Goal: Task Accomplishment & Management: Manage account settings

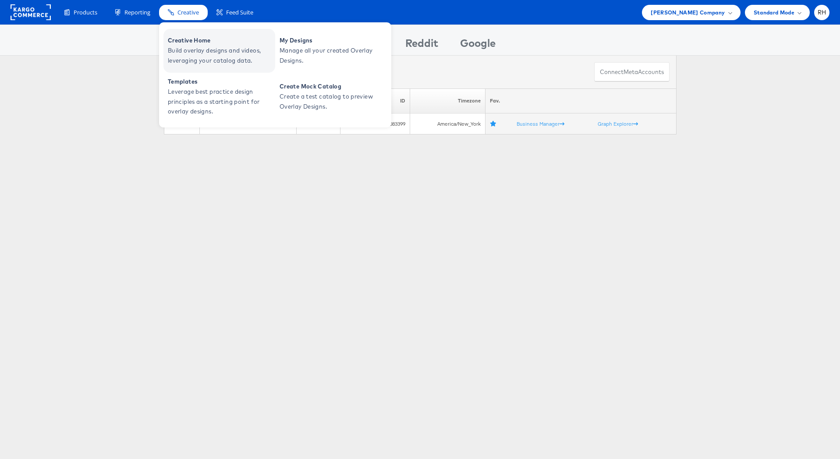
click at [196, 46] on span "Build overlay designs and videos, leveraging your catalog data." at bounding box center [220, 56] width 105 height 20
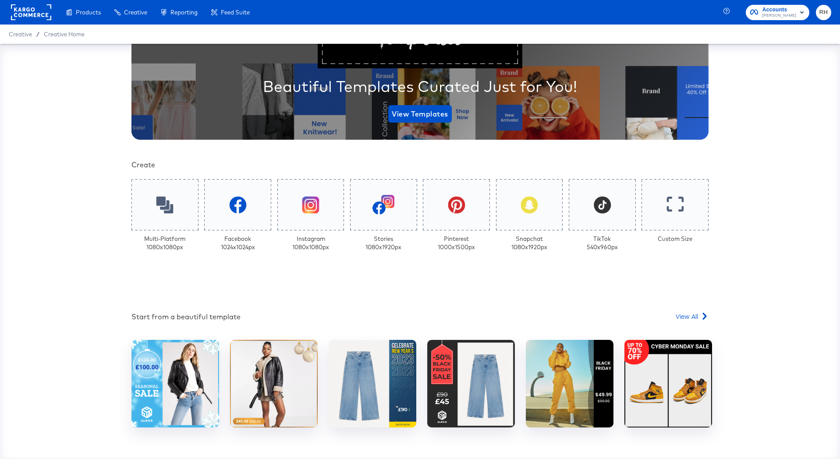
scroll to position [119, 0]
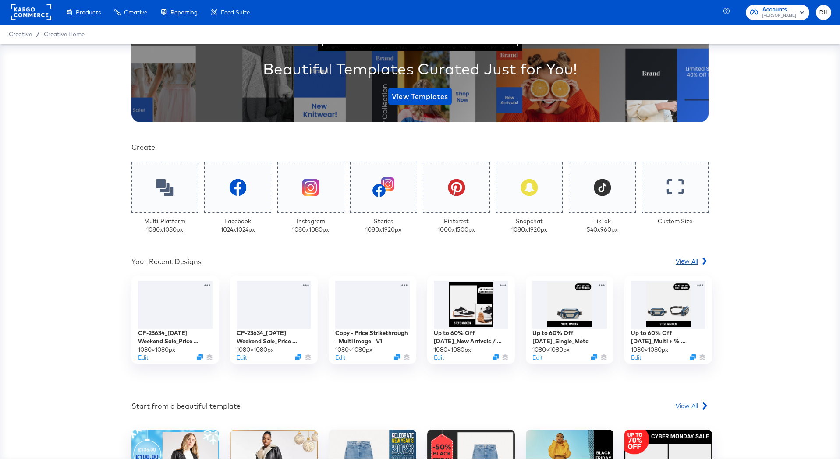
click at [681, 259] on span "View All" at bounding box center [686, 261] width 22 height 9
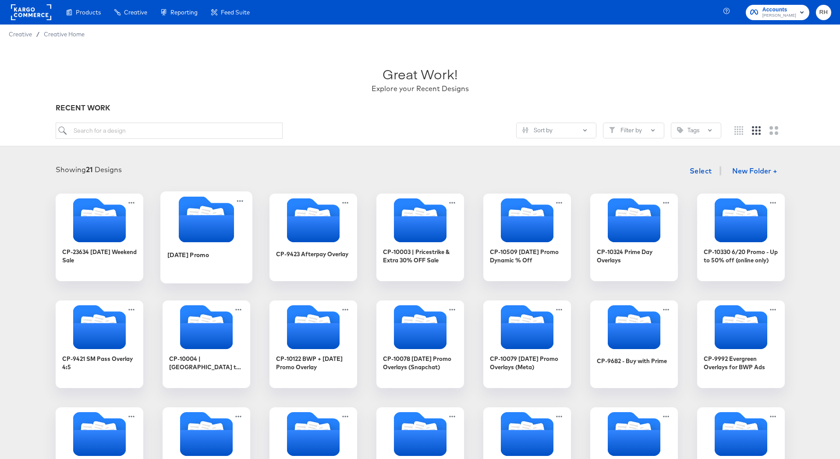
click at [221, 210] on icon "Folder" at bounding box center [217, 217] width 15 height 18
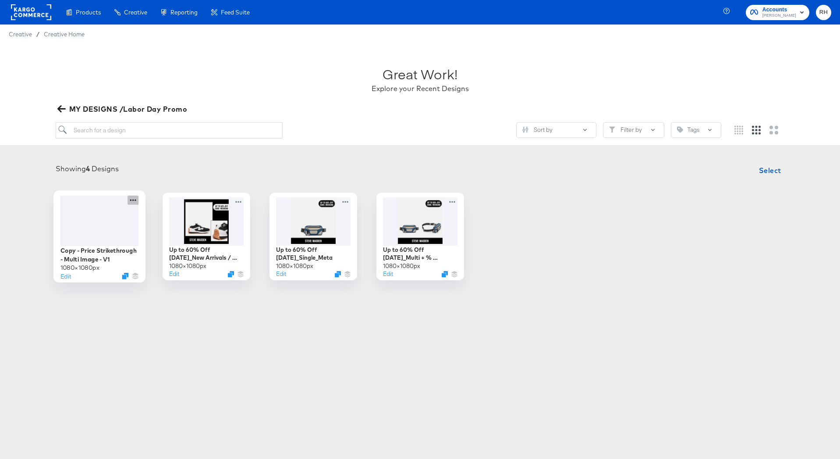
click at [134, 203] on icon at bounding box center [132, 199] width 11 height 9
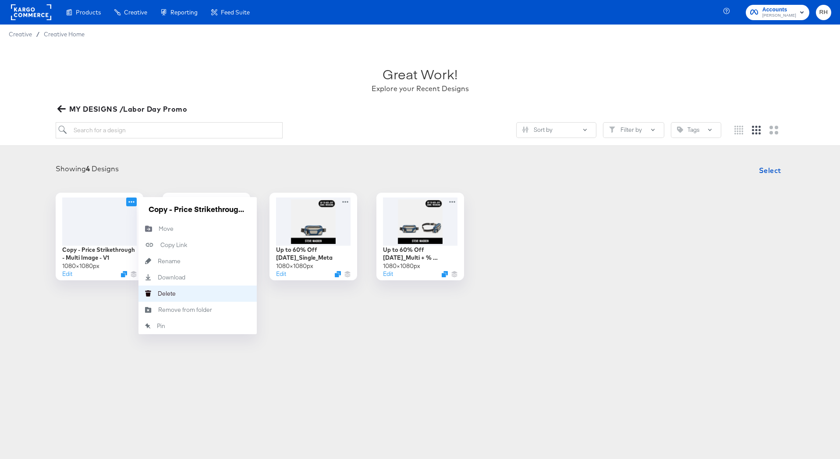
click at [158, 293] on div "Delete Delete" at bounding box center [158, 293] width 0 height 0
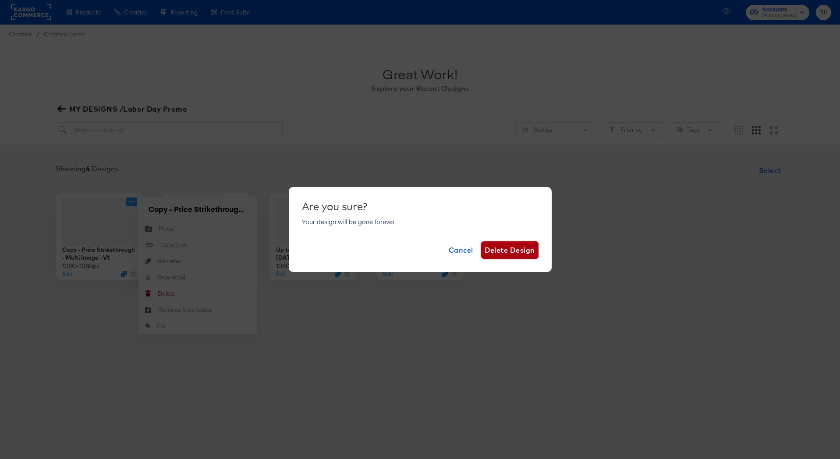
click at [501, 251] on span "Delete Design" at bounding box center [509, 250] width 50 height 12
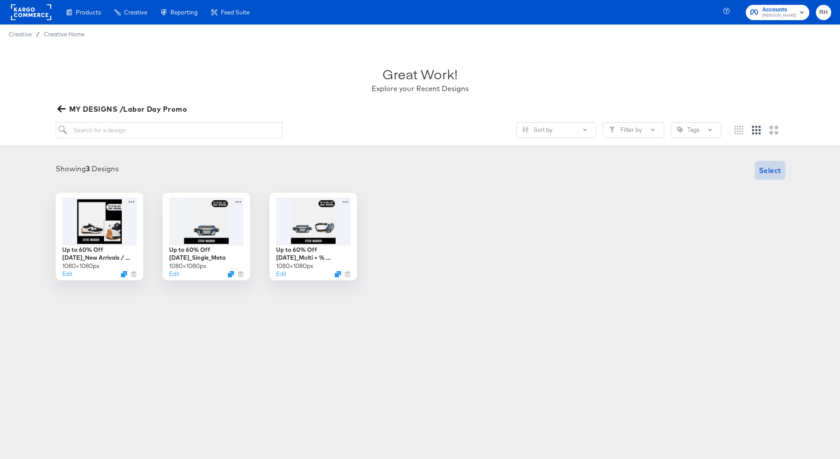
click at [779, 169] on span "Select" at bounding box center [770, 170] width 22 height 12
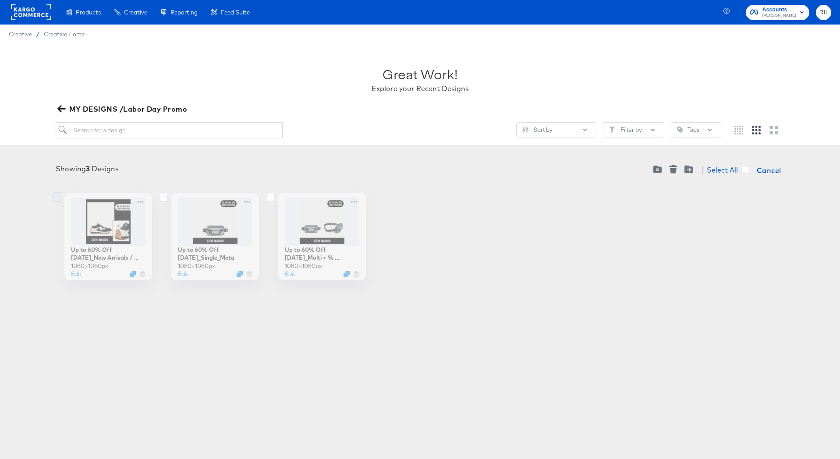
click at [53, 198] on icon at bounding box center [57, 197] width 9 height 10
click at [0, 0] on input "checkbox" at bounding box center [0, 0] width 0 height 0
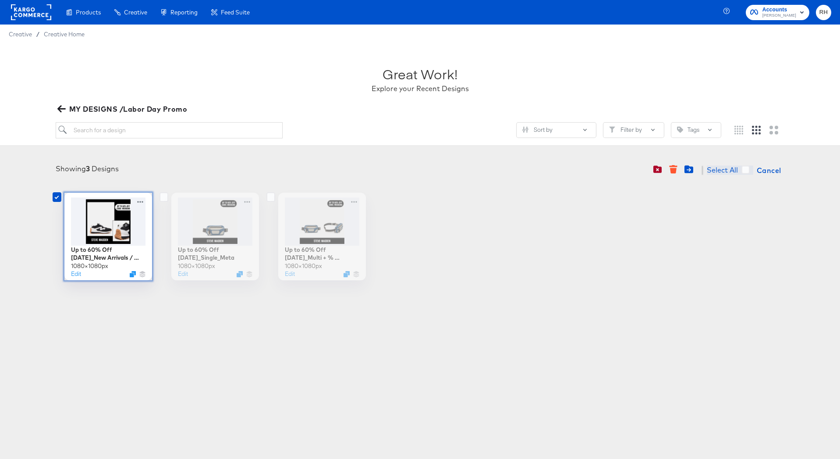
click at [729, 173] on span "Select All" at bounding box center [721, 170] width 31 height 9
click at [0, 0] on input "Select All" at bounding box center [0, 0] width 0 height 0
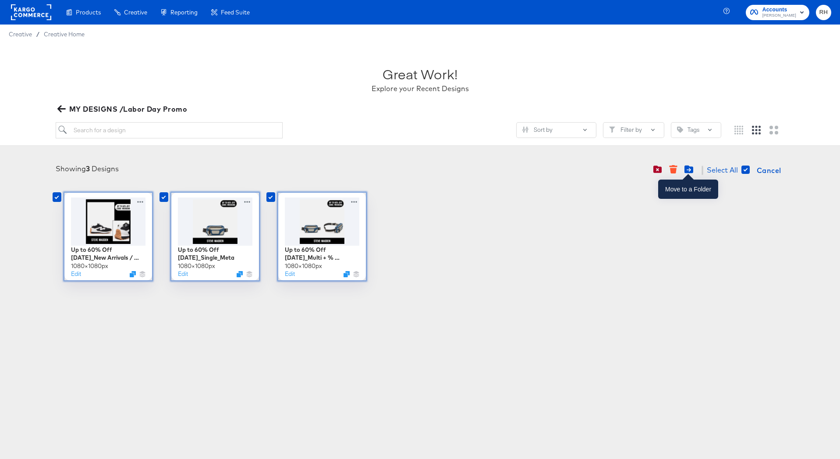
click at [692, 167] on icon "Move to folder" at bounding box center [688, 170] width 9 height 8
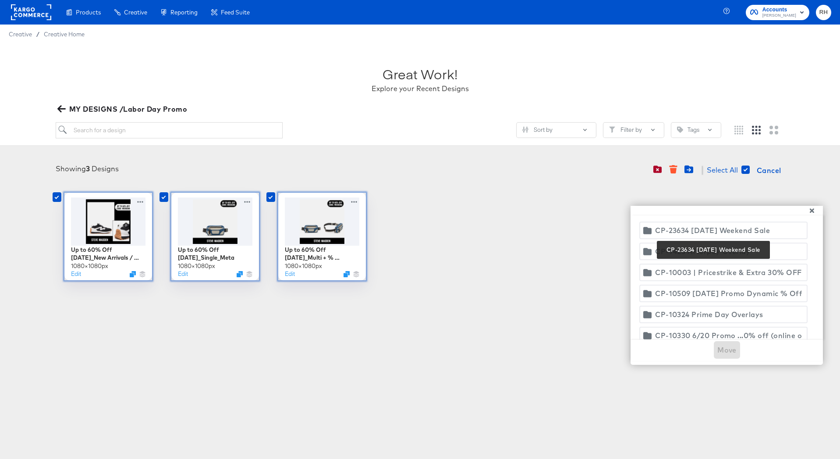
click at [711, 234] on div "CP-23634 Labor Day Weekend Sale" at bounding box center [712, 230] width 115 height 12
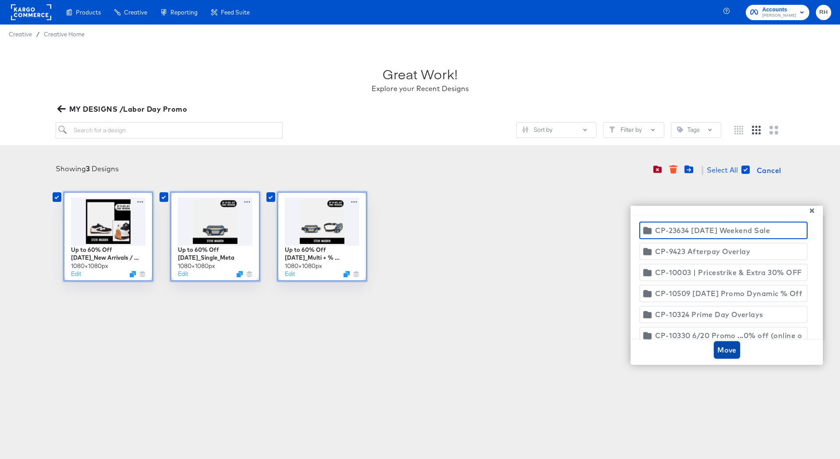
click at [730, 347] on span "Move" at bounding box center [726, 350] width 19 height 12
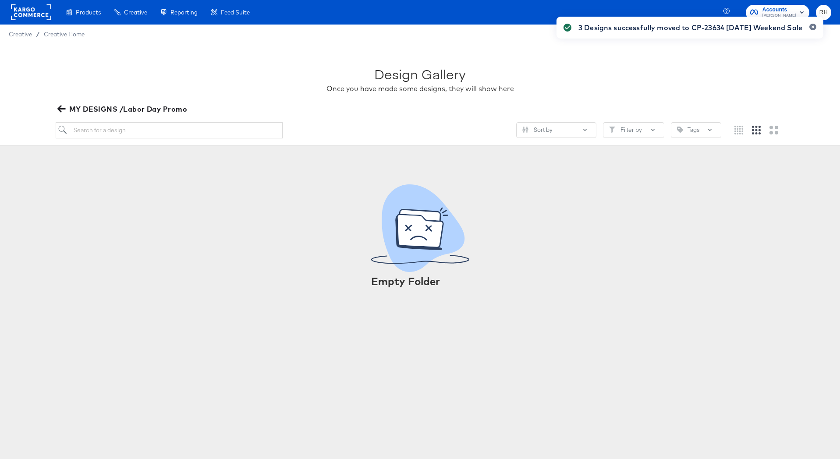
click at [56, 106] on button "MY DESIGNS /Labor Day Promo" at bounding box center [123, 109] width 135 height 12
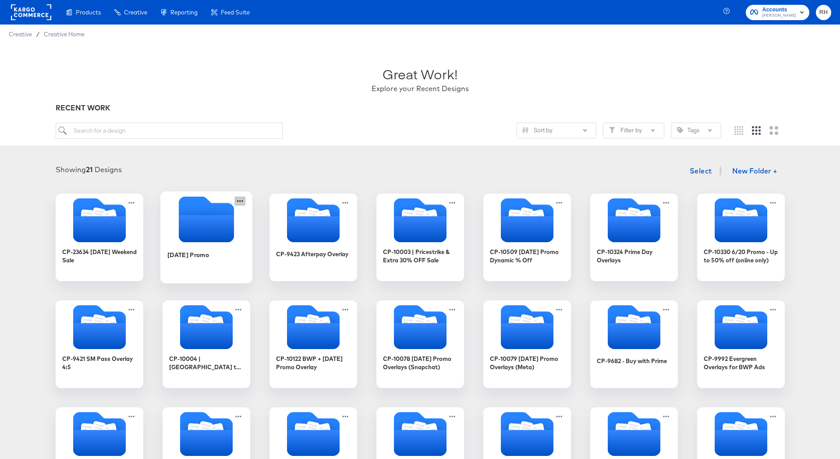
click at [241, 201] on icon at bounding box center [239, 200] width 11 height 9
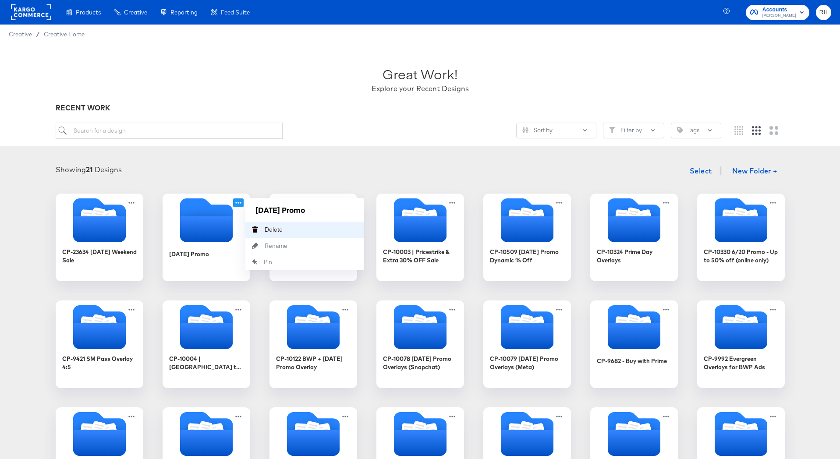
click at [265, 229] on div "Delete Delete" at bounding box center [265, 229] width 0 height 0
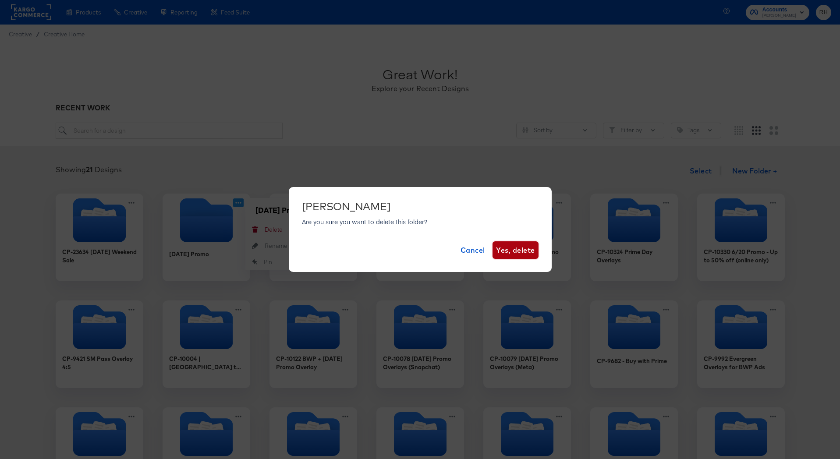
click at [512, 246] on span "Yes, delete" at bounding box center [515, 250] width 39 height 12
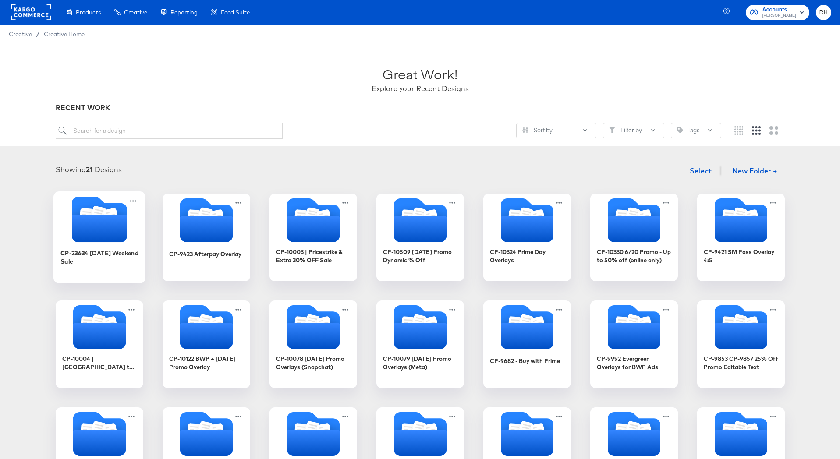
click at [114, 227] on icon "Folder" at bounding box center [98, 228] width 55 height 27
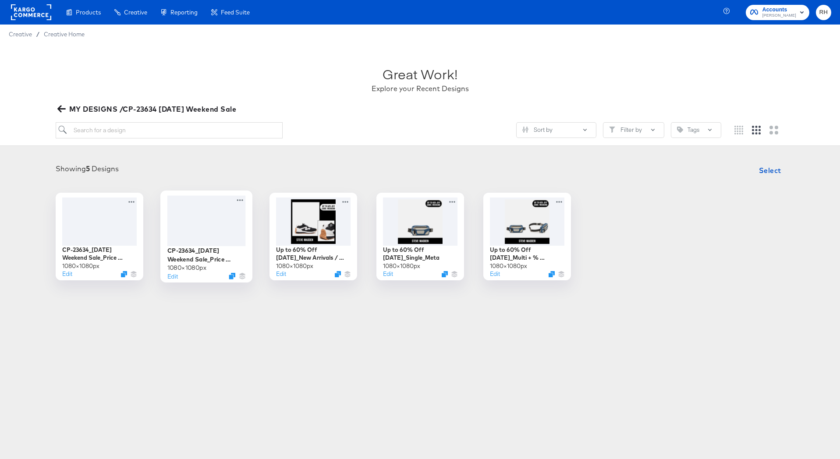
click at [207, 227] on div at bounding box center [206, 220] width 78 height 50
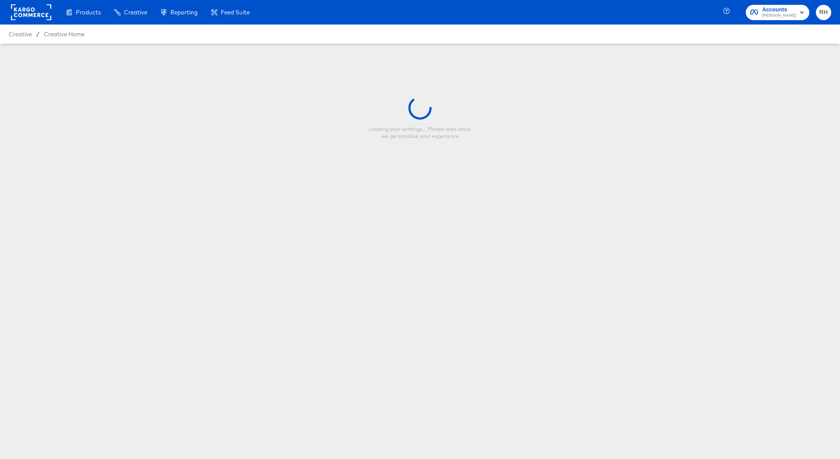
type input "CP-23634_Labor Day Weekend Sale_Price Strike_Multi"
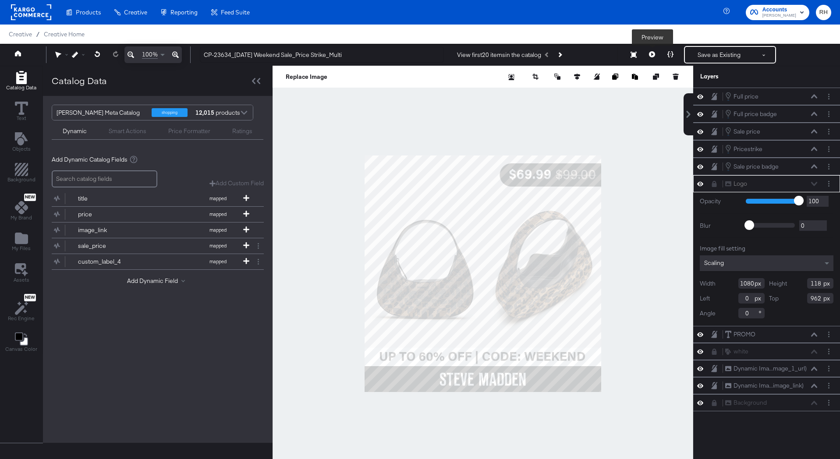
click at [657, 50] on button at bounding box center [652, 55] width 18 height 18
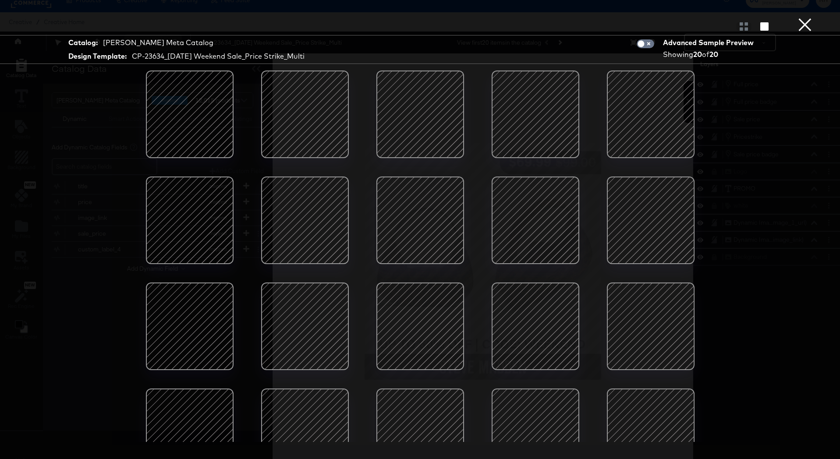
click at [804, 18] on button "×" at bounding box center [805, 9] width 18 height 18
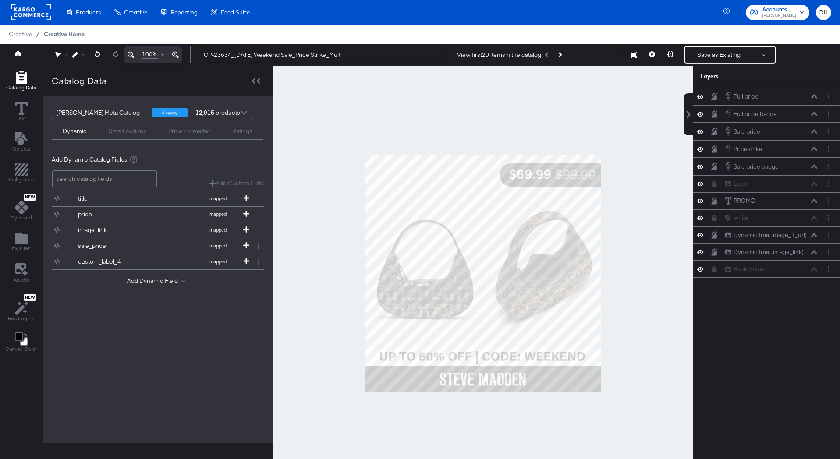
click at [79, 34] on span "Creative Home" at bounding box center [64, 34] width 41 height 7
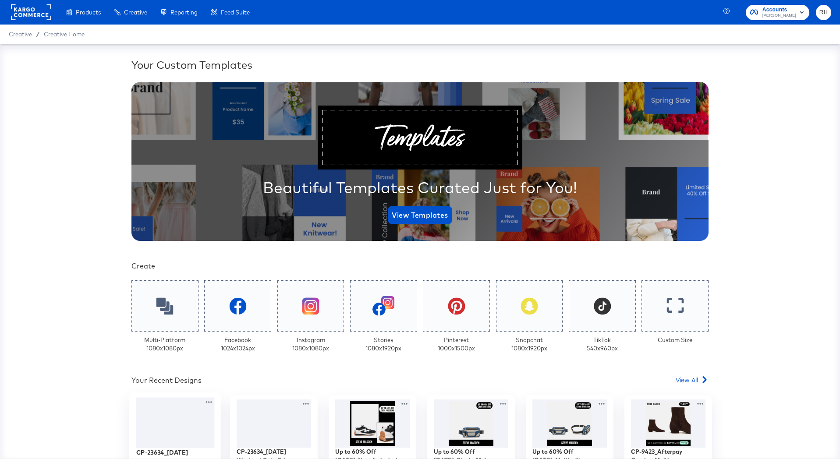
click at [169, 419] on div at bounding box center [175, 423] width 78 height 51
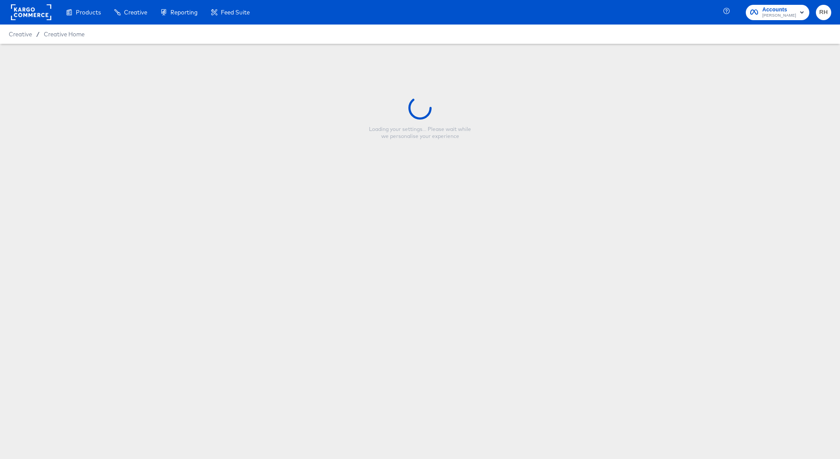
type input "CP-23634_Labor Day Weekend Sale_Price Strike_Single"
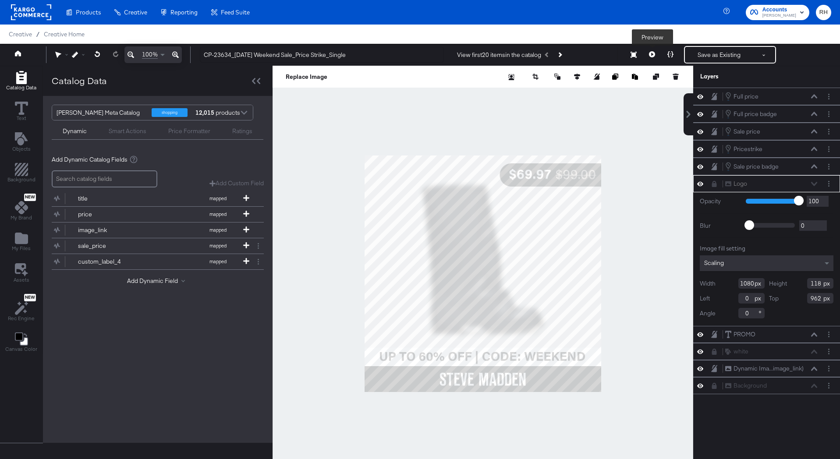
click at [653, 54] on icon at bounding box center [652, 54] width 6 height 6
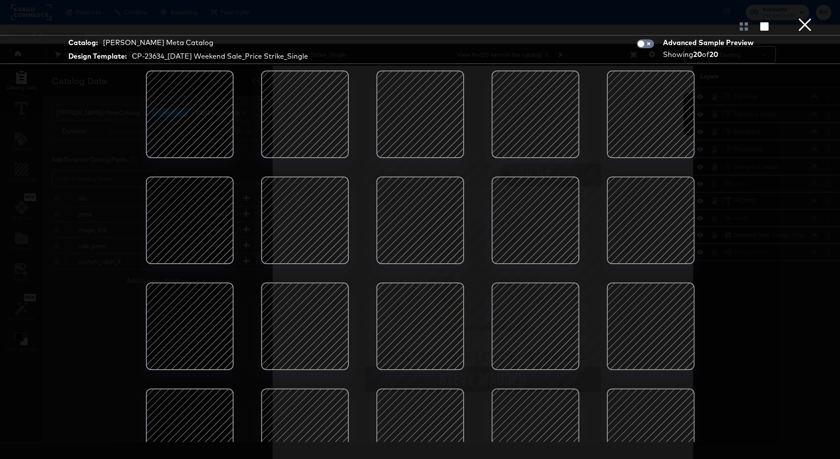
click at [801, 18] on button "×" at bounding box center [805, 9] width 18 height 18
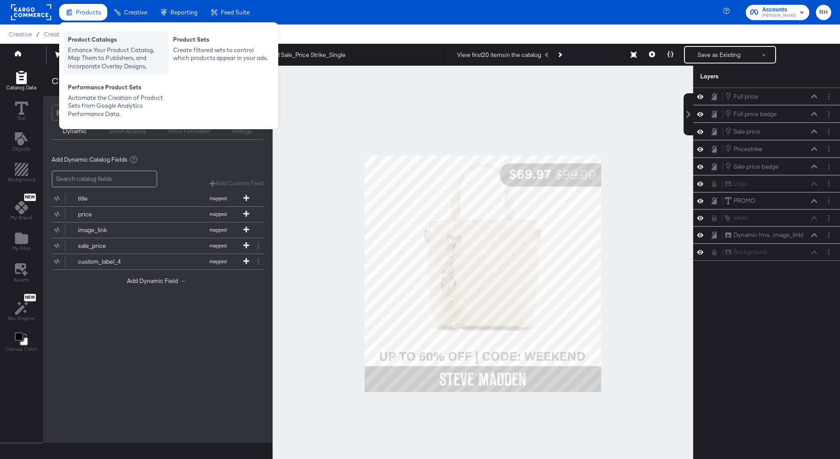
click at [86, 45] on div "Product Catalogs" at bounding box center [116, 40] width 96 height 11
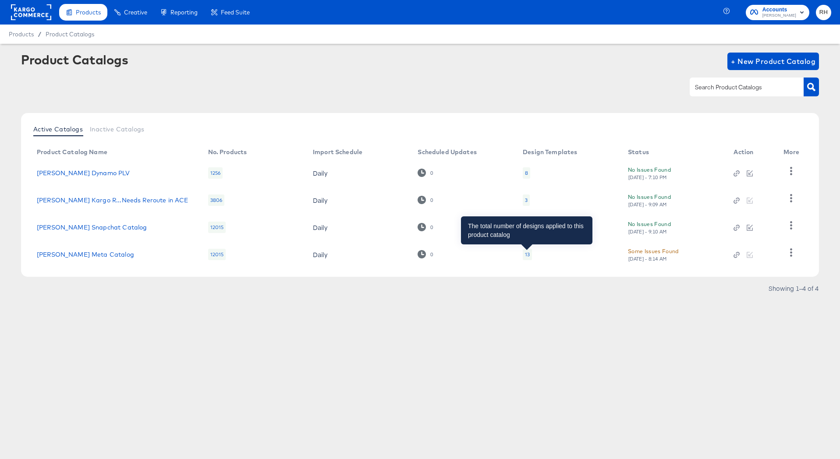
click at [527, 256] on div "13" at bounding box center [527, 254] width 5 height 7
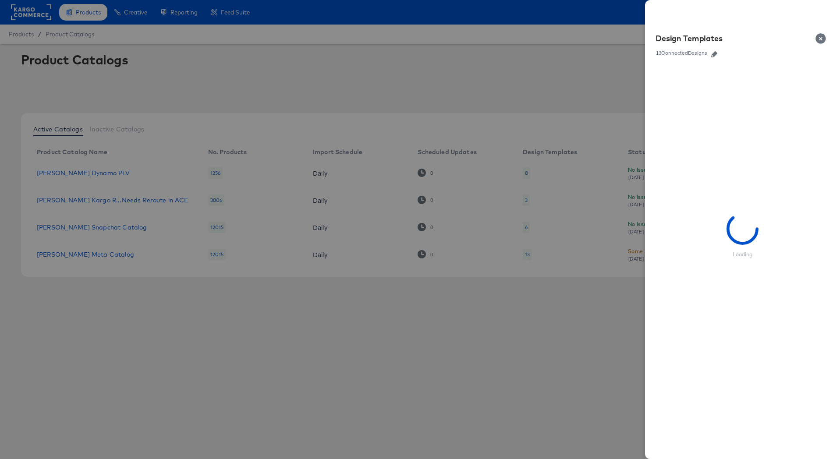
click at [713, 54] on icon "button" at bounding box center [714, 54] width 6 height 6
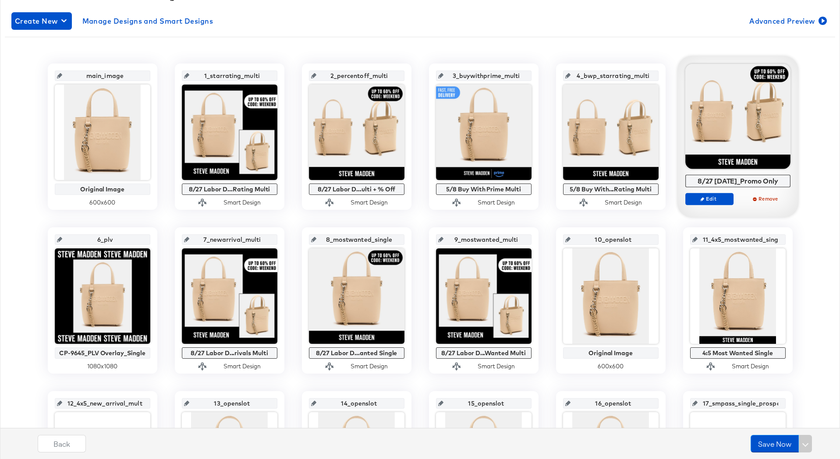
scroll to position [159, 0]
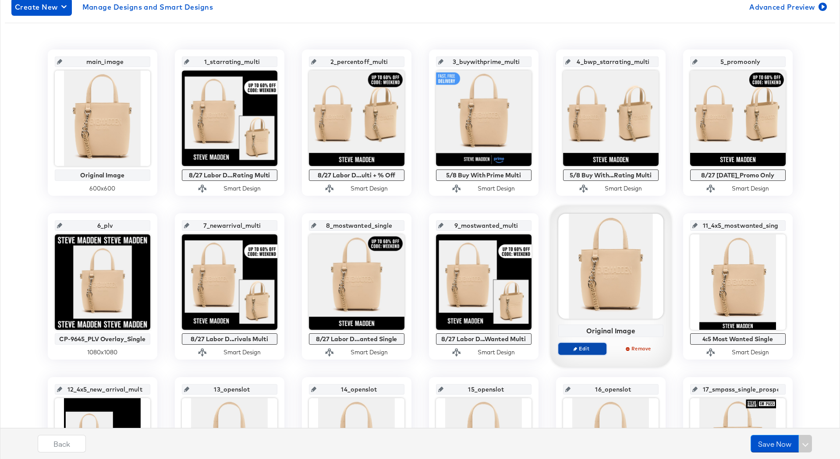
click at [599, 348] on span "Edit" at bounding box center [581, 348] width 40 height 7
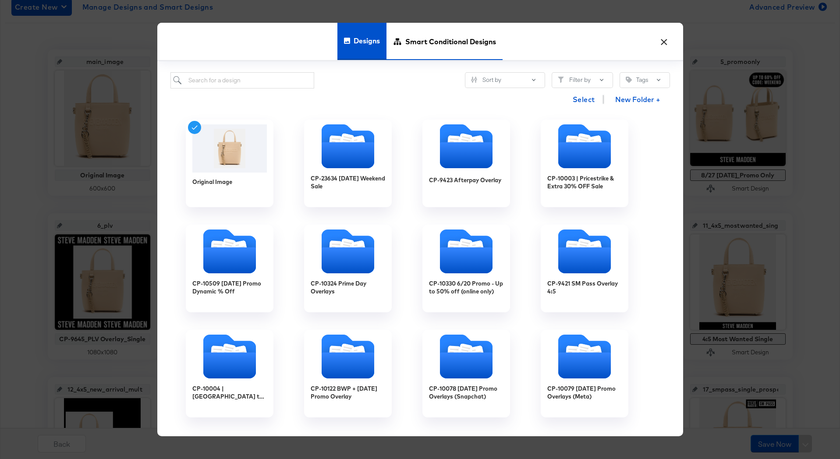
click at [445, 46] on span "Smart Conditional Designs" at bounding box center [450, 41] width 91 height 39
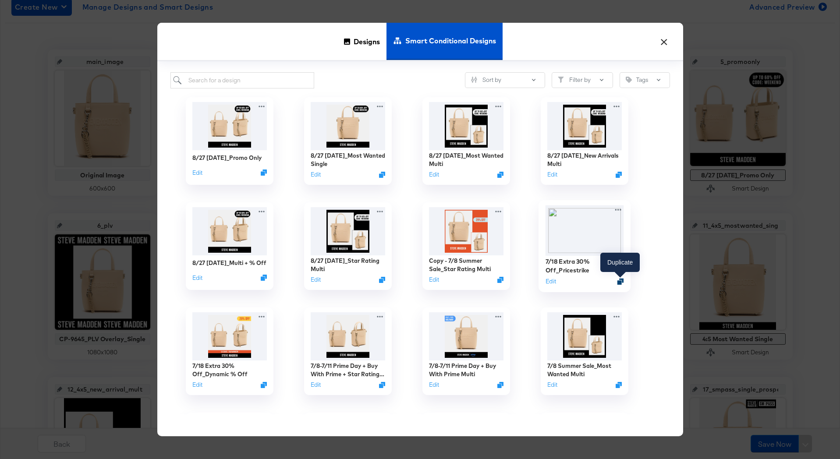
click at [621, 280] on icon "Duplicate" at bounding box center [620, 281] width 7 height 7
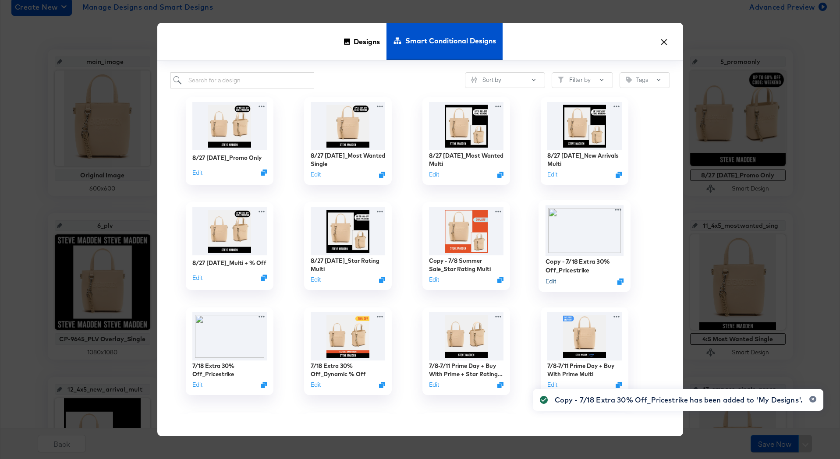
click at [552, 283] on button "Edit" at bounding box center [550, 281] width 11 height 8
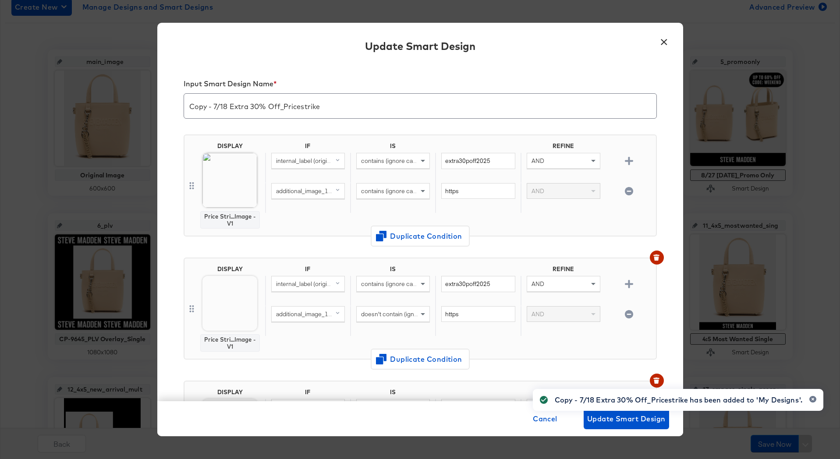
click at [206, 106] on input "Copy - 7/18 Extra 30% Off_Pricestrike" at bounding box center [420, 102] width 472 height 25
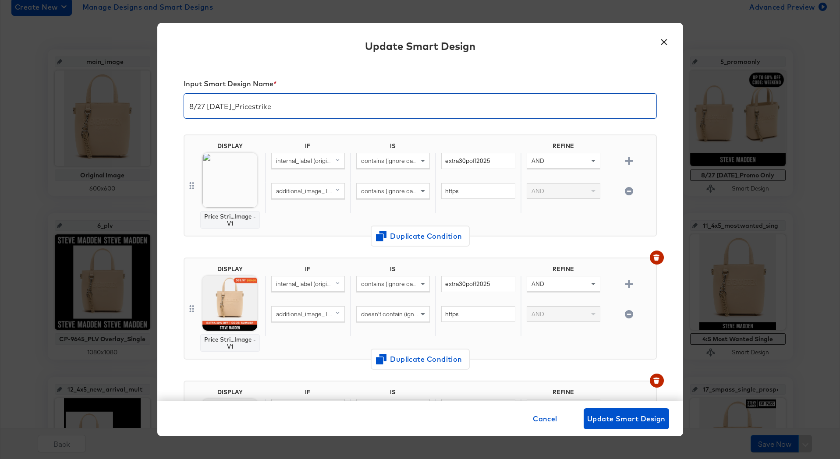
type input "8/27 Labor Day_Pricestrike"
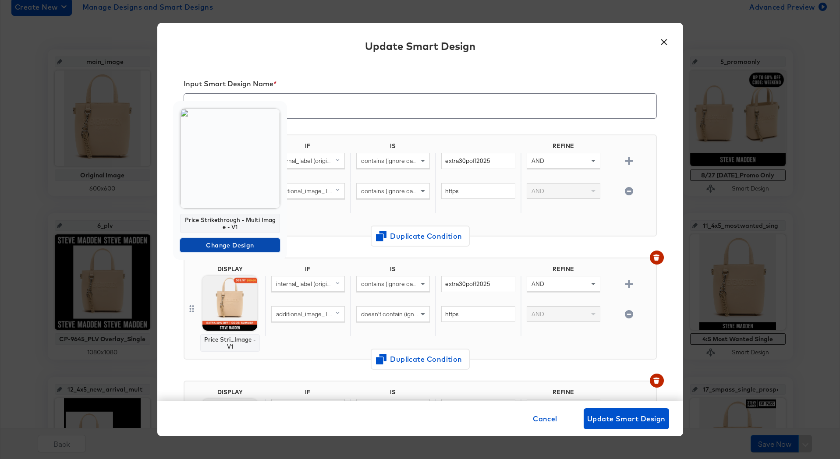
click at [228, 247] on span "Change Design" at bounding box center [230, 245] width 93 height 11
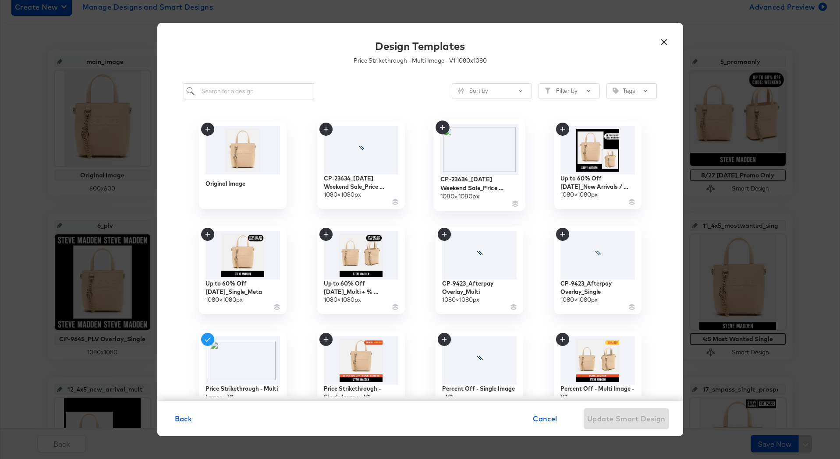
click at [457, 163] on img at bounding box center [479, 149] width 78 height 50
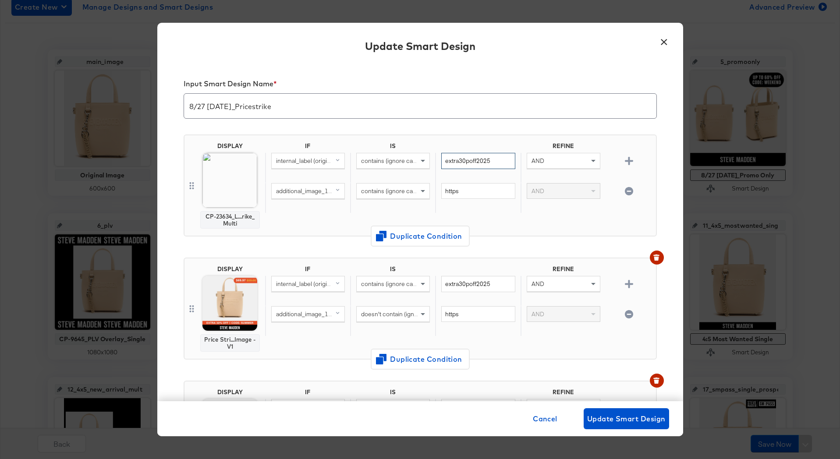
click at [469, 165] on input "extra30poff2025" at bounding box center [478, 161] width 74 height 16
paste input "labordaysale2025"
type input "off2025"
paste input "labordaysale2025"
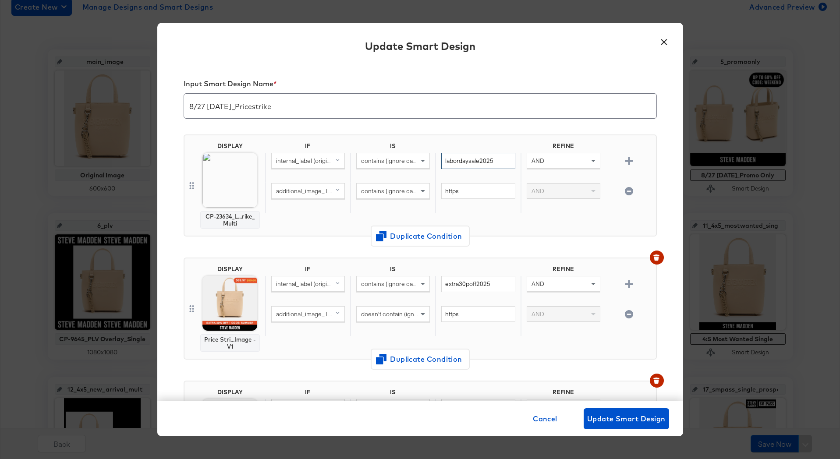
type input "labordaysale2025"
drag, startPoint x: 496, startPoint y: 285, endPoint x: 424, endPoint y: 286, distance: 72.3
click at [424, 286] on div "internal_label (original) contains (ignore case) extra30poff2025 AND" at bounding box center [458, 291] width 387 height 30
paste input "labordaysale"
type input "labordaysale2025"
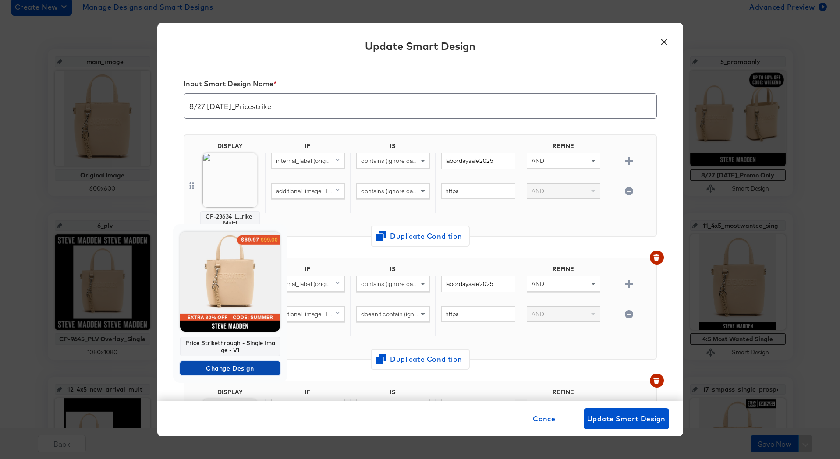
click at [236, 369] on span "Change Design" at bounding box center [230, 368] width 93 height 11
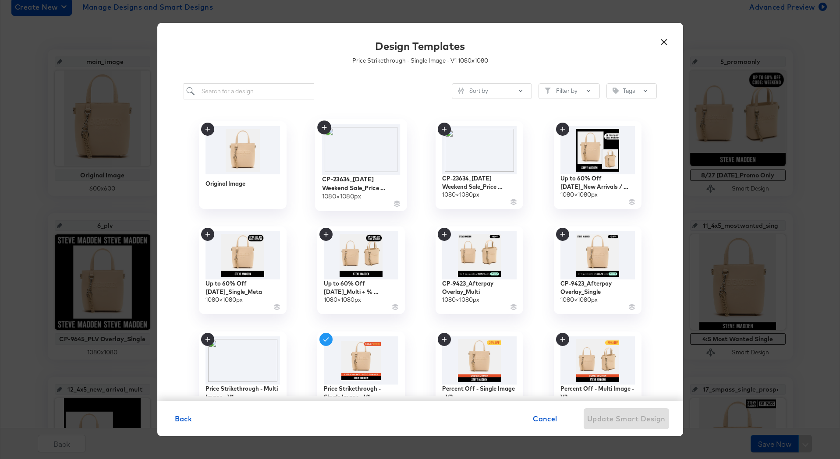
click at [379, 162] on img at bounding box center [360, 149] width 78 height 50
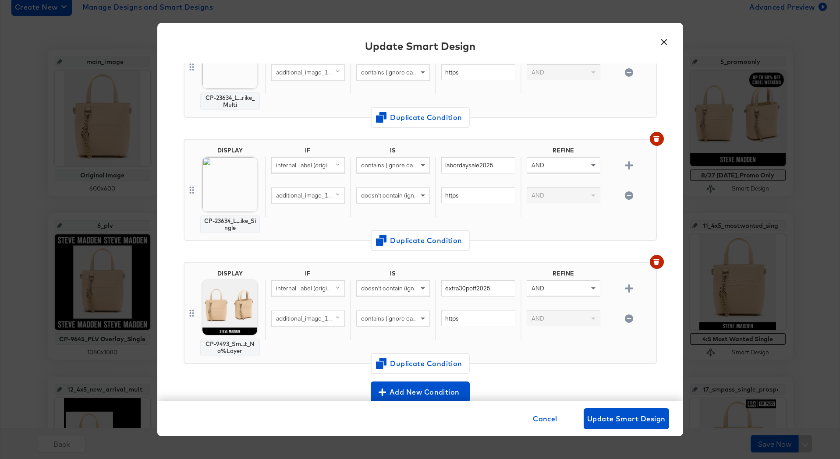
scroll to position [124, 0]
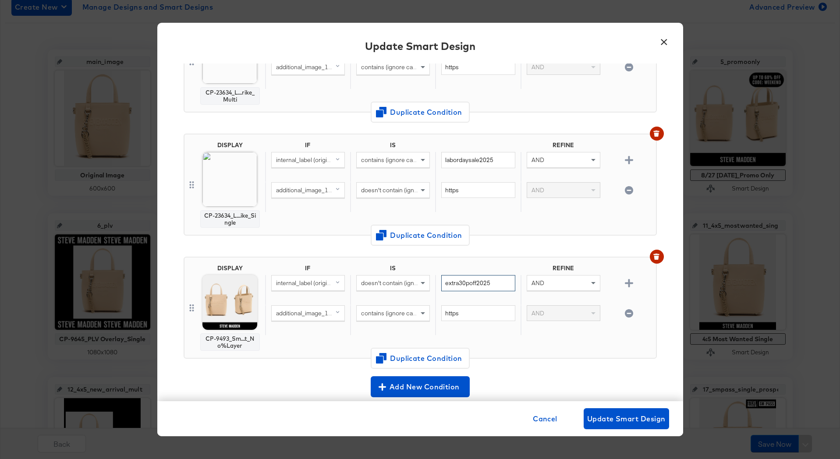
drag, startPoint x: 494, startPoint y: 285, endPoint x: 444, endPoint y: 285, distance: 50.8
click at [444, 285] on input "extra30poff2025" at bounding box center [478, 283] width 74 height 16
paste input "labordaysale"
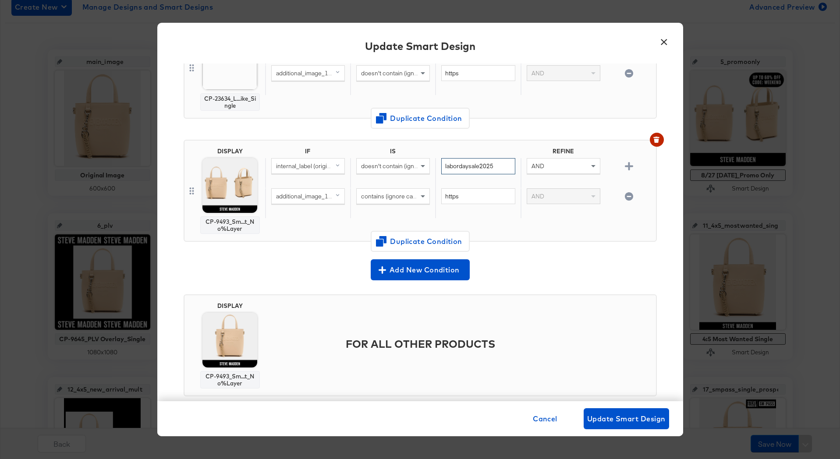
scroll to position [259, 0]
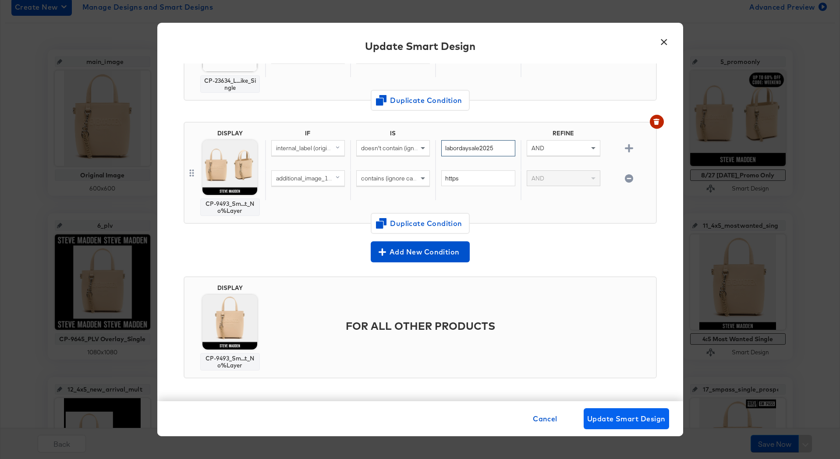
type input "labordaysale2025"
click at [642, 417] on span "Update Smart Design" at bounding box center [626, 419] width 78 height 12
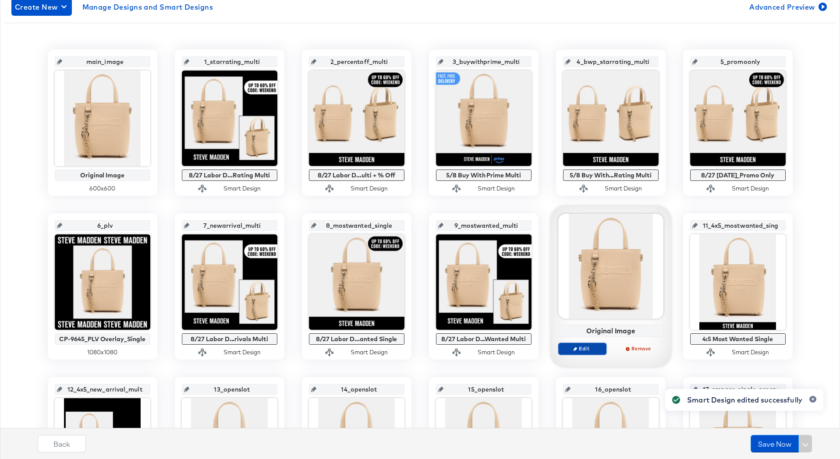
click at [576, 351] on span "Edit" at bounding box center [581, 348] width 40 height 7
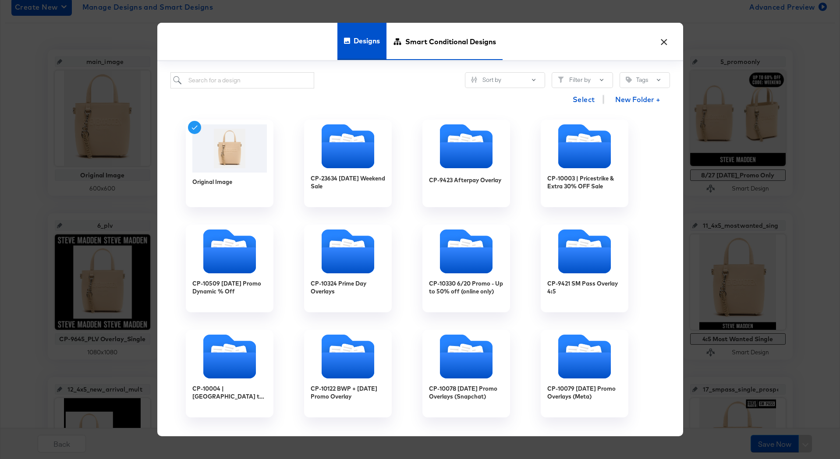
click at [411, 55] on span "Smart Conditional Designs" at bounding box center [450, 41] width 91 height 39
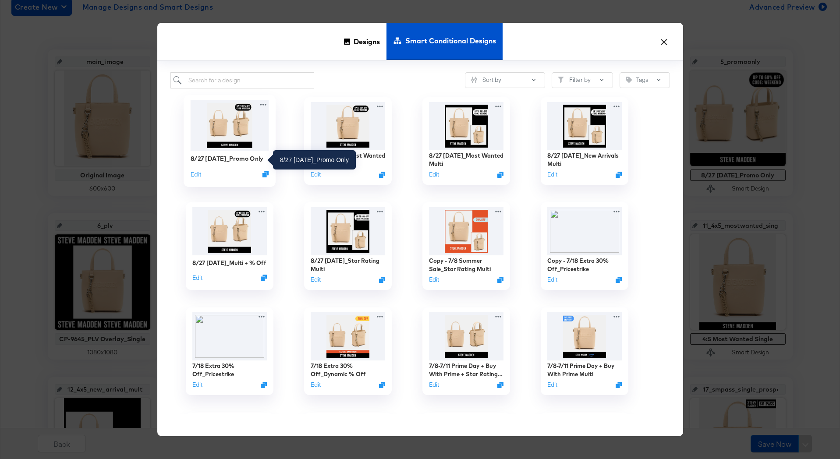
click at [239, 159] on div "8/27 Labor Day_Promo Only" at bounding box center [226, 158] width 73 height 8
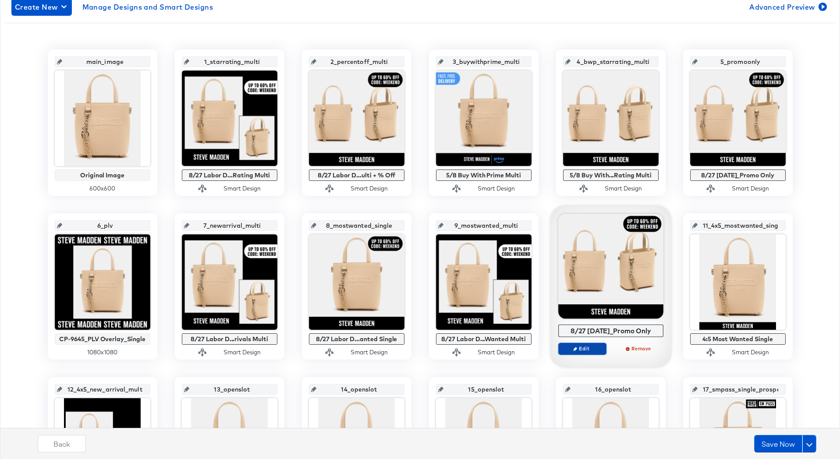
click at [597, 350] on span "Edit" at bounding box center [581, 348] width 40 height 7
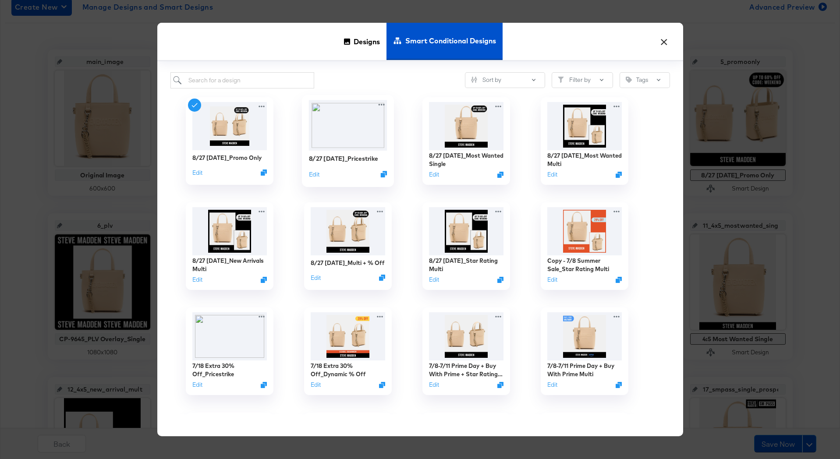
click at [333, 131] on img at bounding box center [347, 125] width 78 height 50
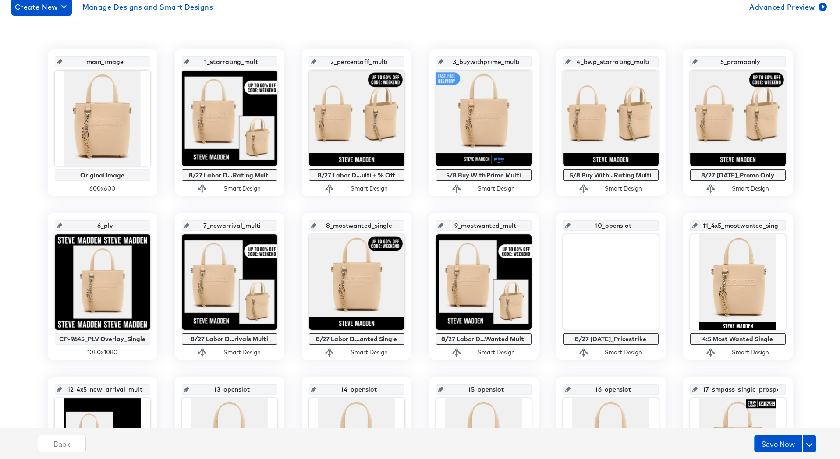
click at [606, 226] on input "10_openslot" at bounding box center [613, 222] width 86 height 24
type input "10_promopricestrike"
click at [761, 447] on button "Save Now" at bounding box center [778, 444] width 48 height 18
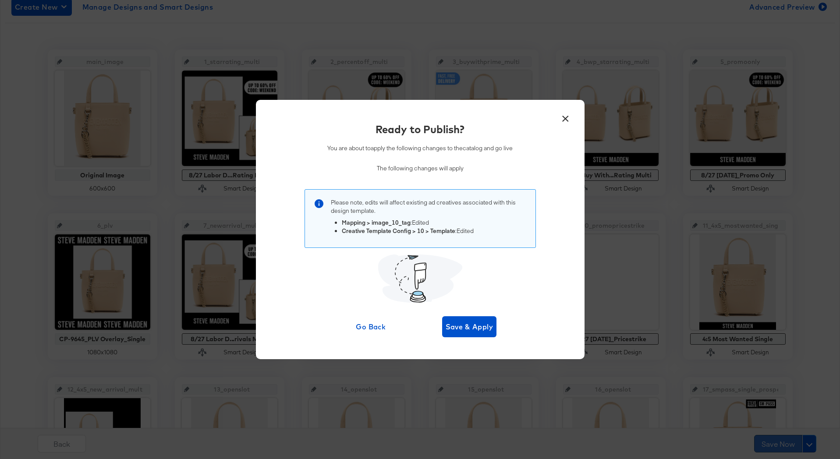
scroll to position [0, 0]
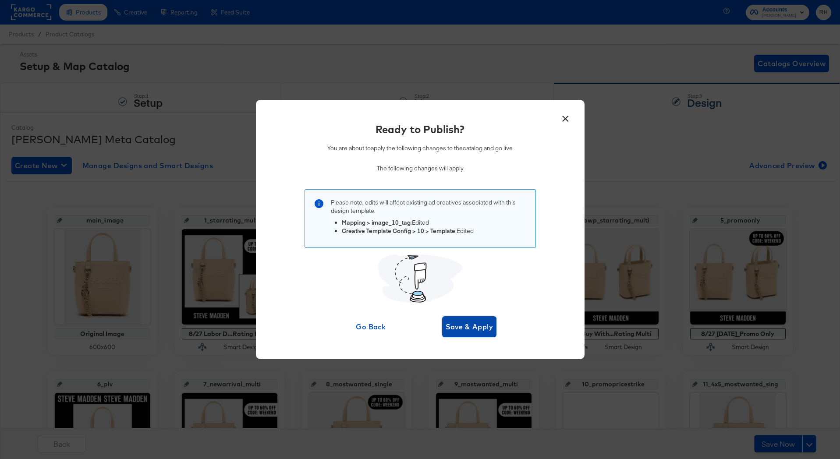
click at [485, 332] on span "Save & Apply" at bounding box center [469, 327] width 48 height 12
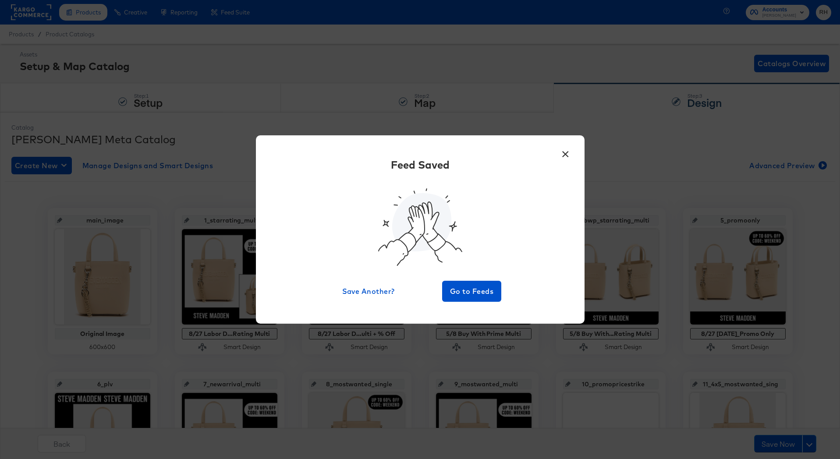
click at [81, 16] on div "× Feed Saved Save Another? Go to Feeds" at bounding box center [420, 229] width 840 height 459
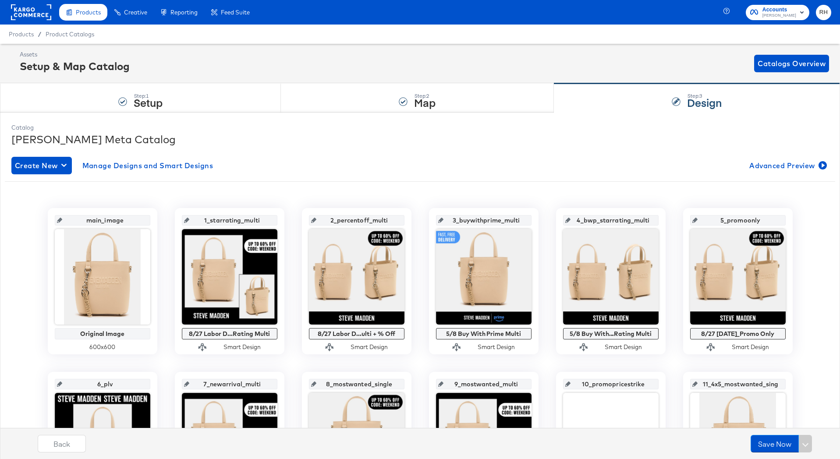
click at [43, 16] on rect at bounding box center [31, 12] width 40 height 16
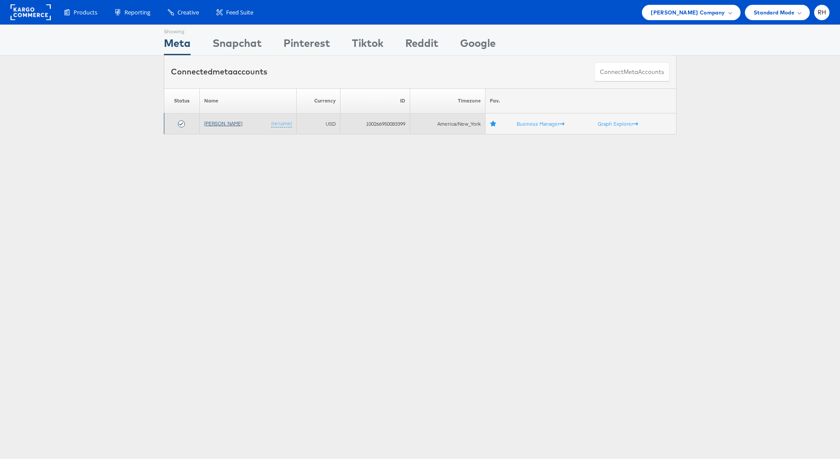
click at [211, 120] on link "[PERSON_NAME]" at bounding box center [223, 123] width 38 height 7
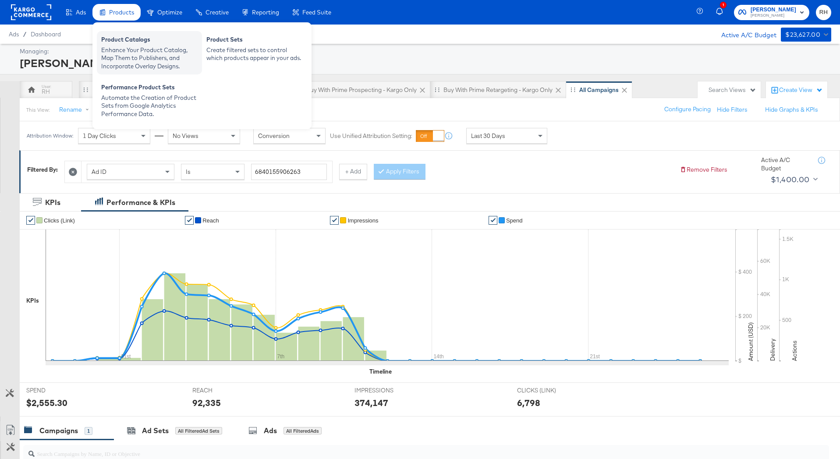
click at [120, 49] on div "Enhance Your Product Catalog, Map Them to Publishers, and Incorporate Overlay D…" at bounding box center [149, 58] width 96 height 25
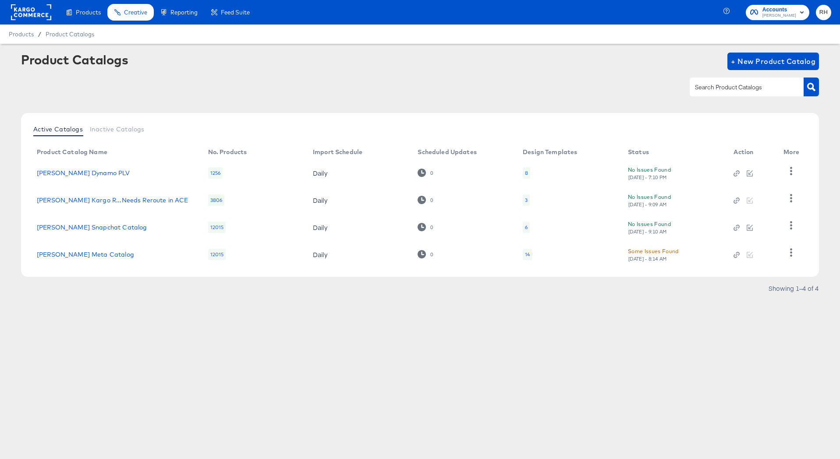
click at [525, 254] on div "14" at bounding box center [527, 254] width 5 height 7
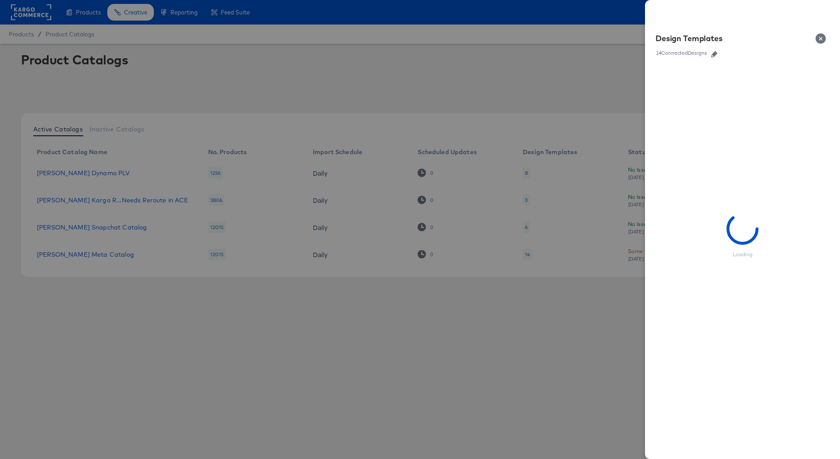
click at [713, 54] on icon "button" at bounding box center [714, 54] width 6 height 6
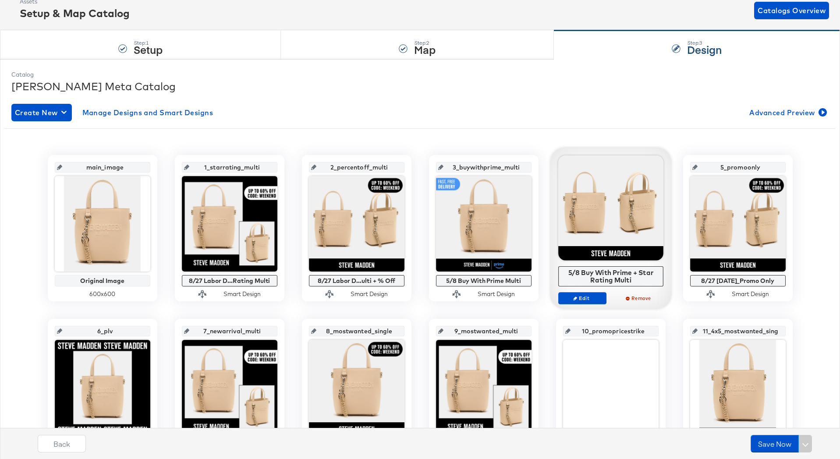
scroll to position [149, 0]
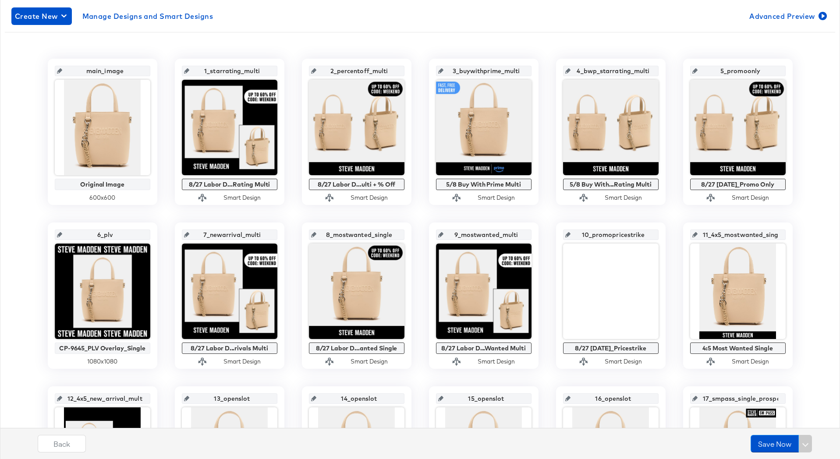
click at [615, 235] on input "10_promopricestrike" at bounding box center [613, 231] width 86 height 24
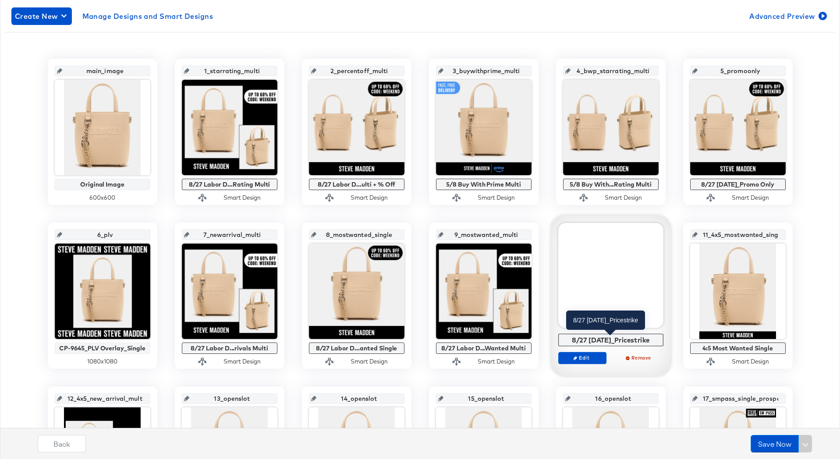
drag, startPoint x: 656, startPoint y: 339, endPoint x: 564, endPoint y: 338, distance: 91.5
click at [564, 338] on div "8/27 Labor Day_Pricestrike" at bounding box center [610, 340] width 100 height 8
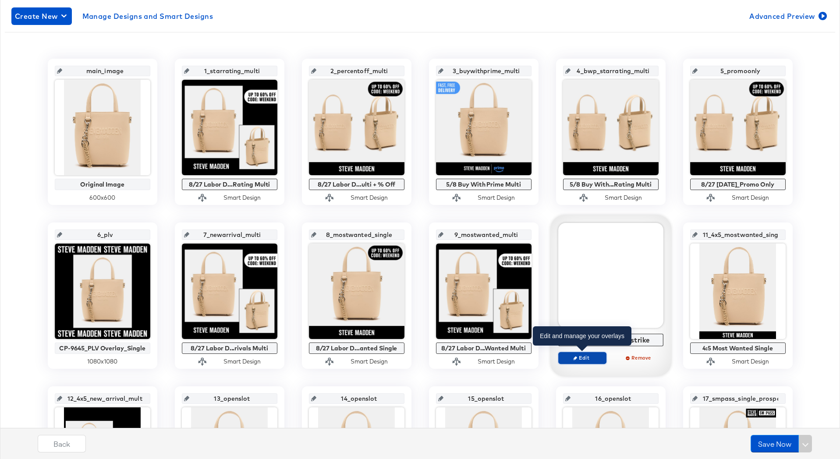
click at [576, 358] on icon "button" at bounding box center [575, 358] width 4 height 4
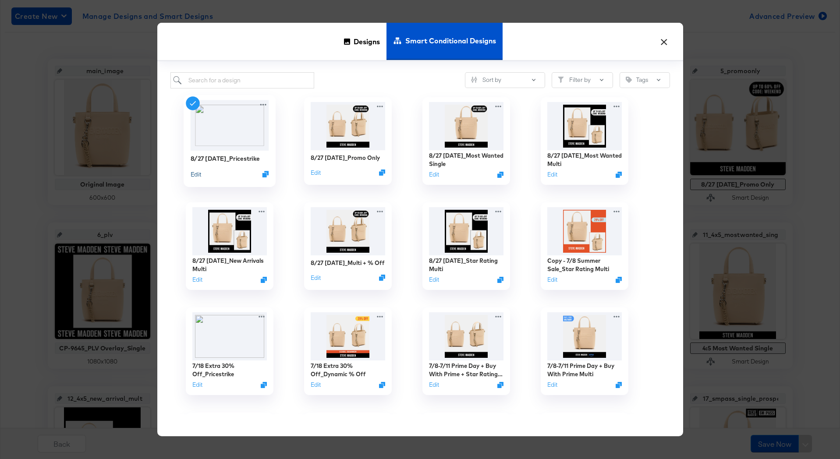
click at [198, 175] on button "Edit" at bounding box center [195, 174] width 11 height 8
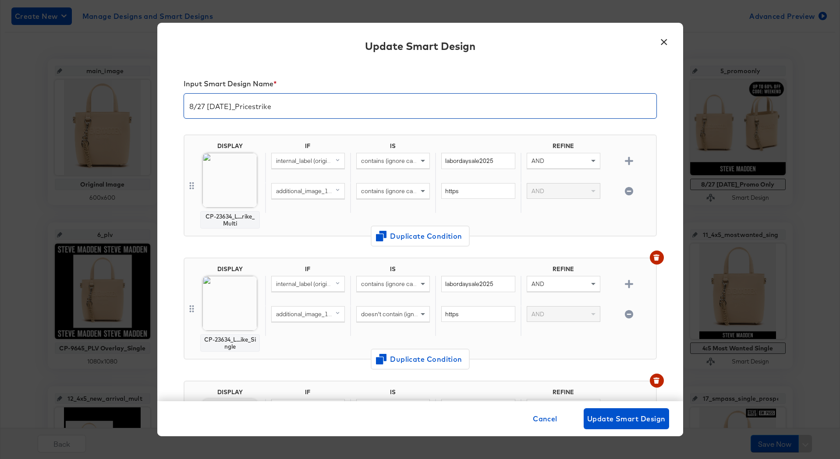
click at [245, 106] on input "8/27 Labor Day_Pricestrike" at bounding box center [420, 102] width 472 height 25
type input "8/27 Labor Day_Promo Only_Pricestrike"
click at [599, 417] on span "Update Smart Design" at bounding box center [626, 419] width 78 height 12
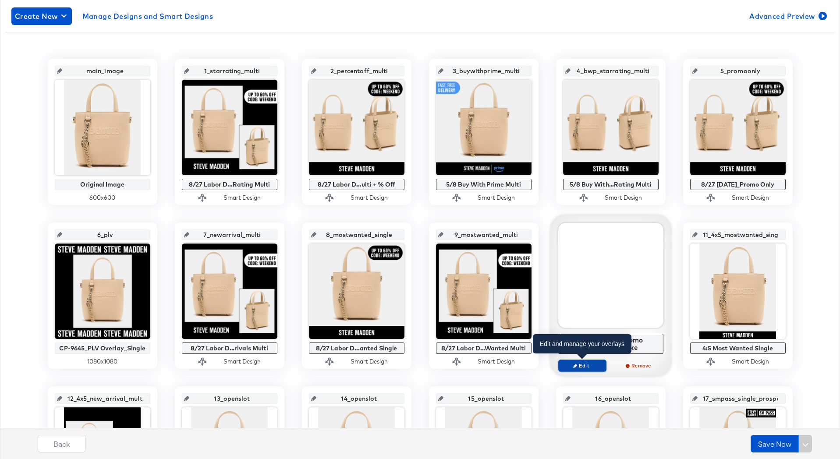
click at [579, 368] on span "Edit" at bounding box center [581, 365] width 40 height 7
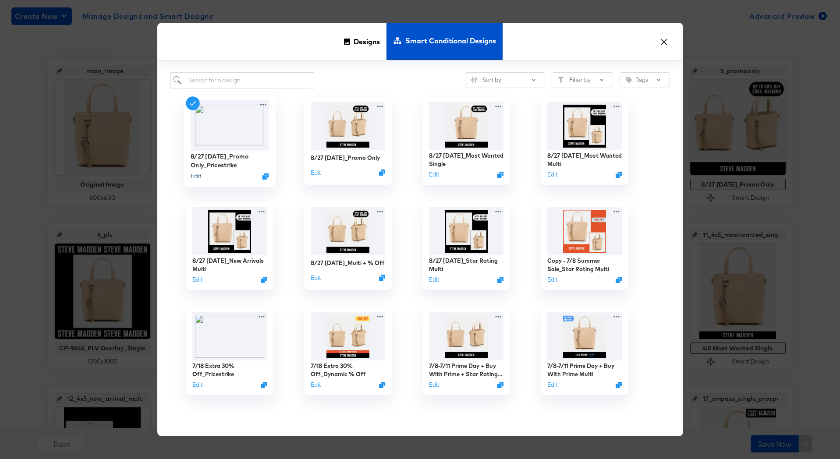
click at [192, 176] on button "Edit" at bounding box center [195, 176] width 11 height 8
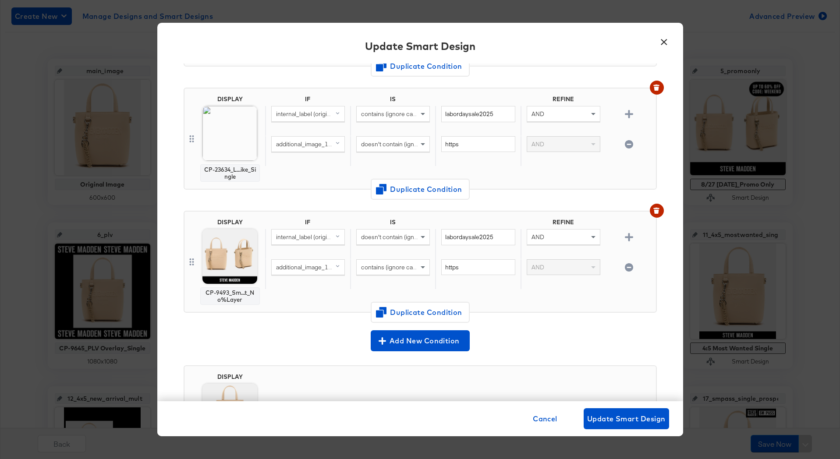
scroll to position [172, 0]
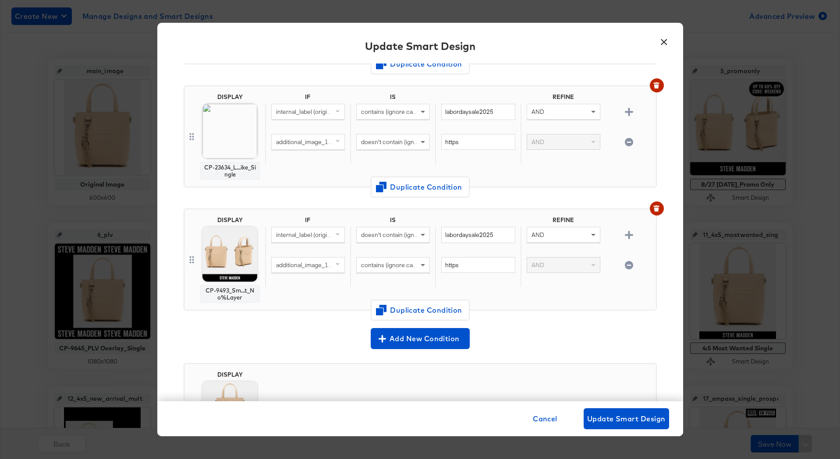
click at [668, 38] on button "×" at bounding box center [664, 40] width 16 height 16
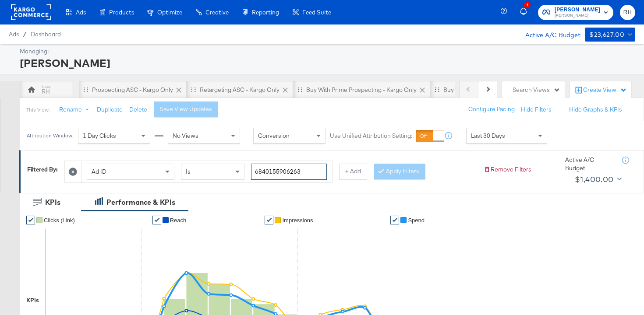
click at [284, 177] on input "6840155906263" at bounding box center [289, 172] width 76 height 16
paste input "51427701"
type input "6851427701263"
click at [384, 173] on button "Apply Filters" at bounding box center [400, 172] width 52 height 16
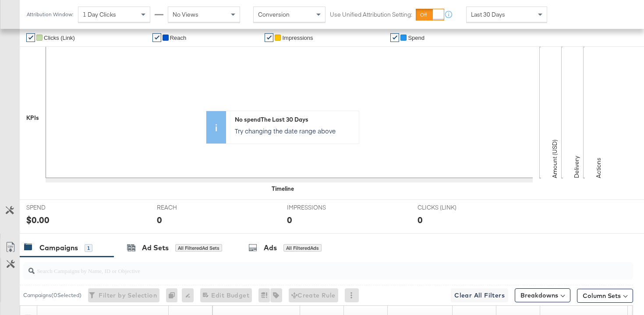
scroll to position [317, 0]
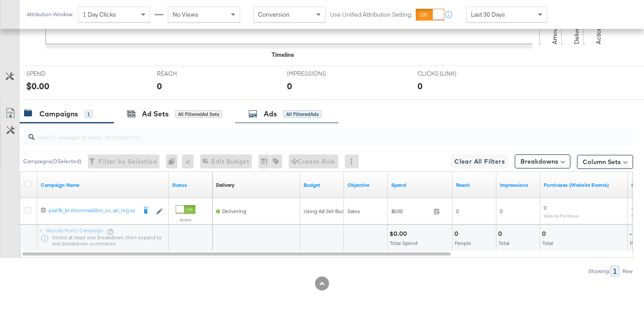
click at [288, 120] on div "Ads All Filtered Ads" at bounding box center [286, 114] width 103 height 19
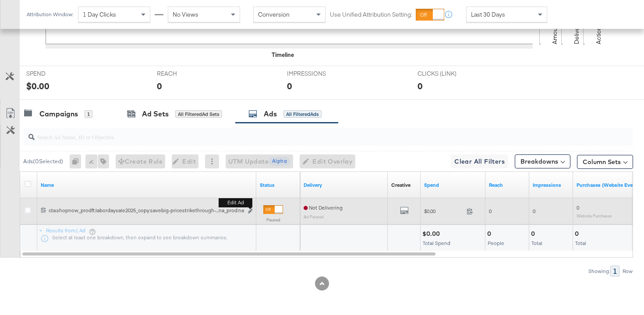
click at [252, 211] on button "Edit ad" at bounding box center [249, 211] width 5 height 9
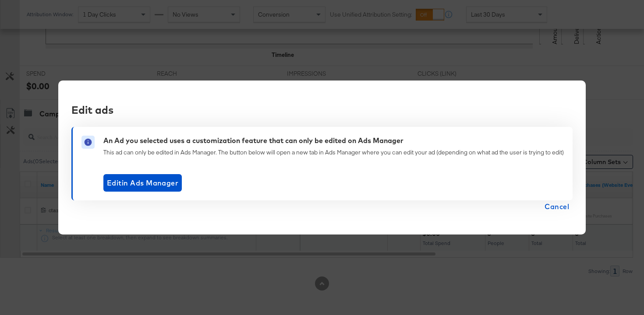
click at [560, 209] on span "Cancel" at bounding box center [556, 207] width 25 height 12
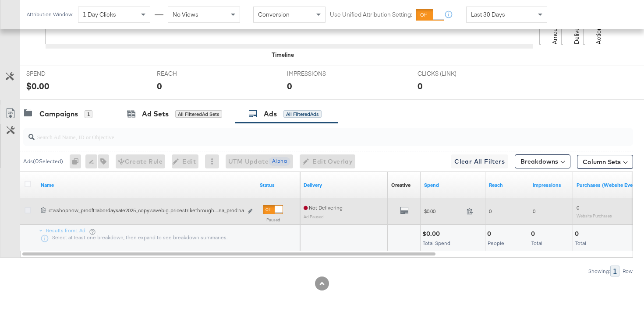
click at [26, 210] on icon at bounding box center [28, 210] width 7 height 7
click at [0, 0] on input "checkbox" at bounding box center [0, 0] width 0 height 0
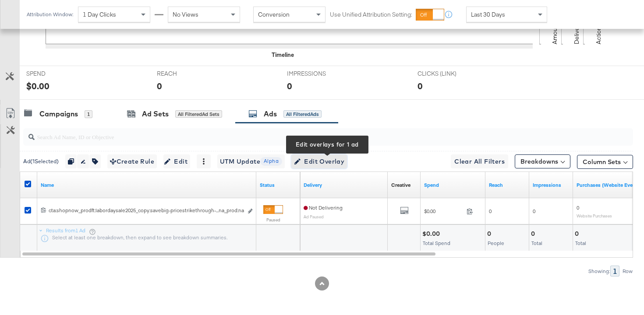
click at [332, 159] on span "Edit Overlay Edit overlays for 1 ad" at bounding box center [319, 161] width 50 height 11
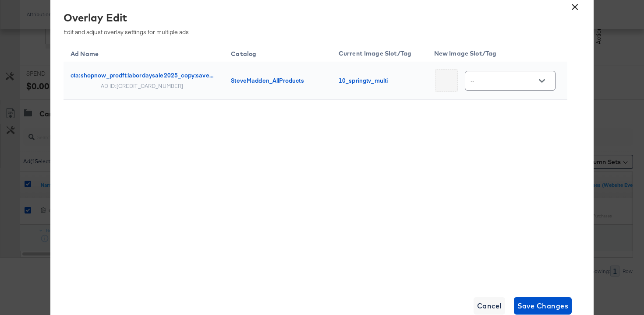
click at [497, 84] on input "--" at bounding box center [503, 81] width 69 height 10
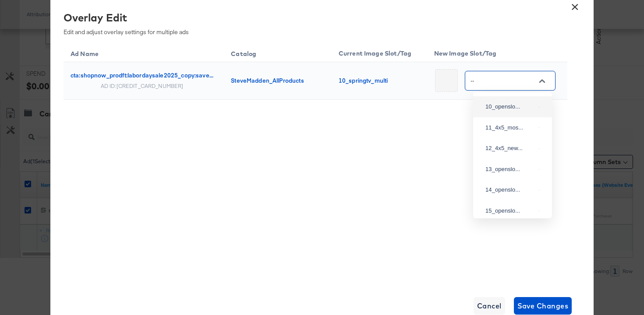
scroll to position [208, 0]
click at [504, 114] on div "10_openslo..." at bounding box center [512, 107] width 65 height 16
type input "10_openslot"
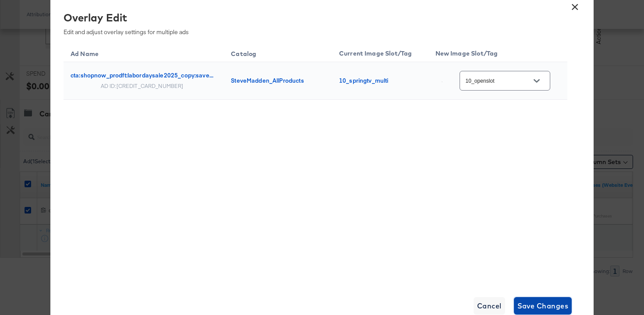
click at [536, 302] on span "Save Changes" at bounding box center [542, 306] width 51 height 12
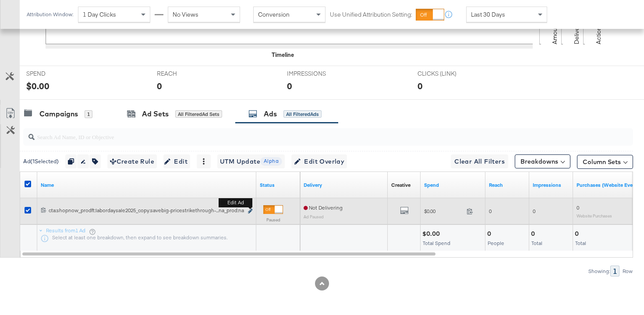
click at [251, 212] on icon "link" at bounding box center [250, 211] width 4 height 5
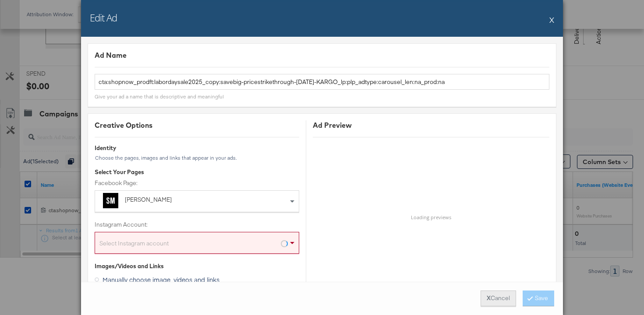
click at [488, 299] on button "X Cancel" at bounding box center [497, 299] width 35 height 16
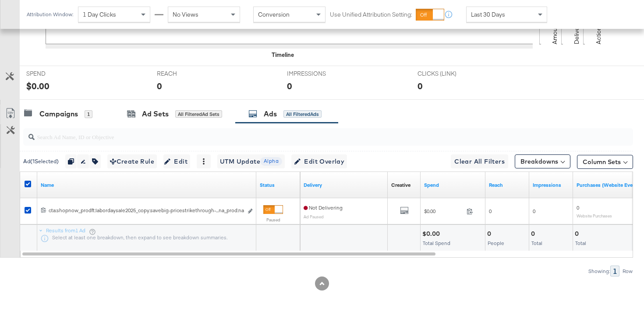
scroll to position [0, 0]
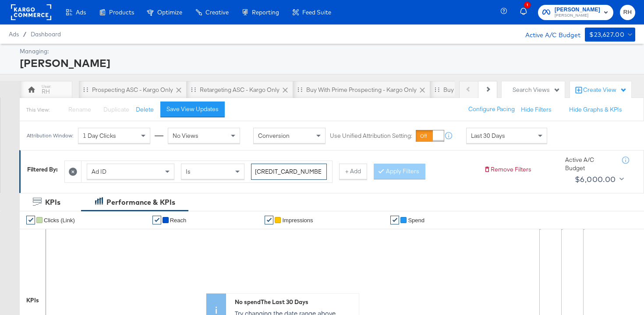
click at [300, 179] on input "6851427701263" at bounding box center [289, 172] width 76 height 16
paste input "66044"
click at [382, 173] on div at bounding box center [383, 171] width 6 height 8
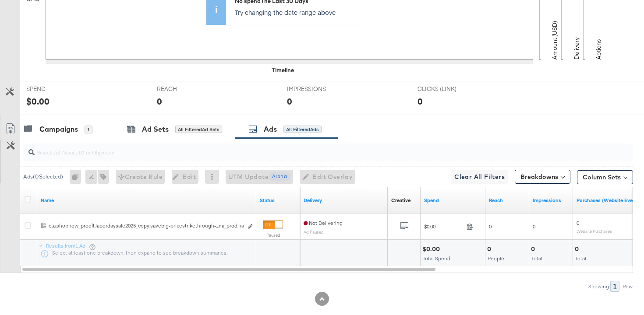
scroll to position [317, 0]
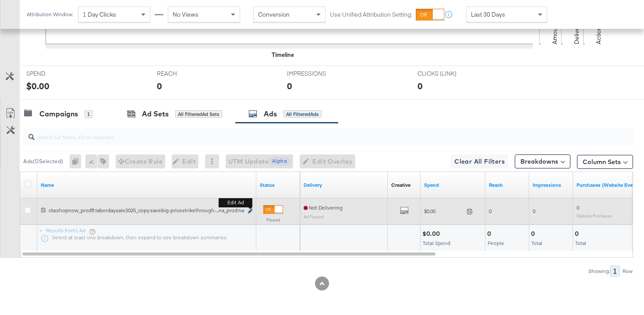
click at [251, 210] on icon "link" at bounding box center [250, 211] width 4 height 5
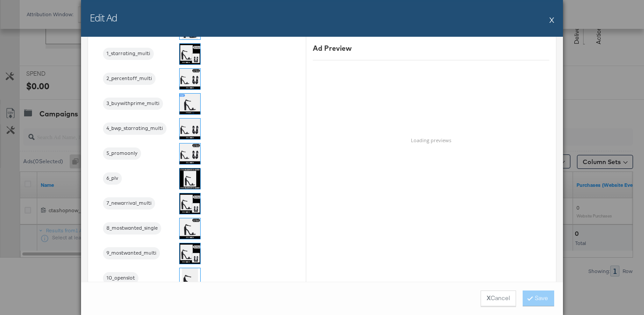
scroll to position [1008, 0]
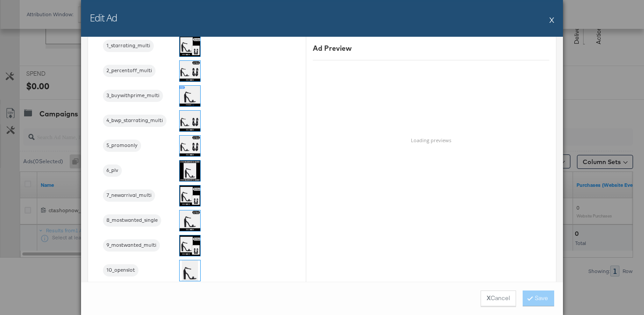
click at [188, 273] on img at bounding box center [190, 271] width 21 height 21
click at [547, 298] on button "Save" at bounding box center [539, 299] width 32 height 16
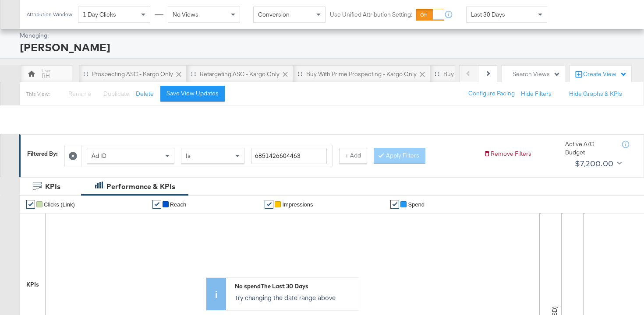
scroll to position [0, 0]
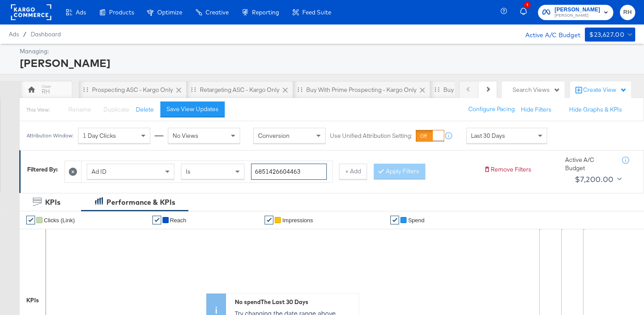
click at [285, 177] on input "6851426604463" at bounding box center [289, 172] width 76 height 16
paste input "724"
click at [392, 175] on button "Apply Filters" at bounding box center [400, 172] width 52 height 16
click at [292, 171] on input "6851427244463" at bounding box center [289, 172] width 76 height 16
paste input "7012"
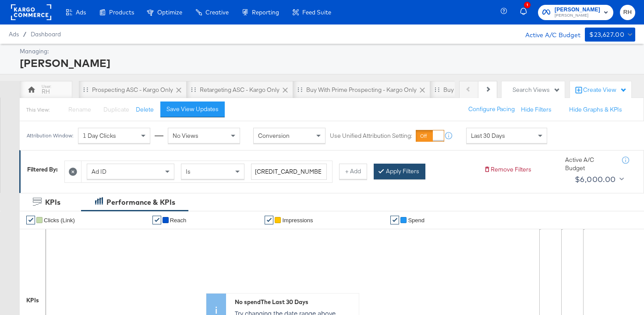
click at [417, 170] on button "Apply Filters" at bounding box center [400, 172] width 52 height 16
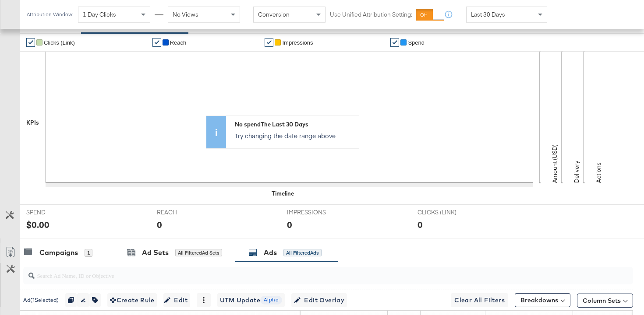
scroll to position [317, 0]
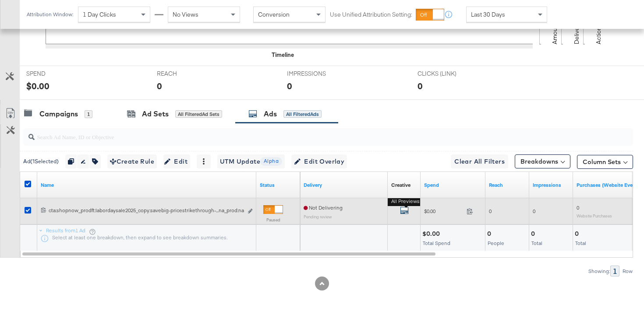
click at [405, 206] on b "All Previews" at bounding box center [405, 201] width 35 height 9
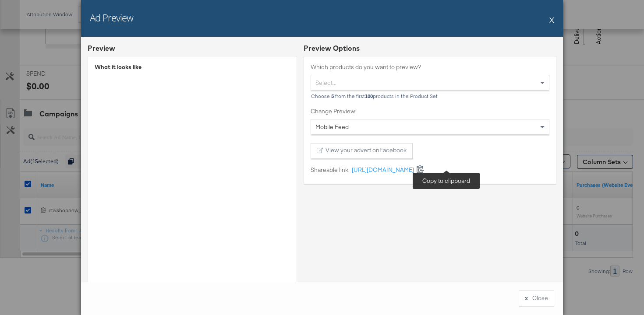
click at [424, 168] on icon at bounding box center [420, 169] width 8 height 8
click at [523, 295] on button "x Close" at bounding box center [536, 299] width 35 height 16
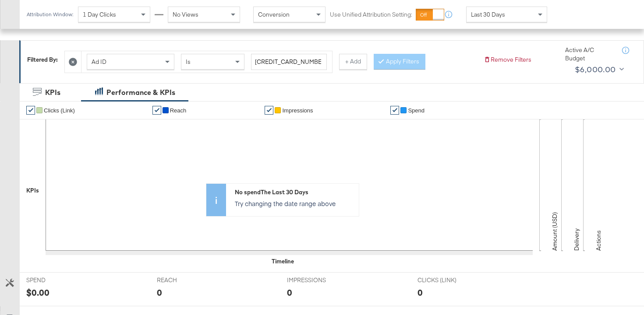
scroll to position [10, 0]
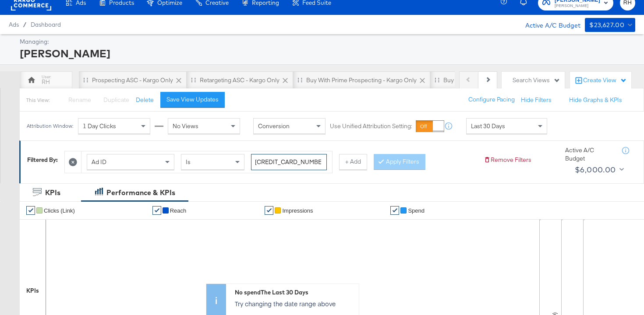
click at [280, 158] on input "6851427701263" at bounding box center [289, 162] width 76 height 16
paste input "66044"
type input "6851426604463"
click at [400, 159] on button "Apply Filters" at bounding box center [400, 162] width 52 height 16
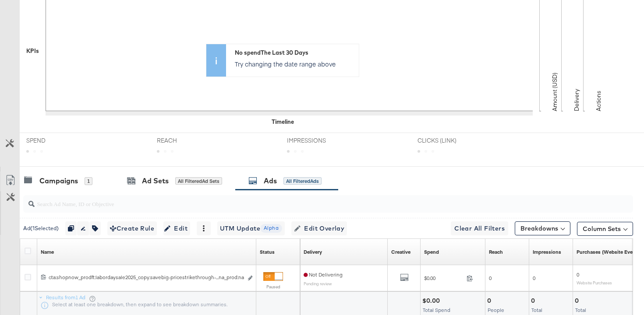
scroll to position [317, 0]
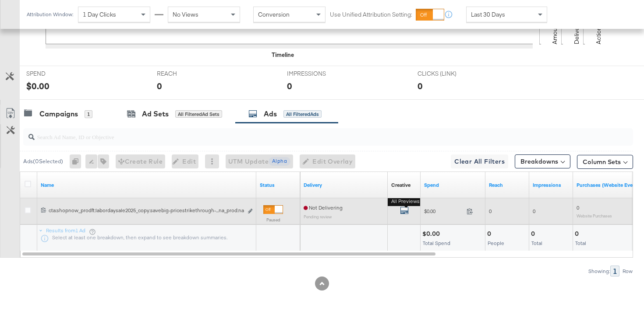
click at [402, 211] on icon "default" at bounding box center [404, 210] width 9 height 9
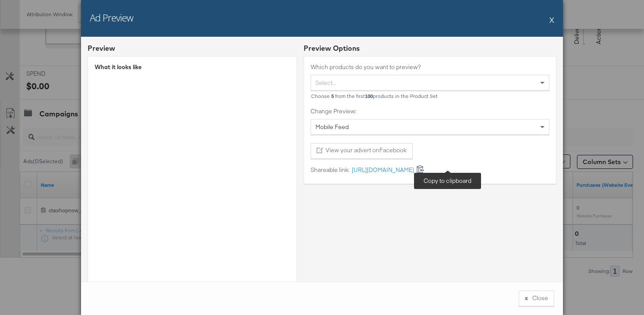
click at [424, 170] on icon at bounding box center [420, 169] width 7 height 8
click at [551, 19] on button "X" at bounding box center [551, 20] width 5 height 18
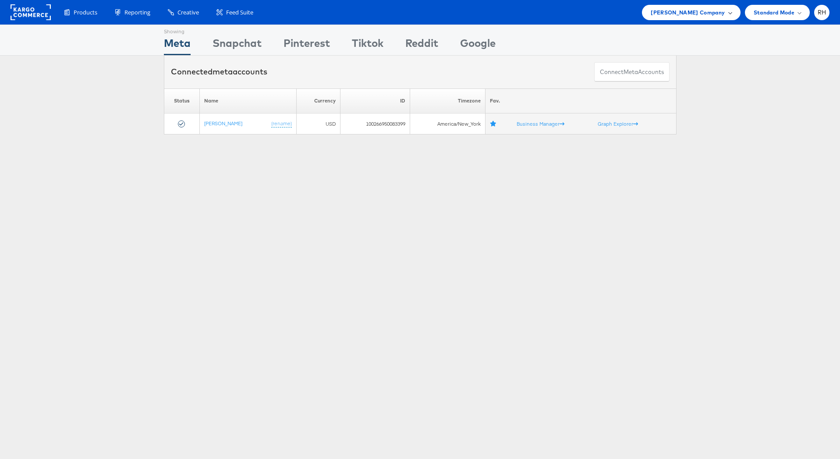
click at [656, 18] on div "[PERSON_NAME] Company" at bounding box center [691, 12] width 98 height 15
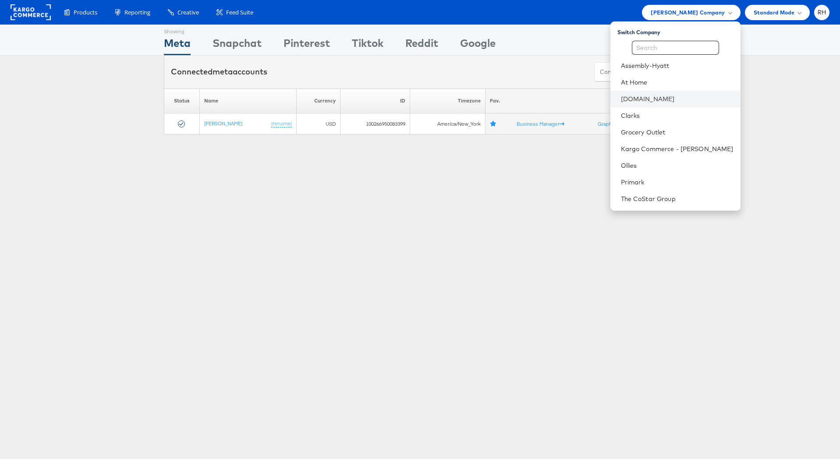
click at [670, 92] on li "[DOMAIN_NAME]" at bounding box center [675, 99] width 130 height 17
click at [708, 95] on link "[DOMAIN_NAME]" at bounding box center [677, 99] width 113 height 9
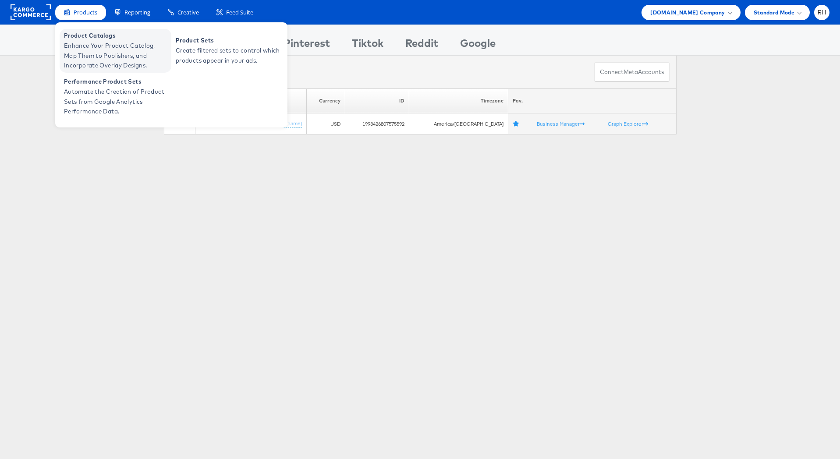
click at [75, 49] on span "Enhance Your Product Catalog, Map Them to Publishers, and Incorporate Overlay D…" at bounding box center [116, 56] width 105 height 30
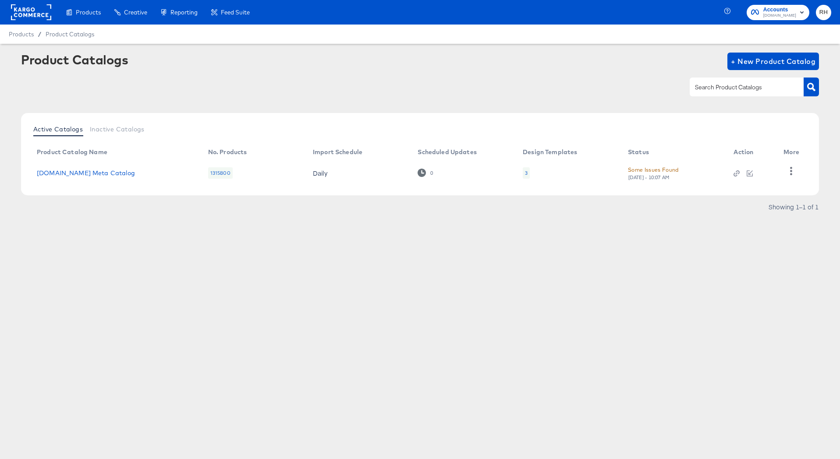
click at [526, 167] on div "3" at bounding box center [526, 172] width 7 height 11
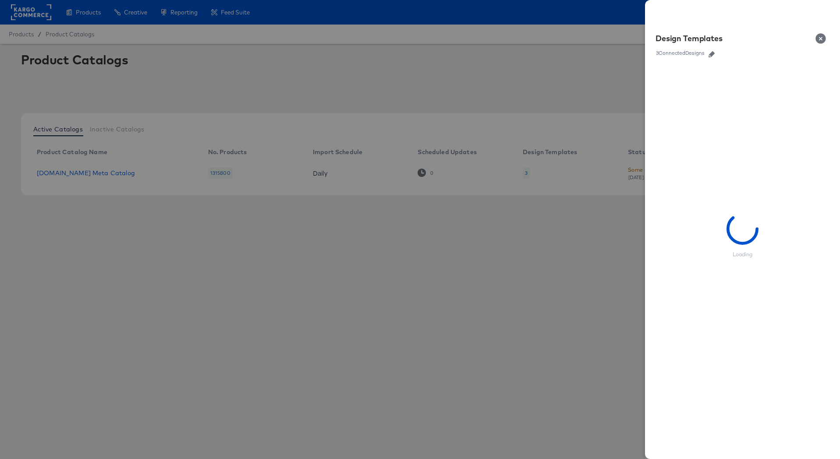
click at [713, 53] on icon "button" at bounding box center [711, 54] width 6 height 6
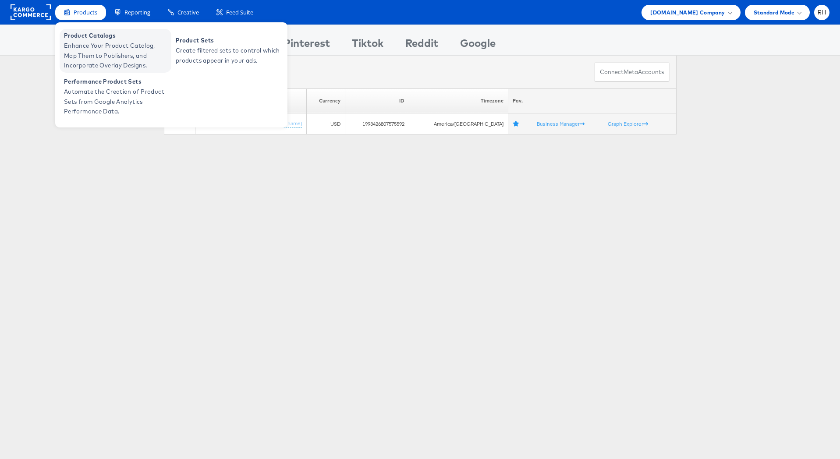
click at [78, 46] on span "Enhance Your Product Catalog, Map Them to Publishers, and Incorporate Overlay D…" at bounding box center [116, 56] width 105 height 30
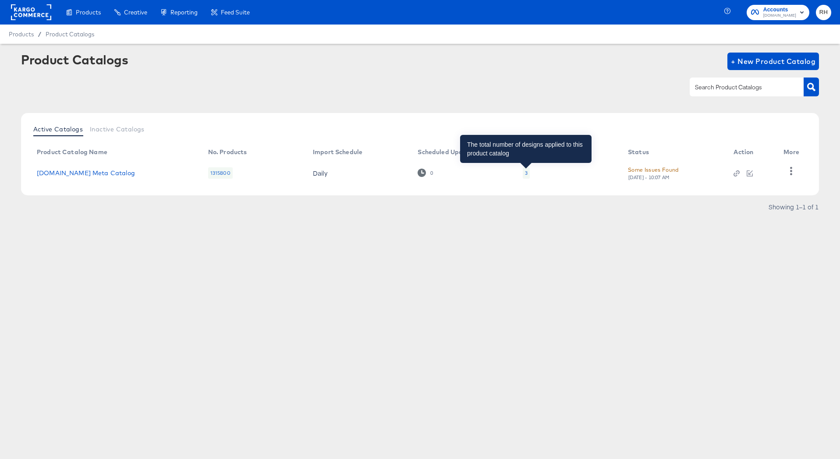
click at [526, 171] on div "3" at bounding box center [526, 172] width 3 height 7
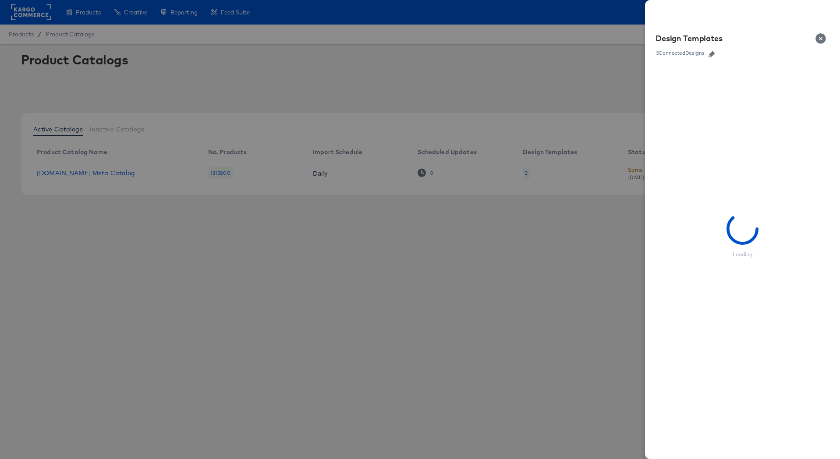
click at [714, 56] on icon "button" at bounding box center [711, 54] width 6 height 6
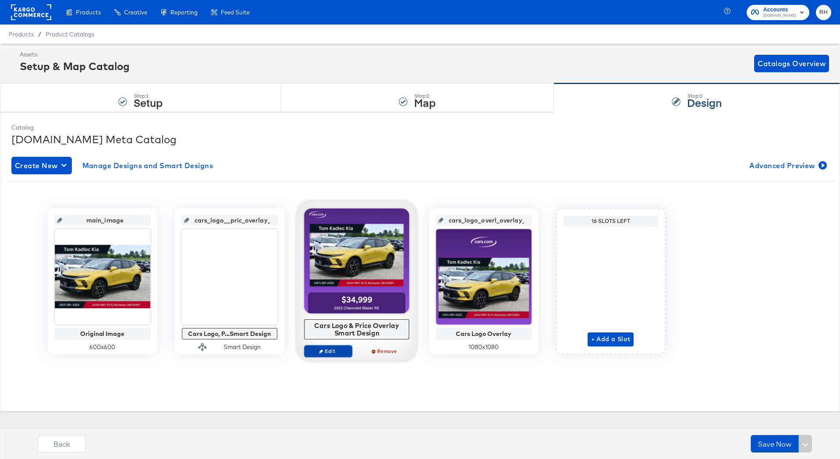
click at [341, 352] on span "Edit" at bounding box center [327, 351] width 40 height 7
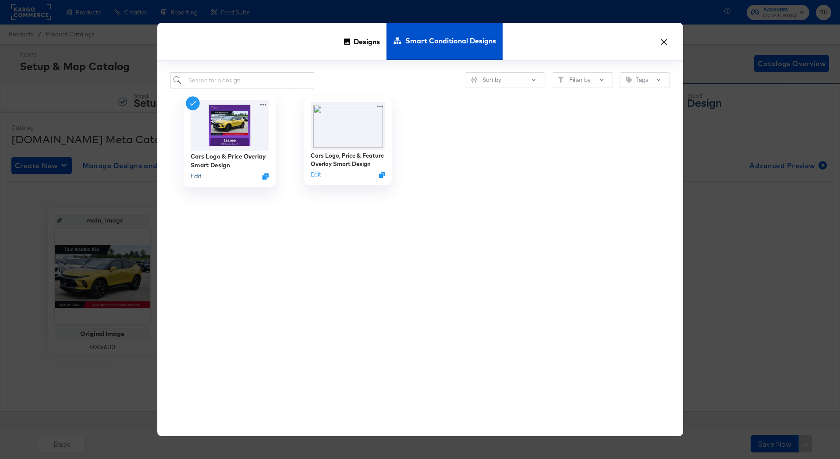
click at [196, 178] on button "Edit" at bounding box center [195, 176] width 11 height 8
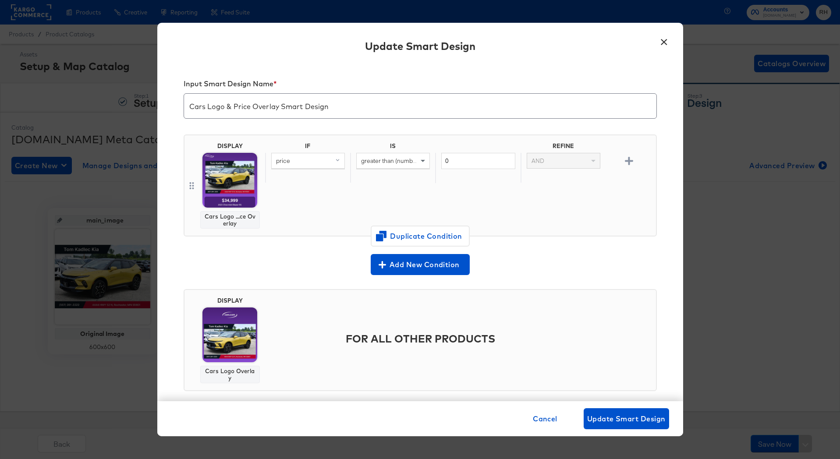
click at [664, 42] on button "×" at bounding box center [664, 40] width 16 height 16
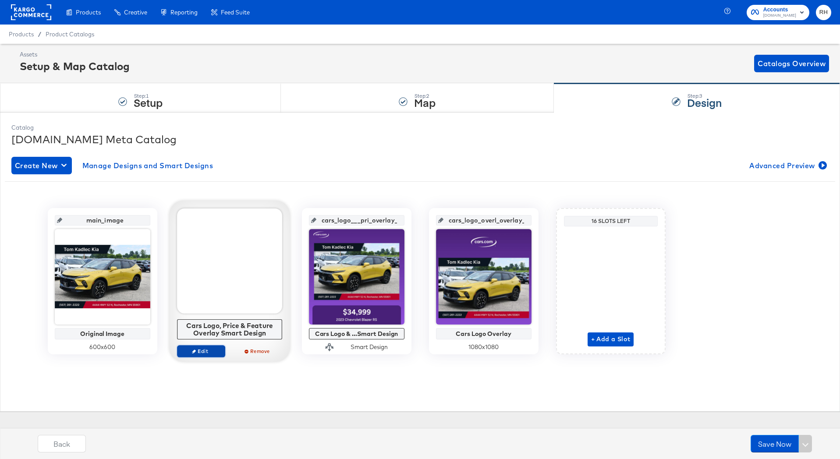
click at [210, 352] on span "Edit" at bounding box center [200, 351] width 40 height 7
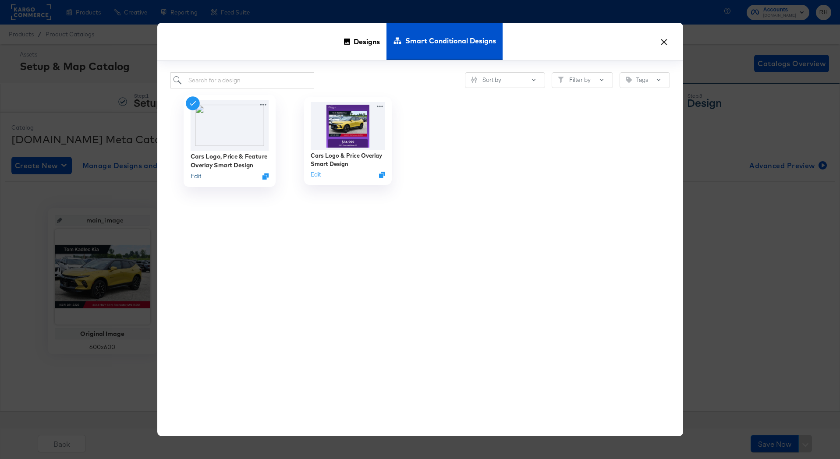
click at [191, 177] on button "Edit" at bounding box center [195, 176] width 11 height 8
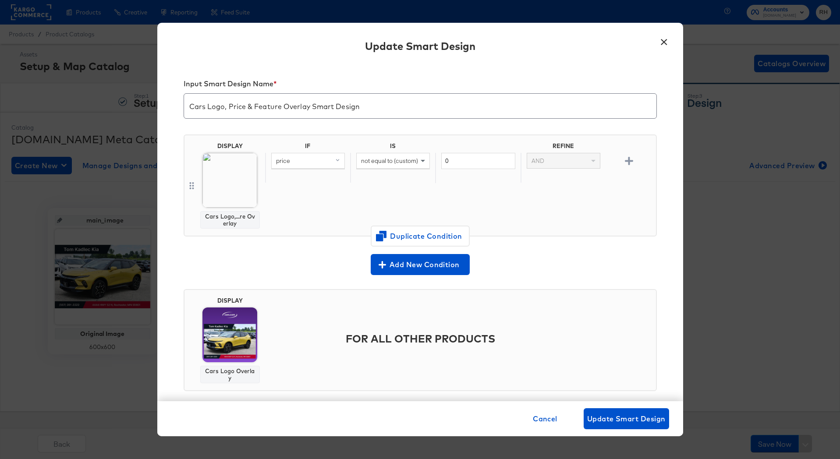
click at [412, 160] on span "not equal to (custom)" at bounding box center [389, 161] width 57 height 8
click at [663, 44] on button "×" at bounding box center [664, 40] width 16 height 16
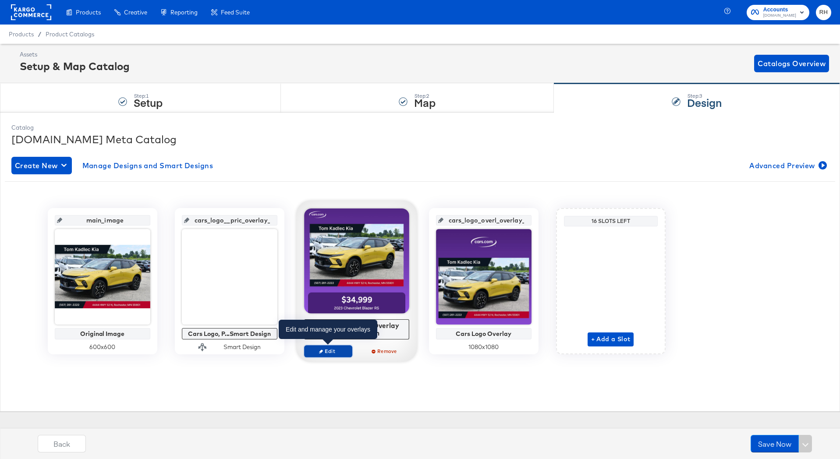
click at [326, 350] on span "Edit" at bounding box center [327, 351] width 40 height 7
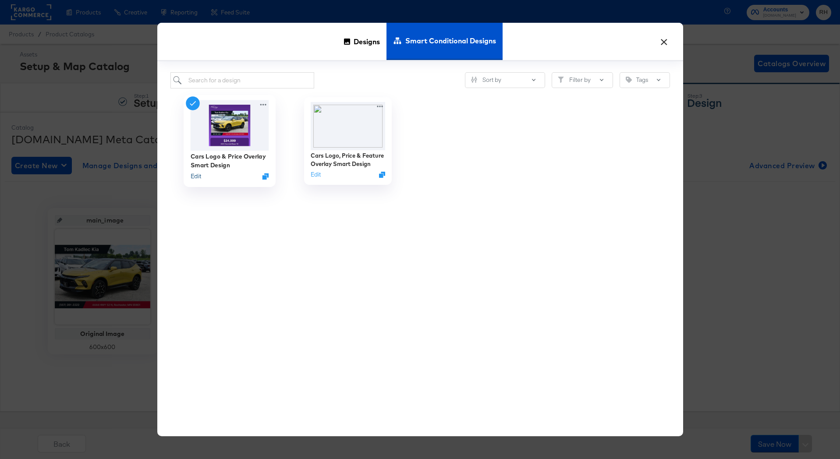
click at [192, 175] on button "Edit" at bounding box center [195, 176] width 11 height 8
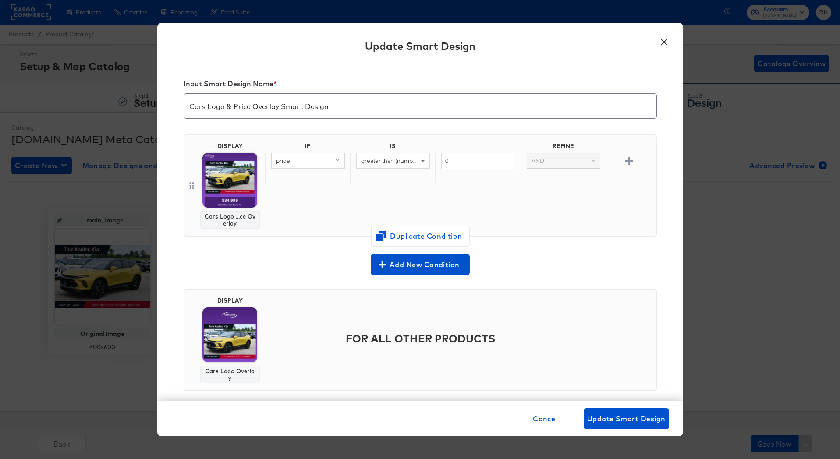
click at [413, 163] on span "greater than (number) (custom)" at bounding box center [403, 161] width 85 height 8
click at [453, 188] on div "IF IS REFINE price greater than (number) (custom) equal to equal to (custom) no…" at bounding box center [458, 185] width 387 height 86
click at [659, 43] on button "×" at bounding box center [664, 40] width 16 height 16
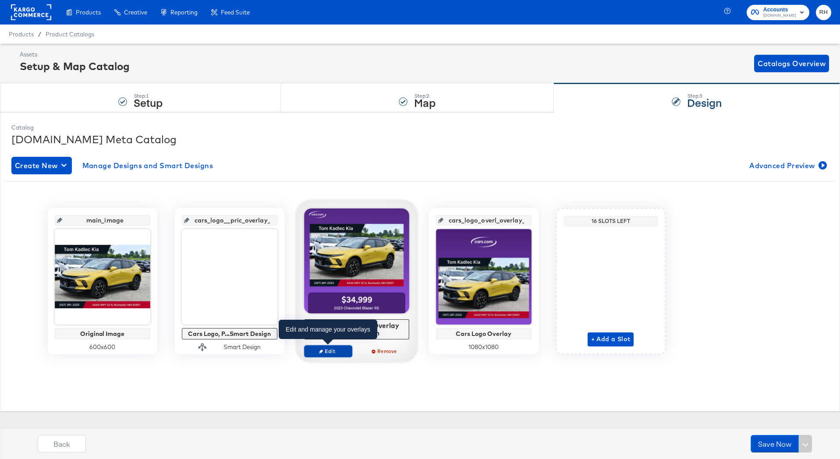
click at [326, 353] on span "Edit" at bounding box center [327, 351] width 40 height 7
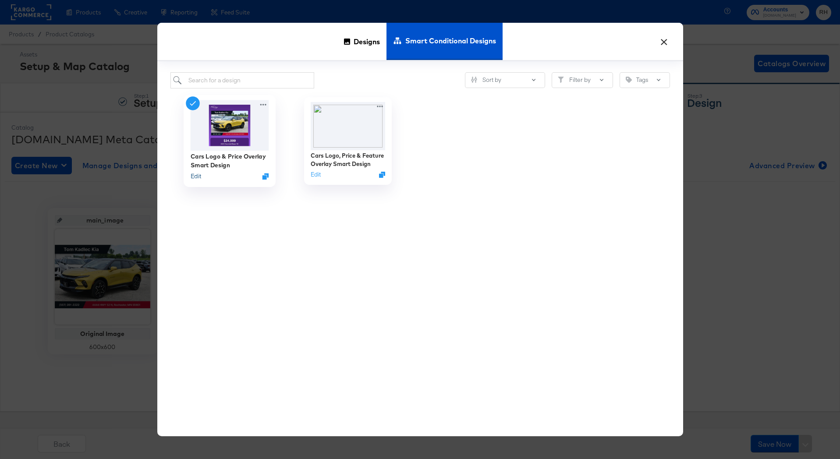
click at [198, 176] on button "Edit" at bounding box center [195, 176] width 11 height 8
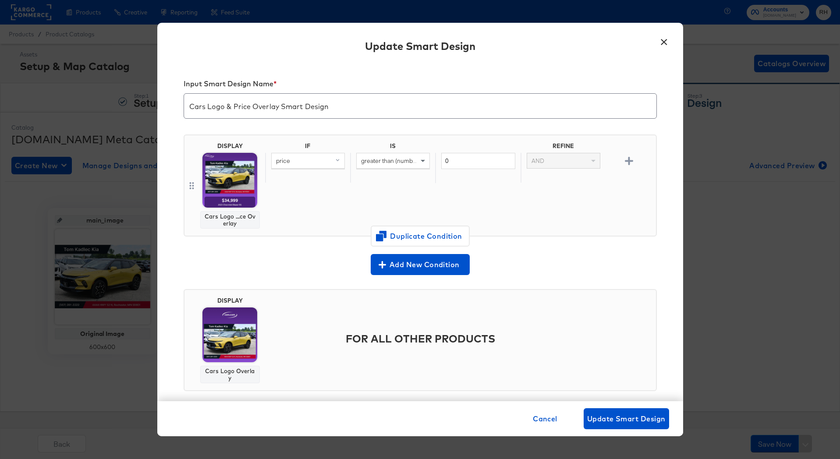
click at [289, 160] on span "price" at bounding box center [283, 161] width 14 height 8
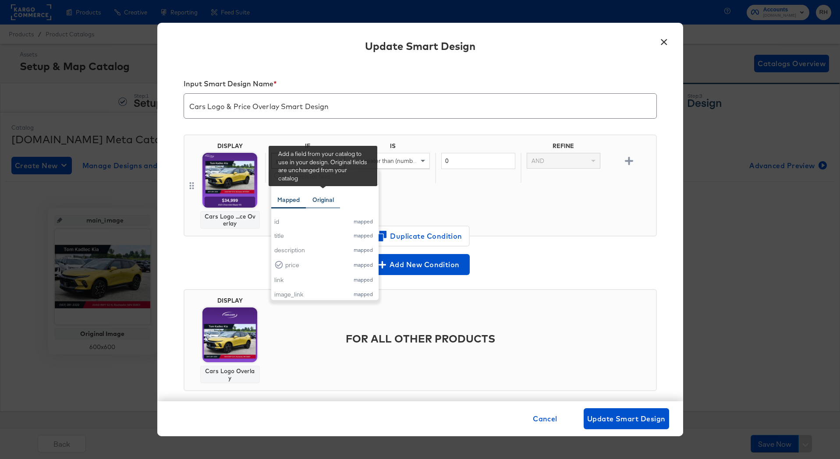
click at [322, 200] on div "Original" at bounding box center [322, 200] width 21 height 8
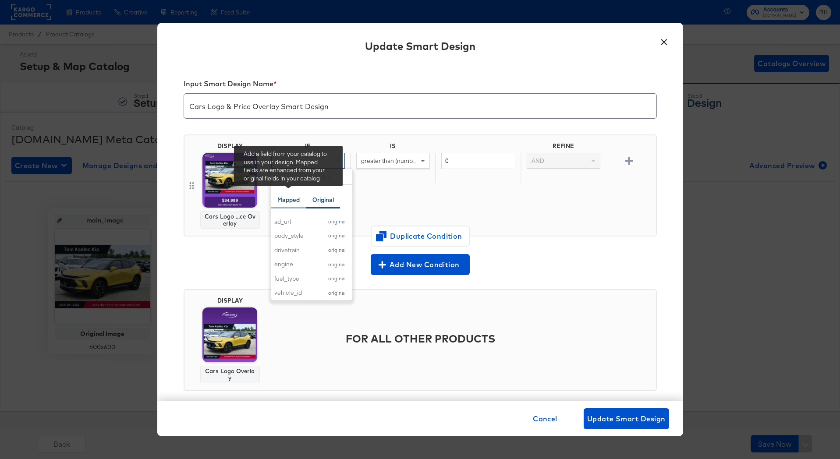
click at [290, 202] on div "Mapped" at bounding box center [288, 200] width 22 height 8
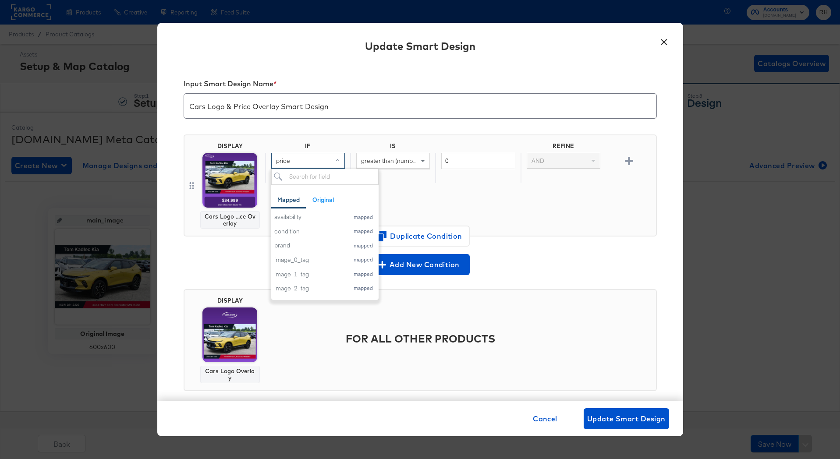
scroll to position [0, 0]
click at [450, 207] on div "IF IS REFINE price Mapped Original Add a field from your catalog to use in your…" at bounding box center [458, 185] width 387 height 86
click at [547, 416] on span "Cancel" at bounding box center [545, 419] width 25 height 12
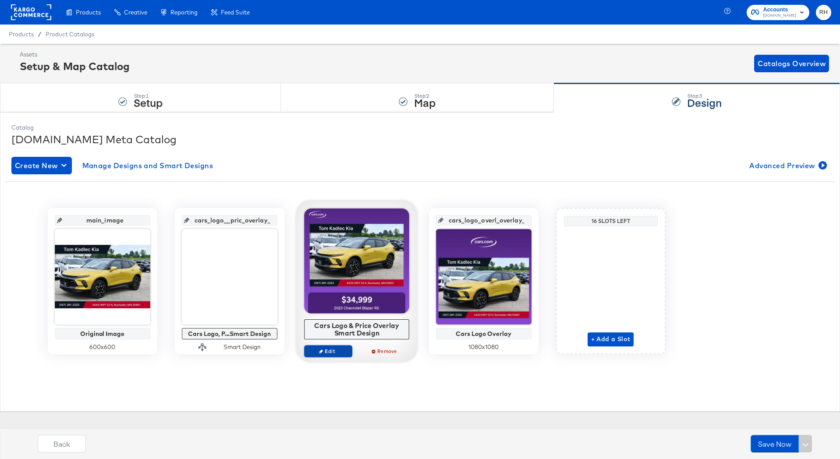
click at [325, 349] on span "Edit" at bounding box center [327, 351] width 40 height 7
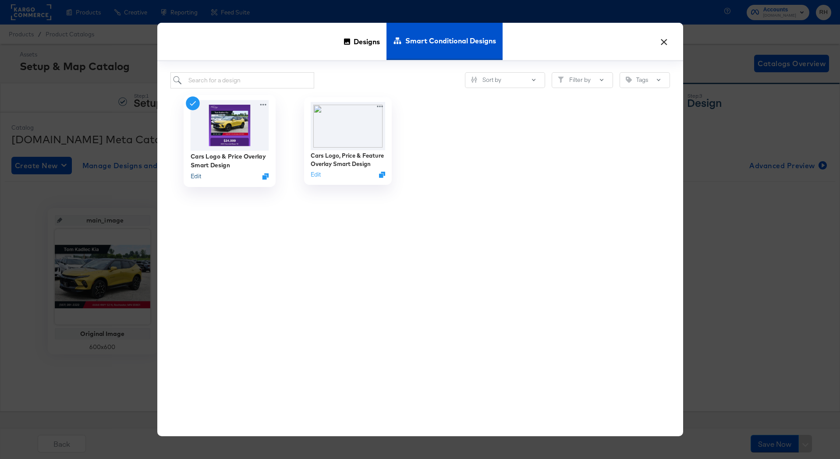
click at [192, 175] on button "Edit" at bounding box center [195, 176] width 11 height 8
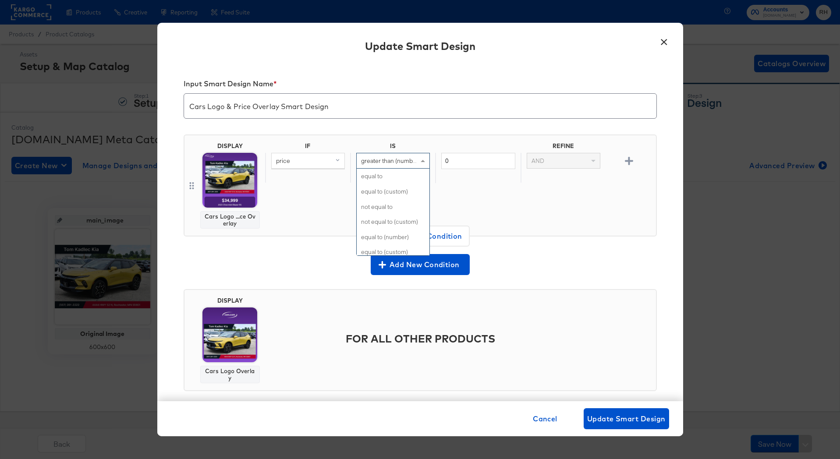
click at [399, 163] on span "greater than (number) (custom)" at bounding box center [403, 161] width 85 height 8
click at [459, 205] on div "IF IS REFINE price greater than (number) (custom) equal to equal to (custom) no…" at bounding box center [458, 185] width 387 height 86
click at [547, 420] on span "Cancel" at bounding box center [545, 419] width 25 height 12
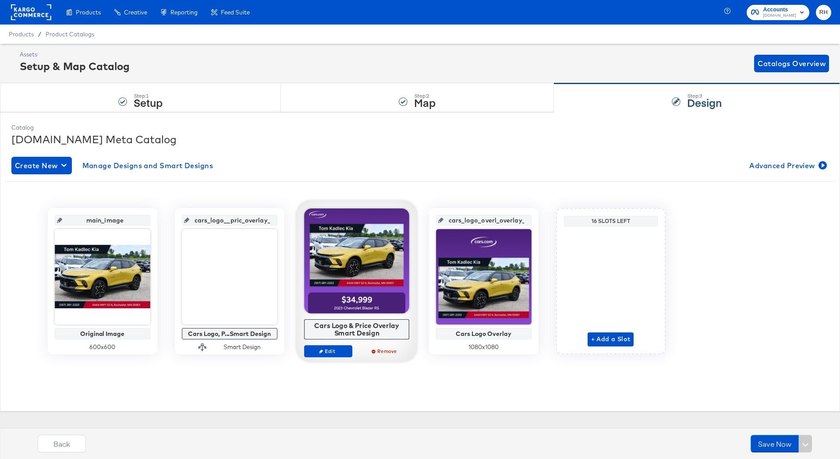
click at [327, 344] on div "Cars Logo & Price Overlay Smart Design Edit Remove" at bounding box center [356, 286] width 105 height 157
click at [326, 353] on span "Edit" at bounding box center [327, 351] width 40 height 7
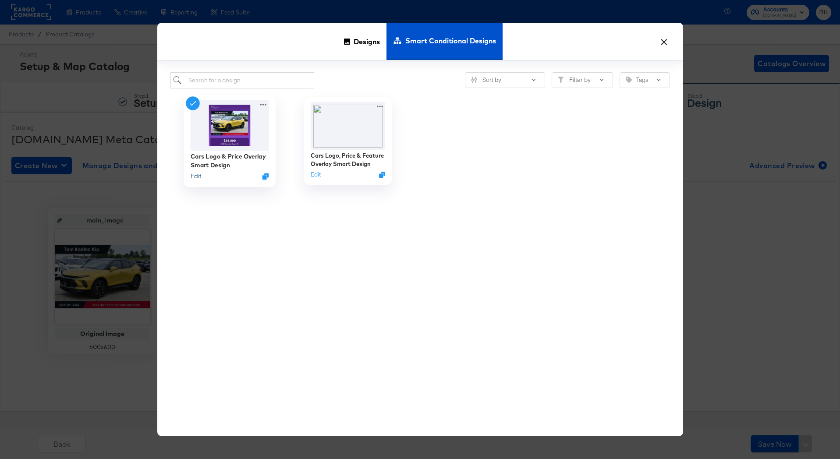
click at [195, 176] on button "Edit" at bounding box center [195, 176] width 11 height 8
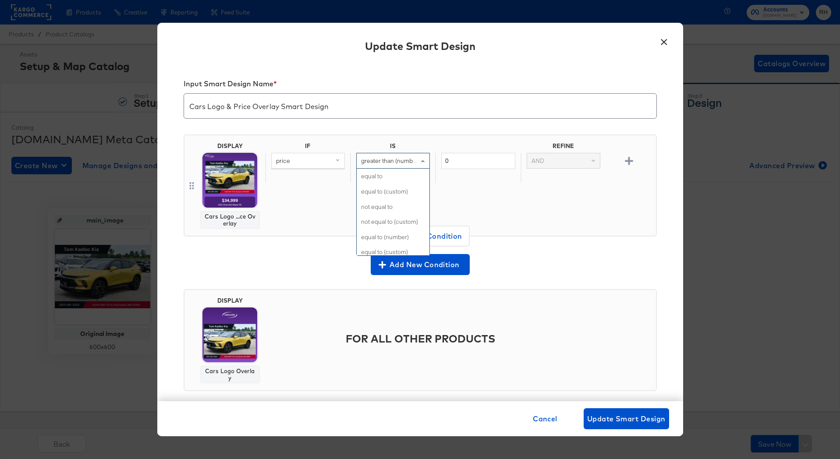
click at [372, 159] on span "greater than (number) (custom)" at bounding box center [403, 161] width 85 height 8
click at [469, 189] on div "IF IS REFINE price greater than (number) (custom) equal to equal to (custom) no…" at bounding box center [458, 185] width 387 height 86
click at [548, 418] on span "Cancel" at bounding box center [545, 419] width 25 height 12
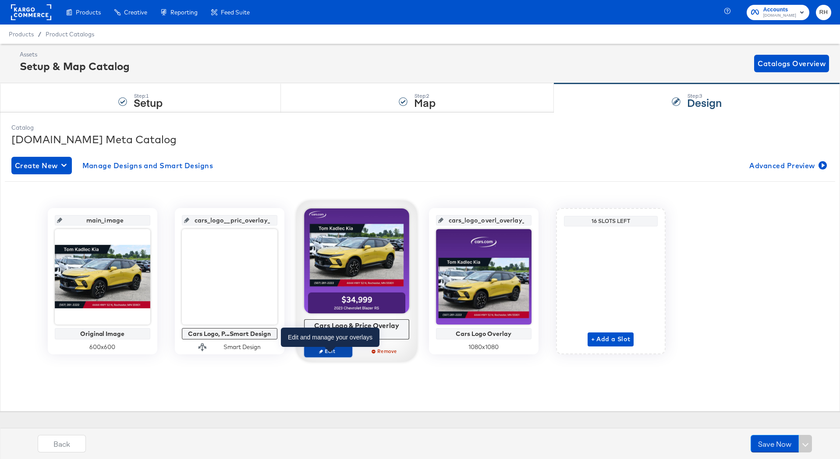
click at [332, 354] on span "Edit" at bounding box center [327, 351] width 40 height 7
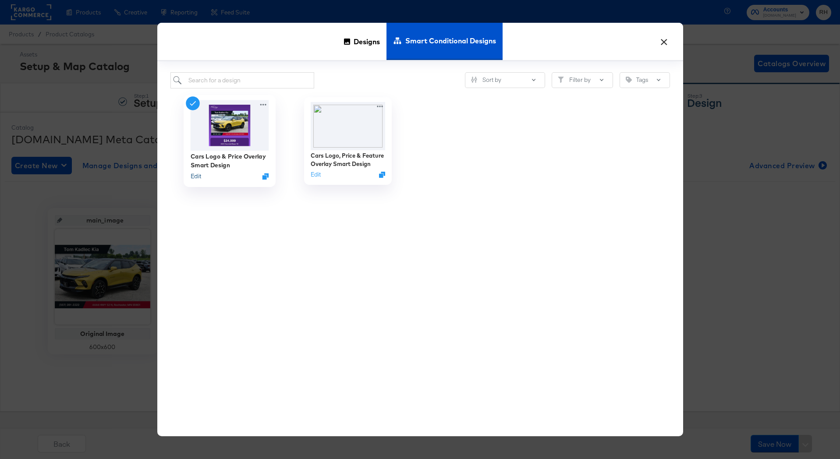
click at [194, 173] on button "Edit" at bounding box center [195, 176] width 11 height 8
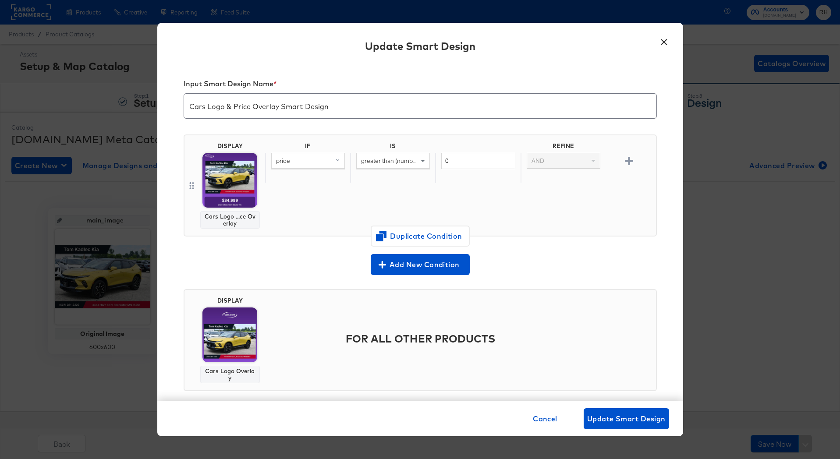
click at [409, 163] on span "greater than (number) (custom)" at bounding box center [403, 161] width 85 height 8
click at [475, 189] on div "IF IS REFINE price greater than (number) (custom) 0 AND" at bounding box center [458, 185] width 387 height 86
click at [665, 40] on button "×" at bounding box center [664, 40] width 16 height 16
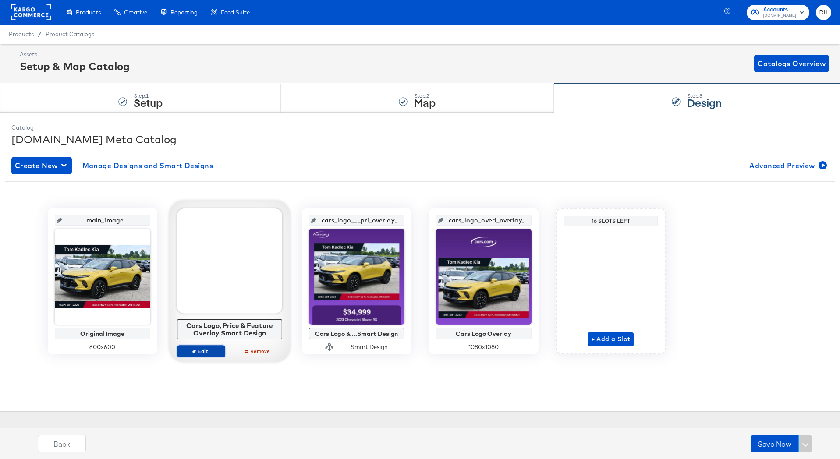
click at [212, 349] on span "Edit" at bounding box center [200, 351] width 40 height 7
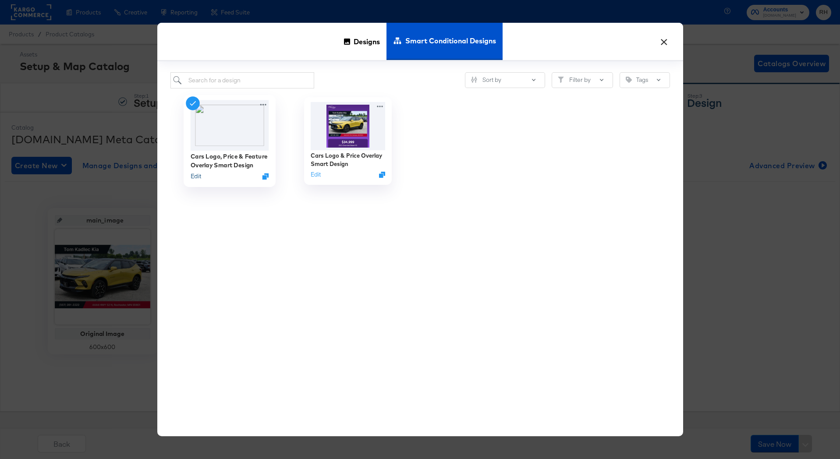
click at [191, 177] on button "Edit" at bounding box center [195, 176] width 11 height 8
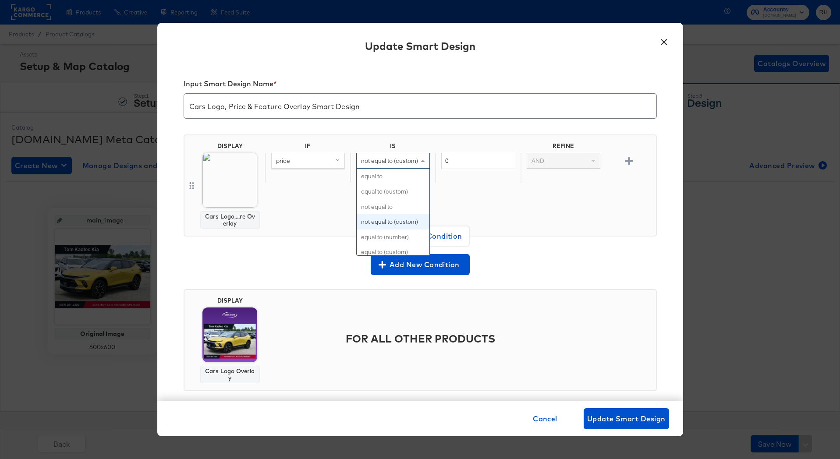
click at [374, 158] on span "not equal to (custom)" at bounding box center [389, 161] width 57 height 8
type input "greater"
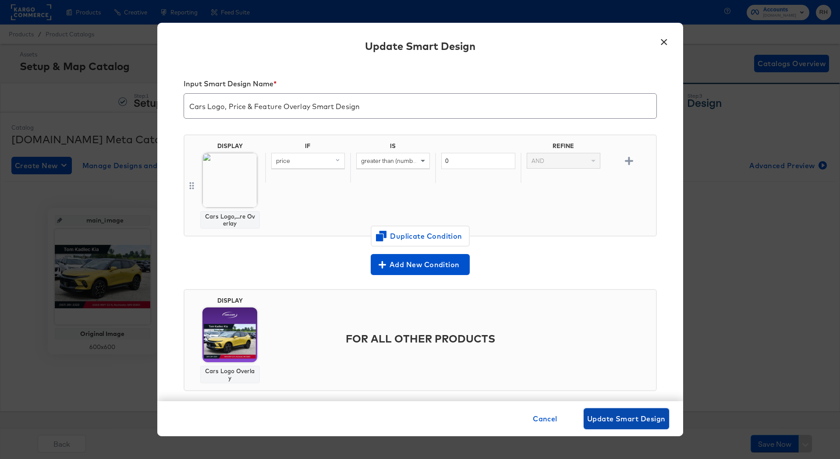
click at [612, 424] on button "Update Smart Design" at bounding box center [625, 418] width 85 height 21
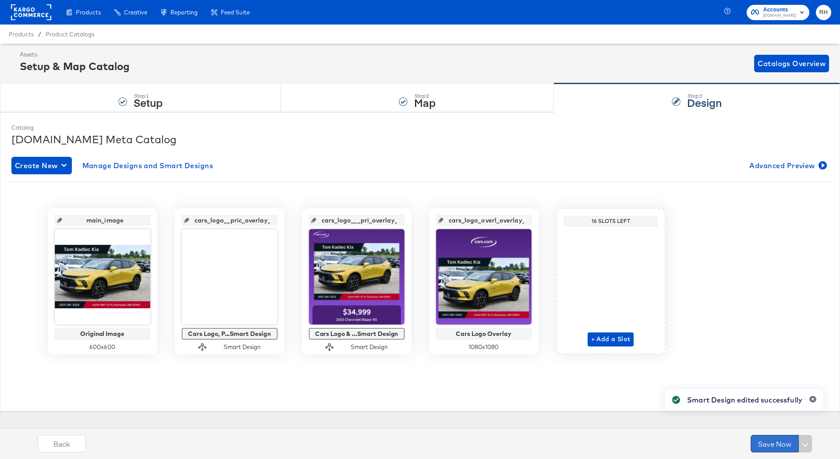
click at [771, 445] on button "Save Now" at bounding box center [774, 444] width 48 height 18
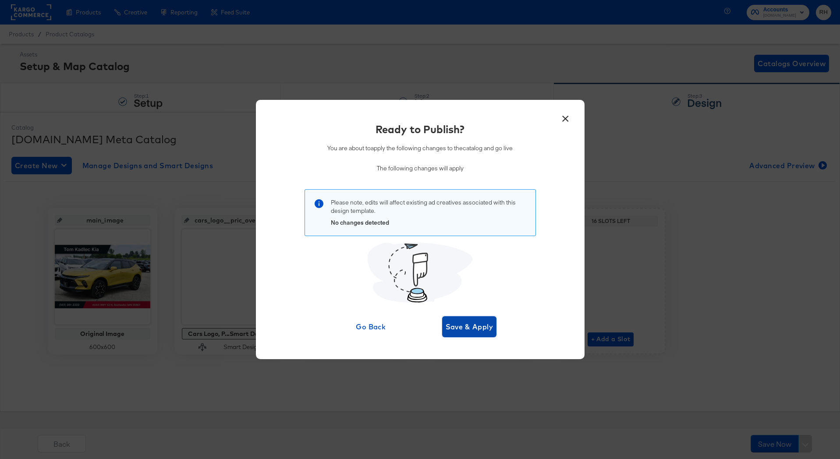
click at [466, 325] on span "Save & Apply" at bounding box center [469, 327] width 48 height 12
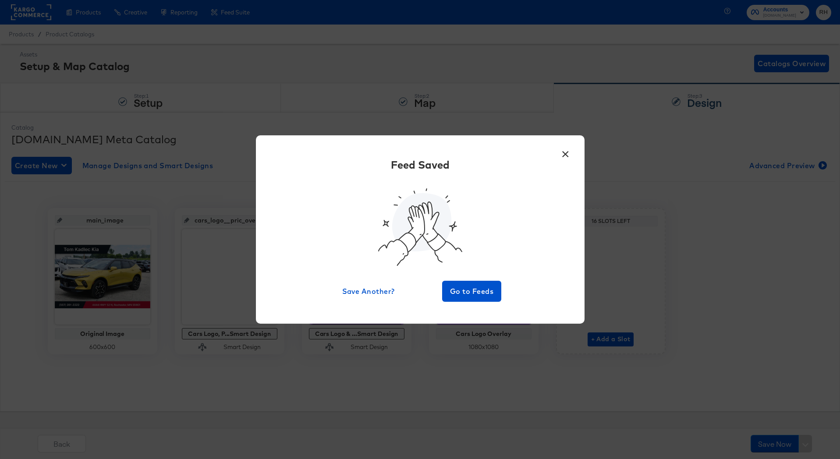
click at [565, 155] on button "×" at bounding box center [566, 152] width 16 height 16
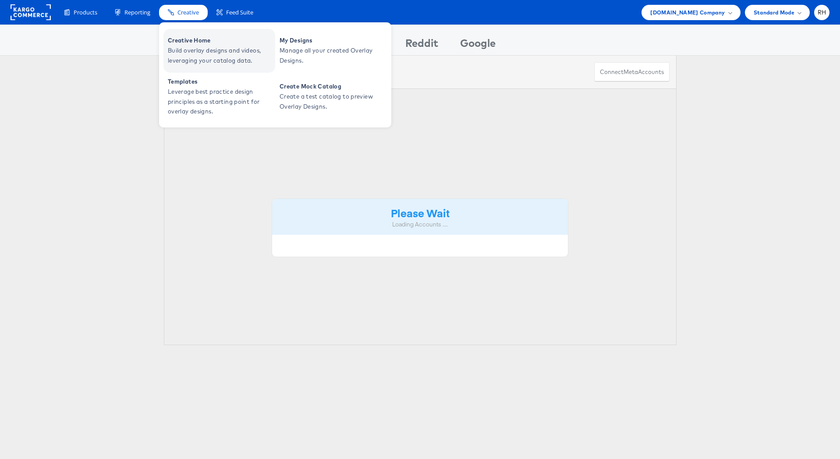
click at [199, 41] on span "Creative Home" at bounding box center [220, 40] width 105 height 10
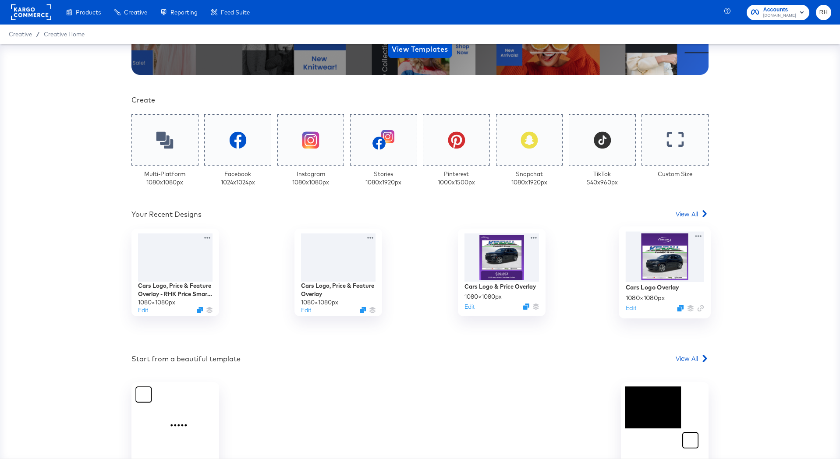
scroll to position [179, 0]
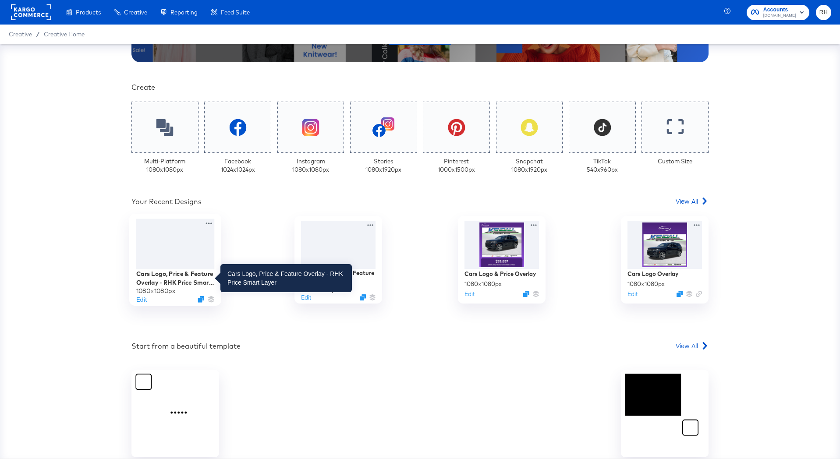
click at [164, 277] on div "Cars Logo, Price & Feature Overlay - RHK Price Smart Layer" at bounding box center [175, 277] width 78 height 17
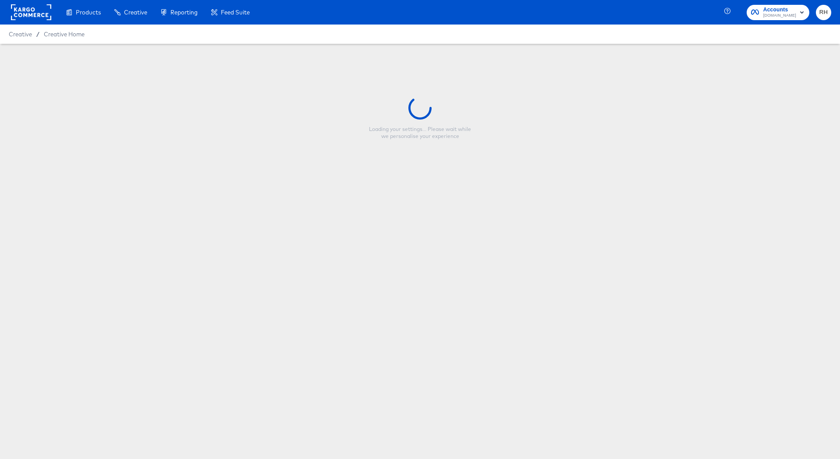
type input "Cars Logo, Price & Feature Overlay - RHK Price Smart Layer"
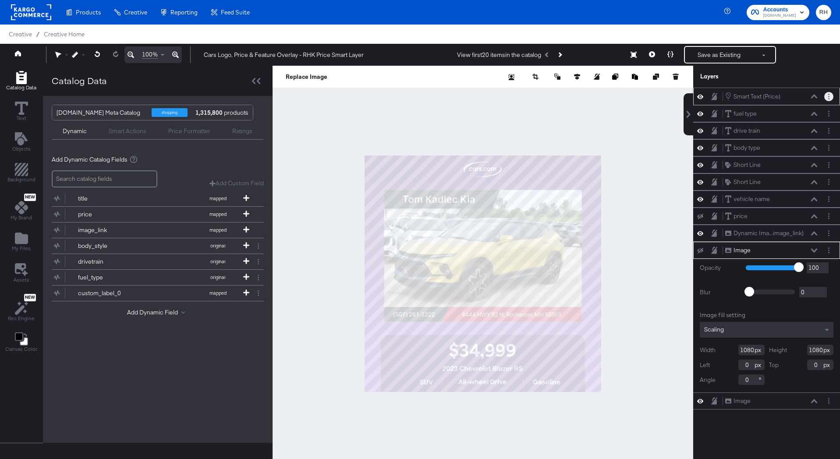
click at [827, 97] on button "Layer Options" at bounding box center [828, 96] width 9 height 9
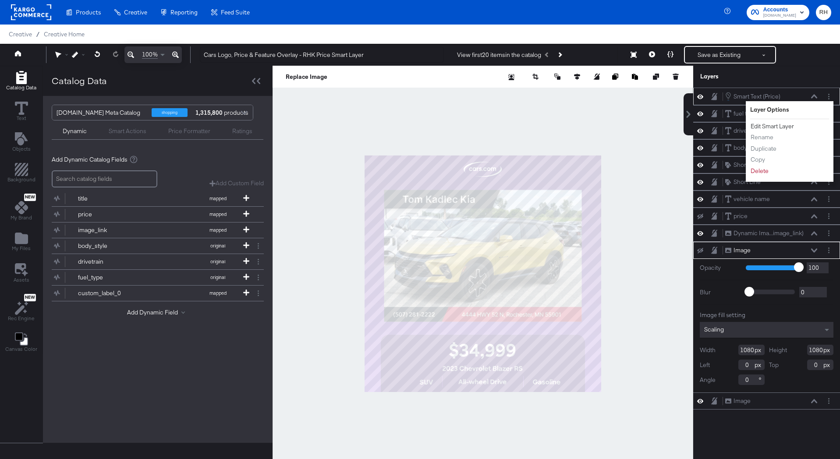
click at [782, 126] on button "Edit Smart Layer" at bounding box center [772, 126] width 44 height 9
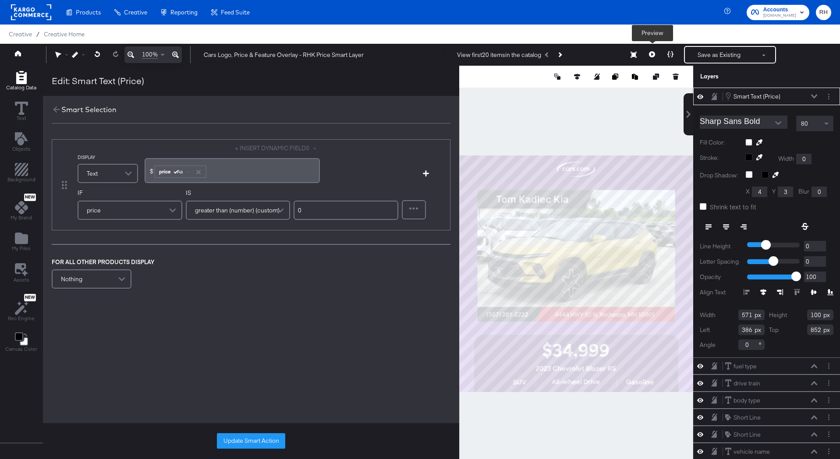
click at [647, 55] on button at bounding box center [652, 55] width 18 height 18
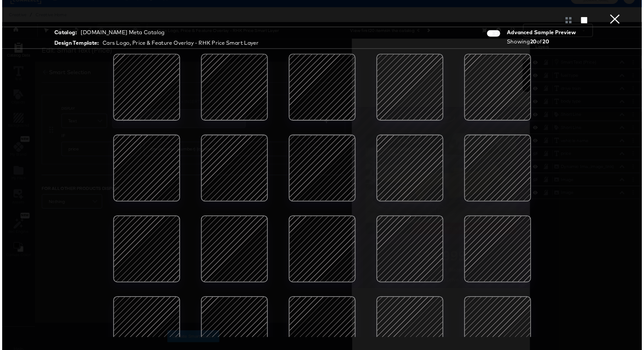
scroll to position [34, 0]
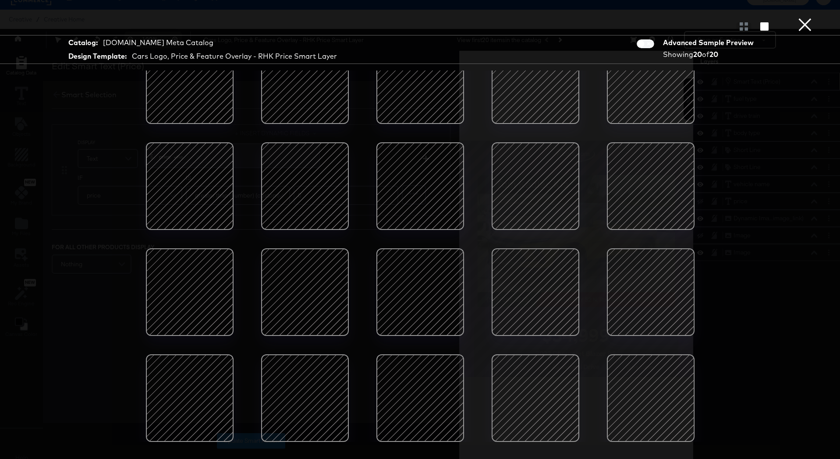
click at [806, 18] on button "×" at bounding box center [805, 9] width 18 height 18
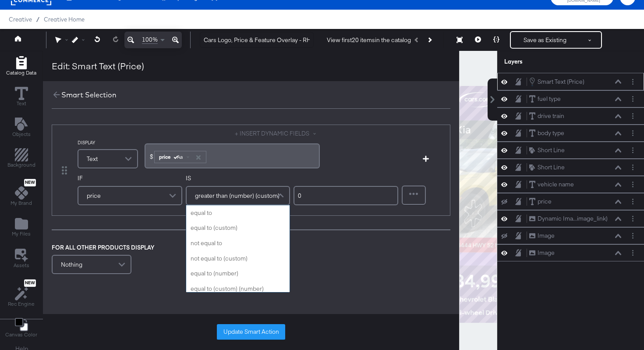
click at [232, 198] on span "greater than (number) (custom)" at bounding box center [237, 195] width 85 height 15
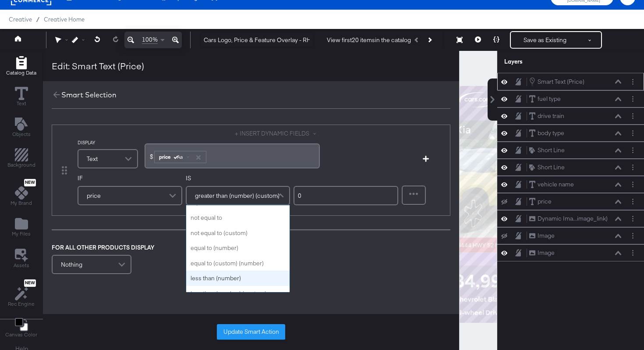
scroll to position [22, 0]
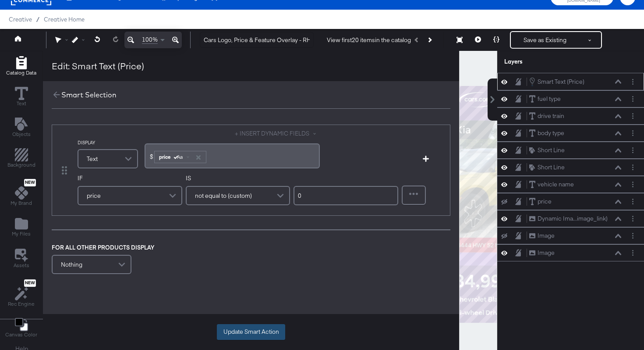
click at [236, 329] on button "Update Smart Action" at bounding box center [251, 332] width 68 height 16
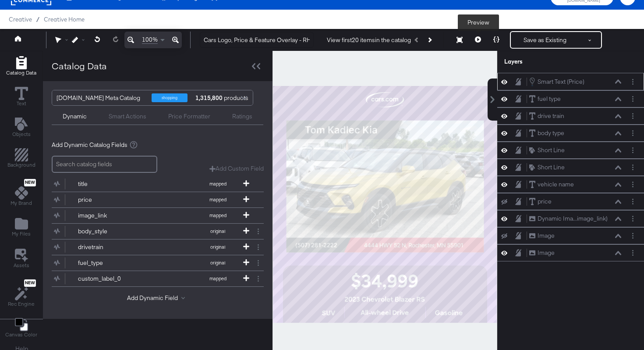
click at [473, 40] on button at bounding box center [478, 40] width 18 height 18
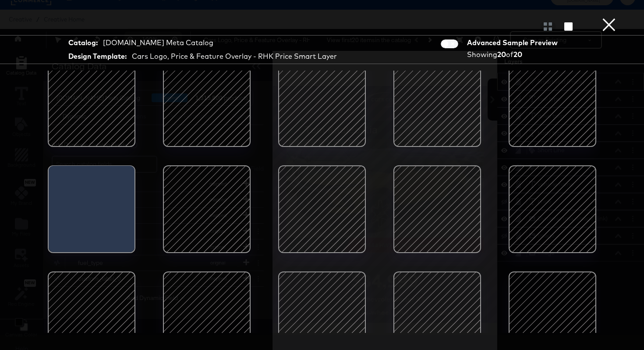
scroll to position [117, 0]
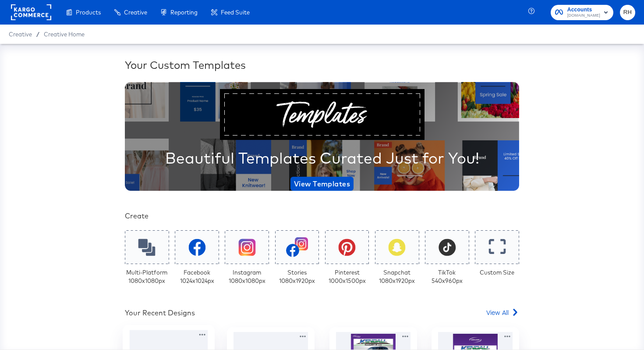
click at [161, 345] on div at bounding box center [169, 355] width 78 height 51
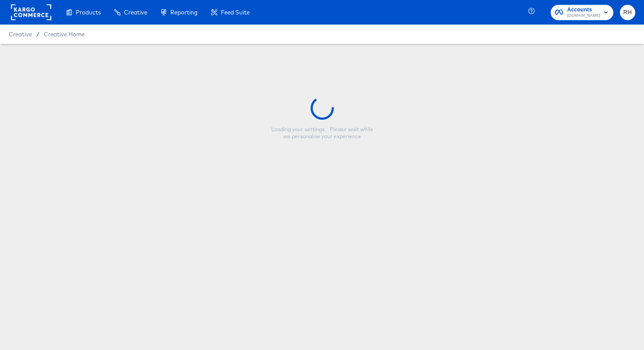
type input "Cars Logo, Price & Feature Overlay - RHK Price Smart Layer"
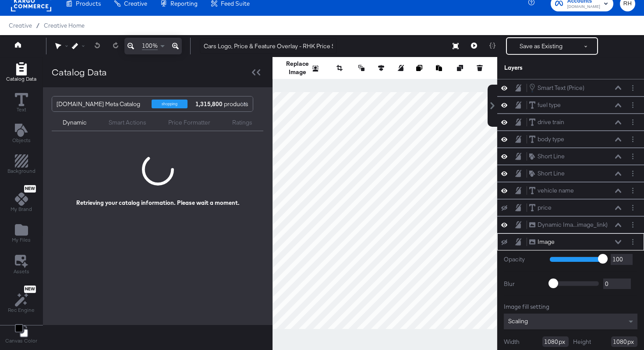
scroll to position [34, 0]
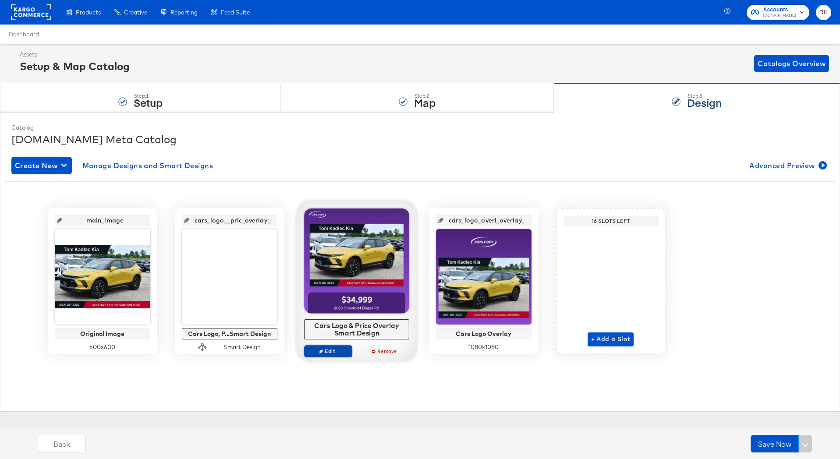
click at [325, 352] on span "Edit" at bounding box center [327, 351] width 40 height 7
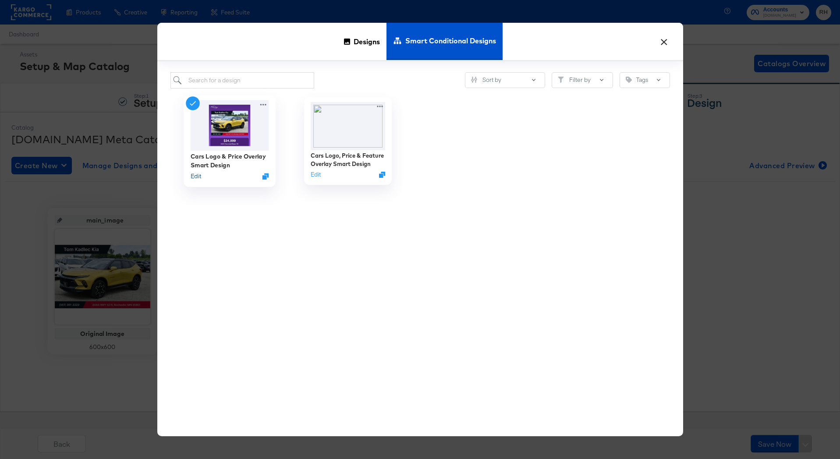
click at [194, 177] on button "Edit" at bounding box center [195, 176] width 11 height 8
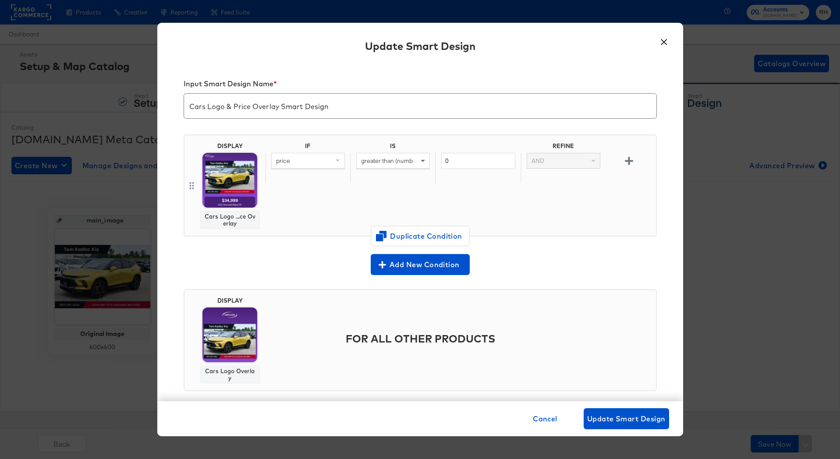
click at [391, 161] on span "greater than (number) (custom)" at bounding box center [403, 161] width 85 height 8
click at [478, 184] on div "IF IS REFINE price greater than (number) (custom) equal to equal to (custom) no…" at bounding box center [458, 185] width 387 height 86
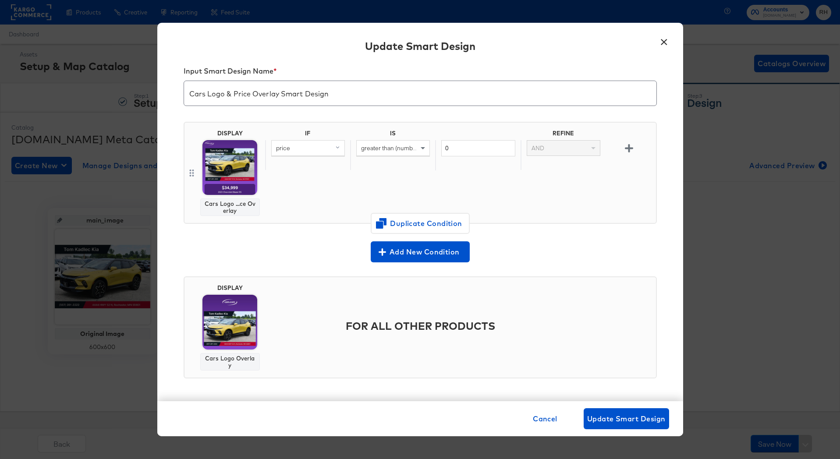
scroll to position [13, 0]
click at [620, 415] on span "Update Smart Design" at bounding box center [626, 419] width 78 height 12
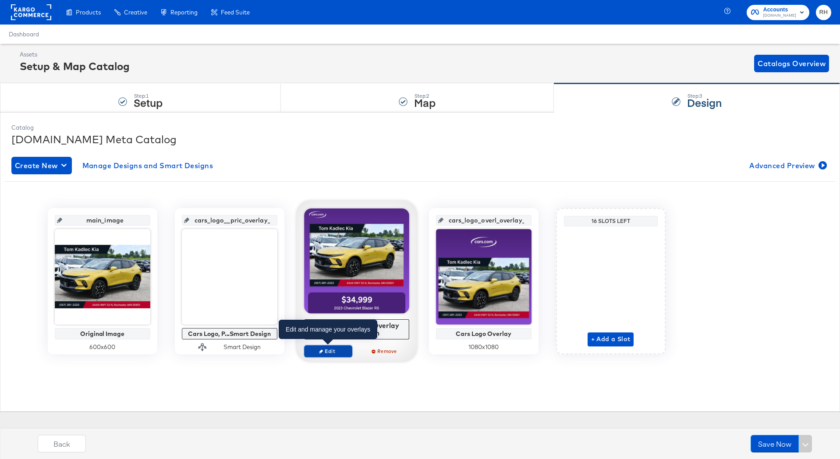
click at [334, 349] on span "Edit" at bounding box center [327, 351] width 40 height 7
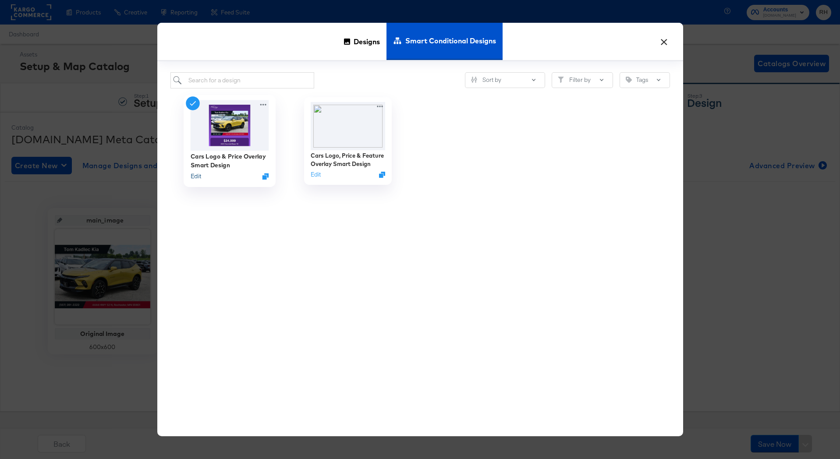
click at [193, 175] on button "Edit" at bounding box center [195, 176] width 11 height 8
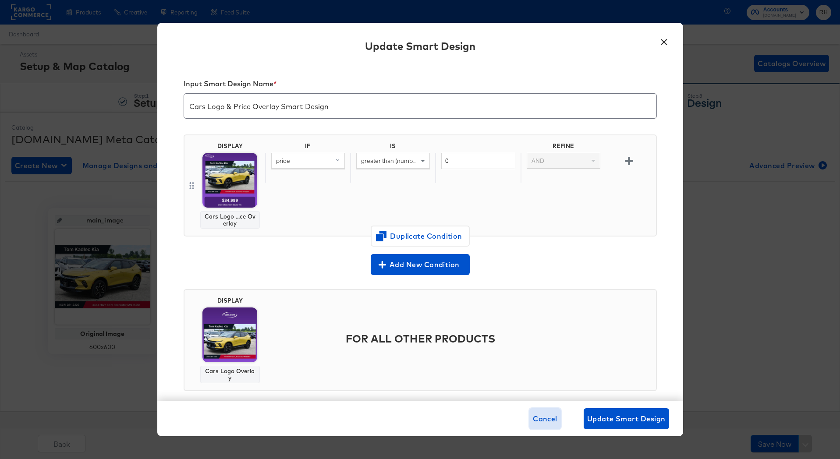
click at [543, 415] on span "Cancel" at bounding box center [545, 419] width 25 height 12
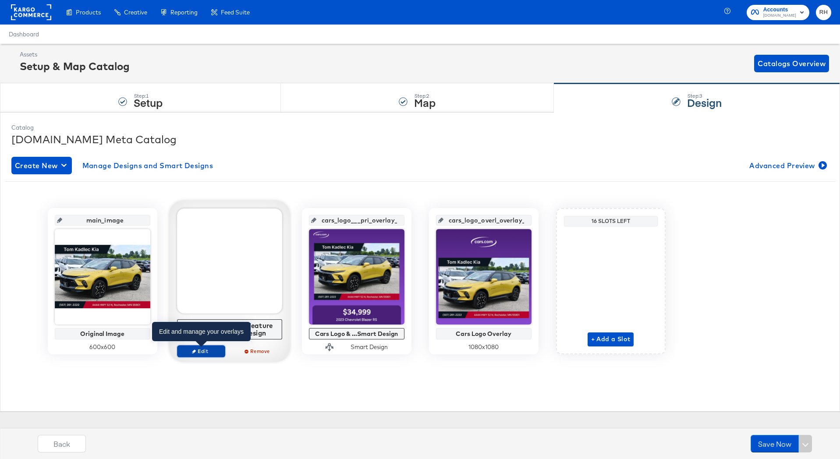
click at [195, 352] on icon "button" at bounding box center [194, 351] width 4 height 4
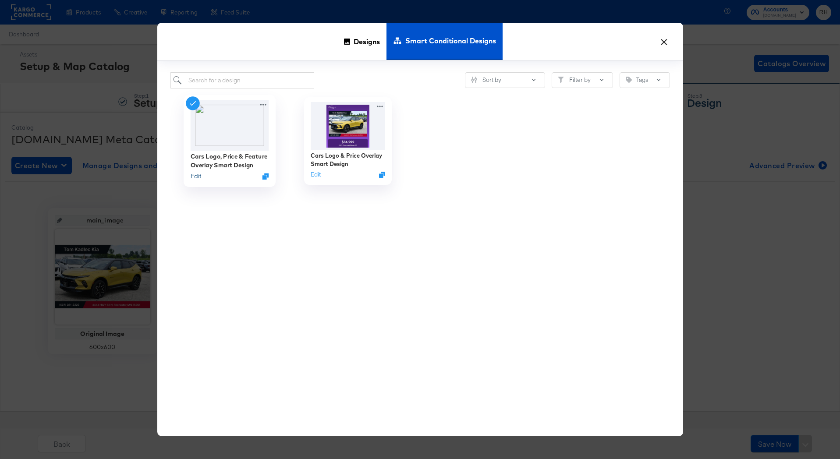
click at [192, 176] on button "Edit" at bounding box center [195, 176] width 11 height 8
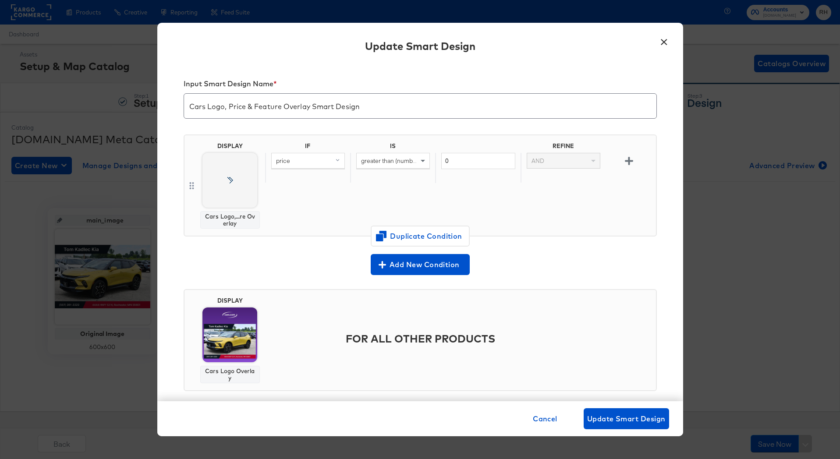
click at [368, 165] on div "greater than (number) (custom)" at bounding box center [393, 160] width 73 height 15
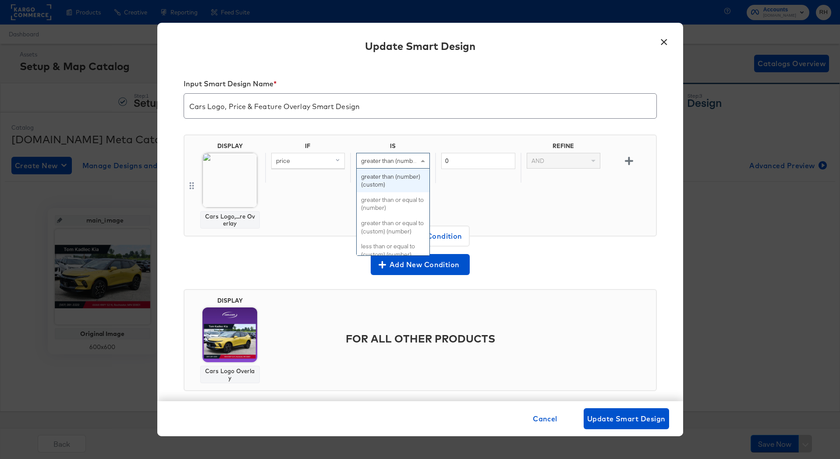
click at [556, 195] on div "IF IS REFINE price greater than (number) (custom) equal to equal to (custom) no…" at bounding box center [458, 185] width 387 height 86
click at [420, 163] on span at bounding box center [423, 160] width 11 height 15
click at [464, 190] on div "IF IS REFINE price greater than (number) (custom) equal to equal to (custom) no…" at bounding box center [458, 185] width 387 height 86
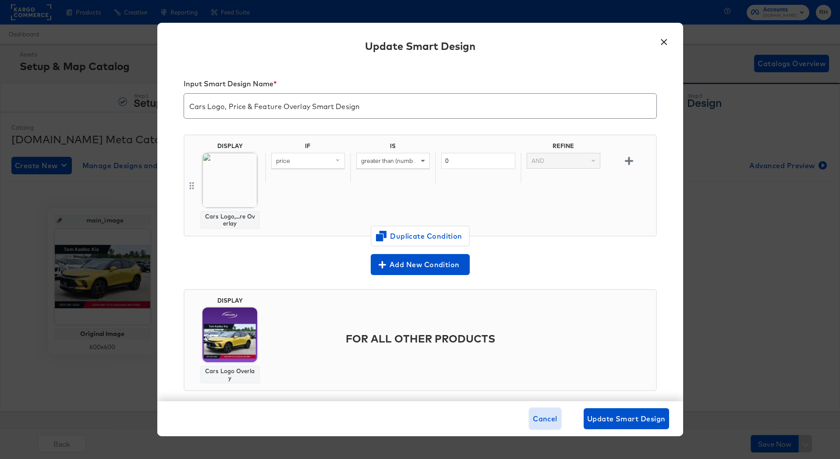
click at [540, 415] on span "Cancel" at bounding box center [545, 419] width 25 height 12
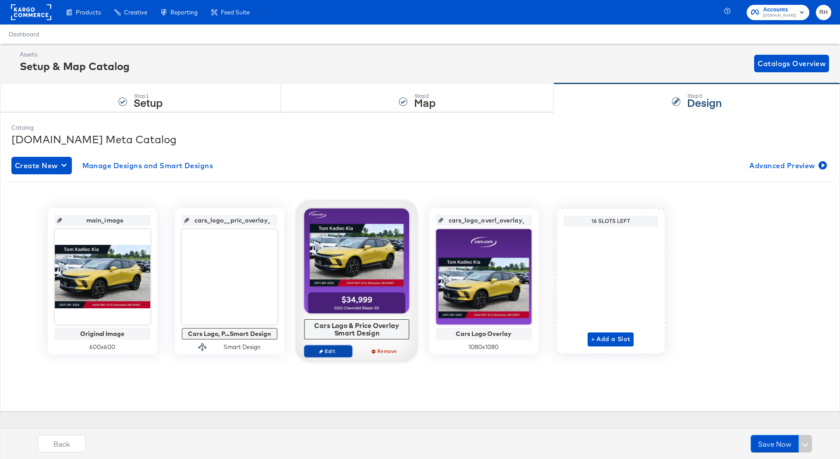
click at [326, 352] on span "Edit" at bounding box center [327, 351] width 40 height 7
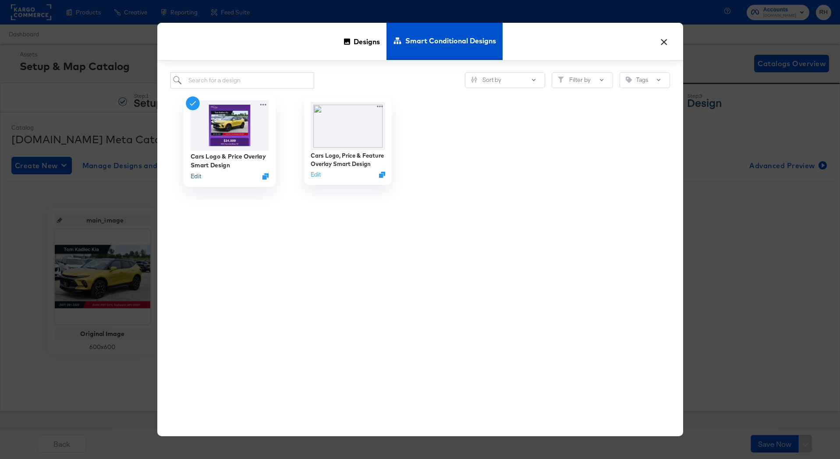
click at [195, 177] on button "Edit" at bounding box center [195, 176] width 11 height 8
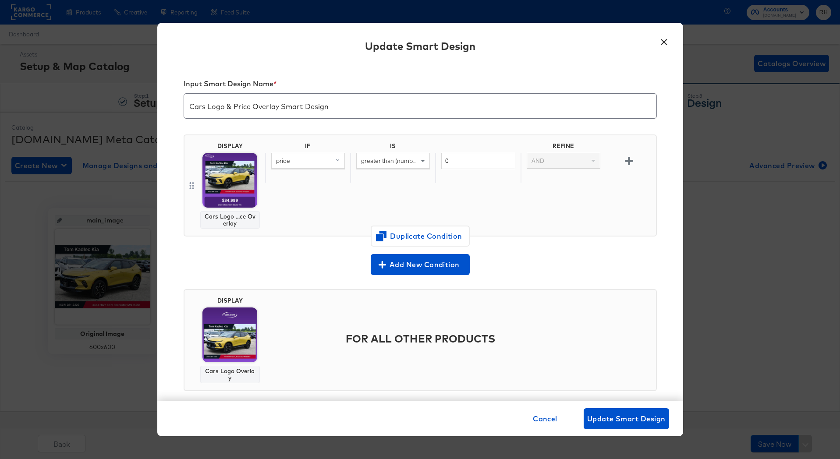
click at [370, 160] on span "greater than (number) (custom)" at bounding box center [403, 161] width 85 height 8
click at [465, 165] on div "id" at bounding box center [477, 160] width 73 height 15
click at [602, 198] on div "IF IS REFINE price greater than or equal to (number) id Mapped Original id mapp…" at bounding box center [458, 185] width 387 height 86
click at [547, 420] on span "Cancel" at bounding box center [545, 419] width 25 height 12
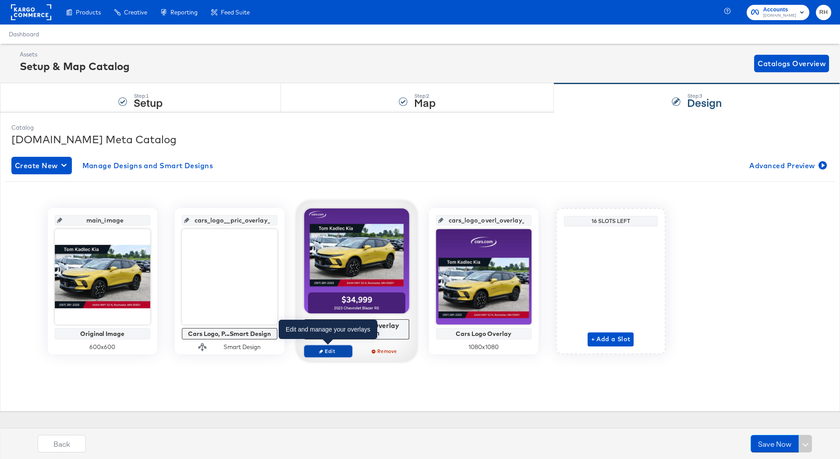
click at [327, 348] on span "Edit" at bounding box center [327, 351] width 40 height 7
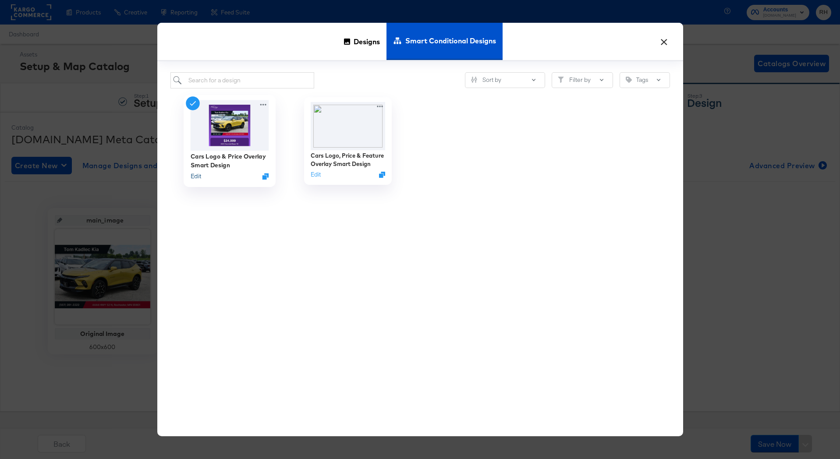
click at [196, 175] on button "Edit" at bounding box center [195, 176] width 11 height 8
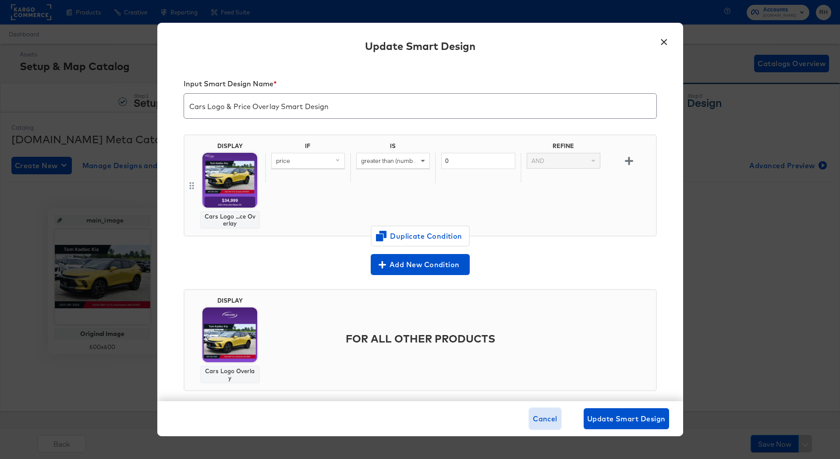
click at [539, 420] on span "Cancel" at bounding box center [545, 419] width 25 height 12
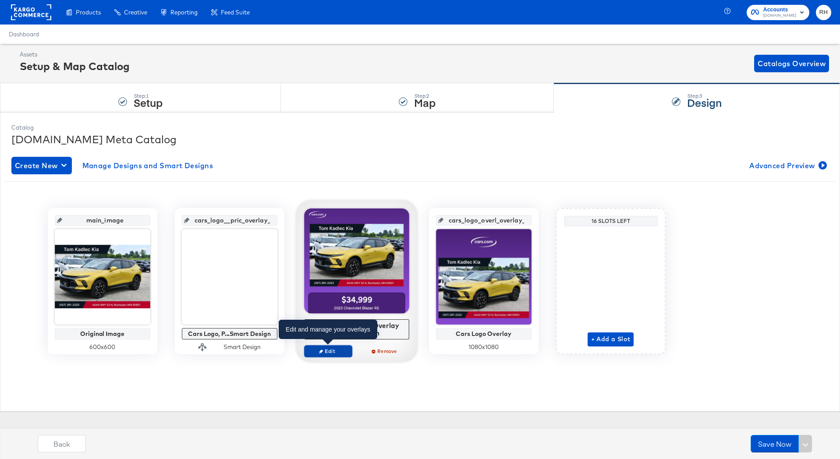
click at [320, 353] on span "Edit" at bounding box center [327, 351] width 40 height 7
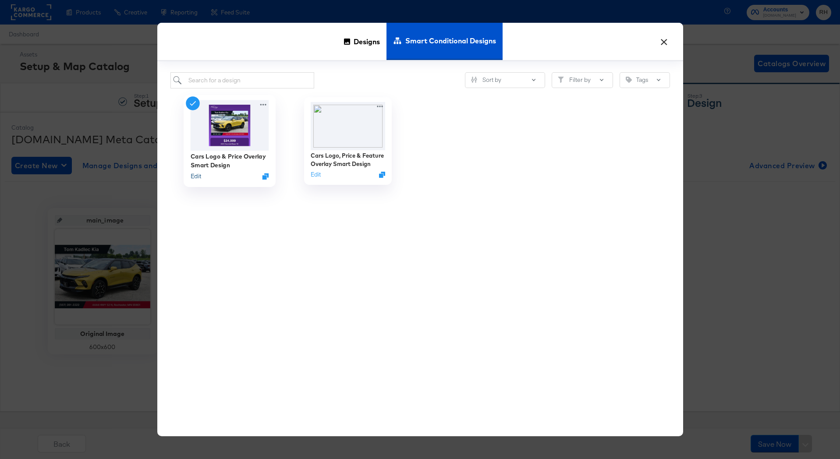
click at [195, 177] on button "Edit" at bounding box center [195, 176] width 11 height 8
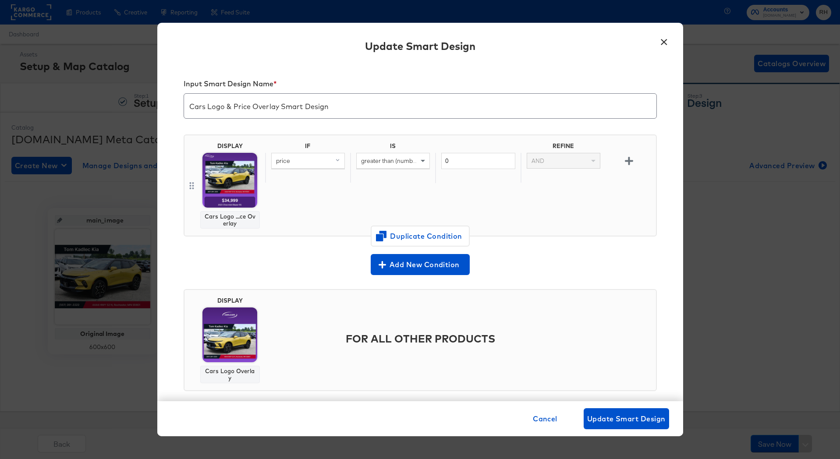
click at [96, 106] on div "× Update Smart Design Input Smart Design Name * Cars Logo & Price Overlay Smart…" at bounding box center [420, 229] width 840 height 459
click at [665, 41] on button "×" at bounding box center [664, 40] width 16 height 16
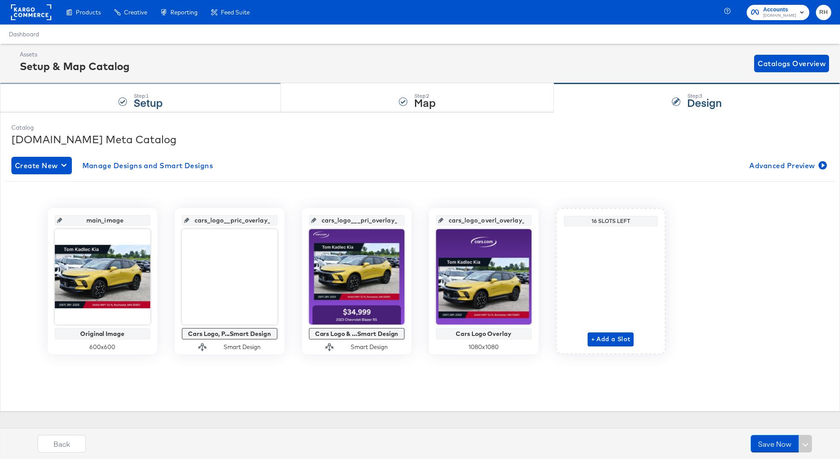
click at [92, 106] on div "Step: 1 Setup" at bounding box center [140, 98] width 281 height 29
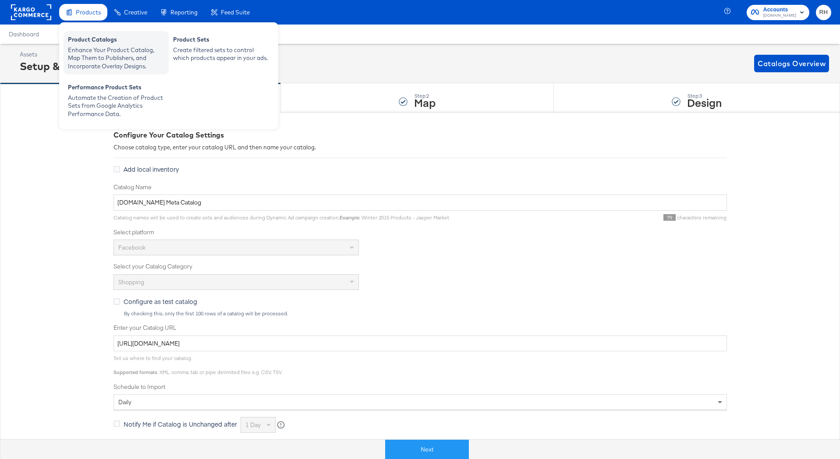
click at [83, 36] on div "Product Catalogs" at bounding box center [116, 40] width 96 height 11
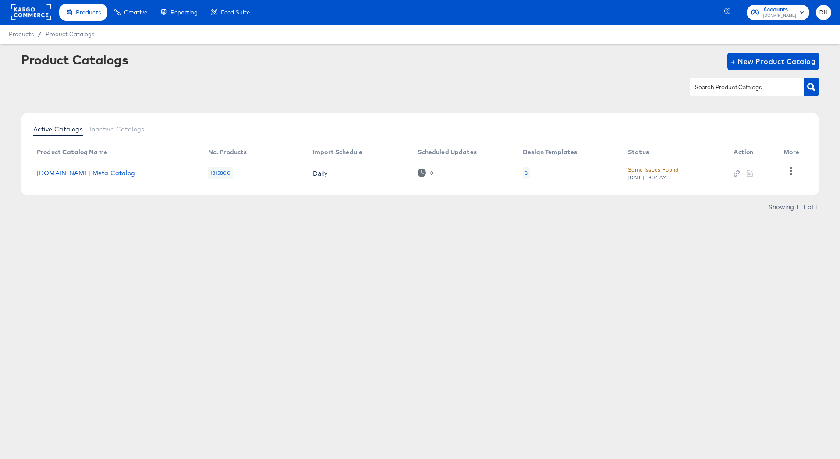
click at [750, 174] on div at bounding box center [749, 173] width 32 height 8
click at [527, 173] on div "3" at bounding box center [526, 172] width 7 height 11
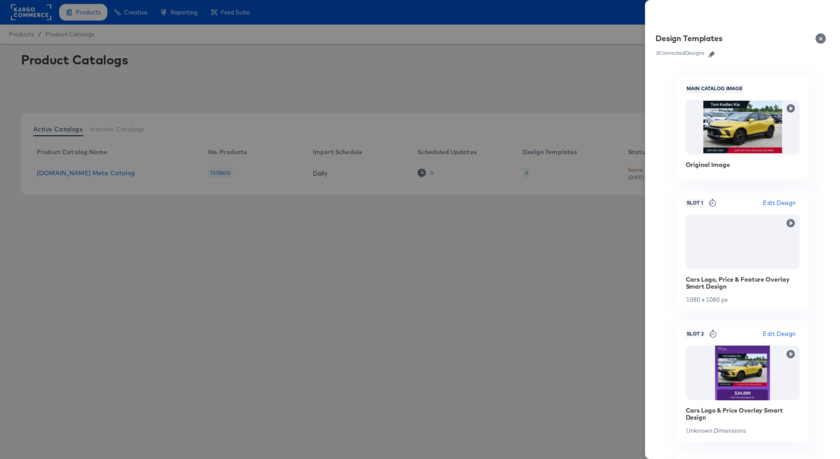
click at [713, 53] on icon "button" at bounding box center [711, 54] width 6 height 6
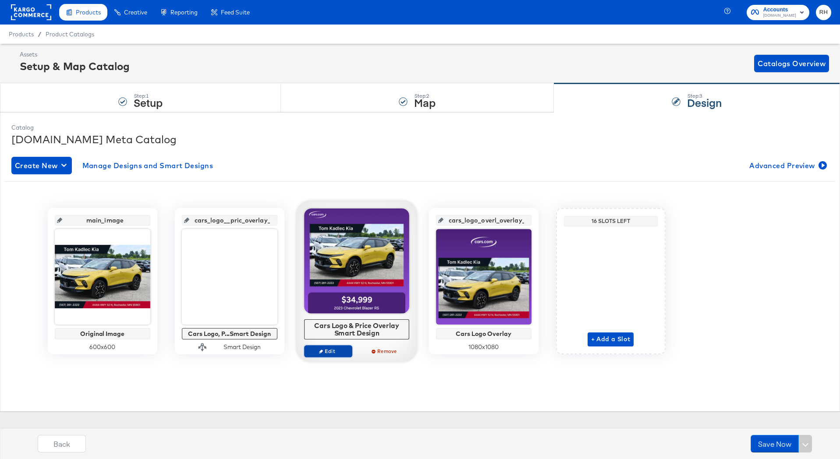
click at [340, 351] on span "Edit" at bounding box center [327, 351] width 40 height 7
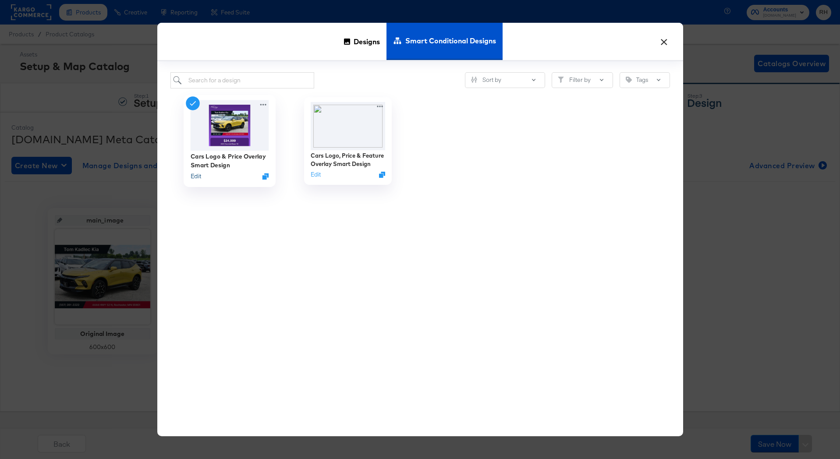
click at [195, 173] on button "Edit" at bounding box center [195, 176] width 11 height 8
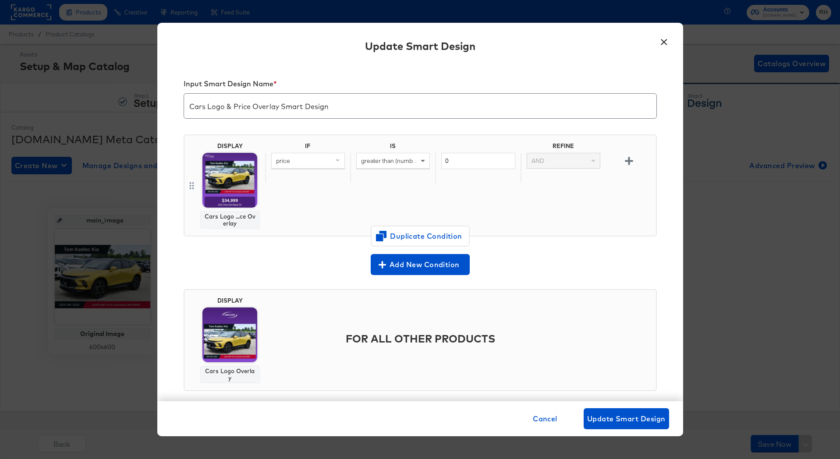
click at [730, 324] on div "× Update Smart Design Input Smart Design Name * Cars Logo & Price Overlay Smart…" at bounding box center [420, 229] width 840 height 459
click at [544, 421] on span "Cancel" at bounding box center [545, 419] width 25 height 12
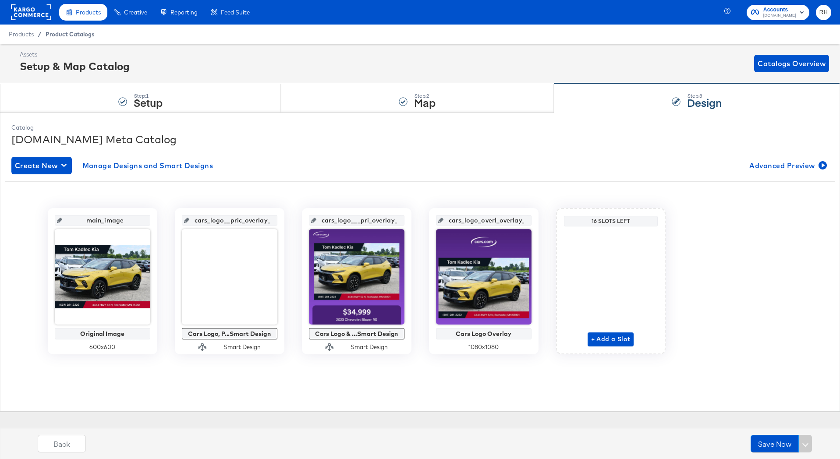
click at [51, 33] on span "Product Catalogs" at bounding box center [70, 34] width 49 height 7
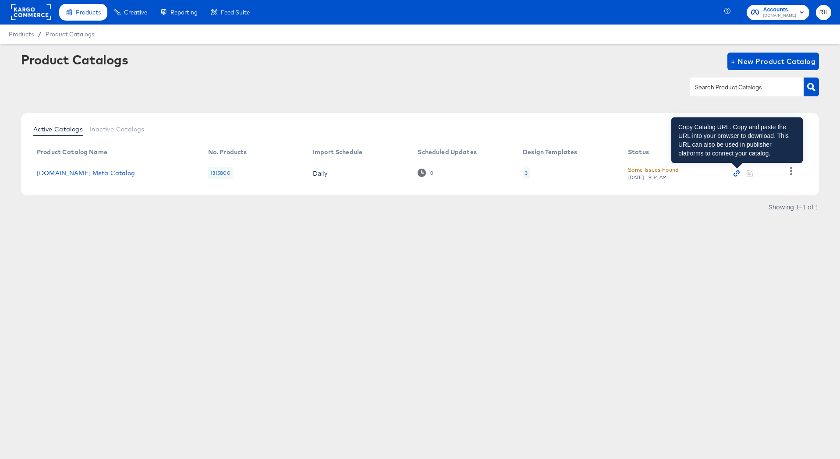
click at [734, 170] on icon "button" at bounding box center [736, 173] width 6 height 6
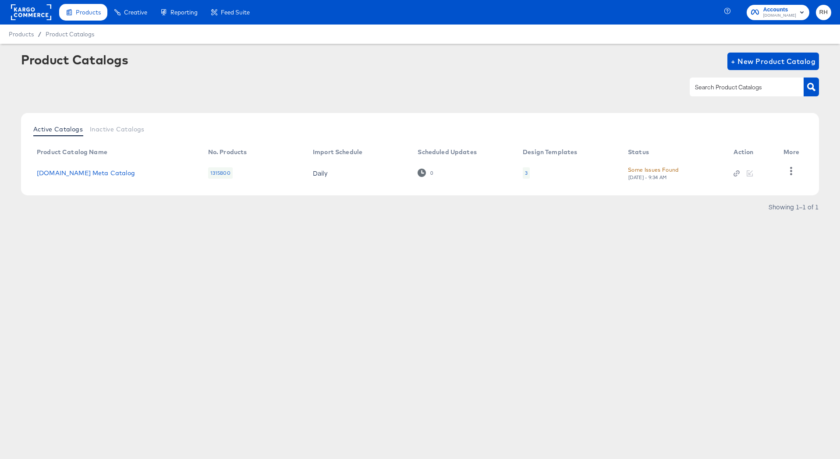
click at [525, 176] on div "3" at bounding box center [526, 172] width 7 height 11
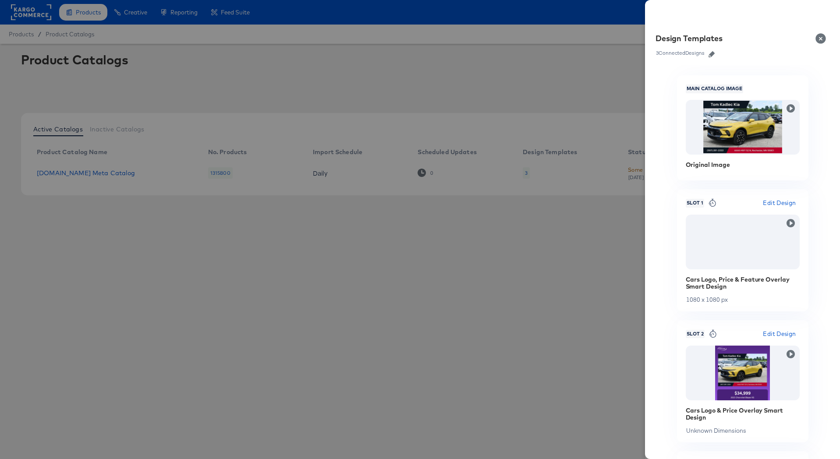
click at [711, 52] on icon "button" at bounding box center [711, 54] width 6 height 6
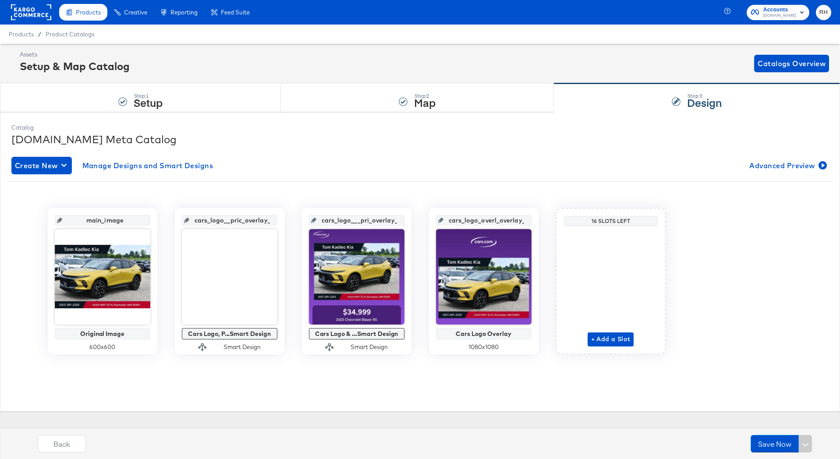
click at [776, 13] on span "Cars.com" at bounding box center [779, 15] width 33 height 7
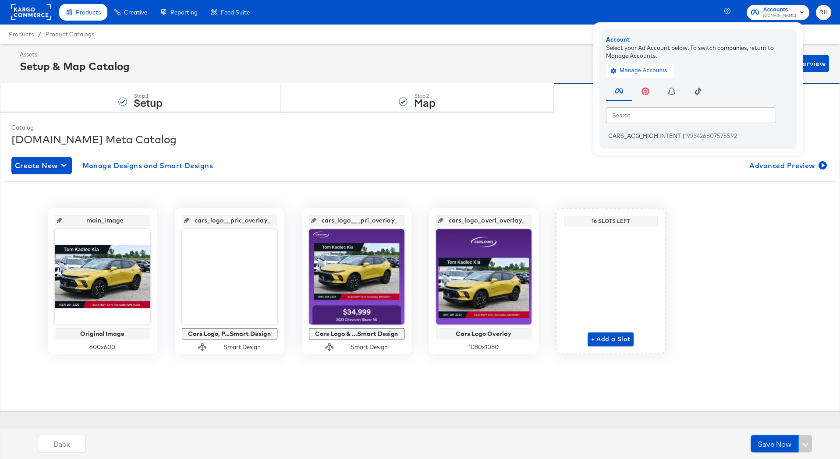
click at [267, 36] on div "Products / Product Catalogs" at bounding box center [420, 34] width 840 height 19
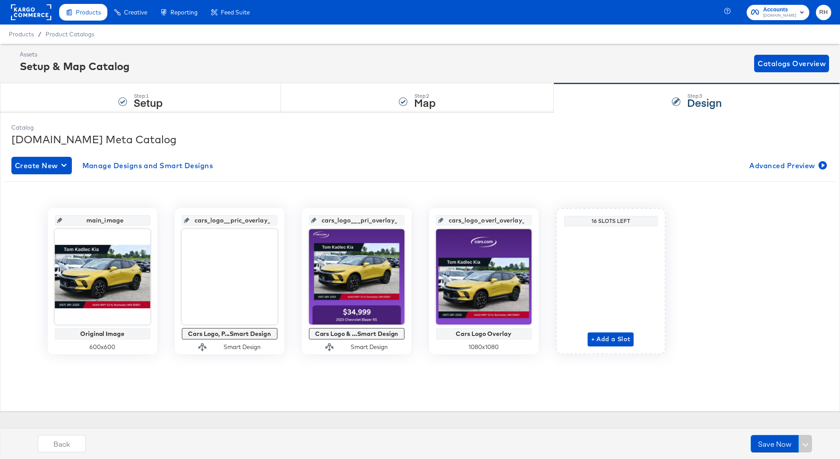
click at [53, 22] on div "Products Products Product Catalogs Enhance Your Product Catalog, Map Them to Pu…" at bounding box center [128, 12] width 256 height 25
click at [36, 14] on rect at bounding box center [31, 12] width 40 height 16
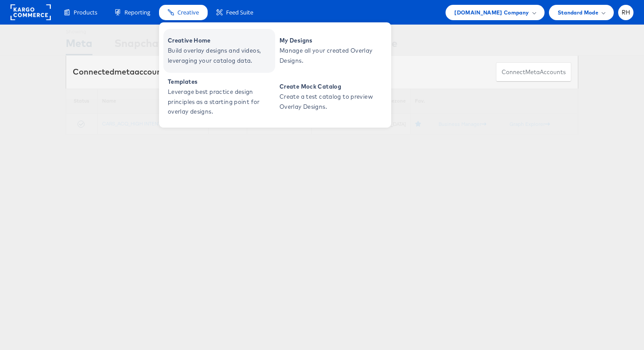
click at [203, 48] on span "Build overlay designs and videos, leveraging your catalog data." at bounding box center [220, 56] width 105 height 20
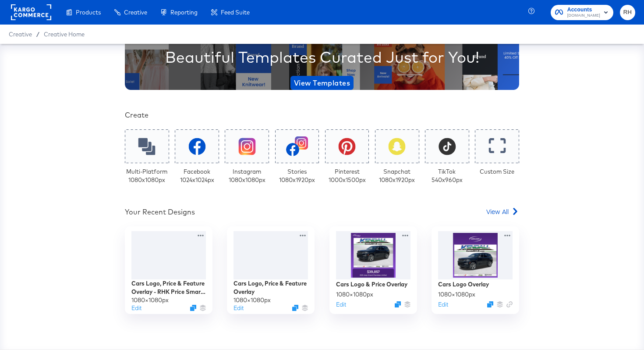
scroll to position [106, 0]
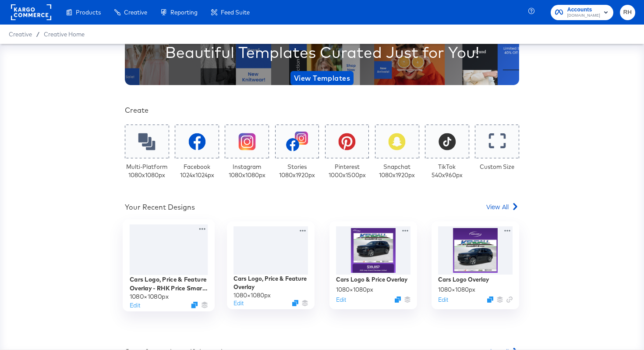
click at [168, 261] on div at bounding box center [169, 249] width 78 height 50
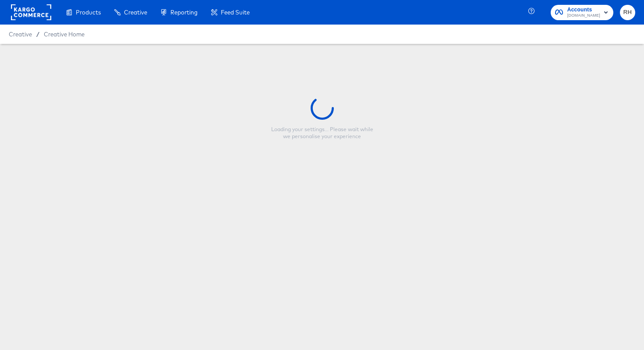
type input "Cars Logo, Price & Feature Overlay - RHK Price Smart Layer"
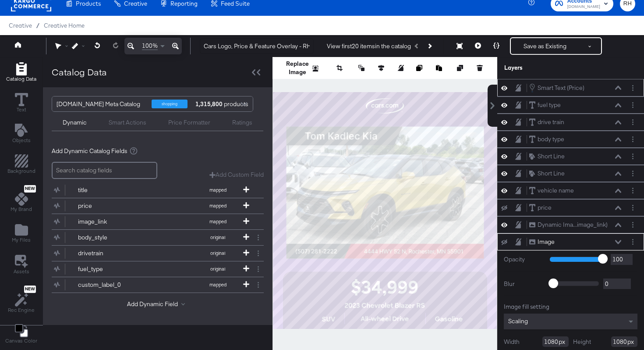
click at [637, 89] on div at bounding box center [632, 87] width 9 height 9
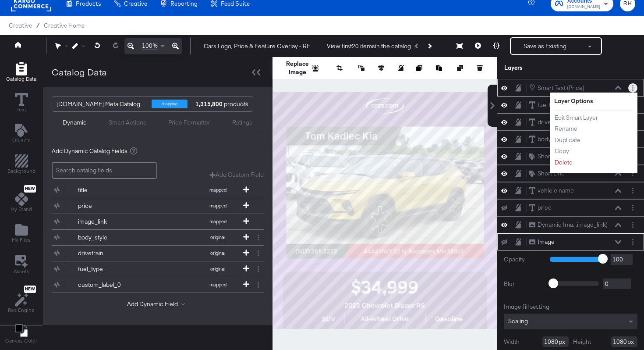
click at [633, 87] on icon "Layer Options" at bounding box center [632, 88] width 1 height 6
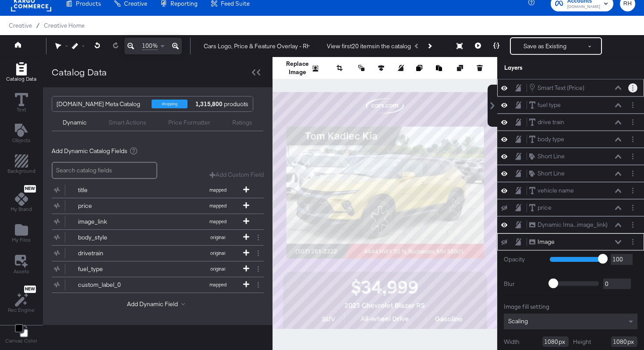
click at [633, 88] on icon "Layer Options" at bounding box center [632, 88] width 1 height 6
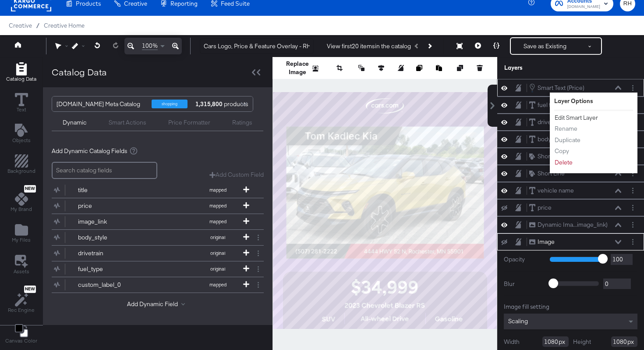
click at [587, 117] on button "Edit Smart Layer" at bounding box center [576, 117] width 44 height 9
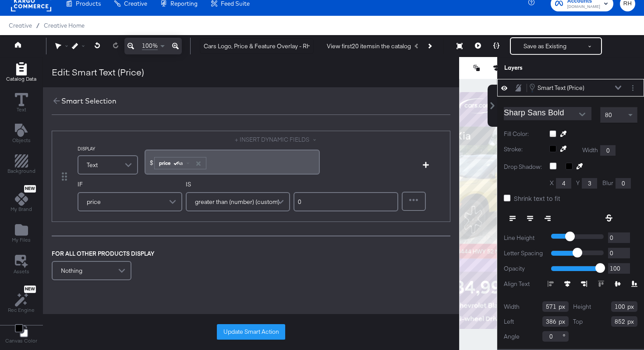
click at [145, 201] on div "price" at bounding box center [129, 202] width 103 height 18
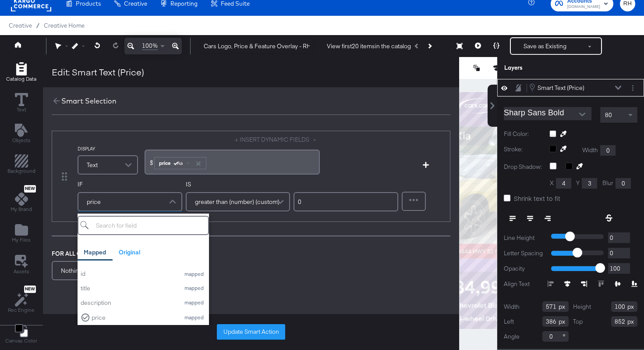
click at [271, 272] on div "FOR ALL OTHER PRODUCTS DISPLAY Nothing" at bounding box center [251, 265] width 399 height 33
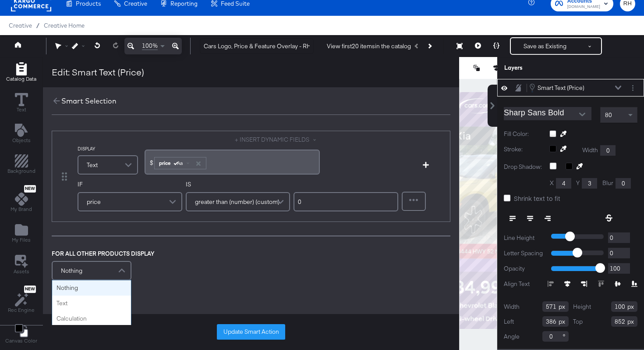
click at [106, 273] on div "Nothing" at bounding box center [92, 270] width 78 height 18
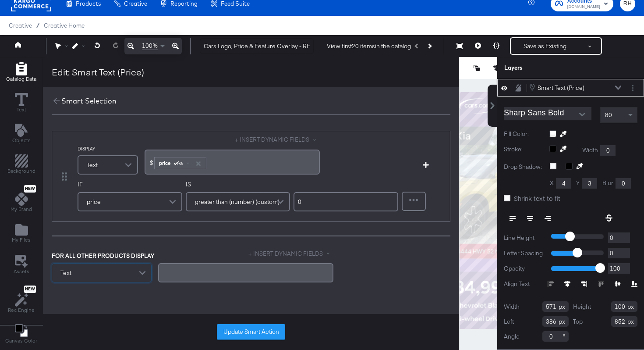
click at [180, 275] on div "﻿" at bounding box center [245, 272] width 165 height 8
click at [222, 332] on button "Update Smart Action" at bounding box center [251, 332] width 68 height 16
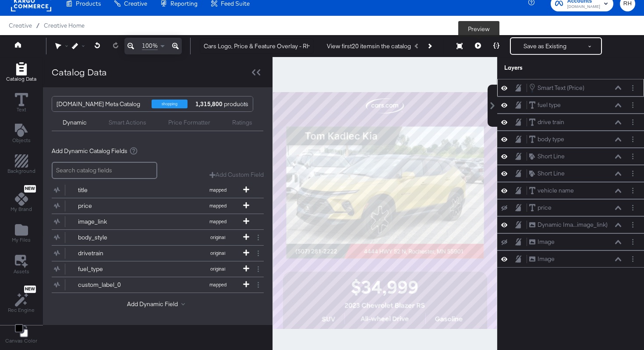
click at [477, 46] on icon at bounding box center [478, 45] width 6 height 6
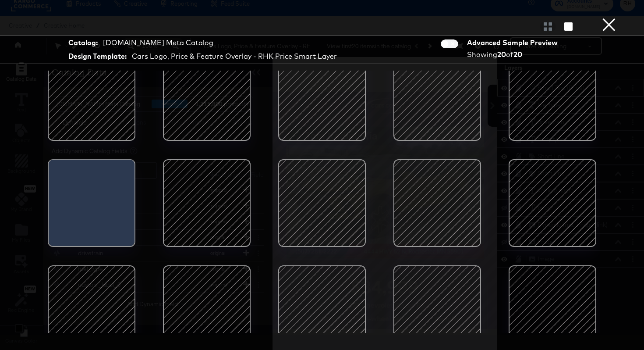
scroll to position [123, 0]
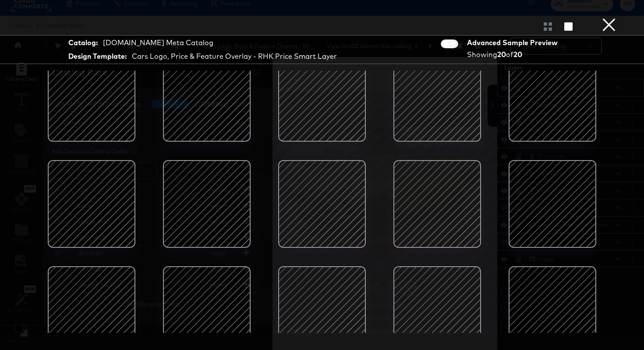
click at [82, 201] on div at bounding box center [91, 203] width 74 height 74
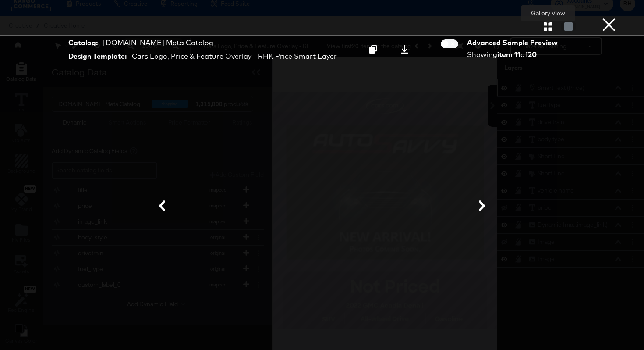
click at [554, 27] on button "button" at bounding box center [547, 26] width 15 height 8
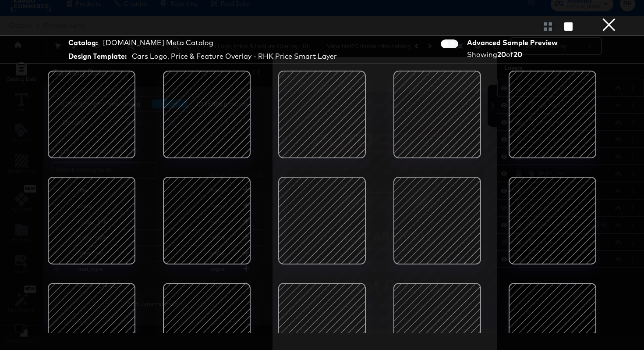
click at [613, 18] on button "×" at bounding box center [609, 9] width 18 height 18
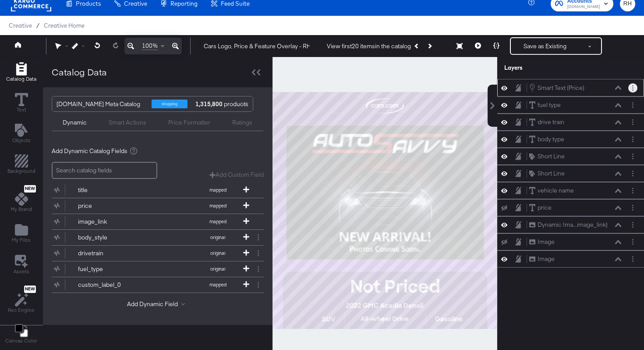
click at [633, 90] on circle "Layer Options" at bounding box center [632, 89] width 1 height 1
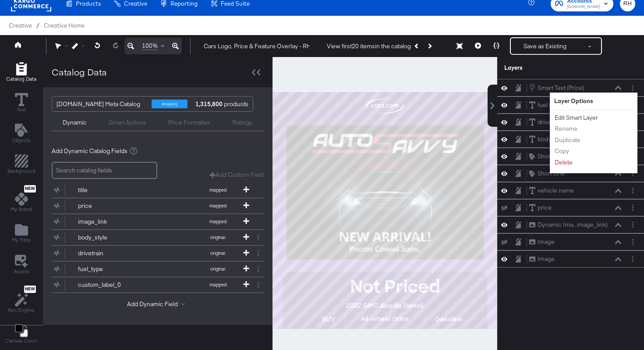
click at [576, 116] on button "Edit Smart Layer" at bounding box center [576, 117] width 44 height 9
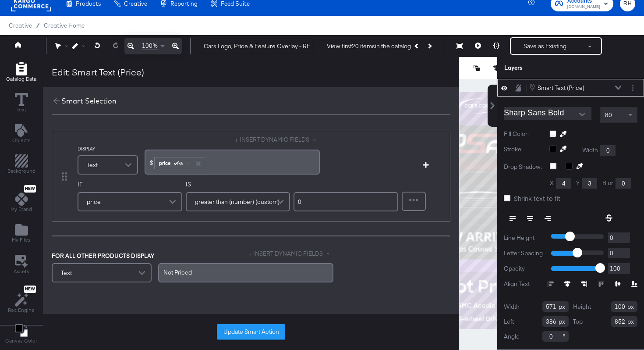
click at [205, 276] on div "Not ﻿Priced" at bounding box center [245, 272] width 175 height 19
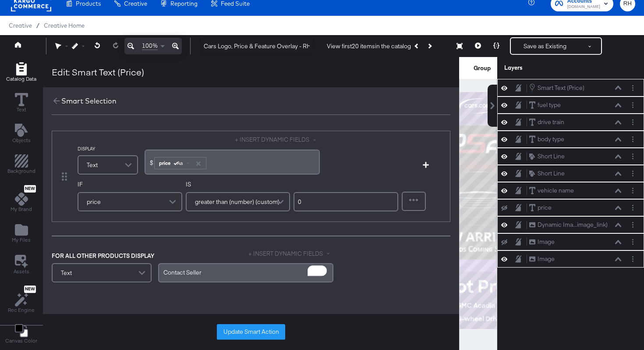
click at [228, 339] on div "Update Smart Action" at bounding box center [251, 332] width 416 height 36
click at [230, 336] on button "Update Smart Action" at bounding box center [251, 332] width 68 height 16
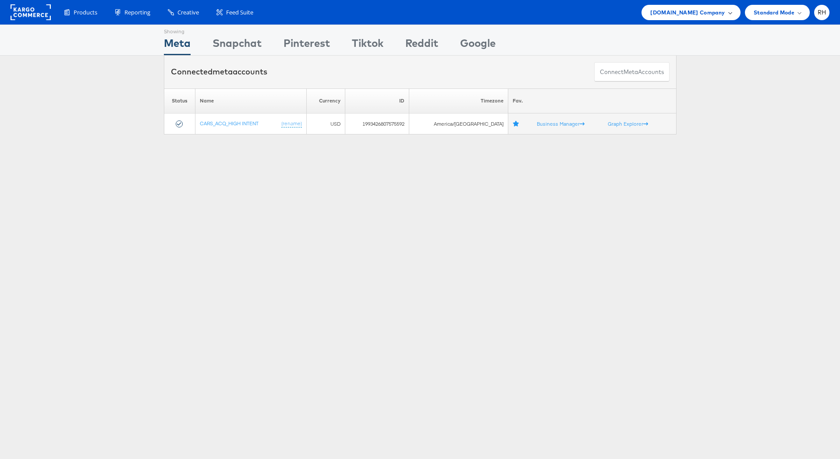
click at [702, 14] on span "[DOMAIN_NAME] Company" at bounding box center [687, 12] width 74 height 9
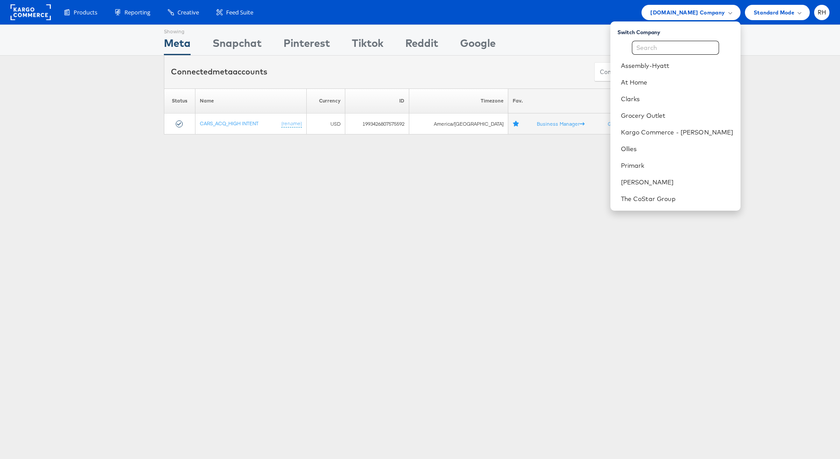
click at [780, 108] on div "Please Wait Loading Accounts .... Status Name Currency ID Timezone Fav. CARS_AC…" at bounding box center [420, 111] width 840 height 46
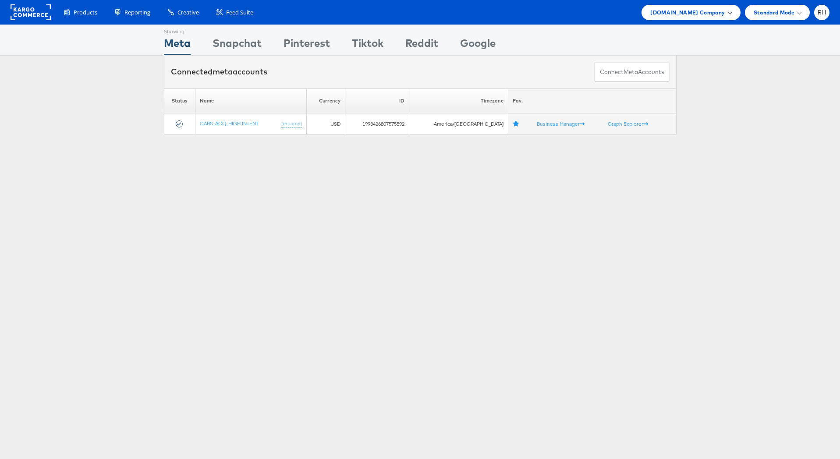
click at [692, 13] on span "[DOMAIN_NAME] Company" at bounding box center [687, 12] width 74 height 9
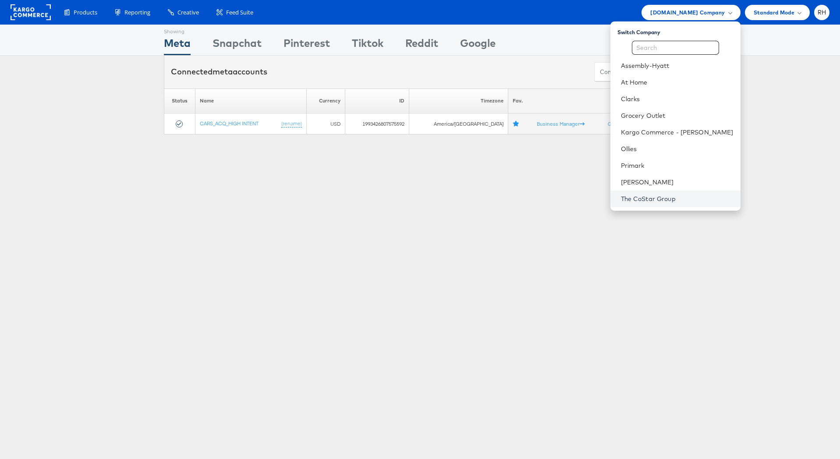
click at [671, 198] on link "The CoStar Group" at bounding box center [677, 198] width 113 height 9
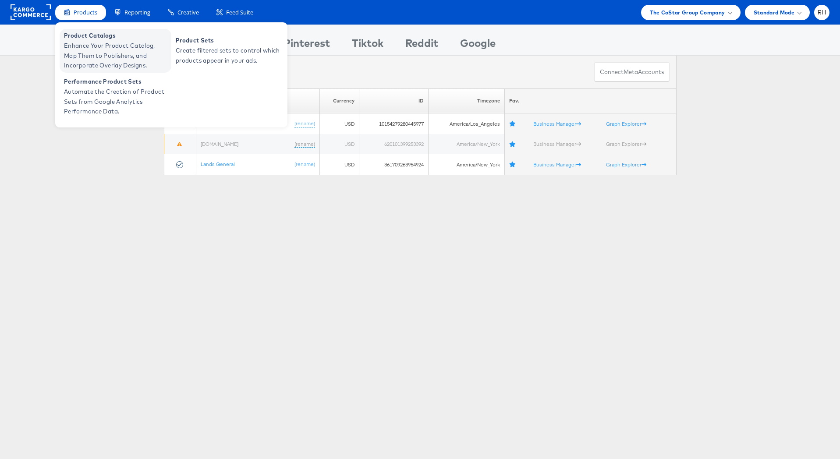
click at [88, 49] on span "Enhance Your Product Catalog, Map Them to Publishers, and Incorporate Overlay D…" at bounding box center [116, 56] width 105 height 30
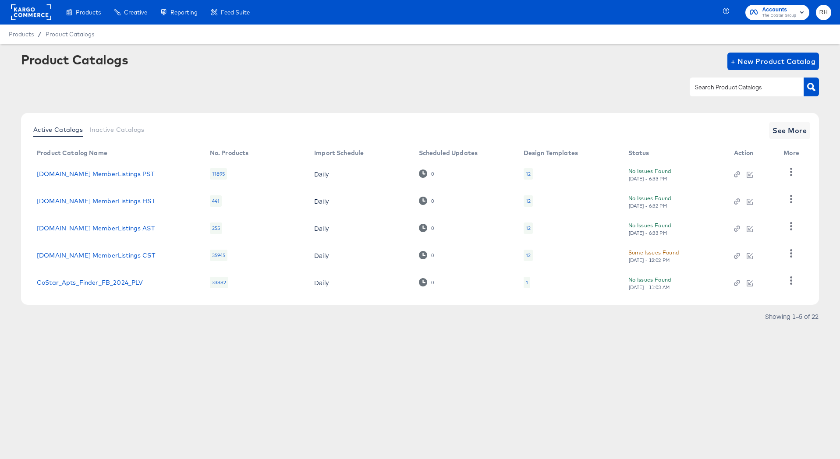
click at [717, 78] on div at bounding box center [746, 87] width 114 height 18
click at [733, 103] on div "Product Catalogs + New Product Catalog" at bounding box center [420, 79] width 798 height 53
click at [757, 92] on input "text" at bounding box center [739, 87] width 93 height 10
type input "land"
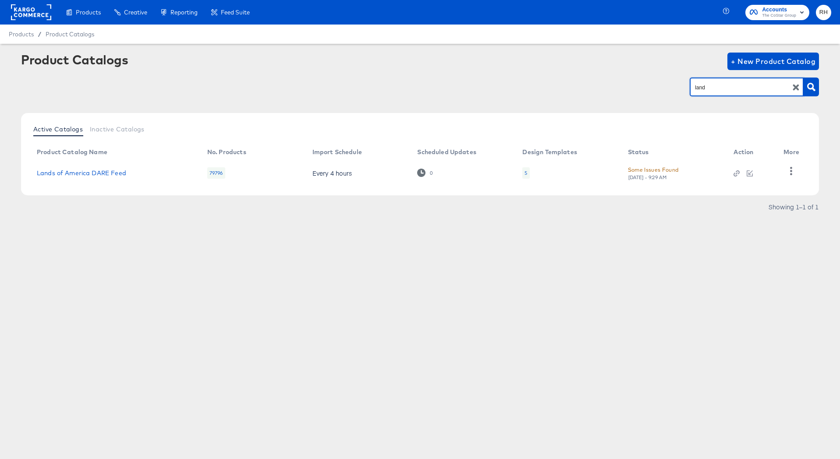
click at [522, 173] on td "5" at bounding box center [567, 172] width 105 height 27
click at [523, 173] on div "5" at bounding box center [525, 172] width 7 height 11
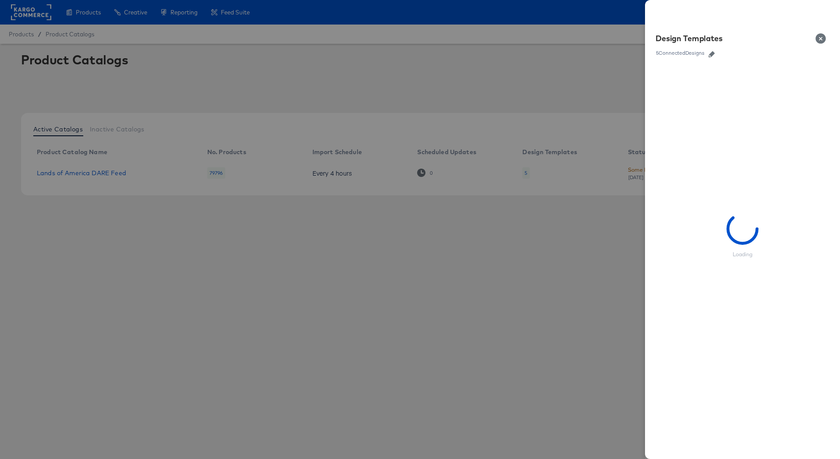
click at [712, 52] on icon "button" at bounding box center [711, 54] width 6 height 6
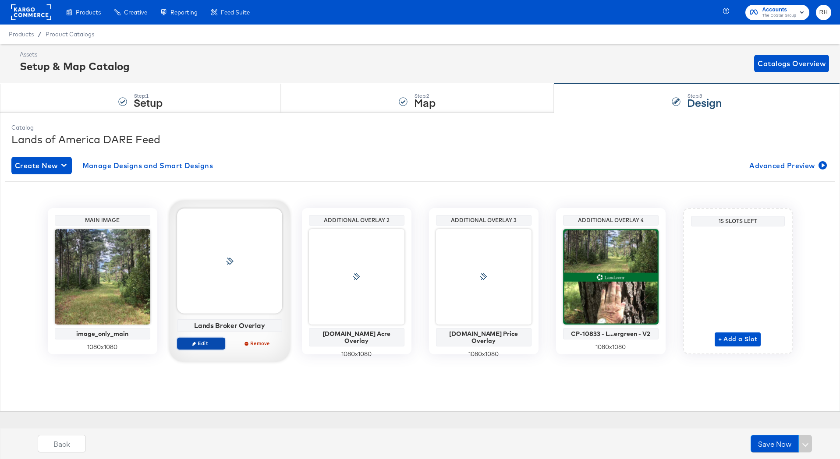
click at [198, 343] on span "Edit" at bounding box center [200, 343] width 40 height 7
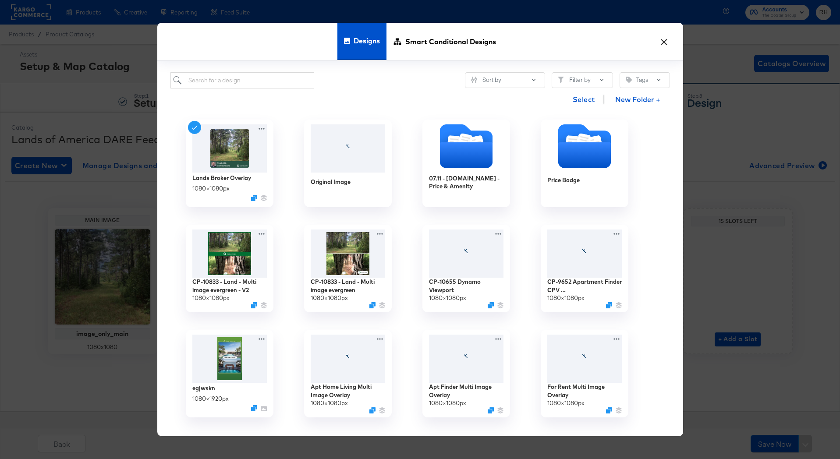
click at [78, 348] on div "× Designs Smart Conditional Designs Sort by Filter by Tags Select New Folder + …" at bounding box center [420, 229] width 840 height 459
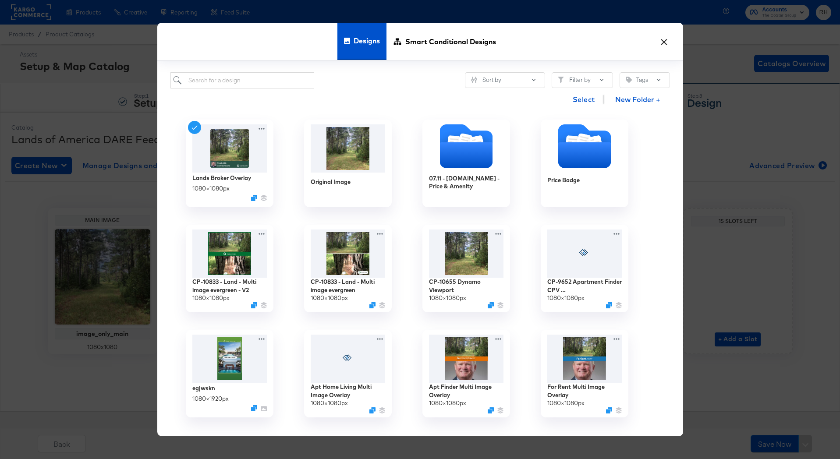
click at [140, 378] on div "× Designs Smart Conditional Designs Sort by Filter by Tags Select New Folder + …" at bounding box center [420, 229] width 840 height 459
click at [667, 46] on button "×" at bounding box center [664, 40] width 16 height 16
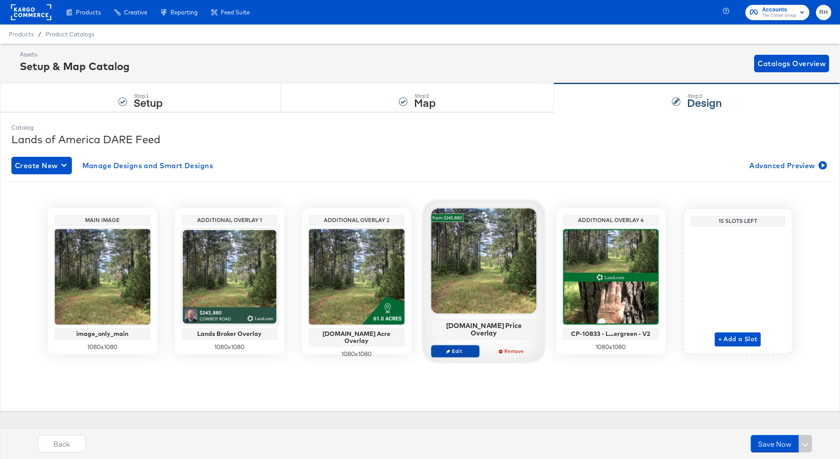
click at [468, 348] on span "Edit" at bounding box center [454, 351] width 40 height 7
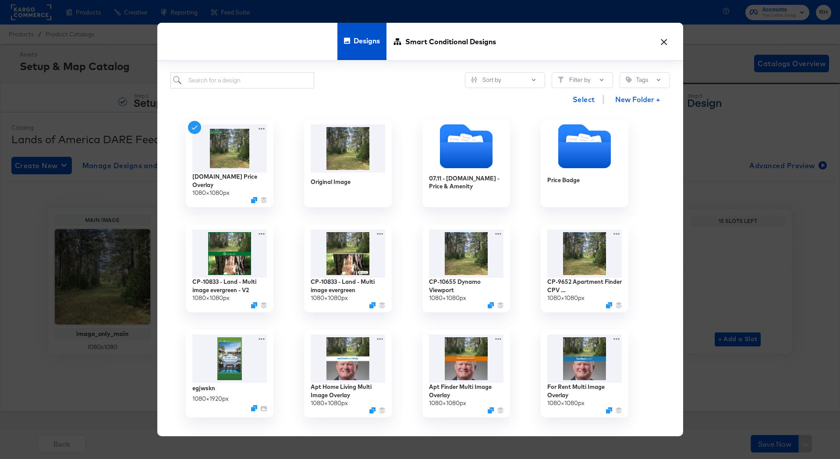
click at [664, 44] on button "×" at bounding box center [664, 40] width 16 height 16
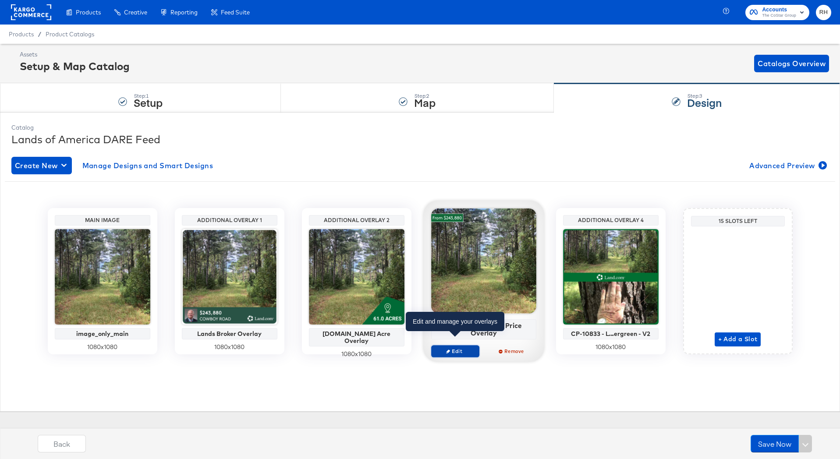
click at [451, 348] on span "Edit" at bounding box center [454, 351] width 40 height 7
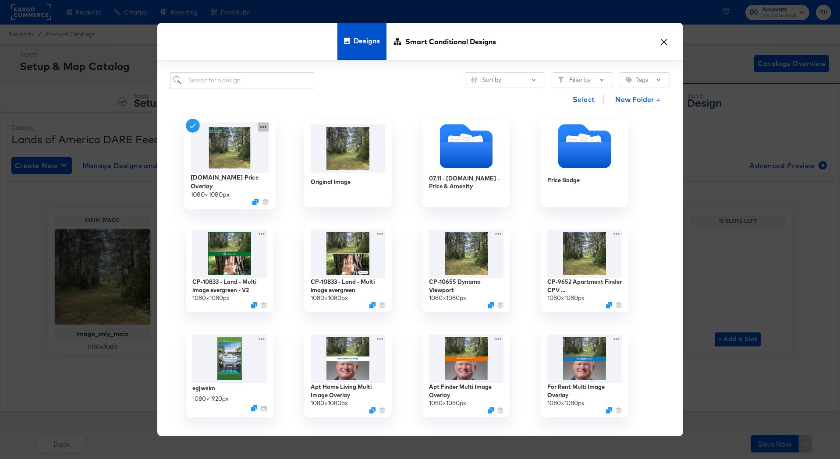
click at [262, 128] on icon at bounding box center [263, 126] width 11 height 9
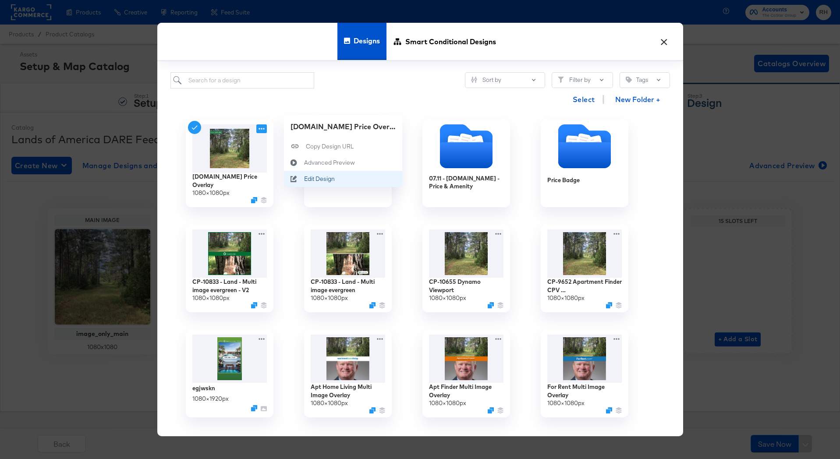
click at [304, 179] on div "Edit Design Edit Design" at bounding box center [304, 179] width 0 height 0
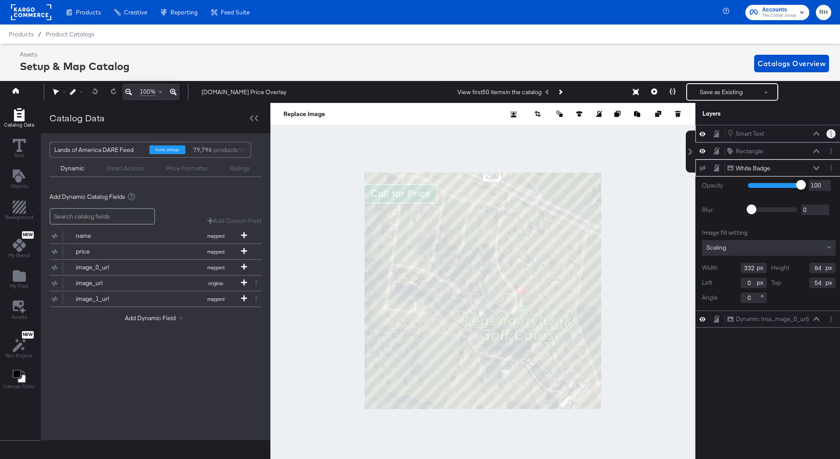
click at [830, 134] on icon "Layer Options" at bounding box center [830, 134] width 1 height 6
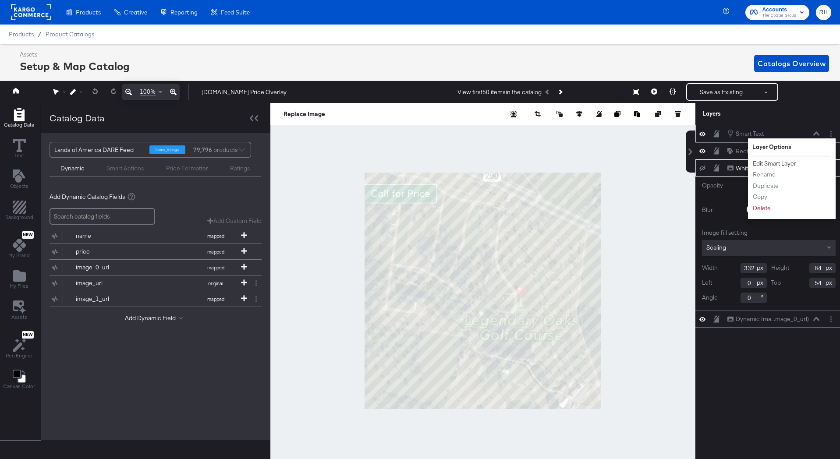
click at [780, 164] on button "Edit Smart Layer" at bounding box center [774, 163] width 44 height 9
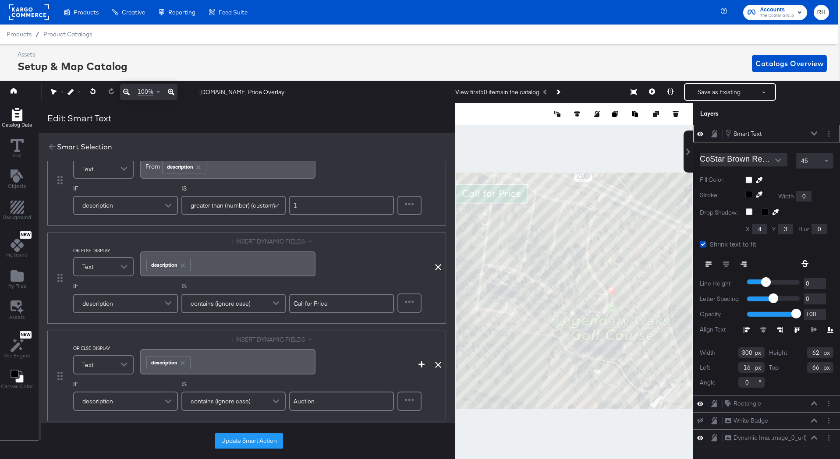
scroll to position [45, 0]
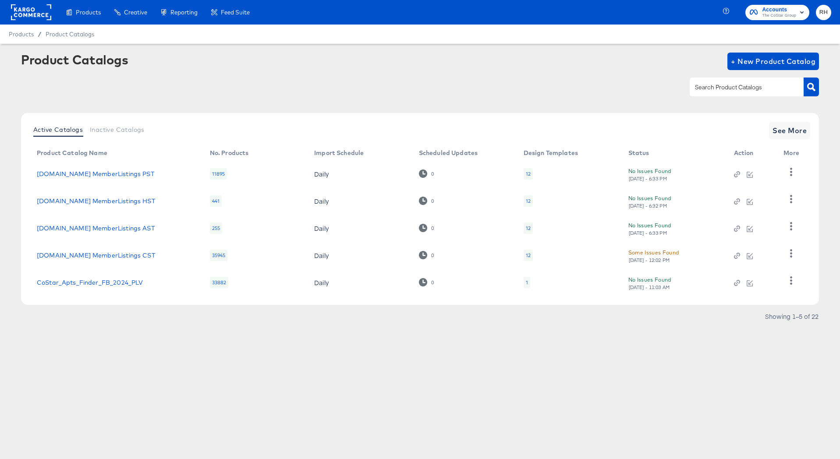
click at [36, 16] on rect at bounding box center [31, 12] width 40 height 16
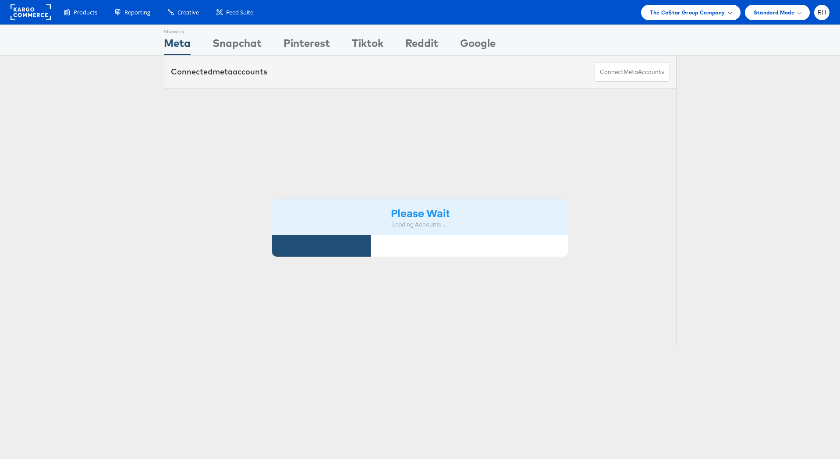
click at [689, 6] on div "The CoStar Group Company" at bounding box center [690, 12] width 99 height 15
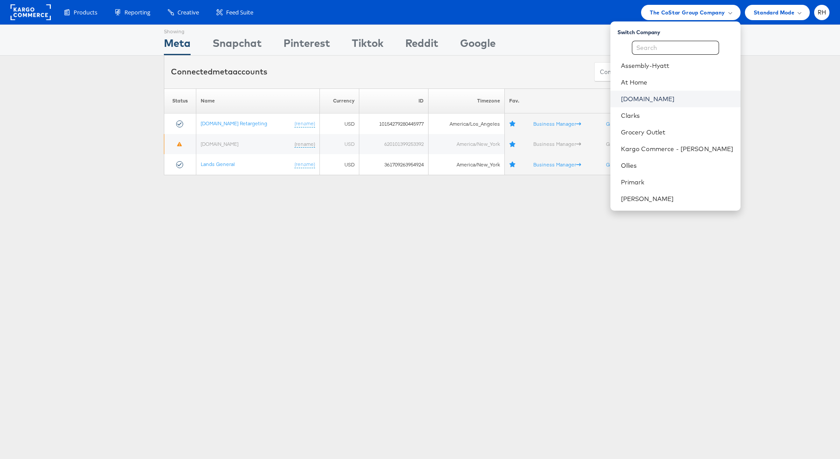
click at [674, 100] on link "[DOMAIN_NAME]" at bounding box center [677, 99] width 113 height 9
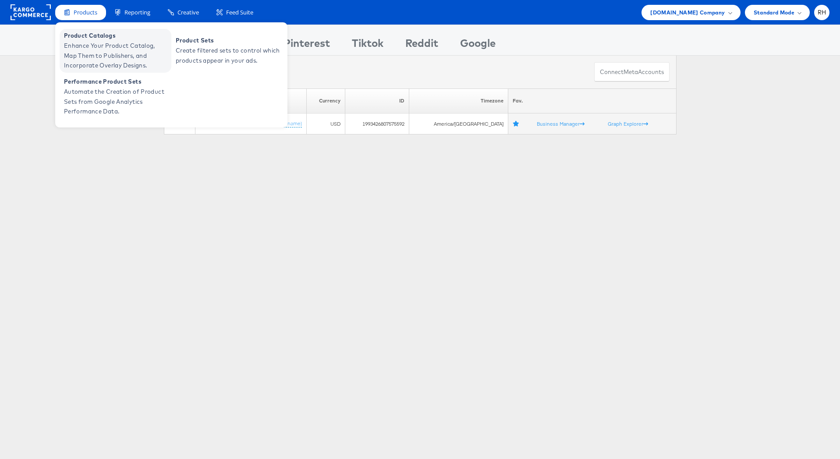
click at [88, 50] on span "Enhance Your Product Catalog, Map Them to Publishers, and Incorporate Overlay D…" at bounding box center [116, 56] width 105 height 30
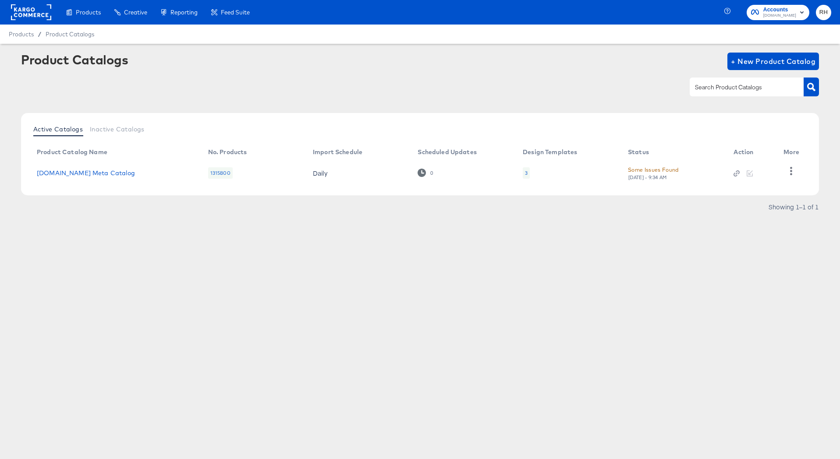
click at [528, 171] on div "3" at bounding box center [526, 172] width 7 height 11
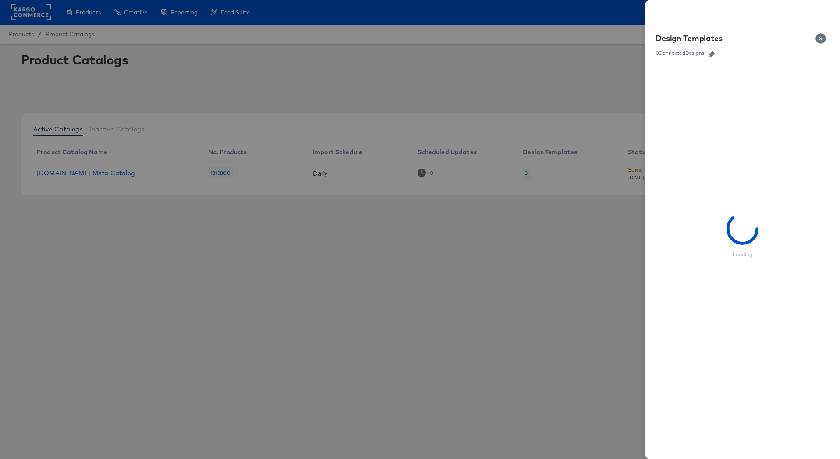
click at [714, 52] on icon "button" at bounding box center [711, 54] width 6 height 6
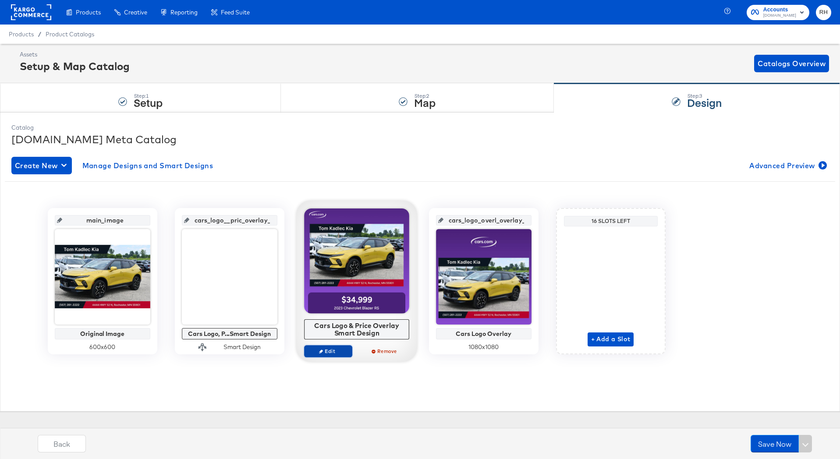
click at [335, 347] on button "Edit" at bounding box center [328, 351] width 48 height 12
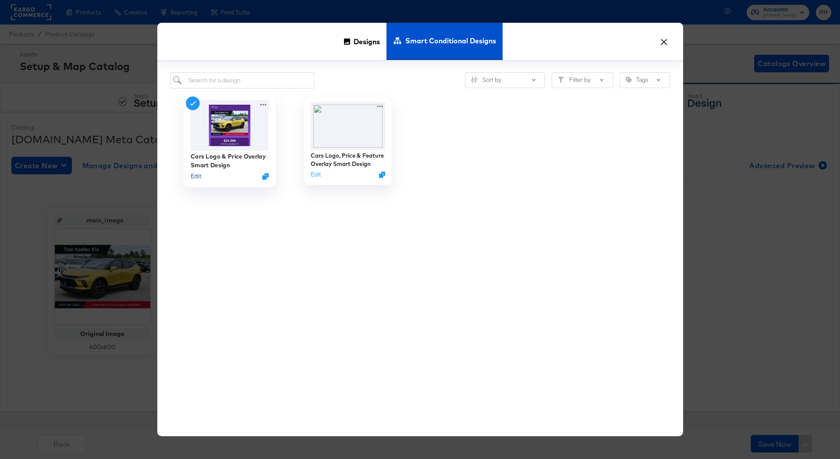
click at [194, 175] on button "Edit" at bounding box center [195, 176] width 11 height 8
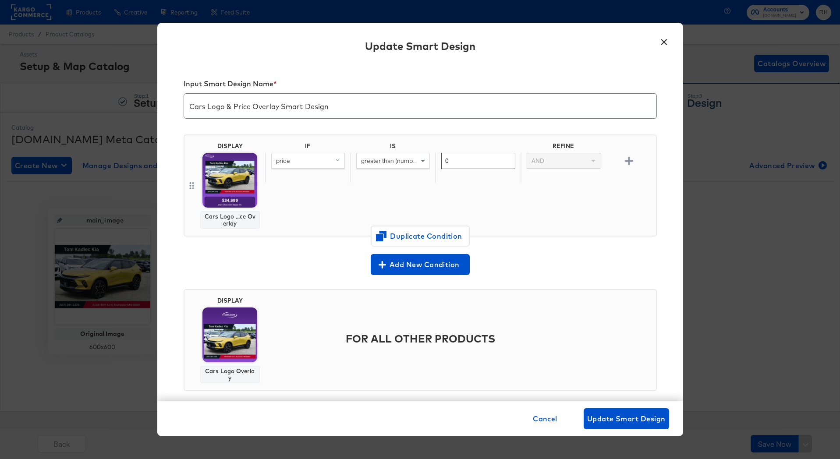
click at [476, 154] on input "0" at bounding box center [478, 161] width 74 height 16
type input "1"
click at [605, 413] on span "Update Smart Design" at bounding box center [626, 419] width 78 height 12
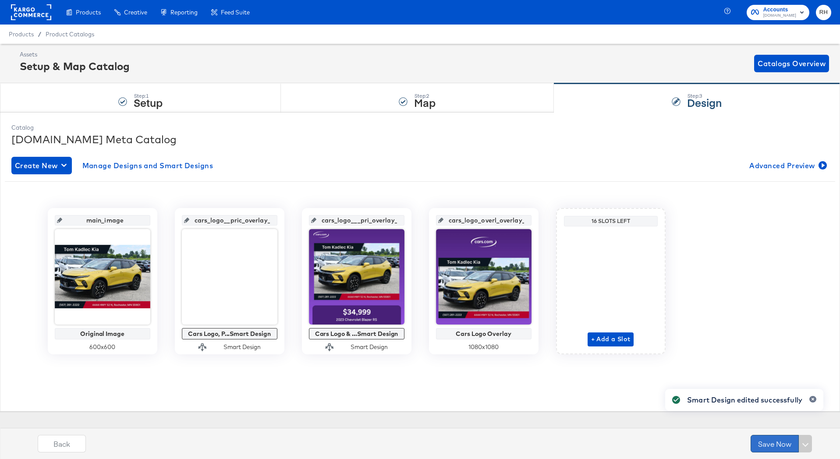
click at [771, 441] on button "Save Now" at bounding box center [774, 444] width 48 height 18
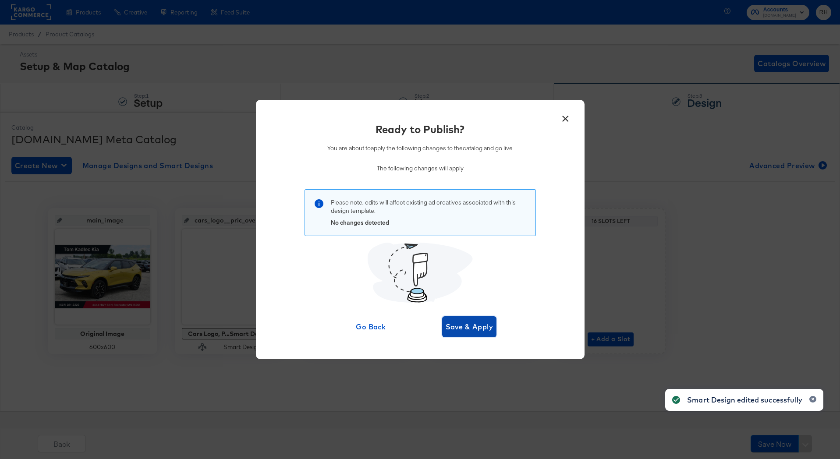
click at [482, 336] on button "Save & Apply" at bounding box center [469, 326] width 55 height 21
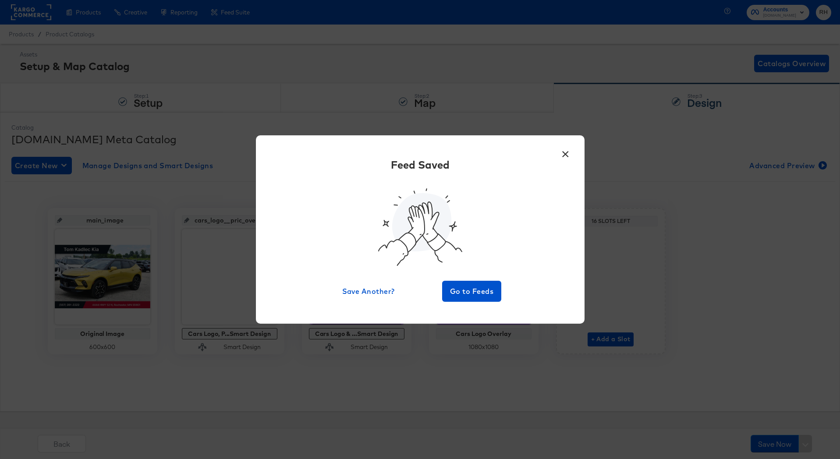
click at [565, 153] on button "×" at bounding box center [566, 152] width 16 height 16
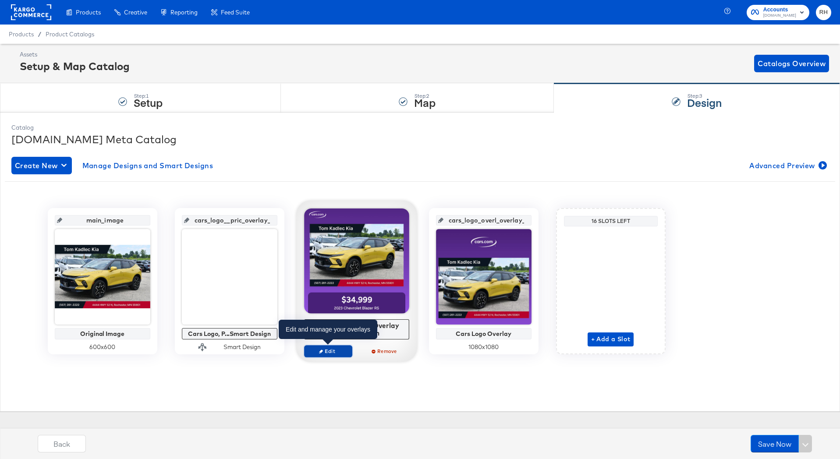
click at [339, 353] on span "Edit" at bounding box center [327, 351] width 40 height 7
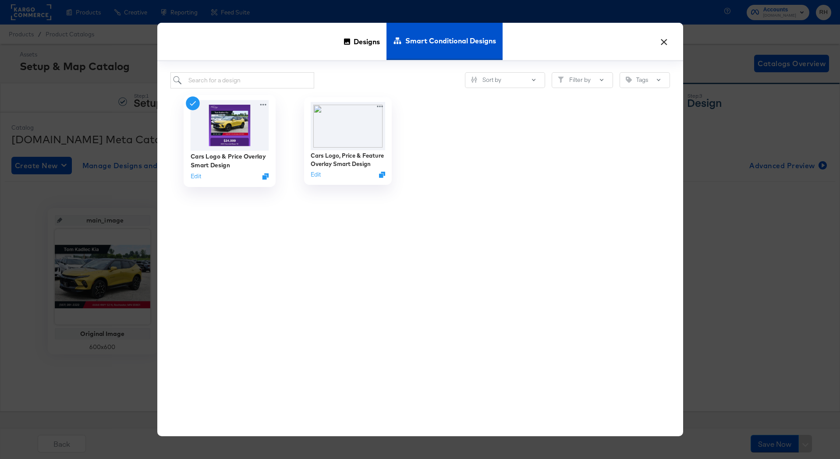
click at [190, 178] on div "Cars Logo & Price Overlay Smart Design Edit" at bounding box center [230, 141] width 92 height 92
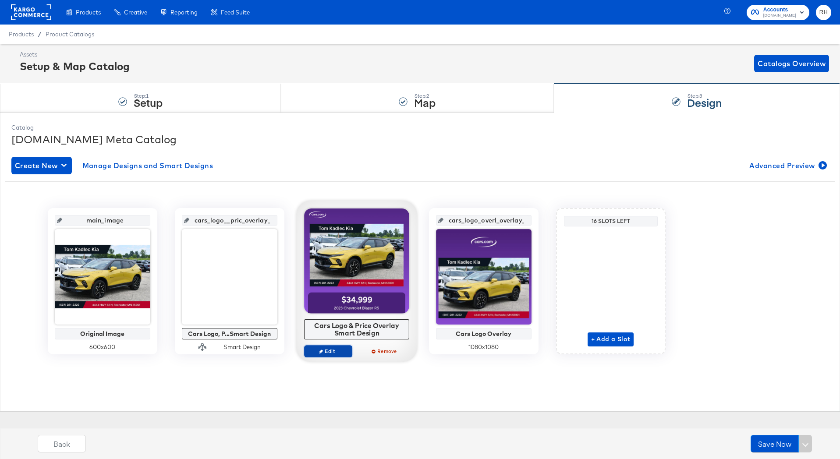
click at [328, 347] on button "Edit" at bounding box center [328, 351] width 48 height 12
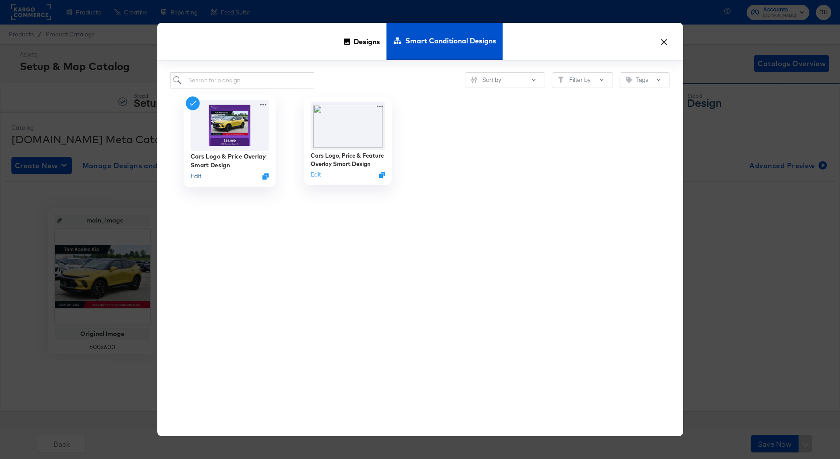
click at [194, 177] on button "Edit" at bounding box center [195, 176] width 11 height 8
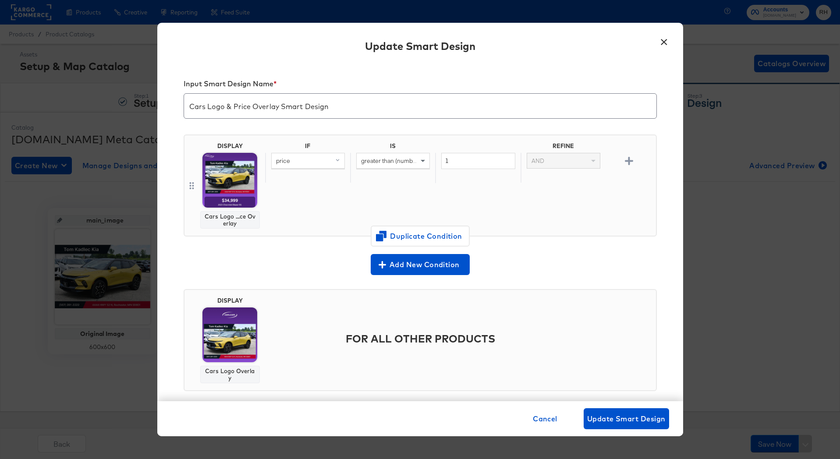
click at [661, 43] on button "×" at bounding box center [664, 40] width 16 height 16
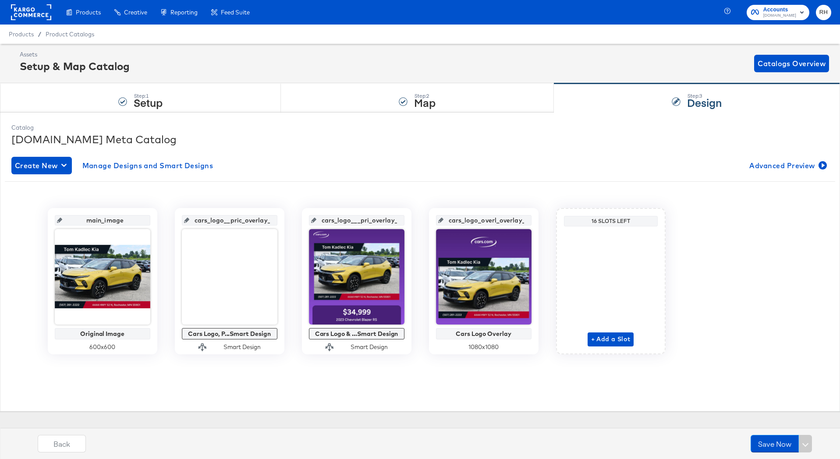
click at [31, 21] on div at bounding box center [31, 12] width 40 height 25
click at [33, 12] on rect at bounding box center [31, 12] width 40 height 16
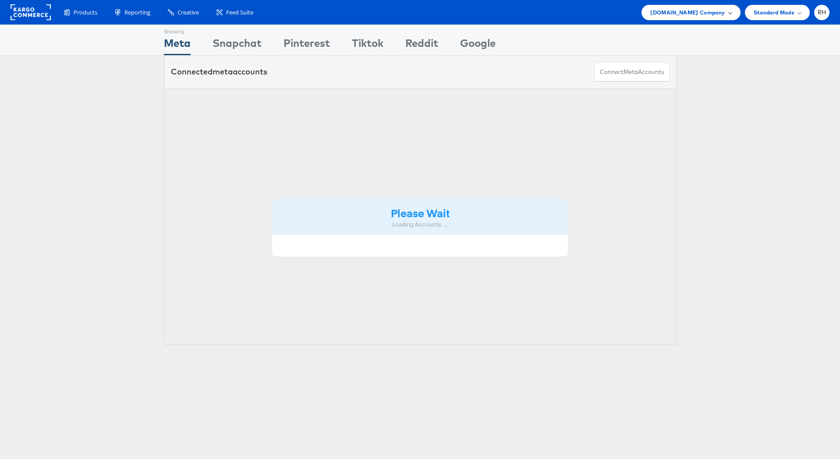
click at [692, 18] on div "[DOMAIN_NAME] Company" at bounding box center [690, 12] width 99 height 15
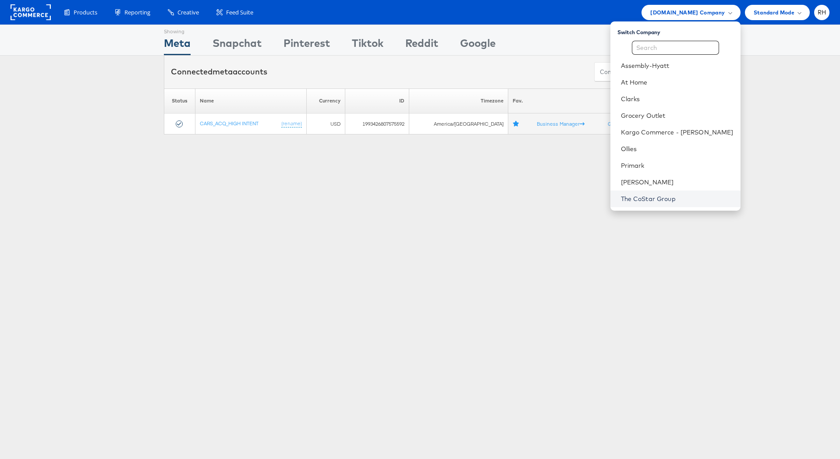
click at [668, 202] on link "The CoStar Group" at bounding box center [677, 198] width 113 height 9
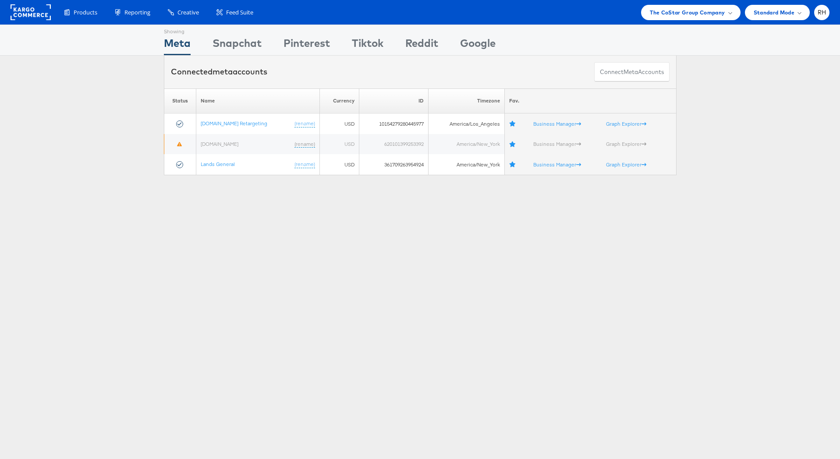
click at [251, 208] on div "Showing Meta Showing [GEOGRAPHIC_DATA] Showing Pinterest Showing Tiktok Showing…" at bounding box center [420, 244] width 840 height 438
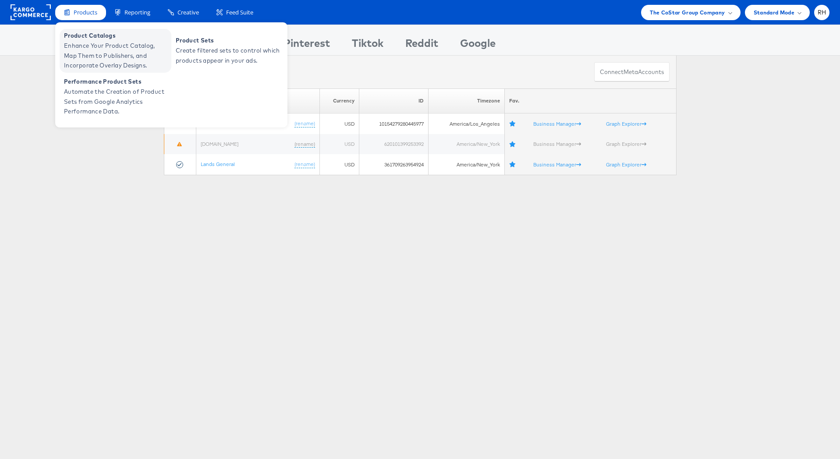
click at [91, 43] on span "Enhance Your Product Catalog, Map Them to Publishers, and Incorporate Overlay D…" at bounding box center [116, 56] width 105 height 30
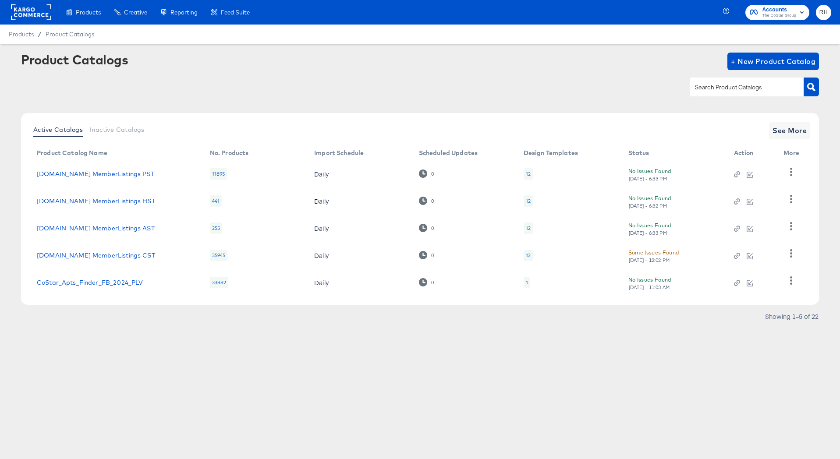
click at [763, 91] on input "text" at bounding box center [739, 87] width 93 height 10
type input "land"
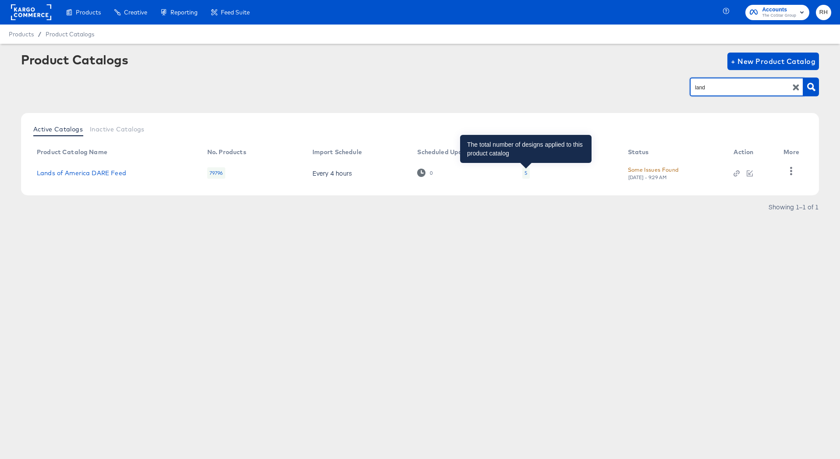
click at [526, 169] on div "5" at bounding box center [525, 172] width 3 height 7
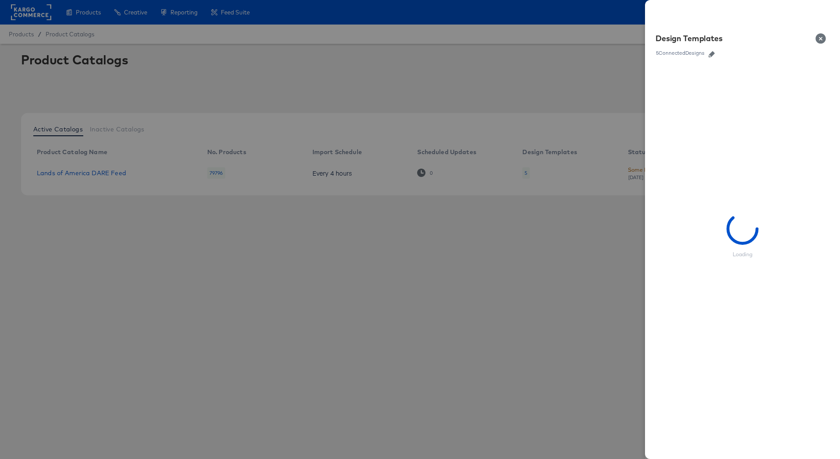
click at [711, 53] on icon "button" at bounding box center [711, 54] width 6 height 6
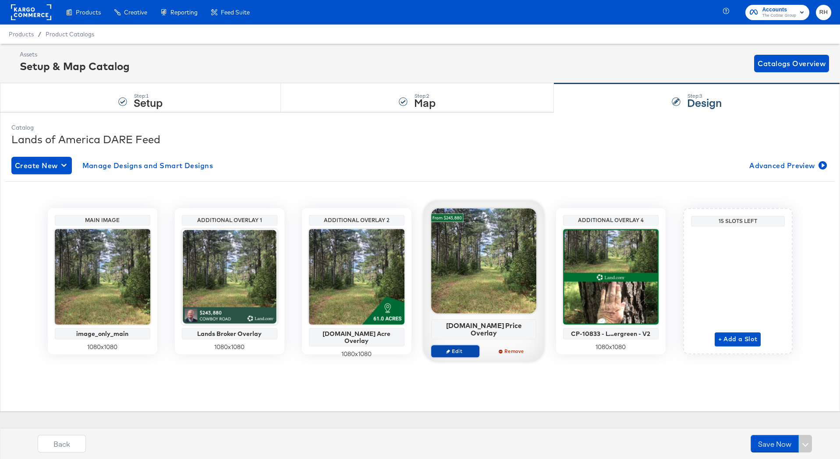
click at [461, 348] on span "Edit" at bounding box center [454, 351] width 40 height 7
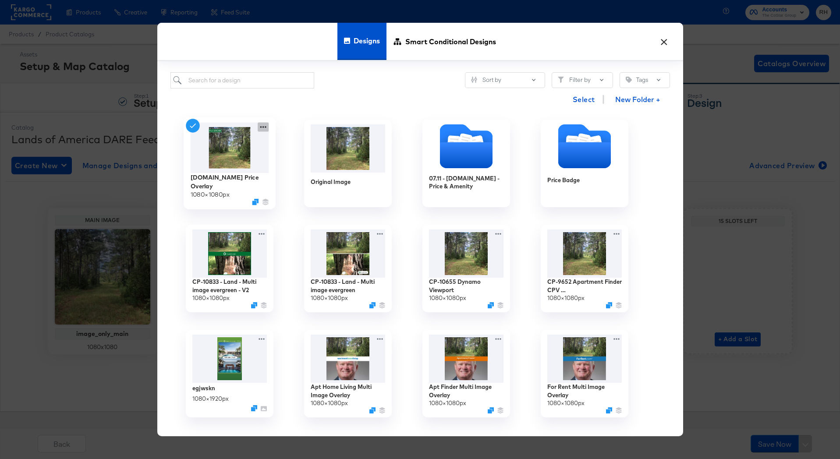
click at [263, 129] on icon at bounding box center [263, 126] width 11 height 9
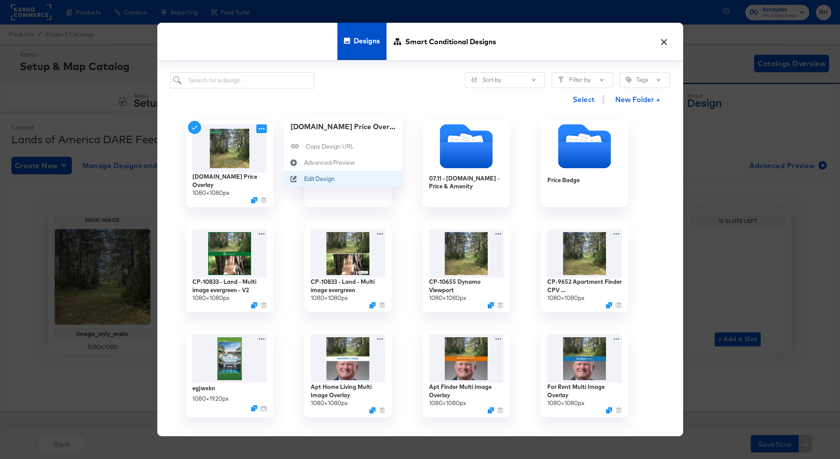
click at [304, 179] on div "Edit Design Edit Design" at bounding box center [304, 179] width 0 height 0
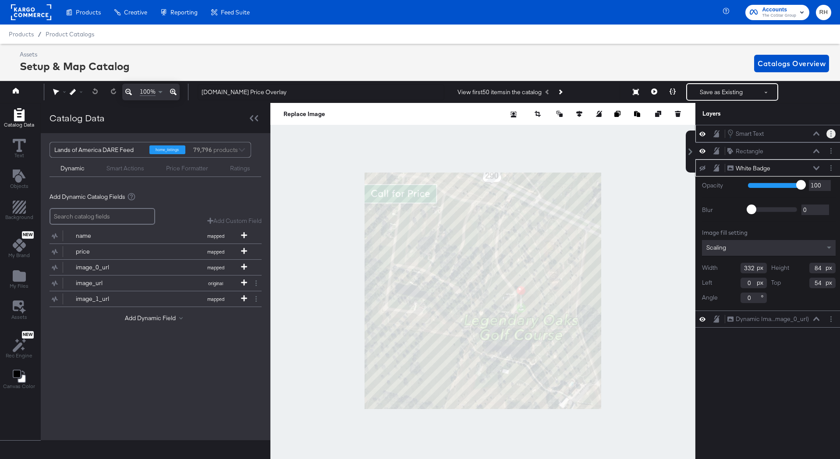
click at [832, 133] on button "Layer Options" at bounding box center [830, 133] width 9 height 9
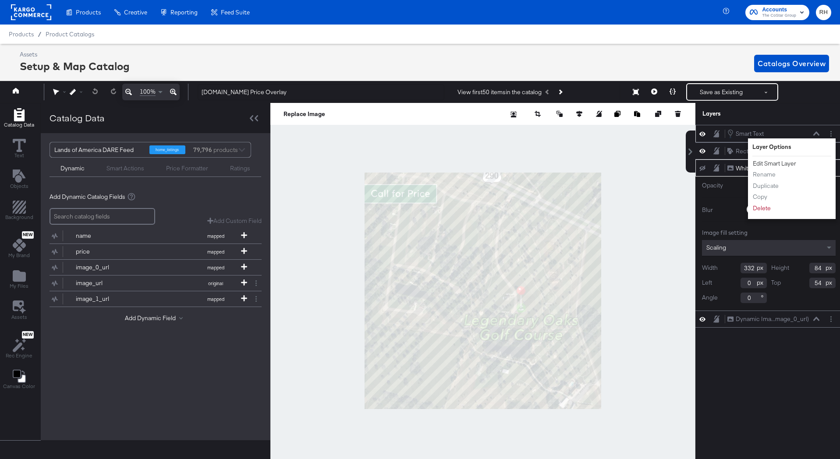
click at [790, 164] on button "Edit Smart Layer" at bounding box center [774, 163] width 44 height 9
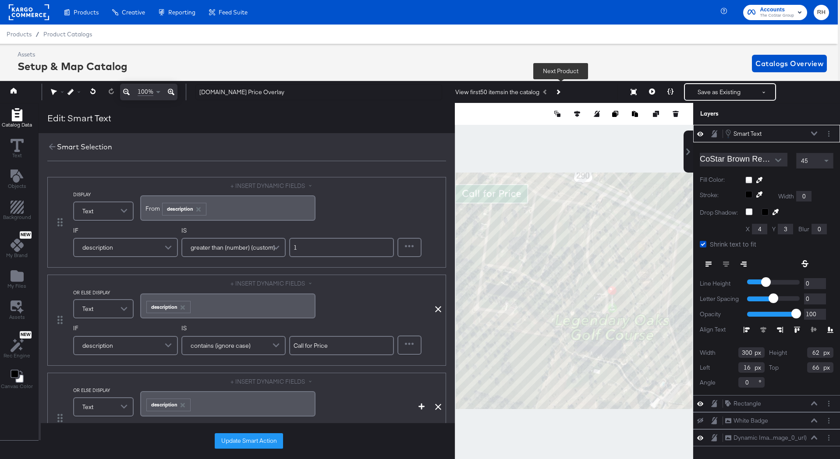
click at [563, 92] on button "Next Product" at bounding box center [557, 92] width 12 height 16
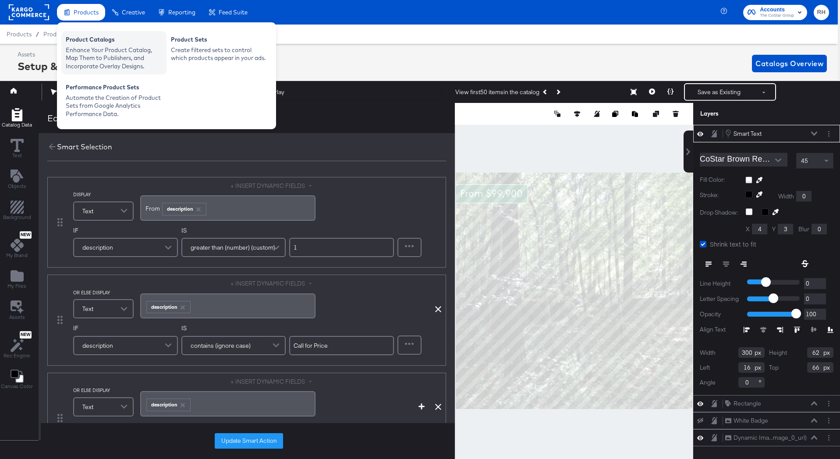
click at [96, 47] on div "Enhance Your Product Catalog, Map Them to Publishers, and Incorporate Overlay D…" at bounding box center [114, 58] width 96 height 25
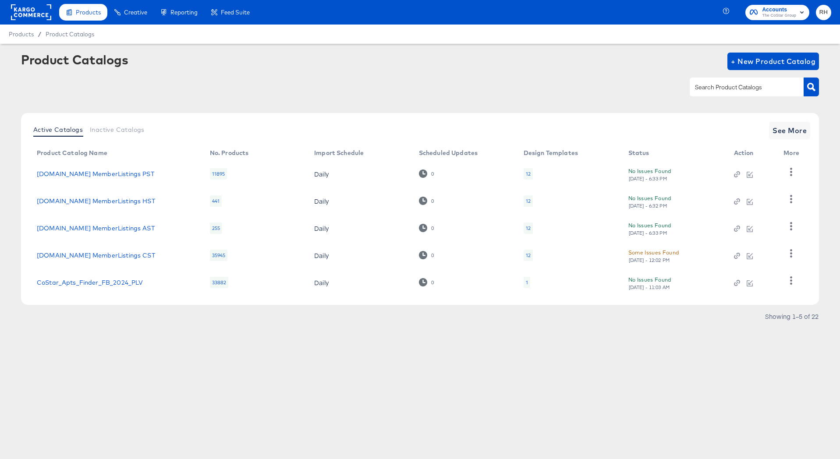
click at [531, 171] on div "12" at bounding box center [527, 173] width 9 height 11
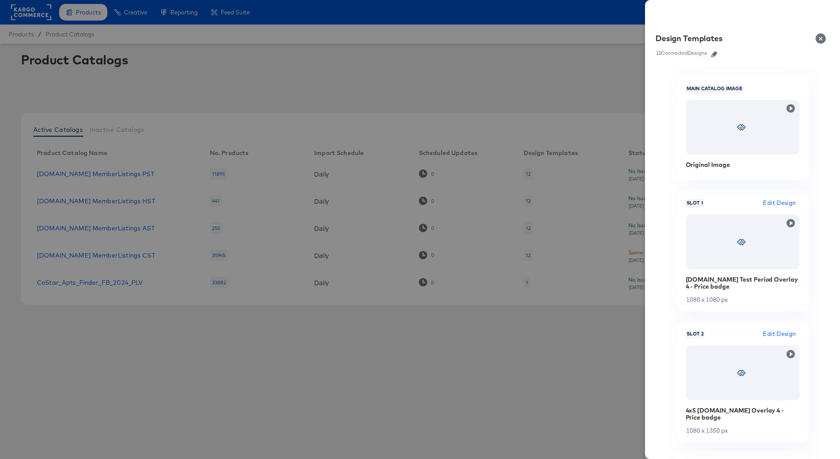
click at [717, 53] on icon "button" at bounding box center [714, 54] width 6 height 6
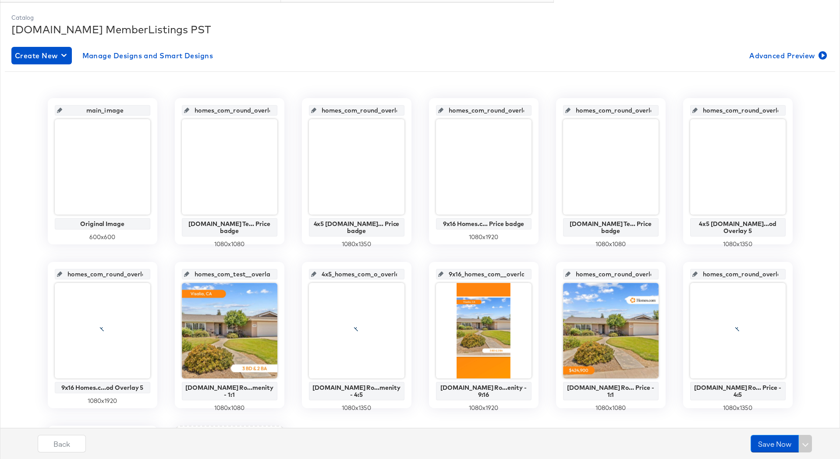
scroll to position [169, 0]
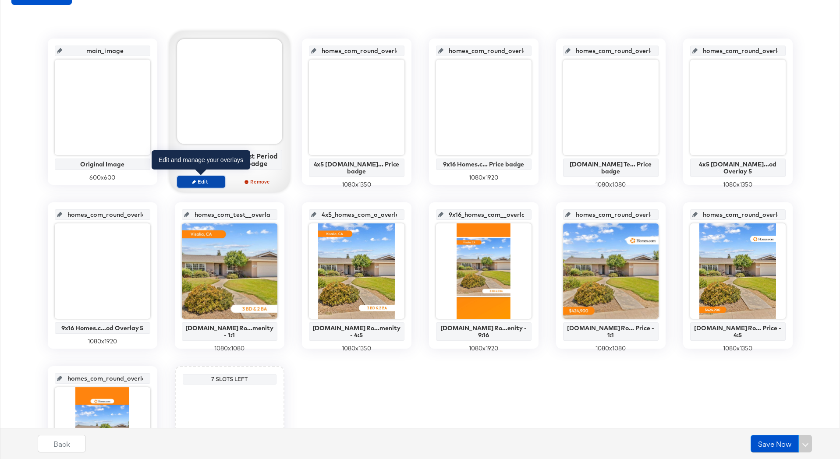
click at [201, 184] on span "Edit" at bounding box center [200, 181] width 40 height 7
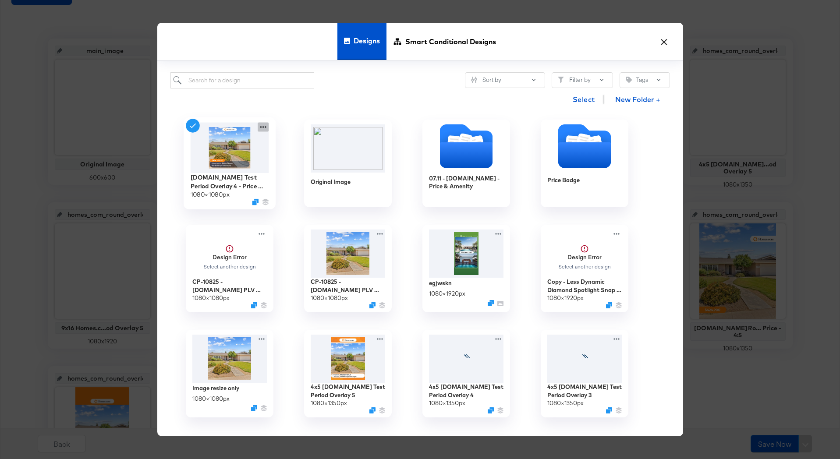
click at [260, 127] on icon at bounding box center [263, 126] width 11 height 9
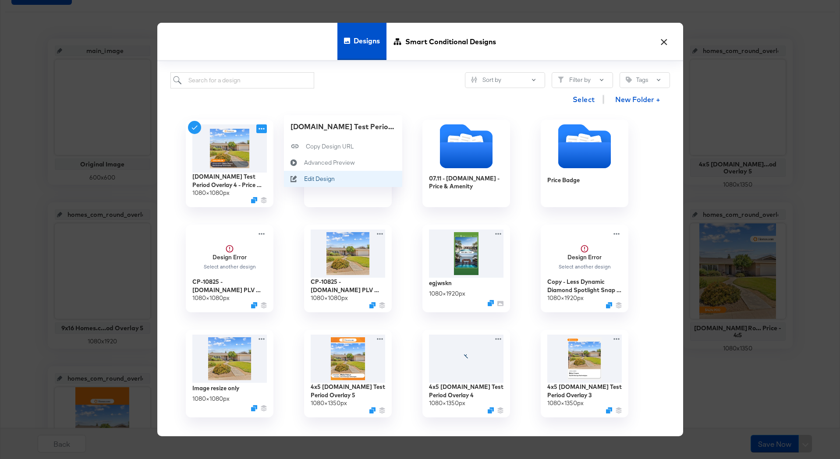
click at [304, 179] on div "Edit Design Edit Design" at bounding box center [304, 179] width 0 height 0
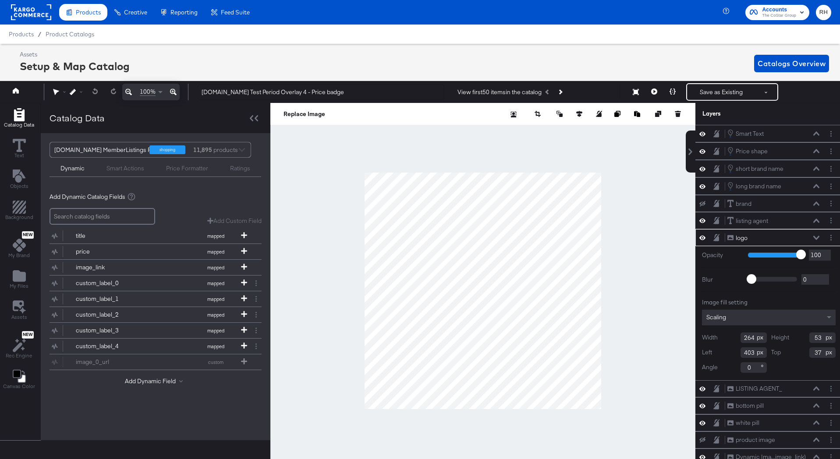
scroll to position [0, 2]
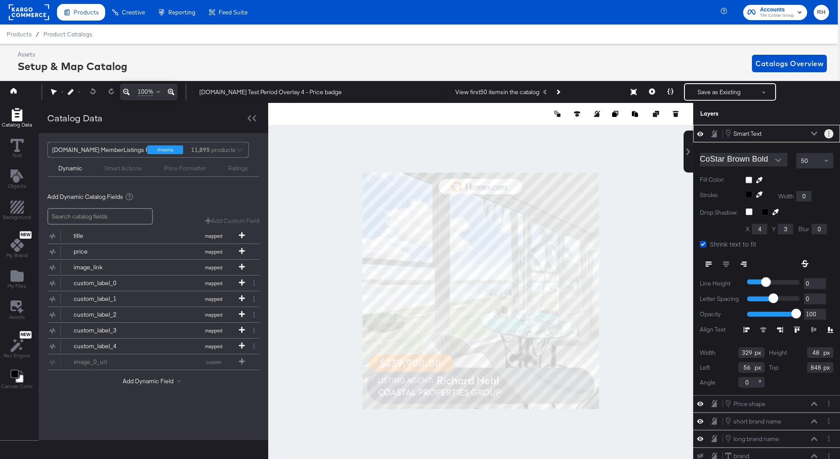
click at [827, 135] on button "Layer Options" at bounding box center [828, 133] width 9 height 9
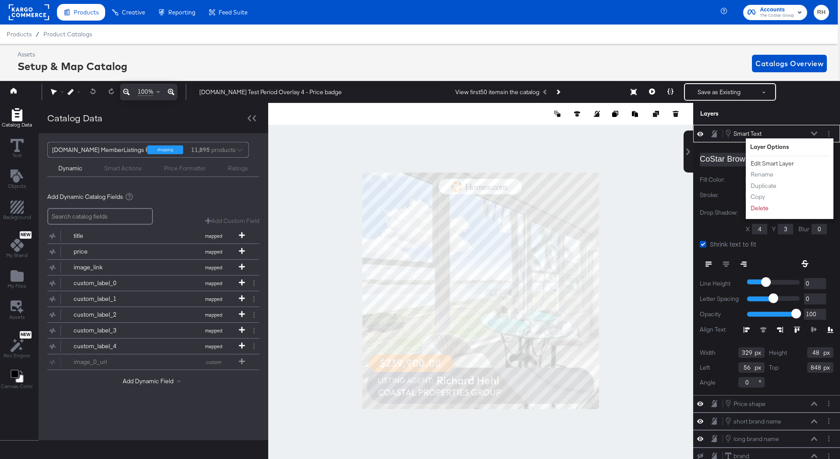
click at [785, 164] on button "Edit Smart Layer" at bounding box center [772, 163] width 44 height 9
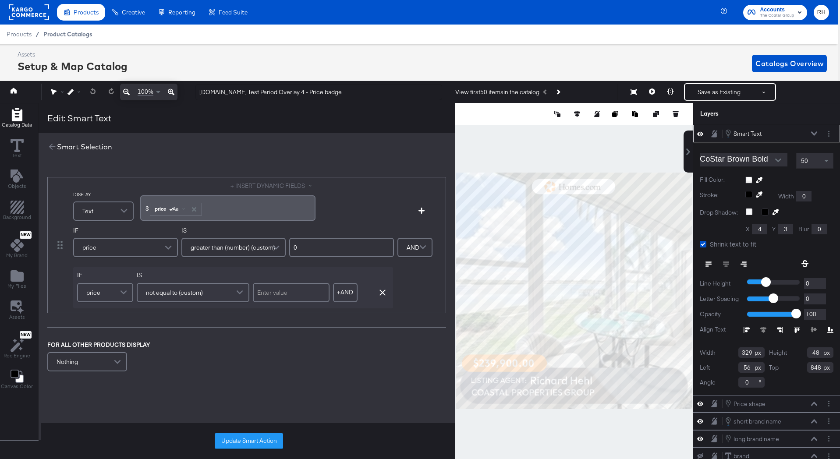
click at [75, 31] on span "Product Catalogs" at bounding box center [67, 34] width 49 height 7
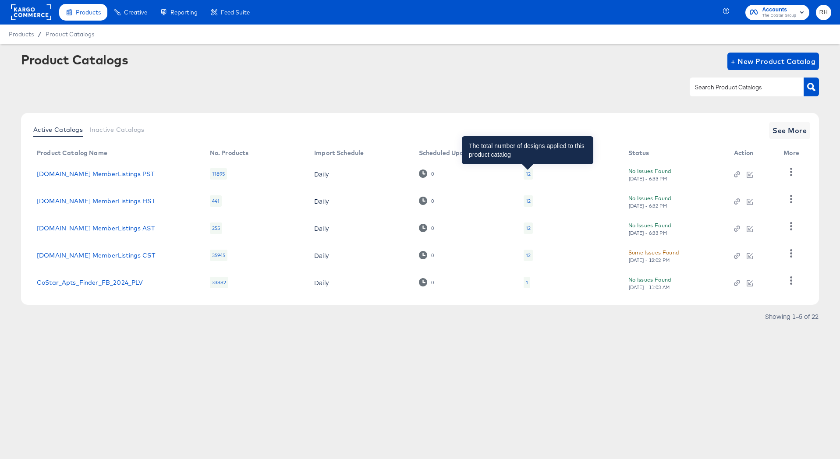
click at [528, 173] on div "12" at bounding box center [528, 173] width 5 height 7
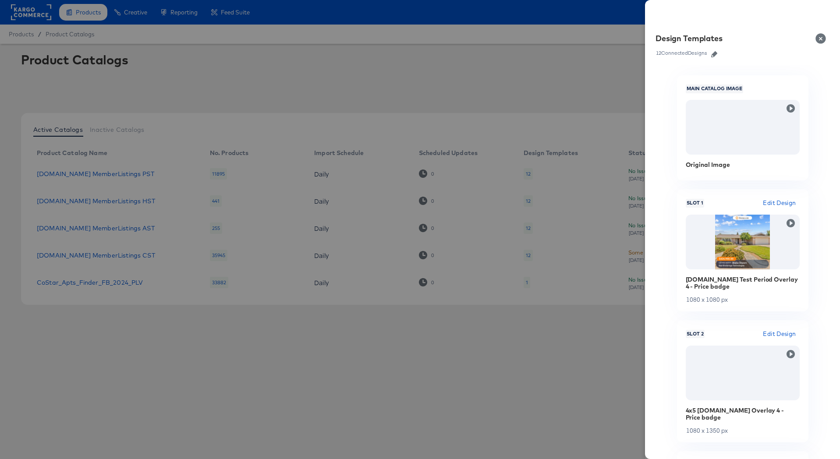
click at [716, 53] on icon "button" at bounding box center [714, 54] width 6 height 6
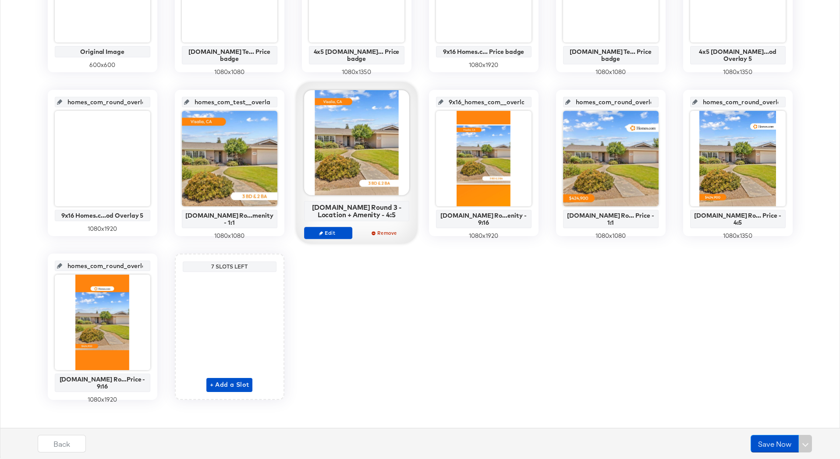
scroll to position [286, 0]
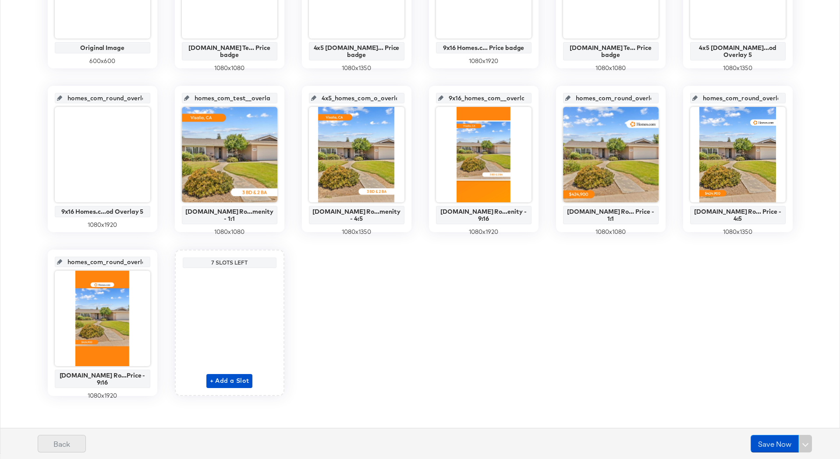
click at [69, 443] on button "Back" at bounding box center [62, 444] width 48 height 18
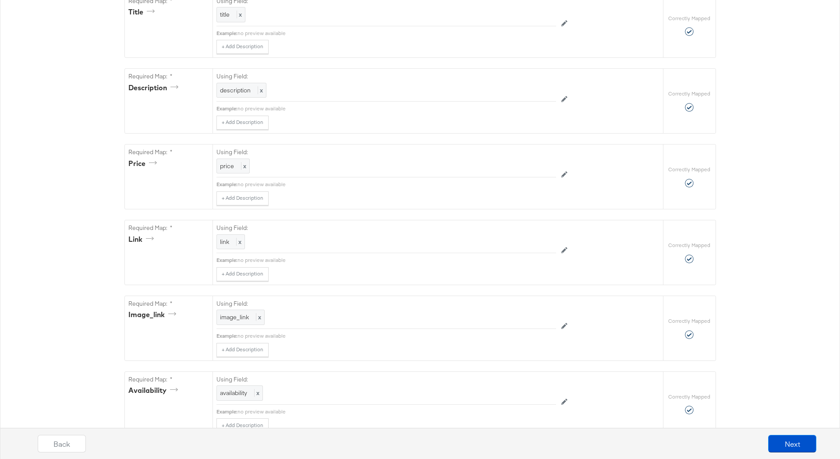
scroll to position [0, 0]
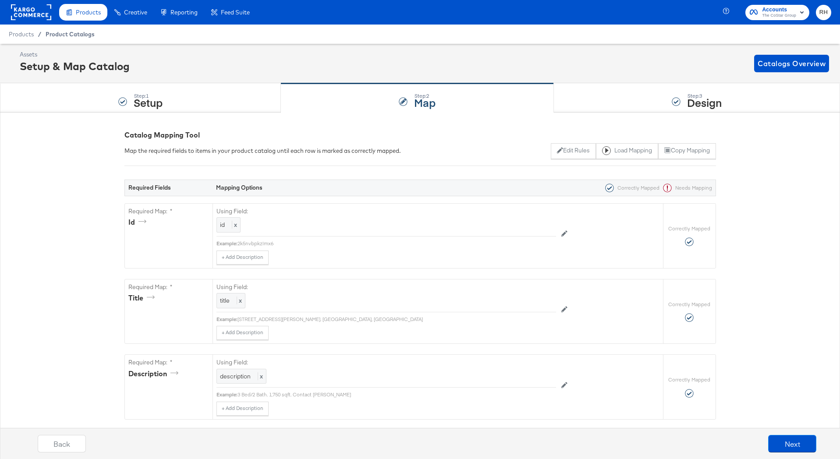
click at [67, 34] on span "Product Catalogs" at bounding box center [70, 34] width 49 height 7
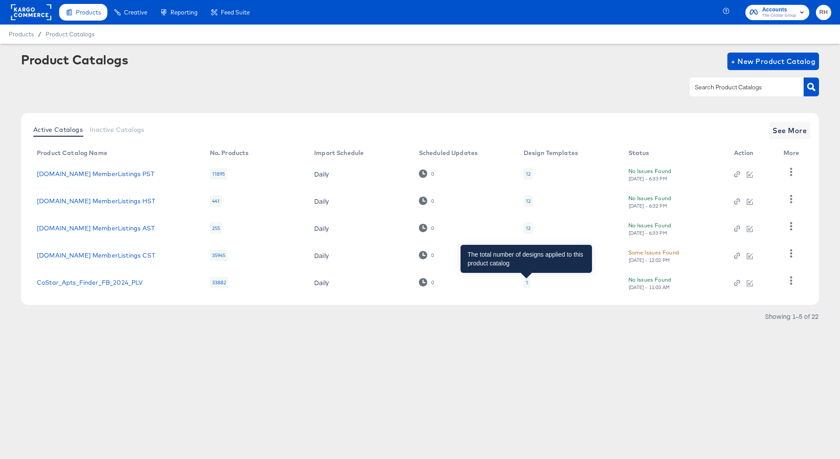
click at [526, 282] on div "1" at bounding box center [527, 282] width 2 height 7
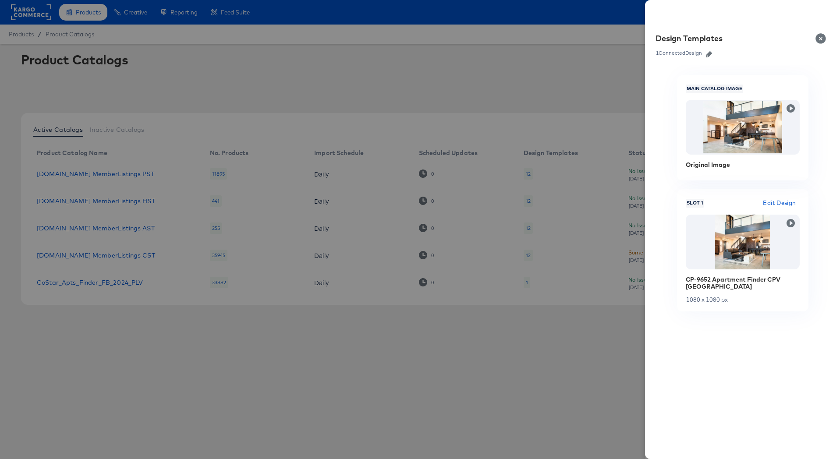
click at [820, 36] on button "Close" at bounding box center [822, 38] width 25 height 25
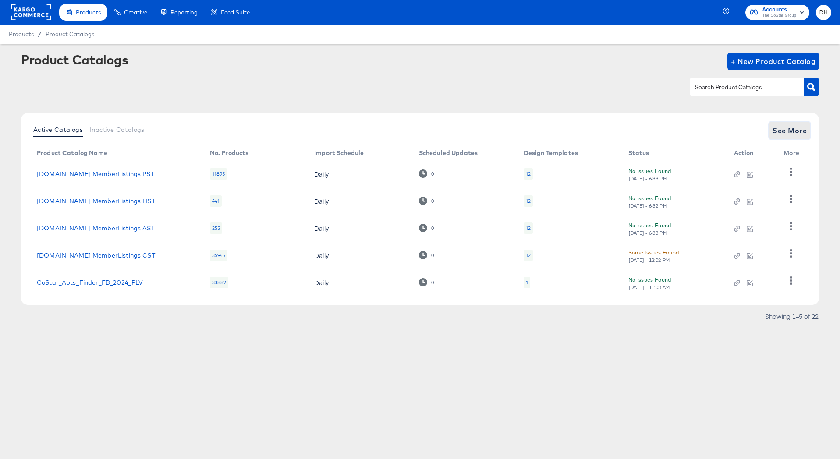
click at [798, 136] on span "See More" at bounding box center [789, 130] width 34 height 12
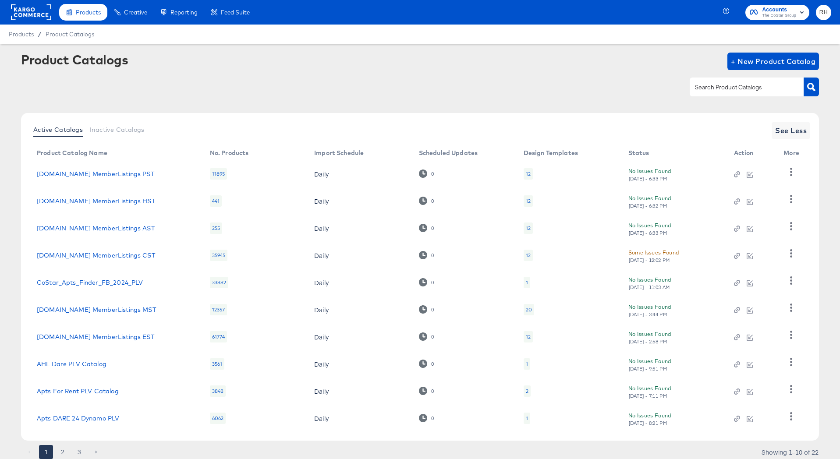
click at [527, 419] on div "1" at bounding box center [526, 418] width 7 height 11
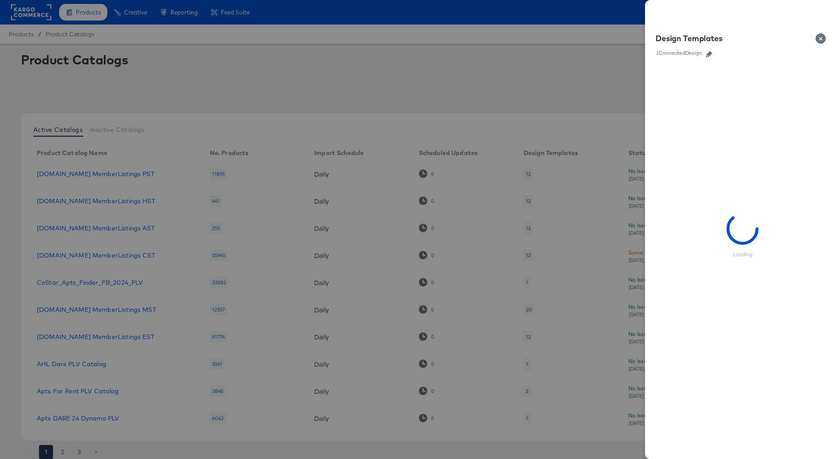
click at [819, 41] on button "Close" at bounding box center [822, 38] width 25 height 25
click at [545, 85] on div at bounding box center [420, 229] width 840 height 459
click at [824, 38] on button "Close" at bounding box center [822, 38] width 25 height 25
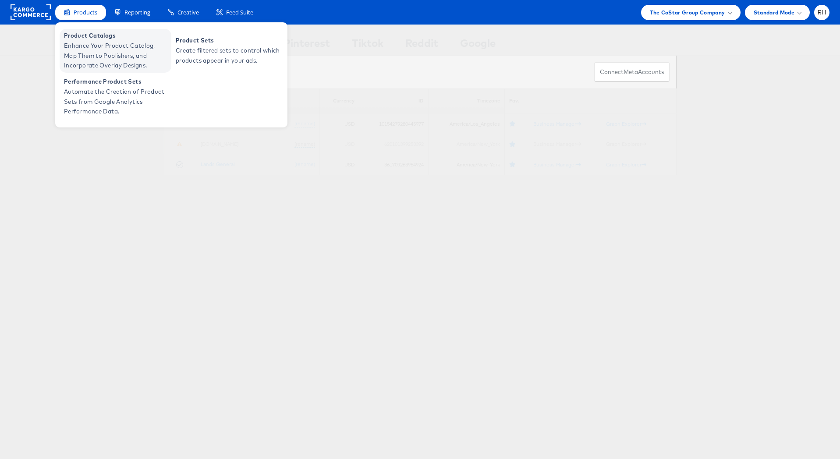
click at [81, 41] on span "Enhance Your Product Catalog, Map Them to Publishers, and Incorporate Overlay D…" at bounding box center [116, 56] width 105 height 30
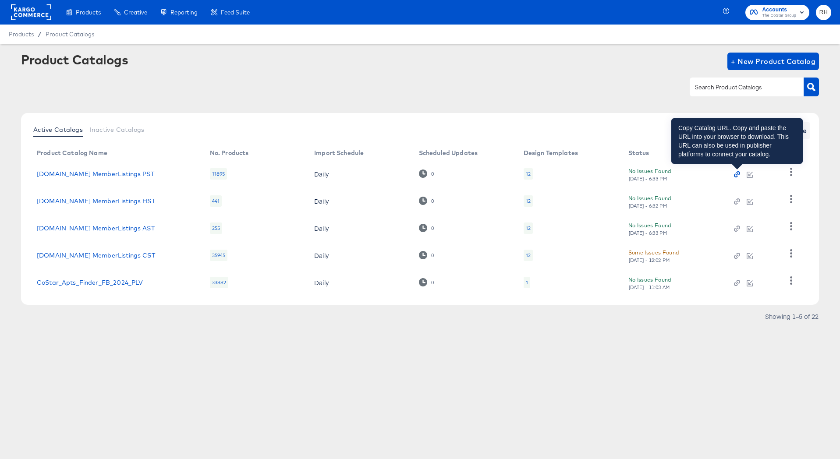
click at [736, 175] on icon "button" at bounding box center [737, 174] width 6 height 6
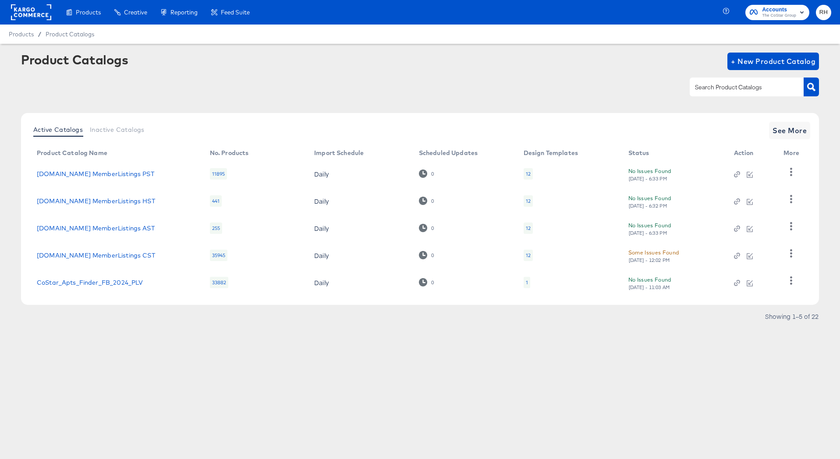
click at [531, 201] on div "12" at bounding box center [527, 200] width 9 height 11
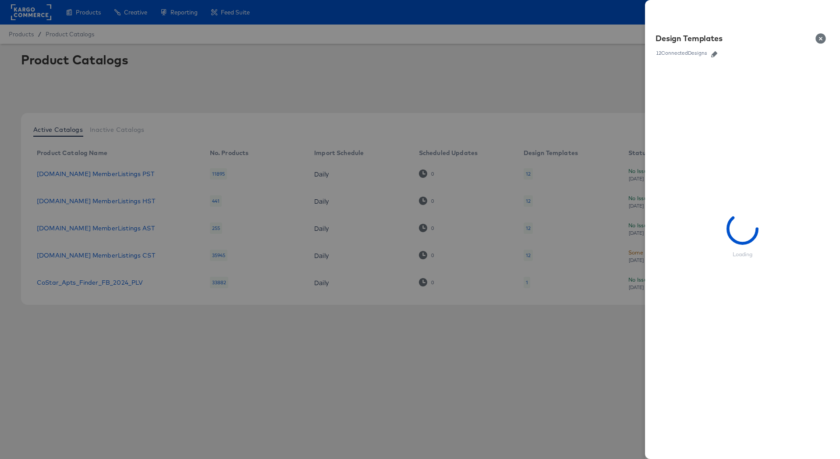
click at [531, 176] on div at bounding box center [420, 229] width 840 height 459
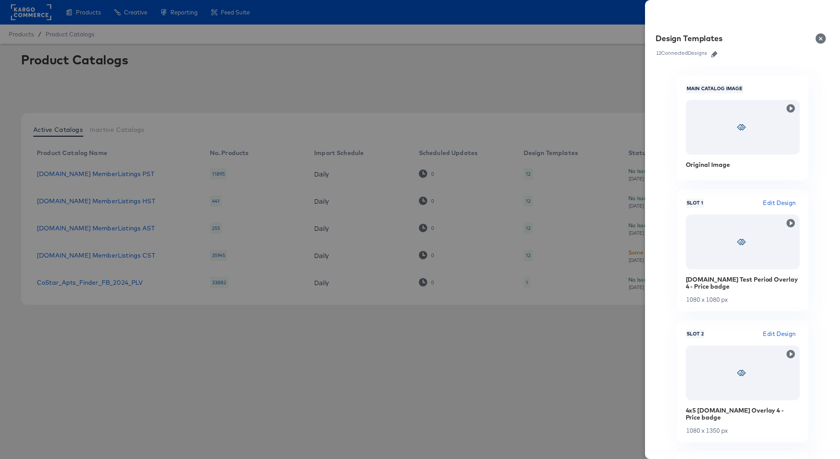
click at [525, 173] on div at bounding box center [420, 229] width 840 height 459
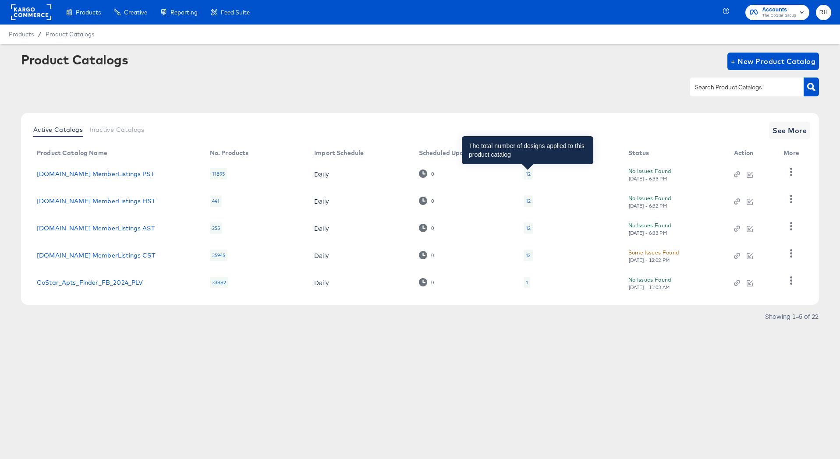
click at [528, 175] on div "12" at bounding box center [528, 173] width 5 height 7
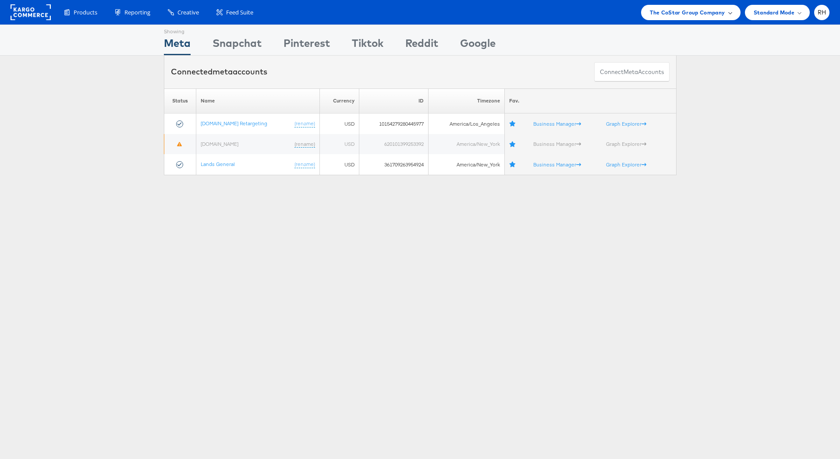
click at [656, 10] on span "The CoStar Group Company" at bounding box center [687, 12] width 75 height 9
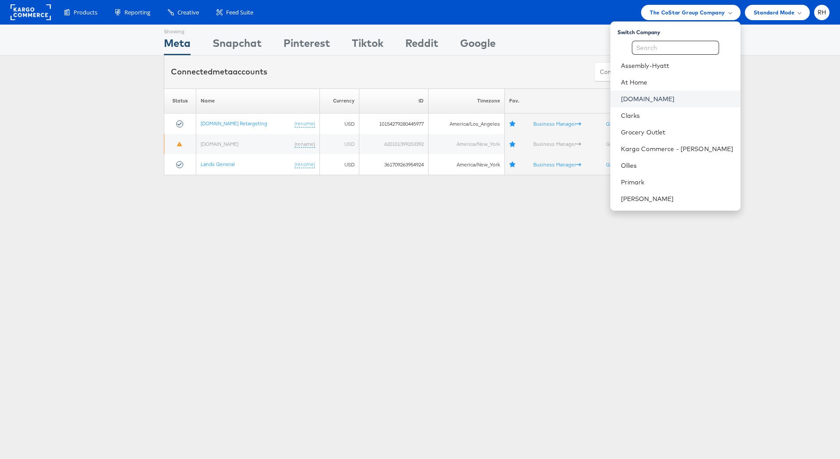
click at [674, 102] on link "Cars.com" at bounding box center [677, 99] width 113 height 9
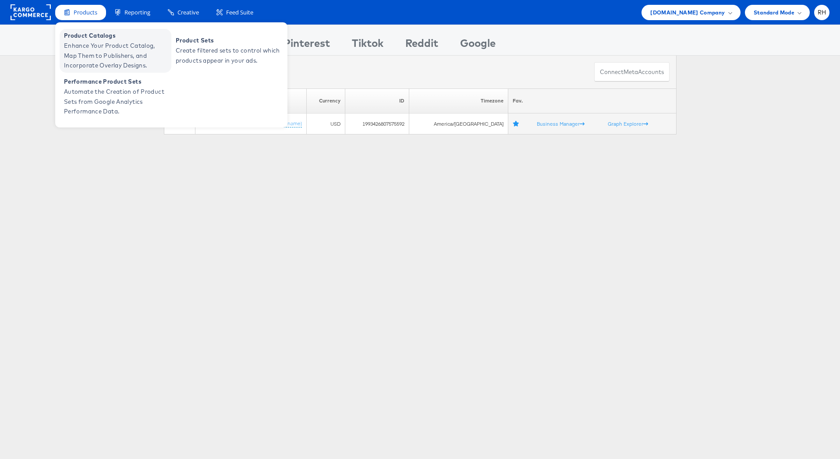
click at [73, 51] on span "Enhance Your Product Catalog, Map Them to Publishers, and Incorporate Overlay D…" at bounding box center [116, 56] width 105 height 30
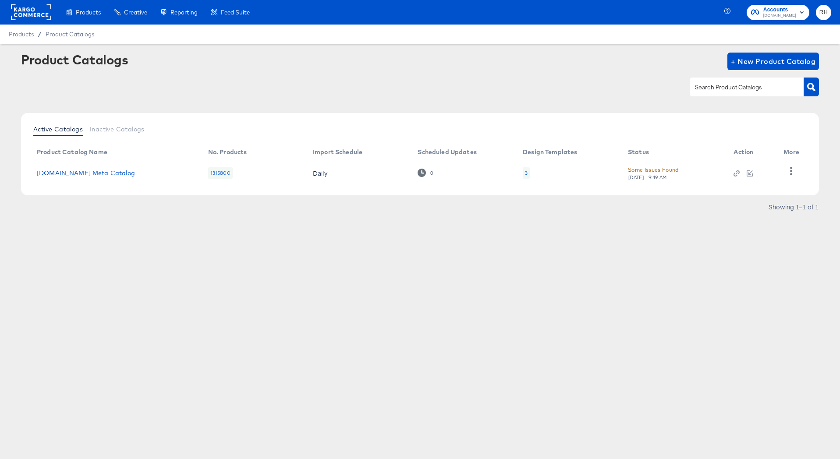
click at [528, 171] on div "3" at bounding box center [526, 172] width 7 height 11
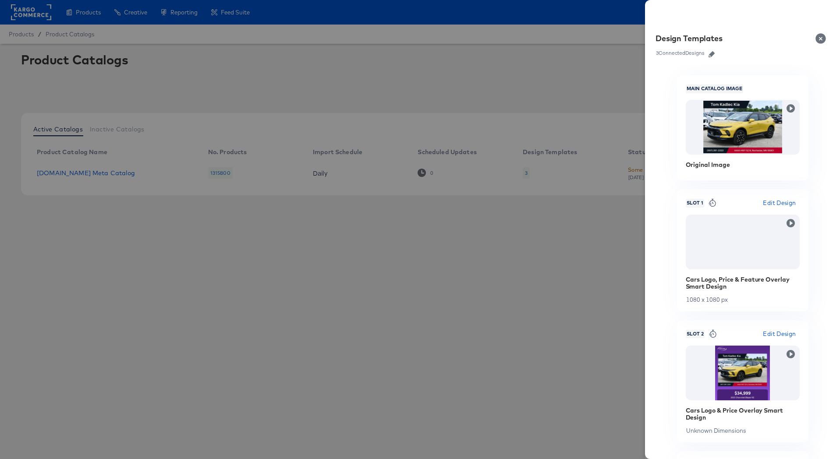
click at [712, 53] on icon "button" at bounding box center [711, 54] width 6 height 6
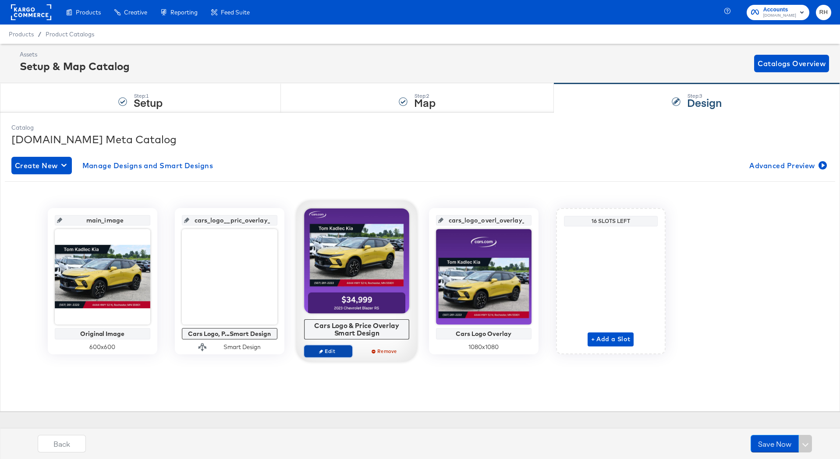
click at [343, 352] on span "Edit" at bounding box center [327, 351] width 40 height 7
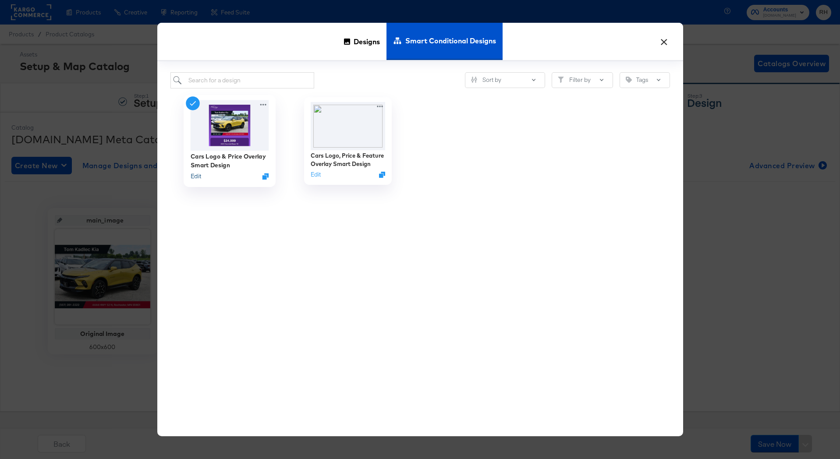
click at [193, 177] on button "Edit" at bounding box center [195, 176] width 11 height 8
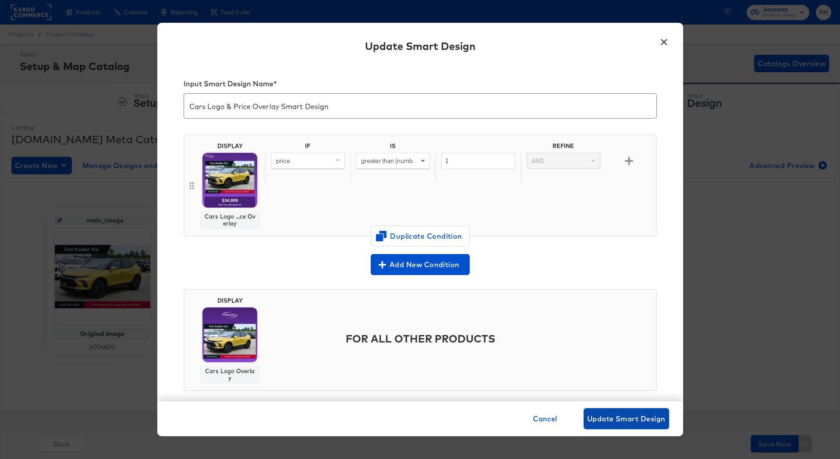
click at [624, 424] on span "Update Smart Design" at bounding box center [626, 419] width 78 height 12
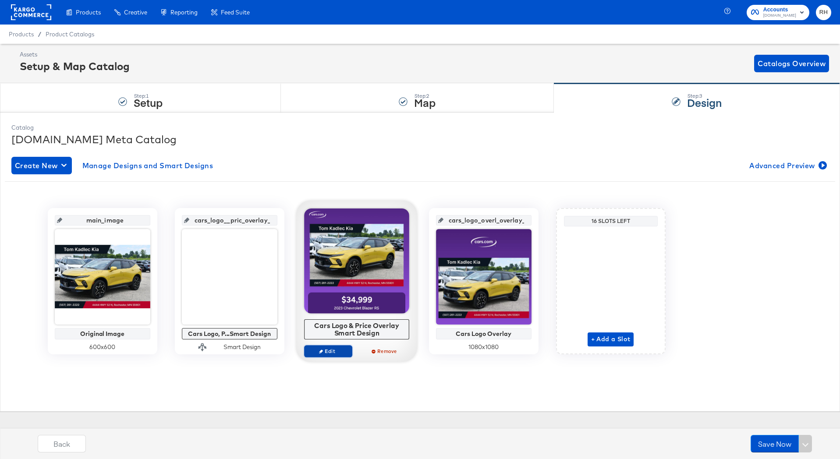
click at [339, 354] on span "Edit" at bounding box center [327, 351] width 40 height 7
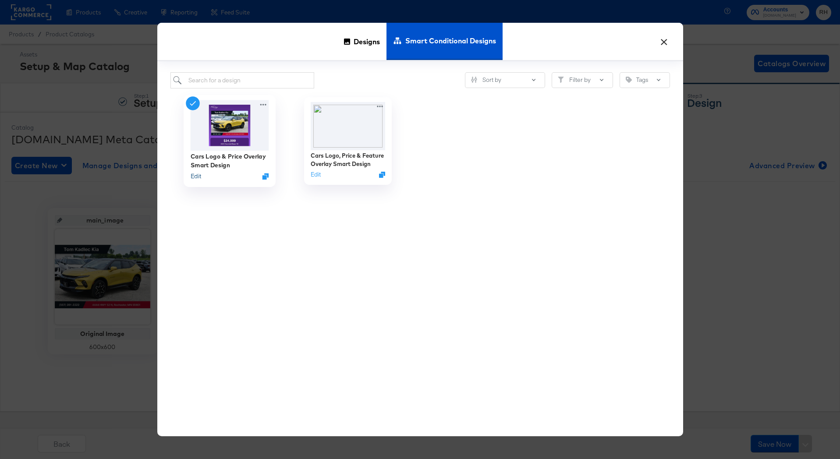
click at [194, 175] on button "Edit" at bounding box center [195, 176] width 11 height 8
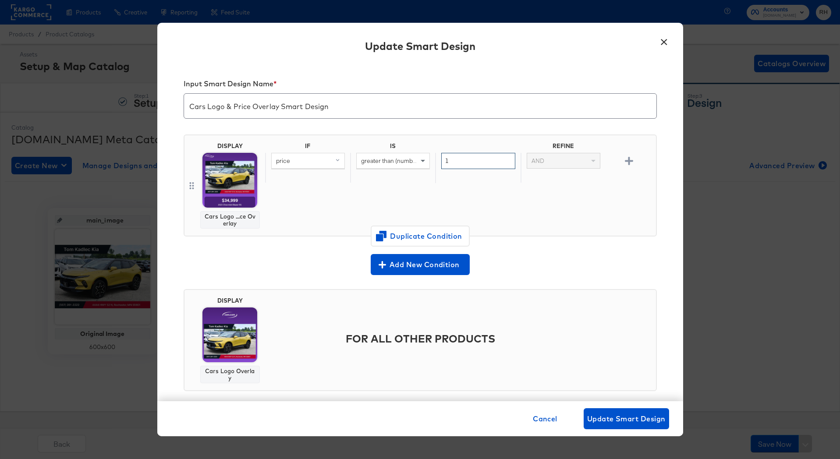
click at [455, 165] on input "1" at bounding box center [478, 161] width 74 height 16
type input "0"
click at [537, 424] on span "Cancel" at bounding box center [545, 419] width 25 height 12
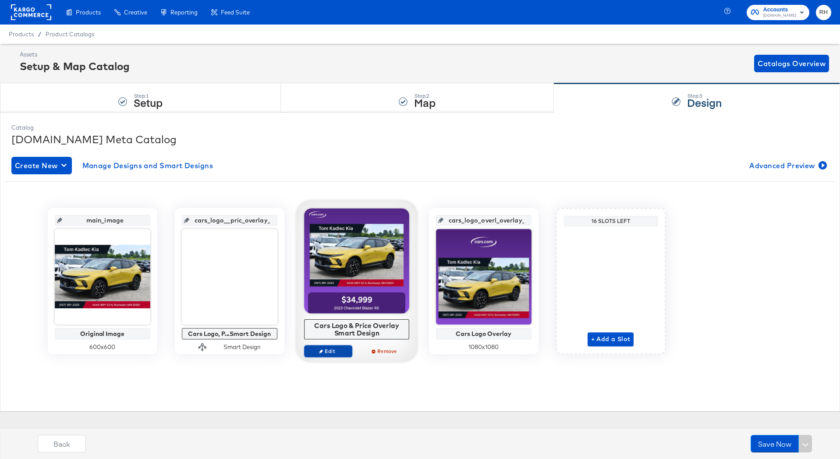
click at [325, 348] on span "Edit" at bounding box center [327, 351] width 40 height 7
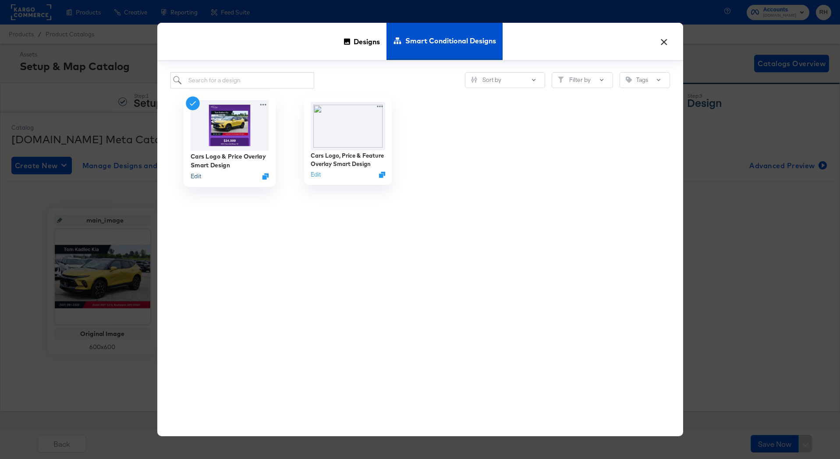
click at [194, 175] on button "Edit" at bounding box center [195, 176] width 11 height 8
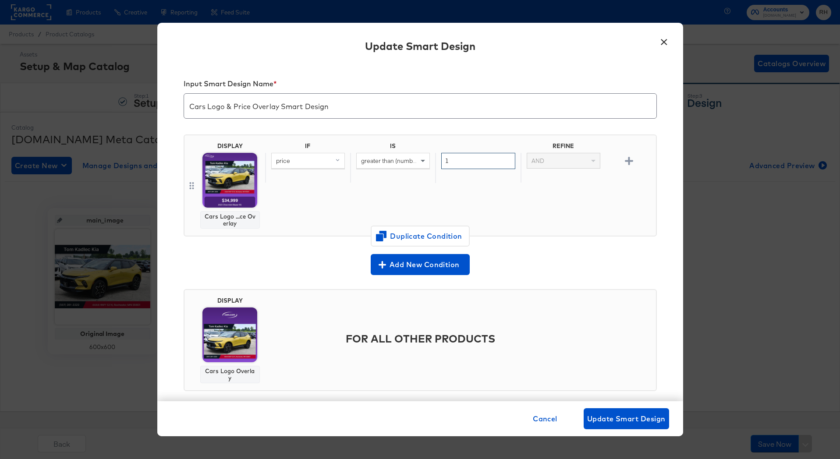
click at [486, 163] on input "1" at bounding box center [478, 161] width 74 height 16
type input "0"
click at [627, 416] on span "Update Smart Design" at bounding box center [626, 419] width 78 height 12
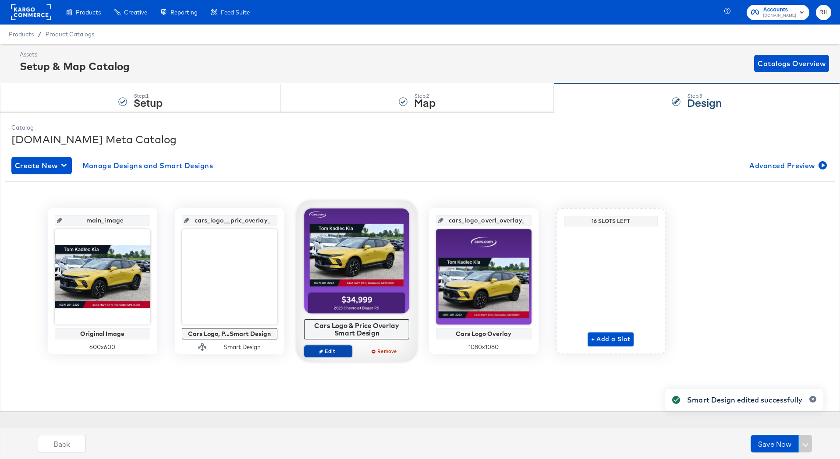
click at [318, 355] on button "Edit" at bounding box center [328, 351] width 48 height 12
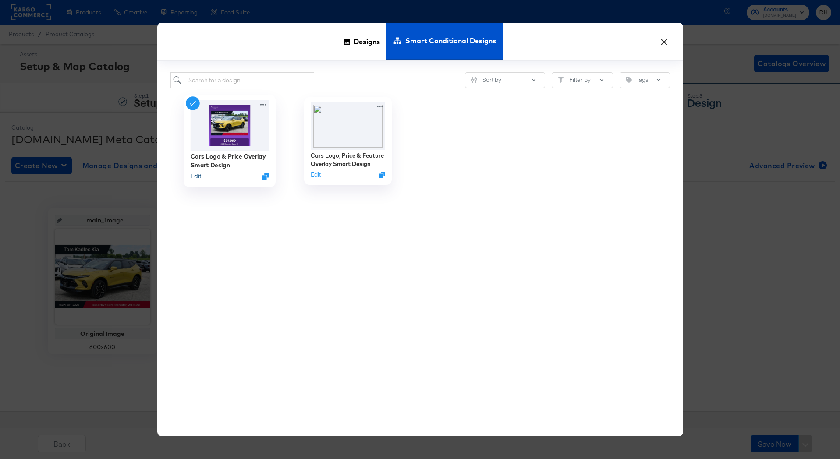
click at [192, 175] on button "Edit" at bounding box center [195, 176] width 11 height 8
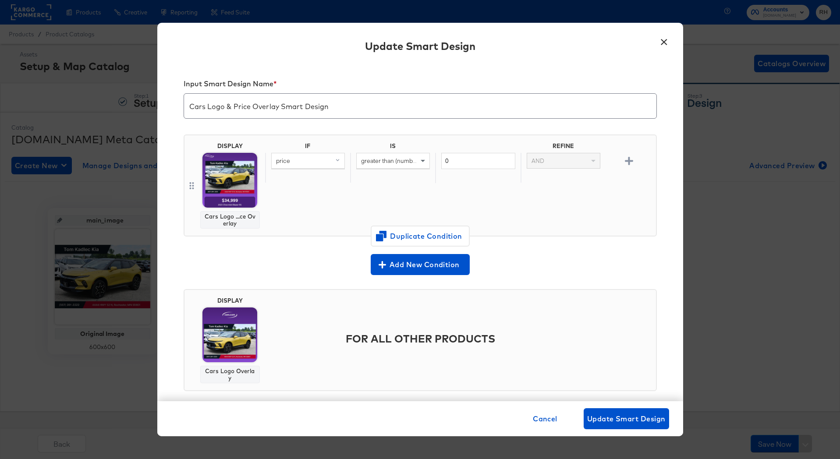
click at [715, 59] on div "× Update Smart Design Input Smart Design Name * Cars Logo & Price Overlay Smart…" at bounding box center [420, 229] width 840 height 459
click at [380, 161] on span "greater than (number) (custom)" at bounding box center [403, 161] width 85 height 8
click at [456, 179] on div "0" at bounding box center [477, 168] width 85 height 30
click at [410, 160] on span "greater than (number) (custom)" at bounding box center [403, 161] width 85 height 8
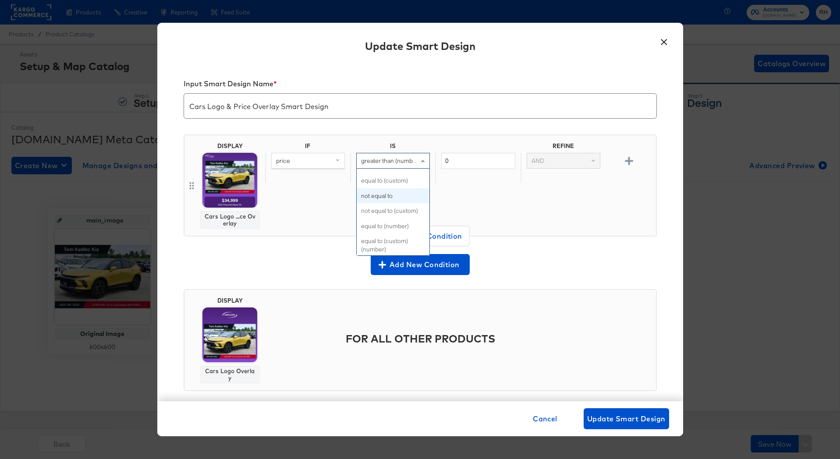
scroll to position [0, 0]
click at [443, 198] on div "IF IS REFINE price greater than (number) (custom) equal to equal to (custom) no…" at bounding box center [458, 185] width 387 height 86
click at [394, 159] on span "greater than (number) (custom)" at bounding box center [403, 161] width 85 height 8
click at [542, 254] on div "Add New Condition" at bounding box center [420, 264] width 473 height 21
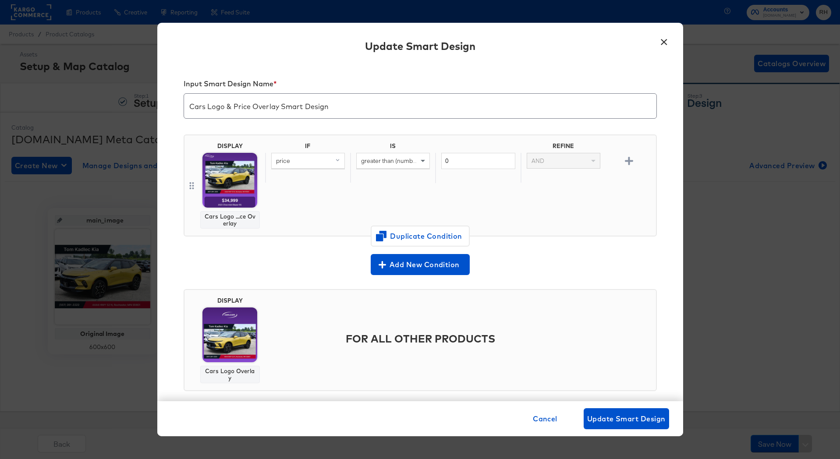
click at [392, 159] on span "greater than (number) (custom)" at bounding box center [403, 161] width 85 height 8
click at [543, 424] on span "Cancel" at bounding box center [545, 419] width 25 height 12
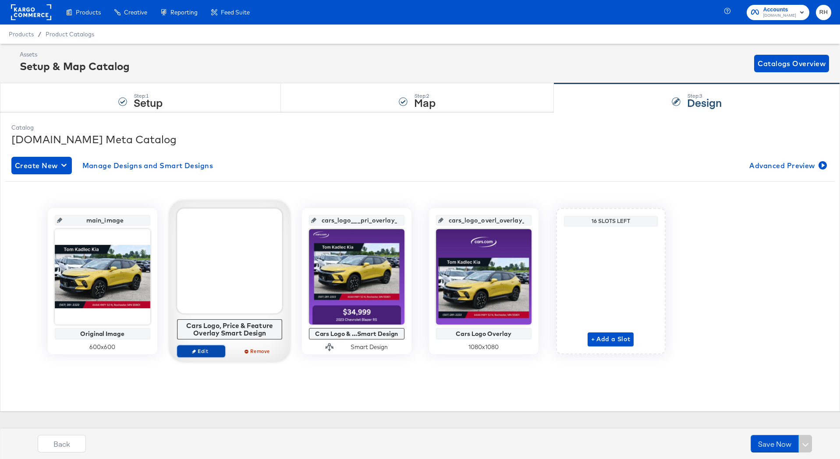
click at [199, 348] on span "Edit" at bounding box center [200, 351] width 40 height 7
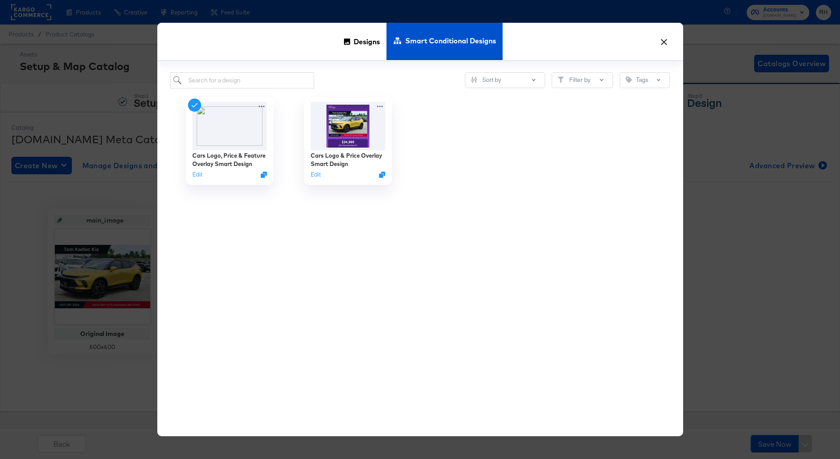
click at [771, 184] on div "× Designs Smart Conditional Designs Sort by Filter by Tags Cars Logo, Price & F…" at bounding box center [420, 229] width 840 height 459
click at [195, 175] on button "Edit" at bounding box center [195, 176] width 11 height 8
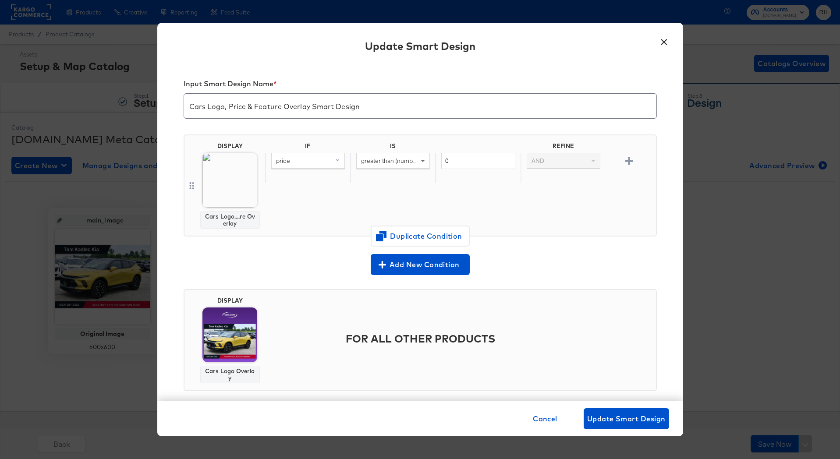
click at [727, 211] on div "× Update Smart Design Input Smart Design Name * Cars Logo, Price & Feature Over…" at bounding box center [420, 229] width 840 height 459
click at [668, 39] on button "×" at bounding box center [664, 40] width 16 height 16
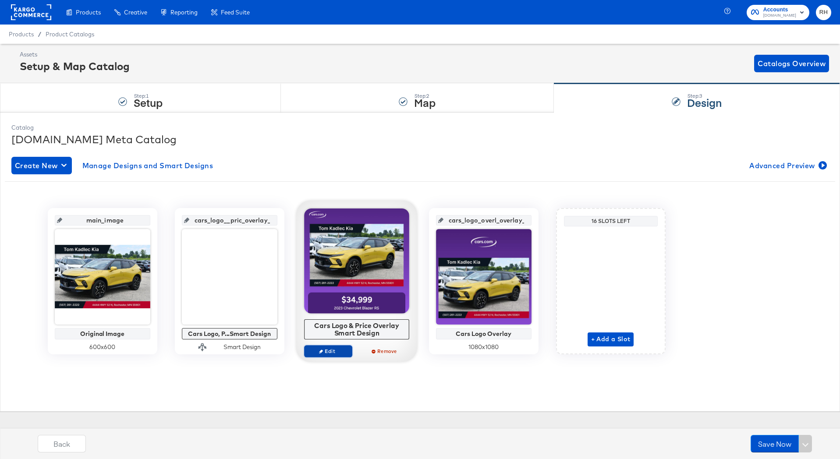
click at [326, 351] on span "Edit" at bounding box center [327, 351] width 40 height 7
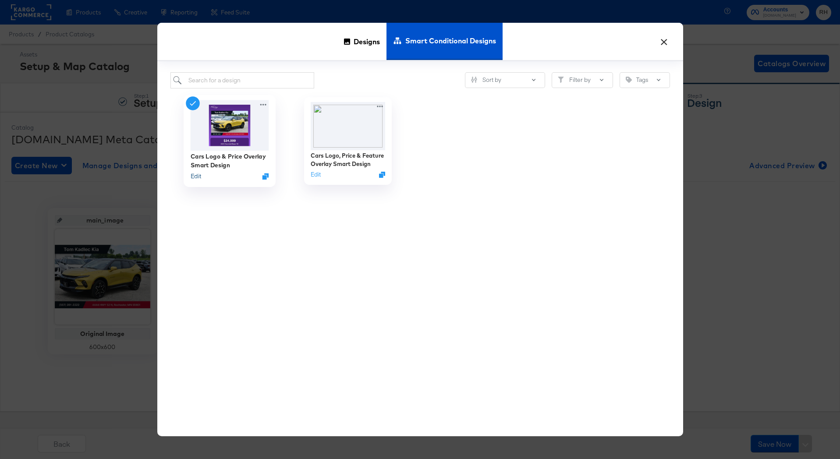
click at [194, 175] on button "Edit" at bounding box center [195, 176] width 11 height 8
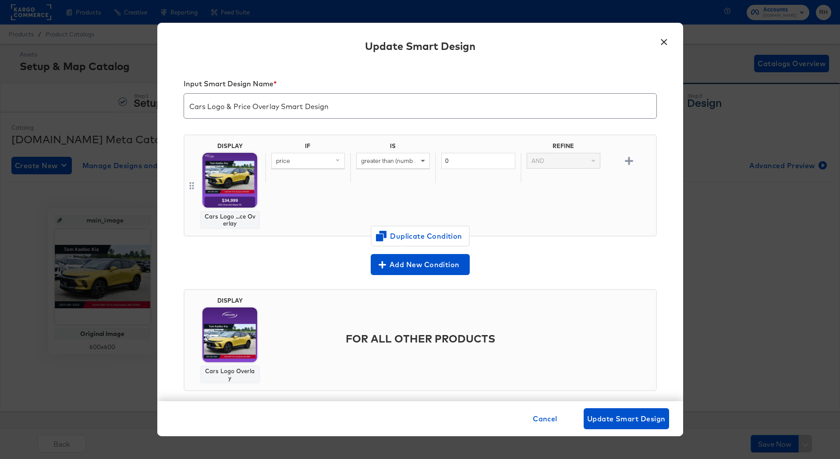
click at [664, 41] on button "×" at bounding box center [664, 40] width 16 height 16
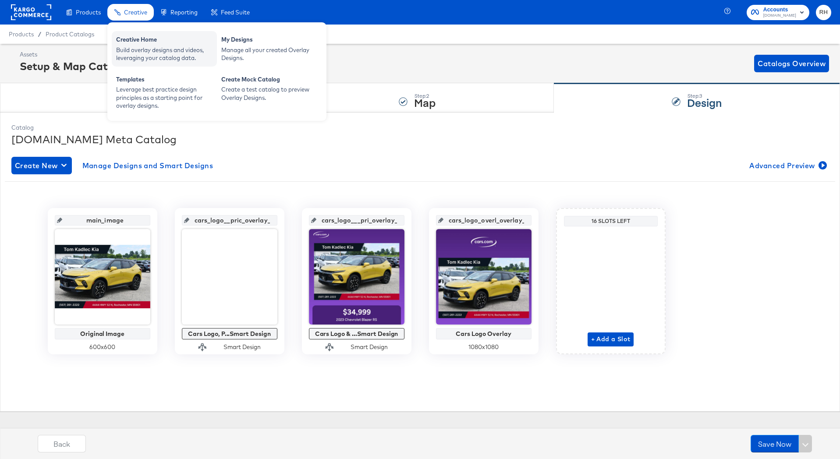
click at [135, 39] on div "Creative Home" at bounding box center [164, 40] width 96 height 11
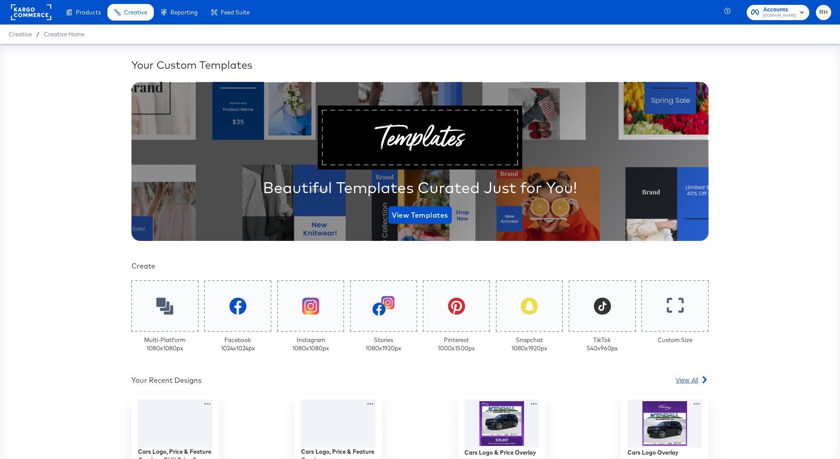
click at [689, 377] on span "View All" at bounding box center [686, 379] width 22 height 9
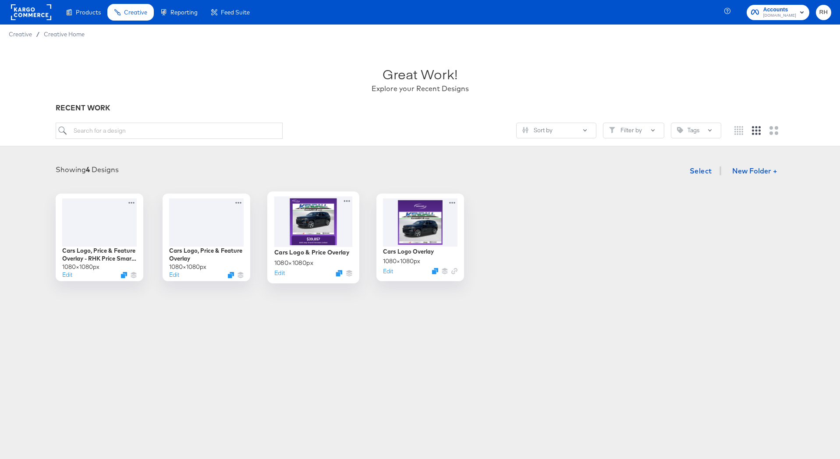
click at [307, 240] on div at bounding box center [313, 221] width 78 height 50
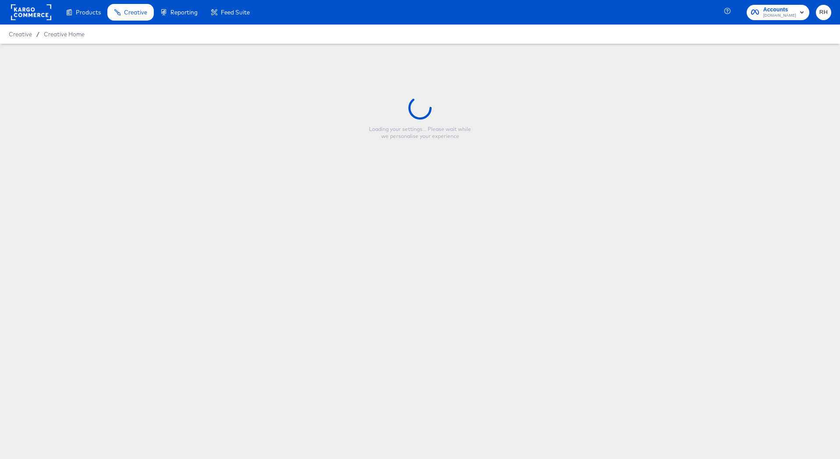
type input "Cars Logo & Price Overlay"
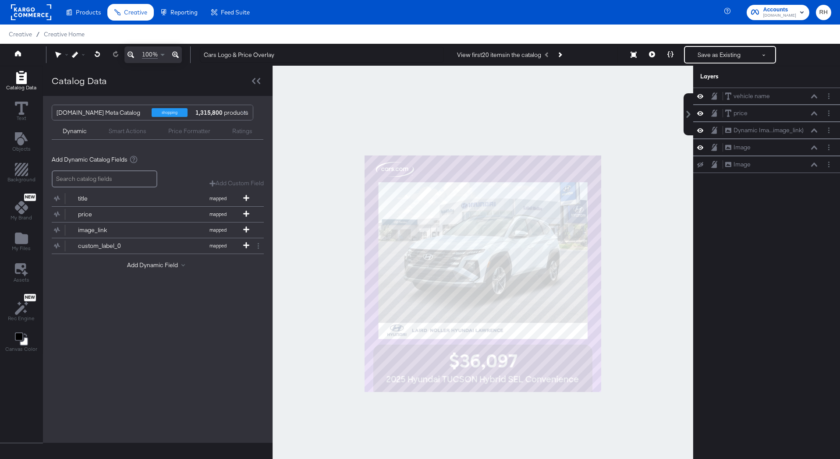
click at [21, 12] on rect at bounding box center [31, 12] width 40 height 16
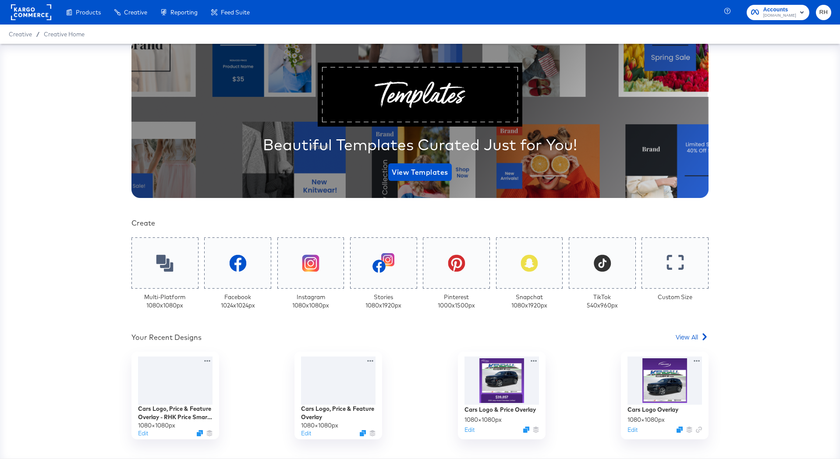
scroll to position [115, 0]
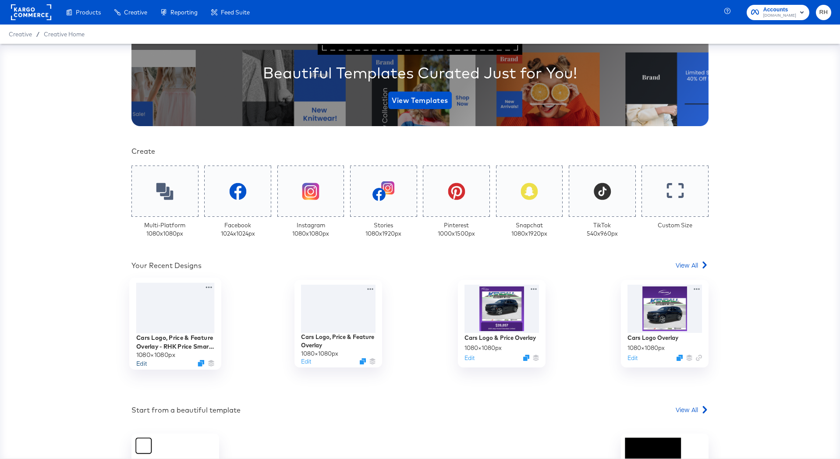
click at [141, 363] on button "Edit" at bounding box center [141, 363] width 11 height 8
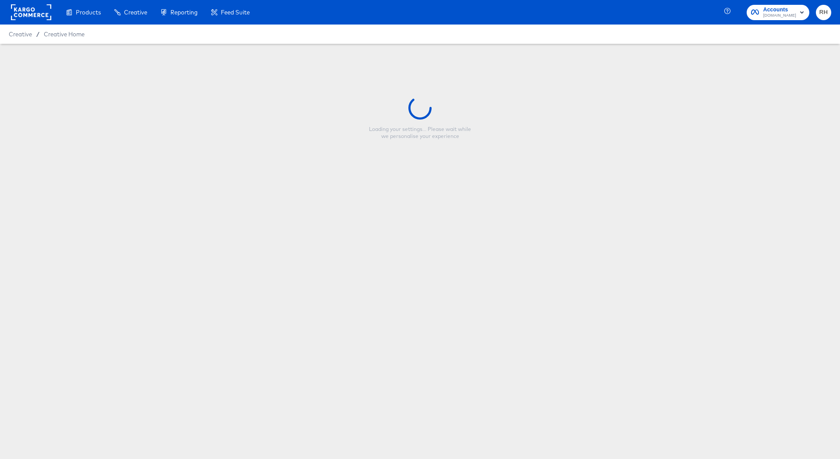
type input "Cars Logo, Price & Feature Overlay - RHK Price Smart Layer"
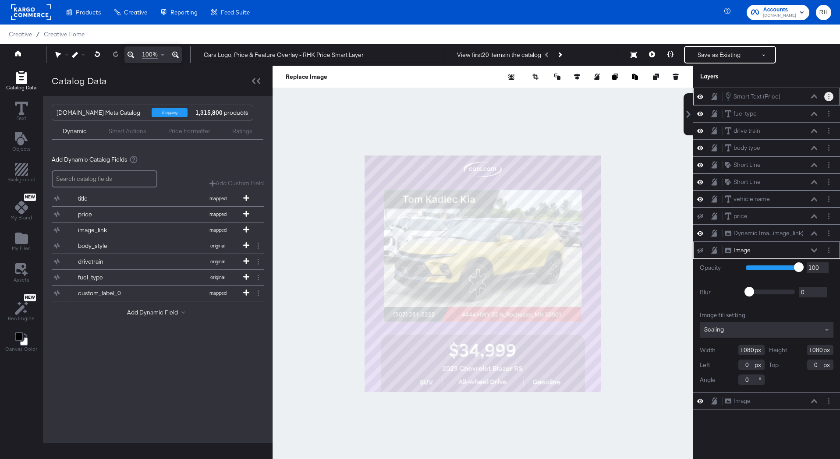
click at [827, 96] on button "Layer Options" at bounding box center [828, 96] width 9 height 9
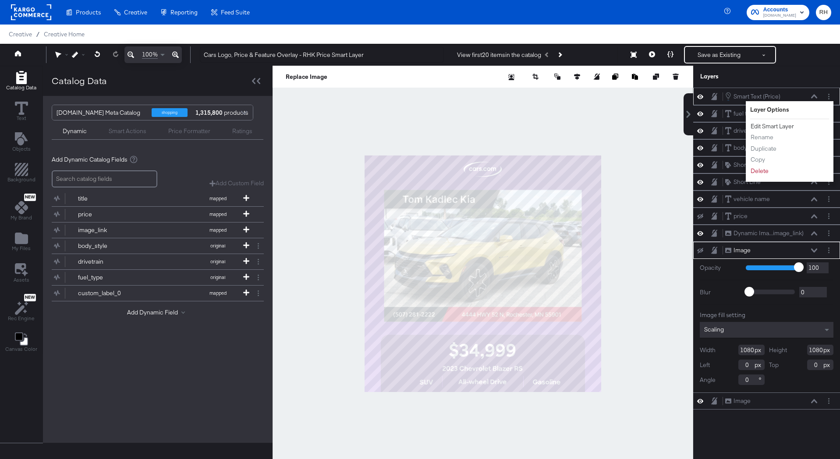
click at [784, 127] on button "Edit Smart Layer" at bounding box center [772, 126] width 44 height 9
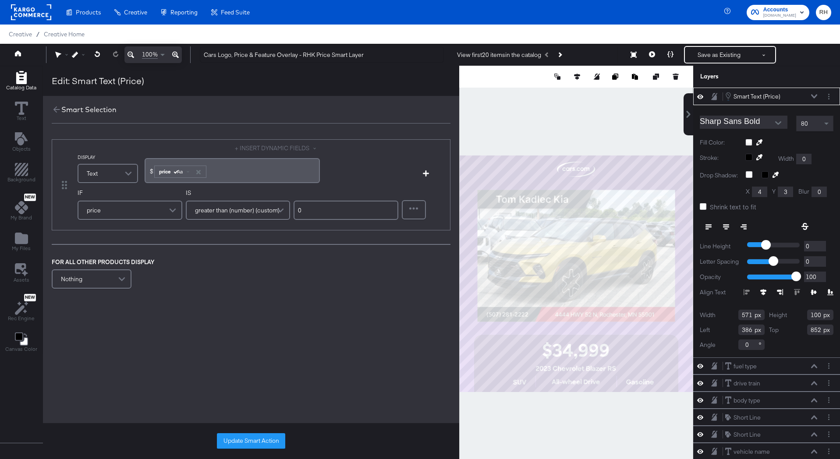
click at [99, 280] on div "Nothing" at bounding box center [92, 279] width 78 height 18
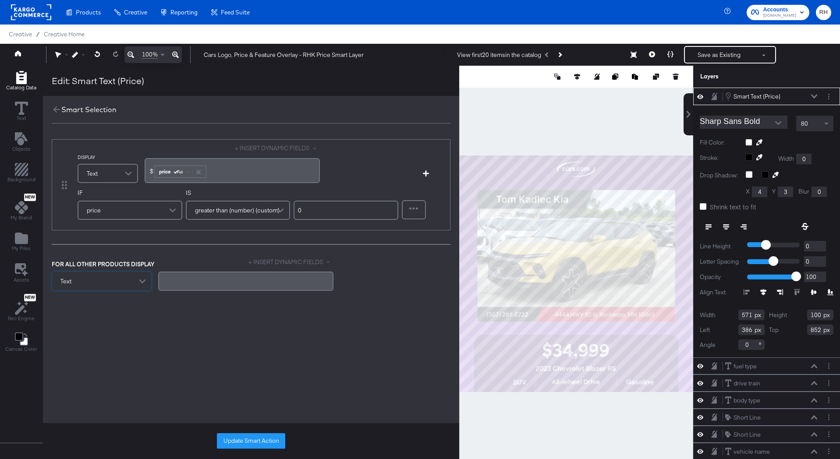
click at [200, 277] on div "﻿" at bounding box center [245, 281] width 165 height 8
click at [229, 441] on button "Update Smart Action" at bounding box center [251, 441] width 68 height 16
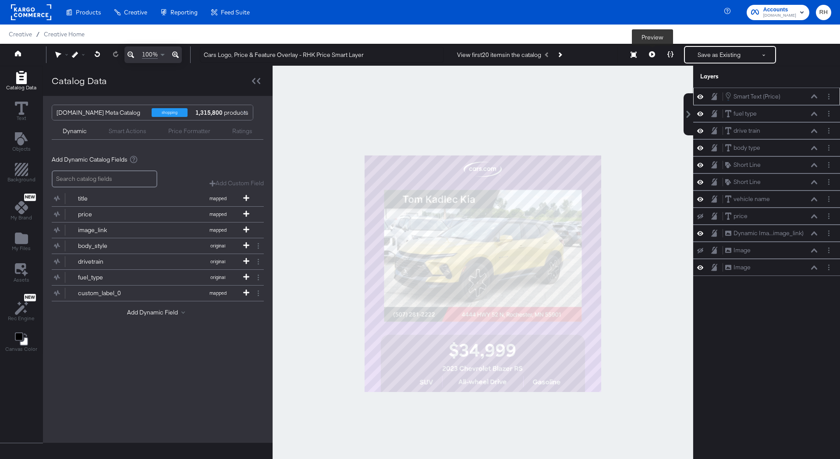
click at [657, 53] on button at bounding box center [652, 55] width 18 height 18
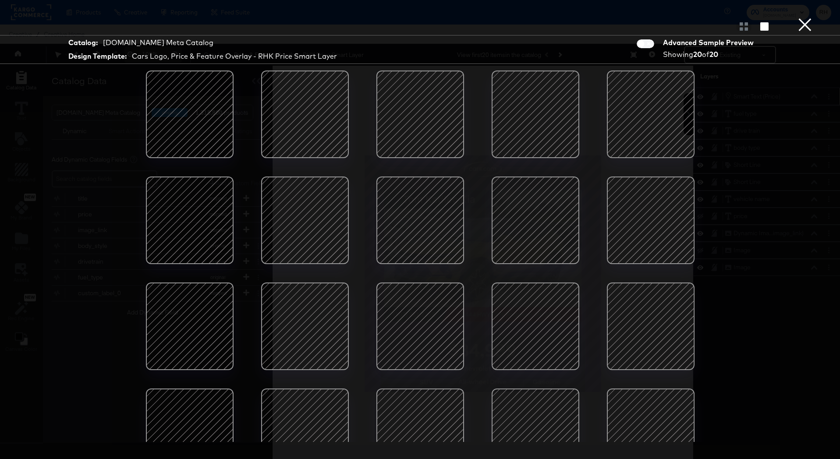
click at [808, 18] on button "×" at bounding box center [805, 9] width 18 height 18
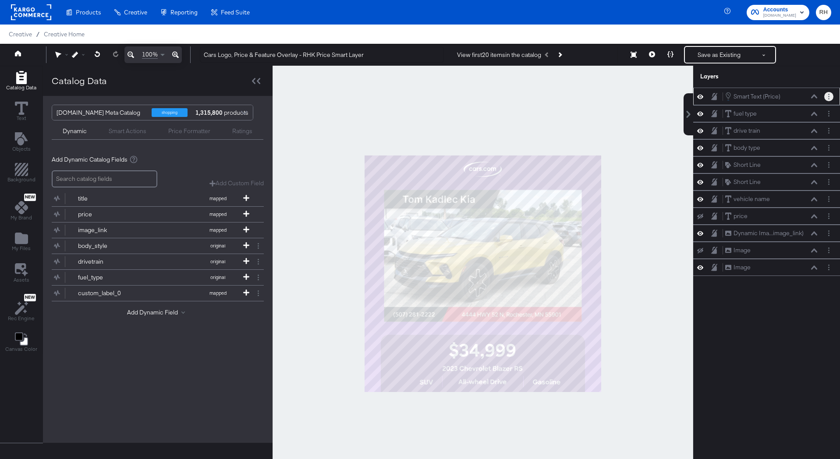
click at [830, 94] on button "Layer Options" at bounding box center [828, 96] width 9 height 9
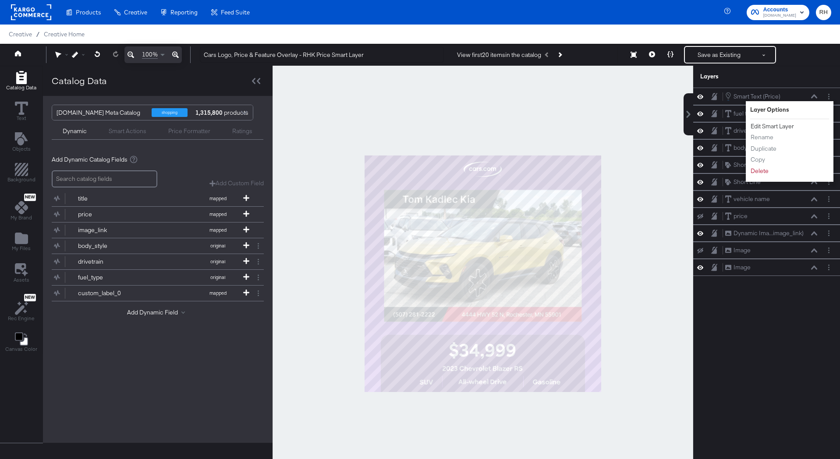
click at [792, 128] on button "Edit Smart Layer" at bounding box center [772, 126] width 44 height 9
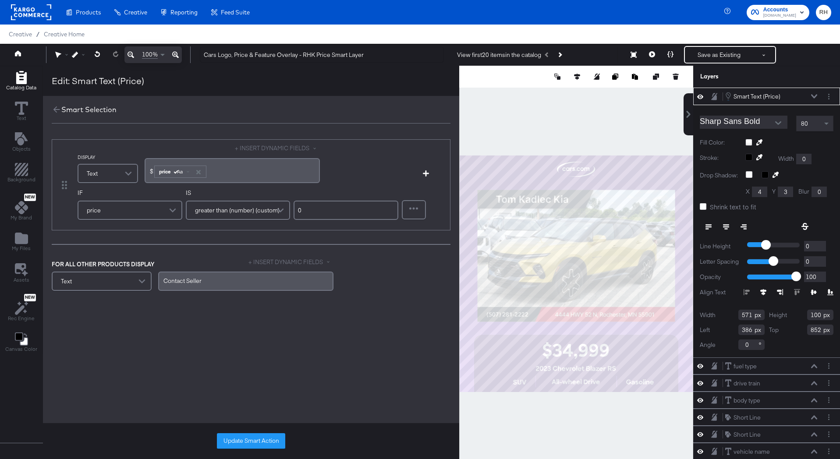
click at [123, 287] on div "Text" at bounding box center [102, 281] width 98 height 18
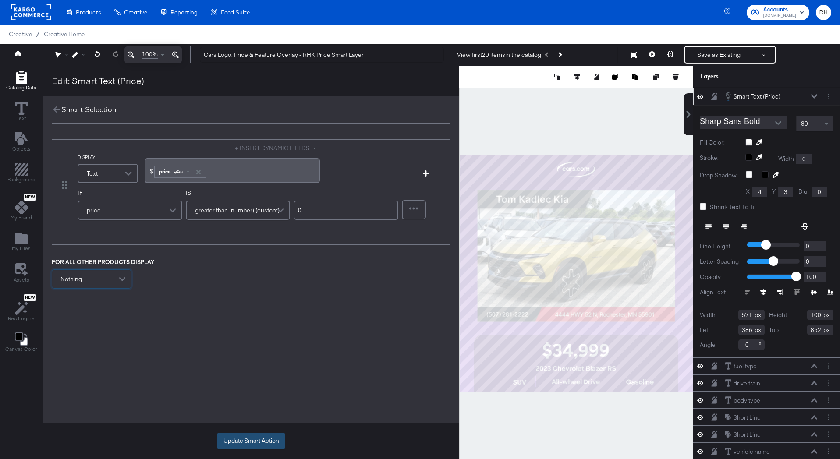
click at [226, 440] on button "Update Smart Action" at bounding box center [251, 441] width 68 height 16
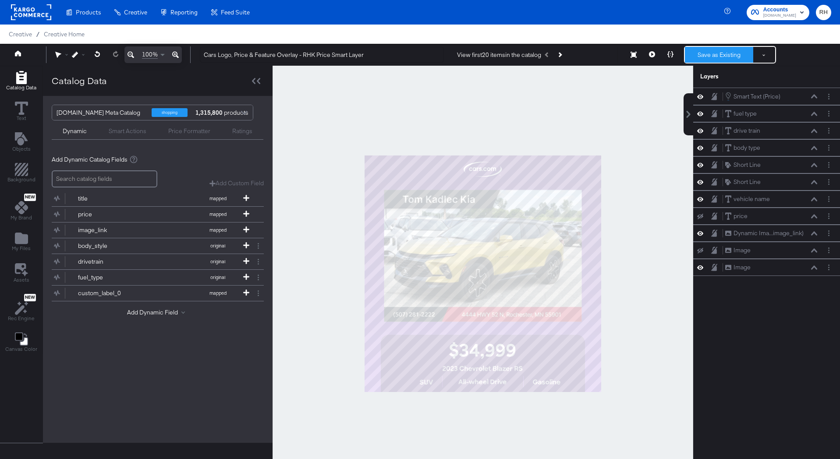
click at [701, 50] on button "Save as Existing" at bounding box center [719, 55] width 68 height 16
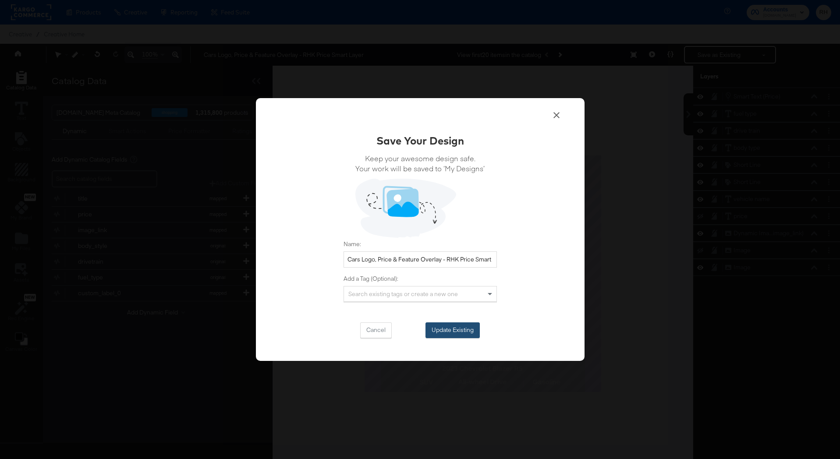
click at [461, 333] on button "Update Existing" at bounding box center [452, 330] width 54 height 16
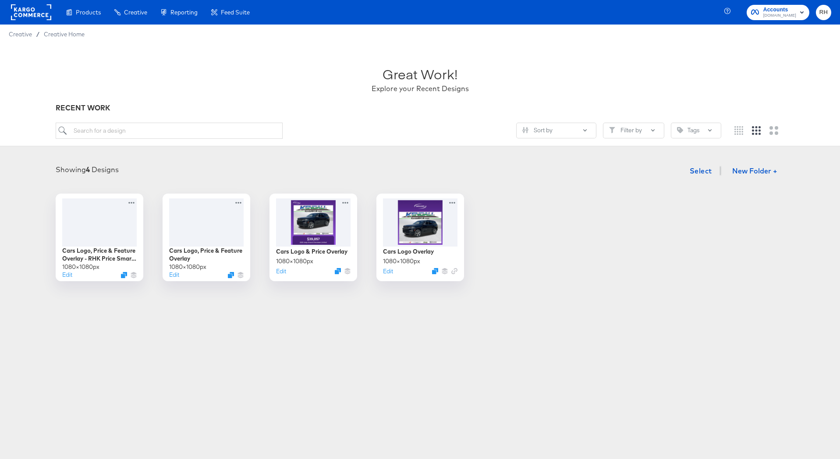
click at [35, 18] on rect at bounding box center [31, 12] width 40 height 16
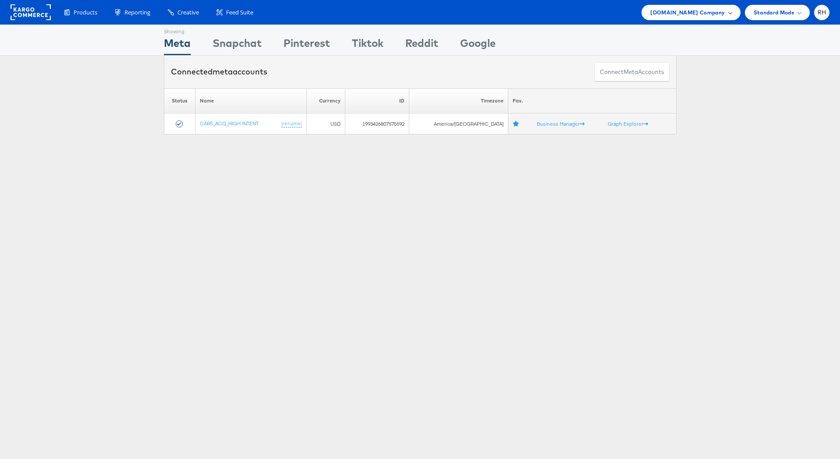
click at [699, 14] on span "[DOMAIN_NAME] Company" at bounding box center [687, 12] width 74 height 9
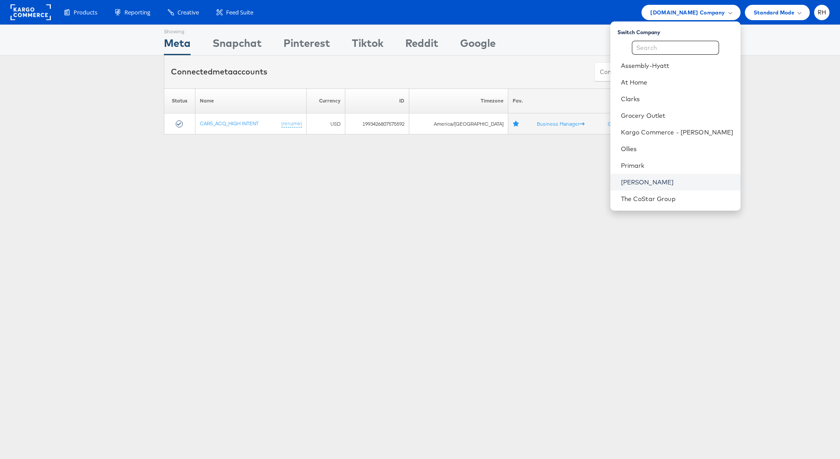
click at [686, 184] on link "[PERSON_NAME]" at bounding box center [677, 182] width 113 height 9
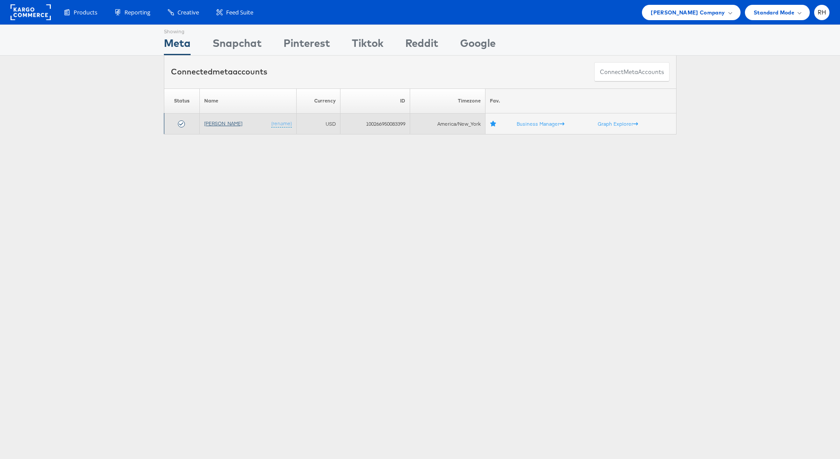
click at [235, 125] on link "[PERSON_NAME]" at bounding box center [223, 123] width 38 height 7
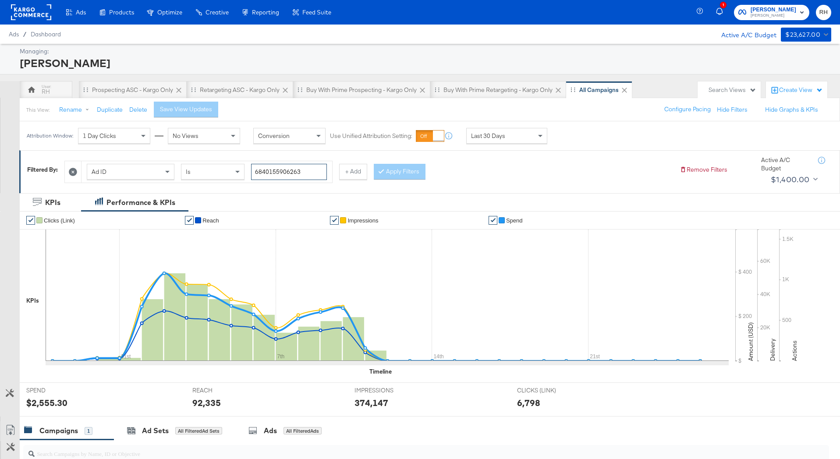
click at [299, 173] on input "6840155906263" at bounding box center [289, 172] width 76 height 16
paste input "51427701"
click at [380, 173] on icon at bounding box center [381, 170] width 3 height 5
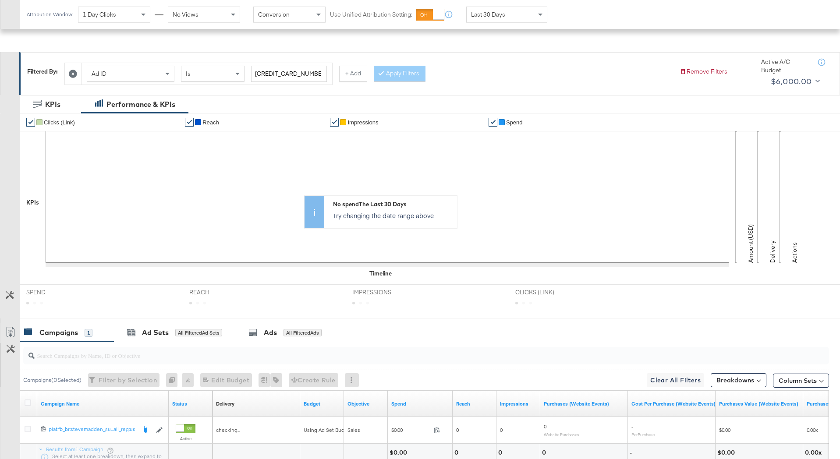
scroll to position [173, 0]
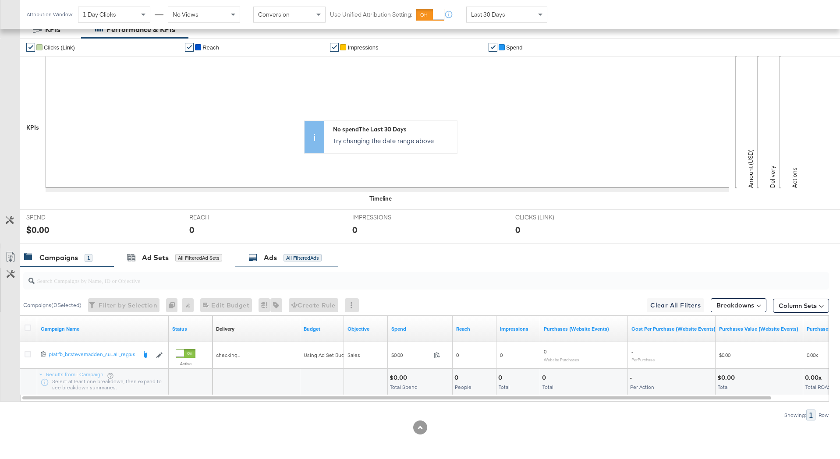
click at [310, 263] on div "Ads All Filtered Ads" at bounding box center [286, 257] width 103 height 19
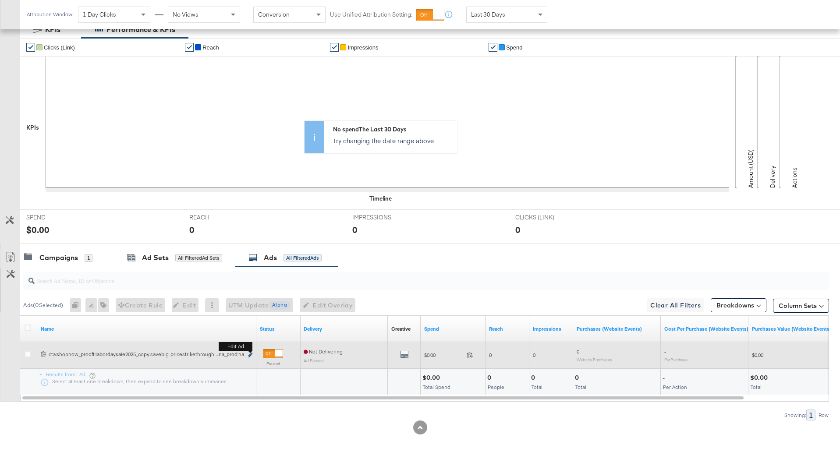
click at [249, 356] on icon "link" at bounding box center [250, 355] width 4 height 5
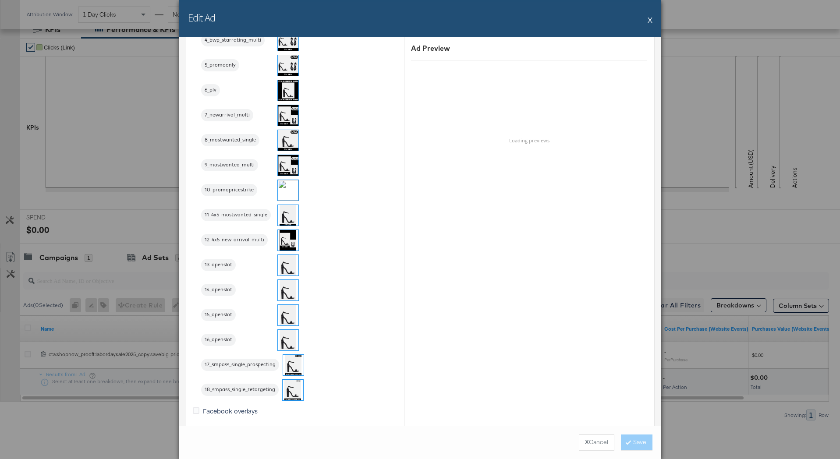
scroll to position [1066, 0]
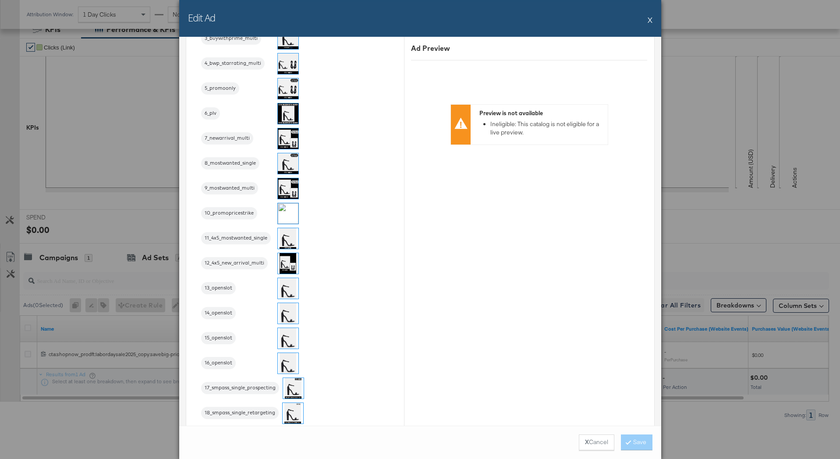
click at [282, 220] on img at bounding box center [288, 213] width 21 height 21
click at [644, 441] on button "Save" at bounding box center [637, 442] width 32 height 16
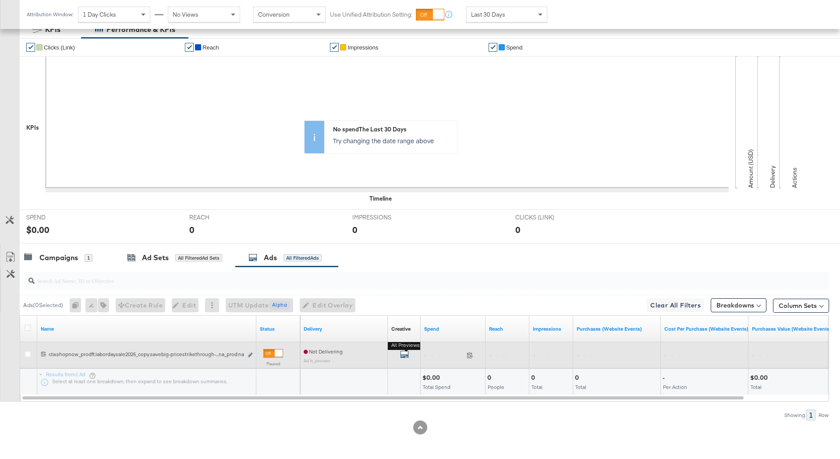
click at [406, 356] on icon "default" at bounding box center [404, 354] width 9 height 9
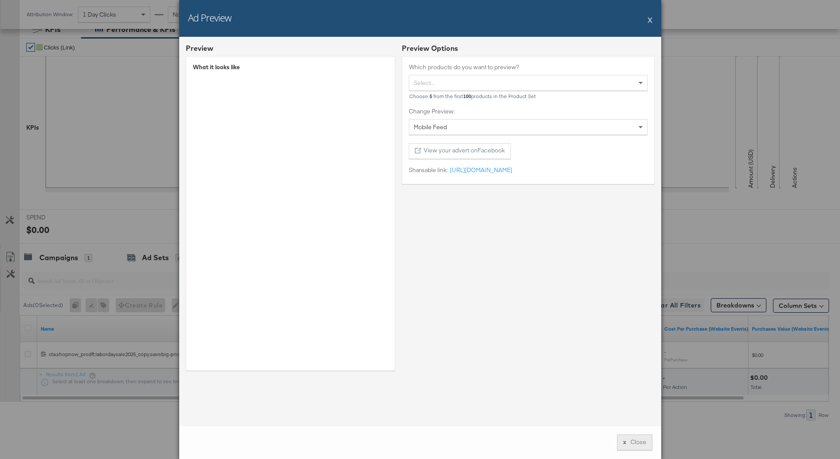
click at [645, 440] on button "x Close" at bounding box center [634, 442] width 35 height 16
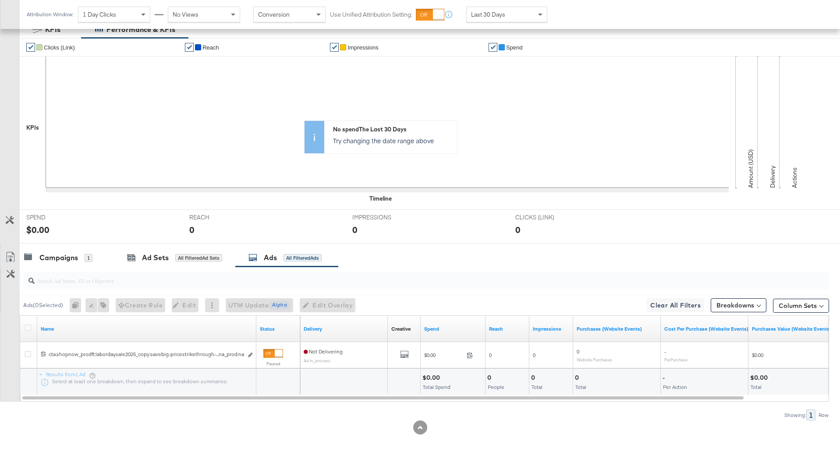
scroll to position [0, 0]
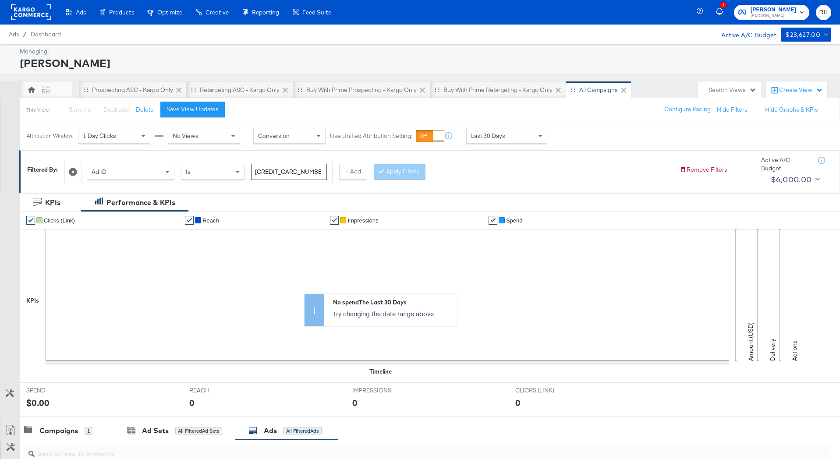
click at [313, 169] on input "6851427701263" at bounding box center [289, 172] width 76 height 16
paste input "66044"
type input "6851426604463"
click at [406, 173] on button "Apply Filters" at bounding box center [400, 172] width 52 height 16
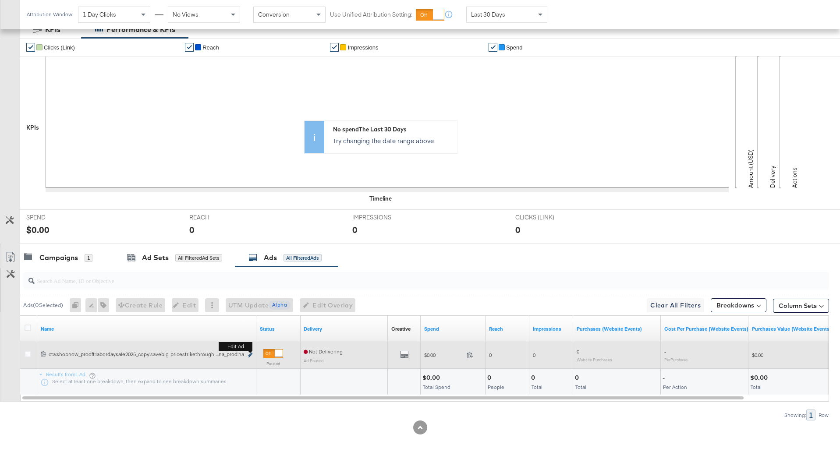
click at [248, 354] on icon "link" at bounding box center [250, 355] width 4 height 5
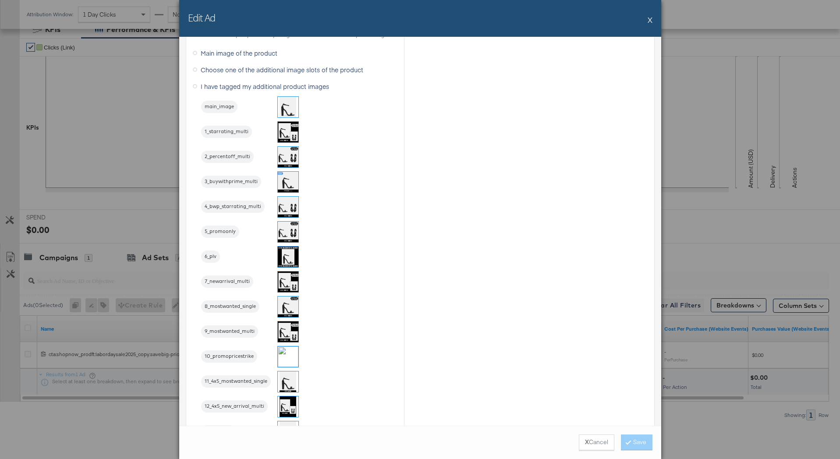
scroll to position [929, 0]
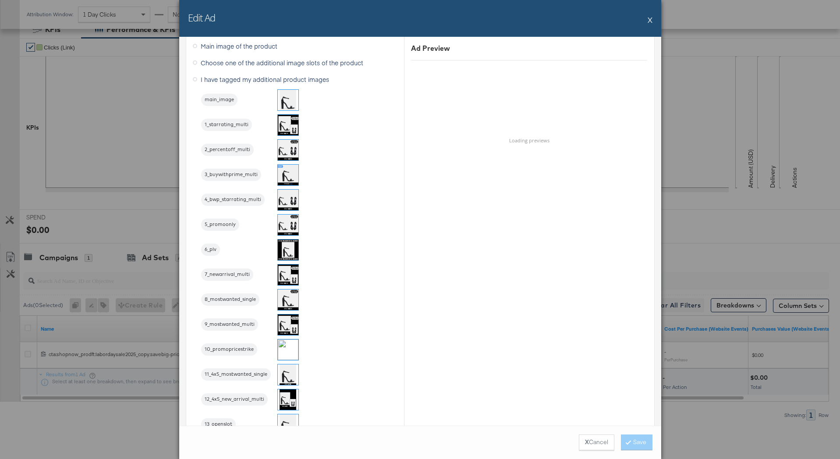
click at [286, 343] on img at bounding box center [288, 349] width 21 height 21
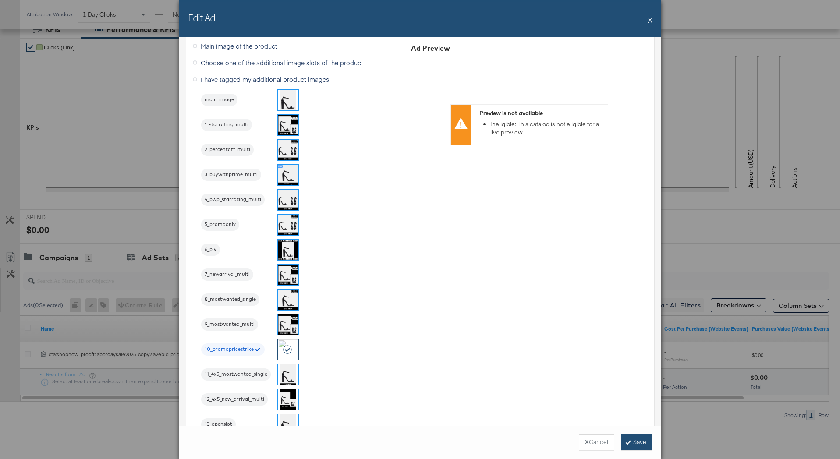
click at [642, 442] on button "Save" at bounding box center [637, 442] width 32 height 16
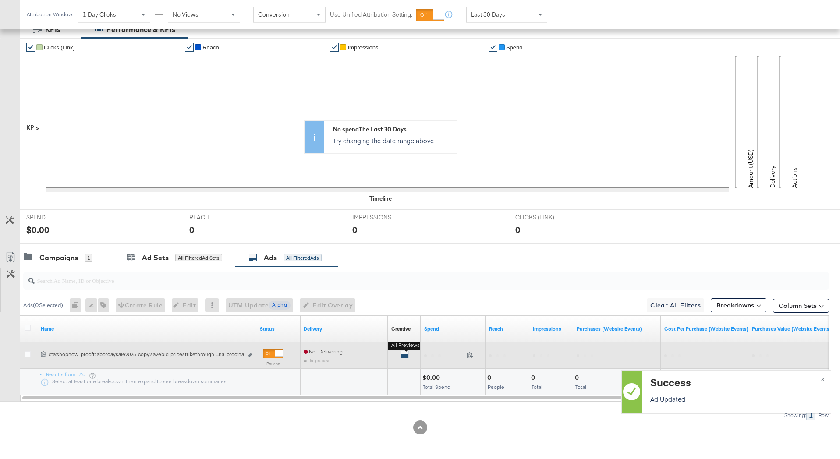
click at [401, 353] on icon "default" at bounding box center [404, 354] width 9 height 9
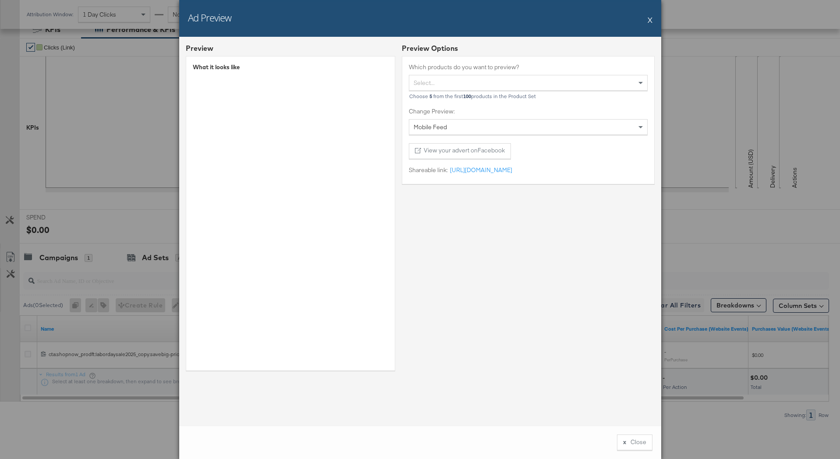
click at [647, 20] on div "Ad Preview X" at bounding box center [420, 18] width 482 height 37
click at [650, 21] on button "X" at bounding box center [649, 20] width 5 height 18
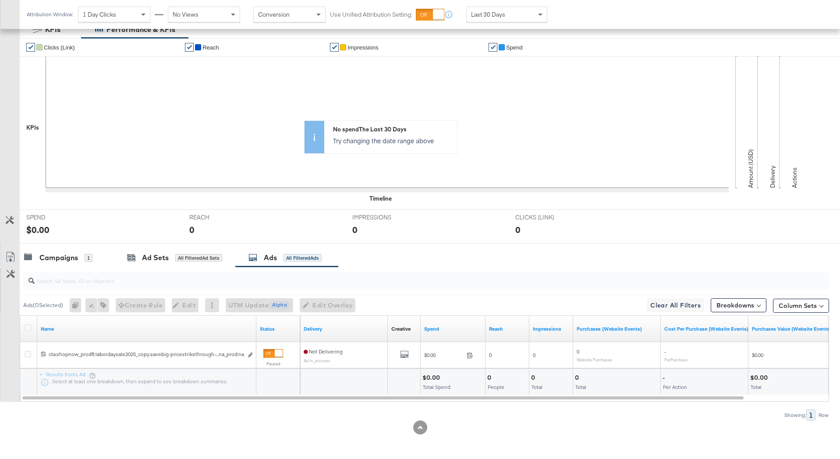
scroll to position [0, 0]
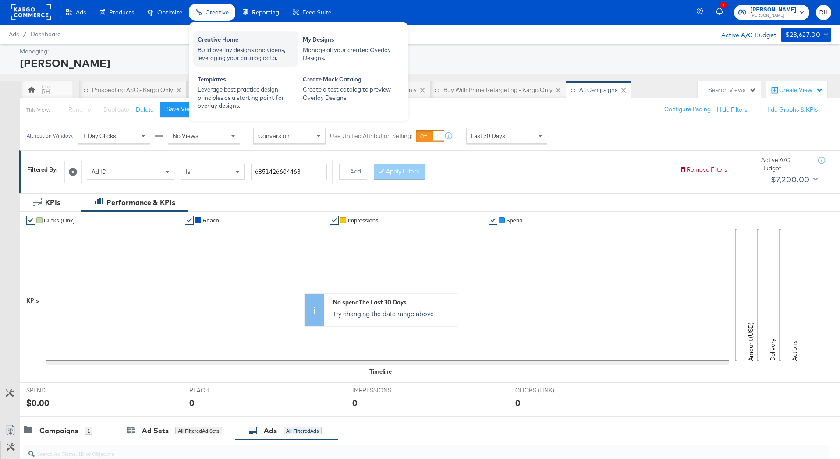
click at [225, 55] on div "Build overlay designs and videos, leveraging your catalog data." at bounding box center [246, 54] width 96 height 16
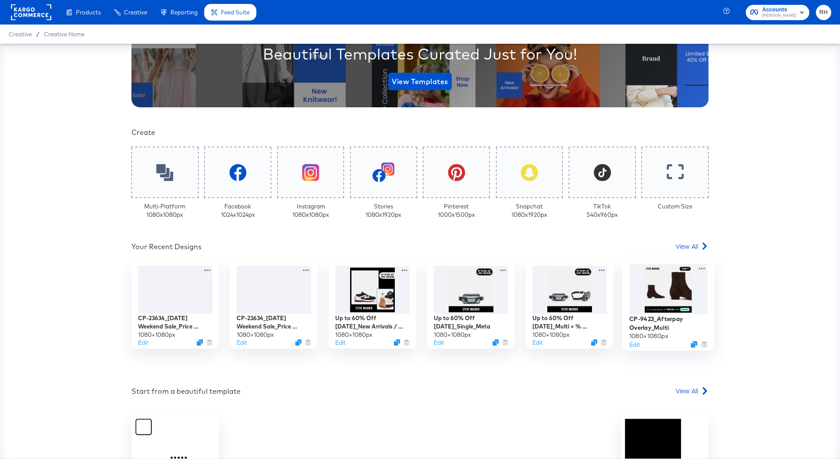
scroll to position [142, 0]
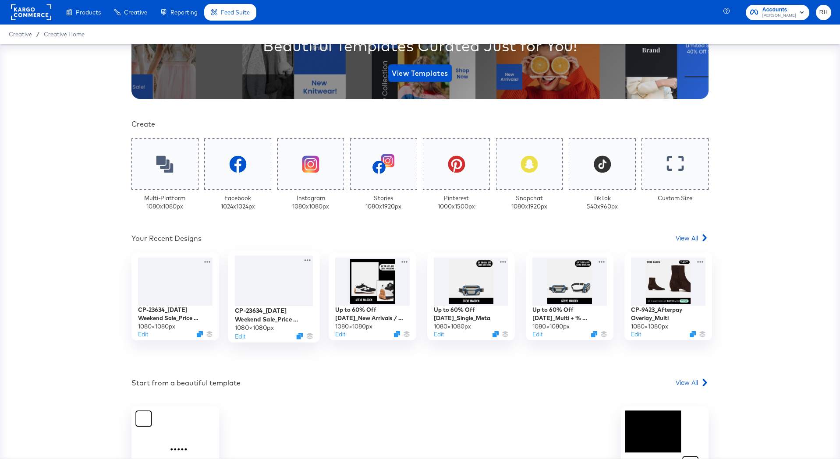
click at [274, 286] on div at bounding box center [274, 281] width 78 height 51
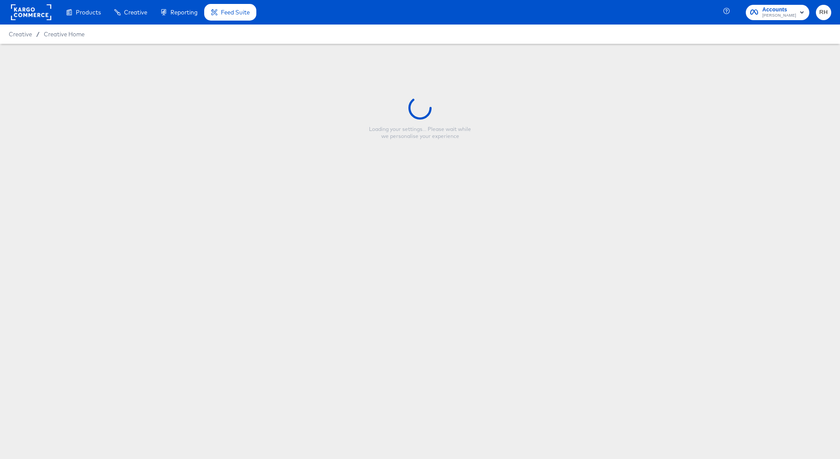
type input "CP-23634_Labor Day Weekend Sale_Price Strike_Multi"
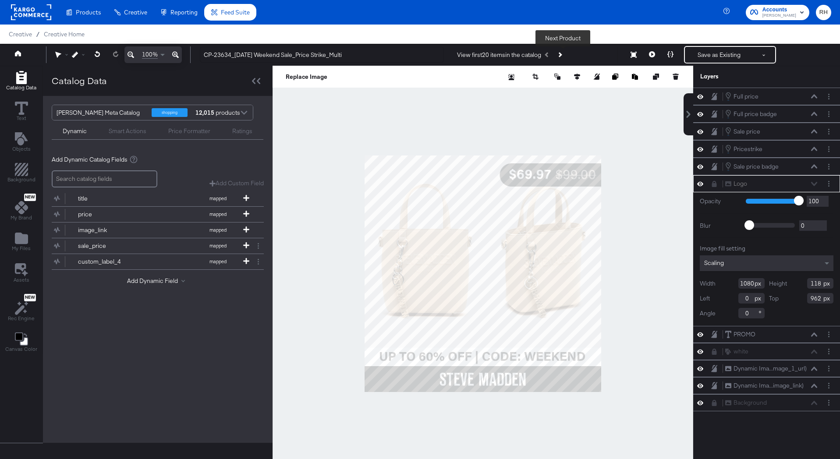
click at [561, 54] on icon "Next Product" at bounding box center [559, 54] width 5 height 5
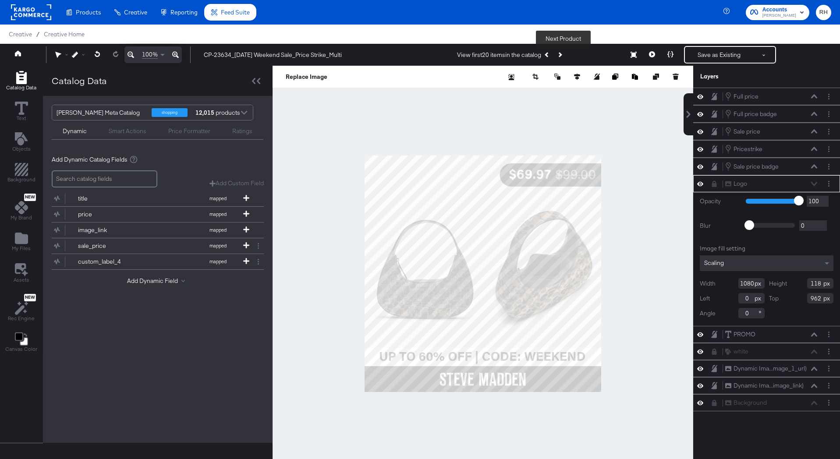
click at [561, 54] on icon "Next Product" at bounding box center [559, 54] width 5 height 5
click at [648, 57] on button at bounding box center [652, 55] width 18 height 18
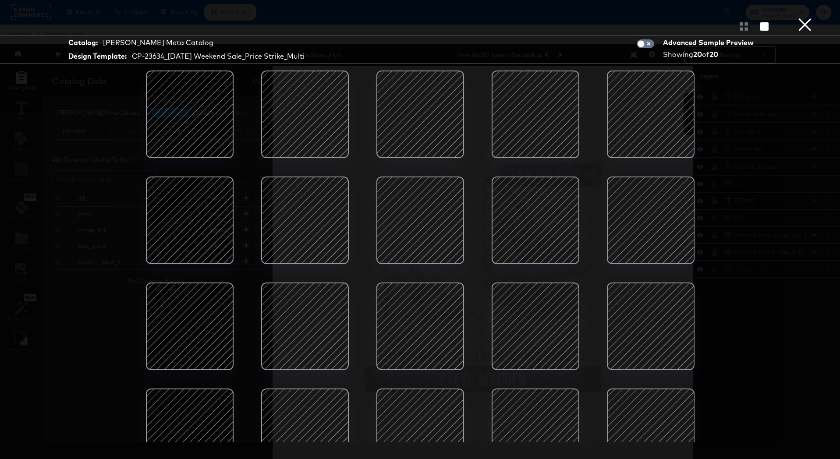
click at [549, 120] on div at bounding box center [535, 114] width 74 height 74
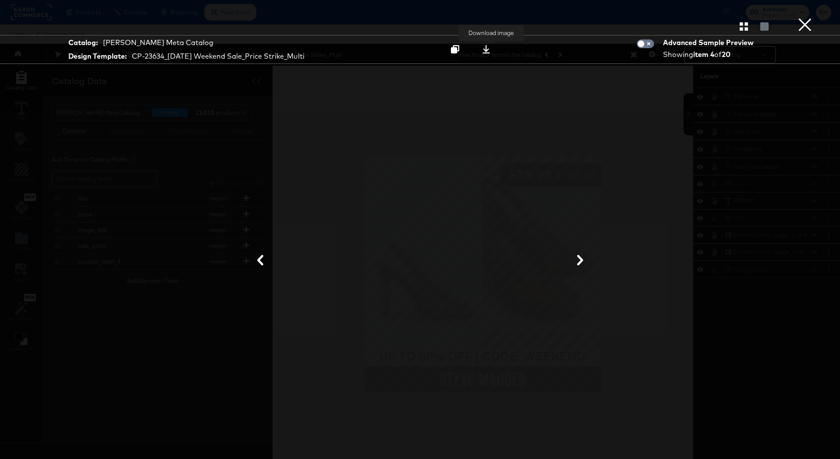
click at [490, 46] on icon at bounding box center [485, 49] width 7 height 8
click at [812, 18] on button "×" at bounding box center [805, 9] width 18 height 18
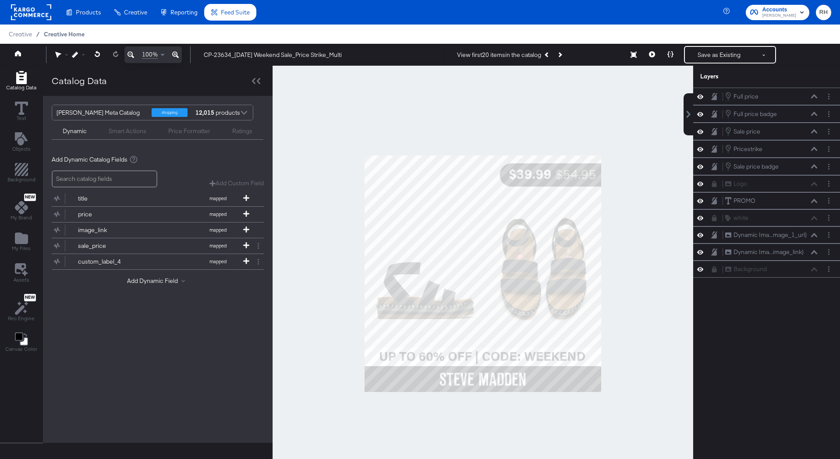
click at [65, 35] on span "Creative Home" at bounding box center [64, 34] width 41 height 7
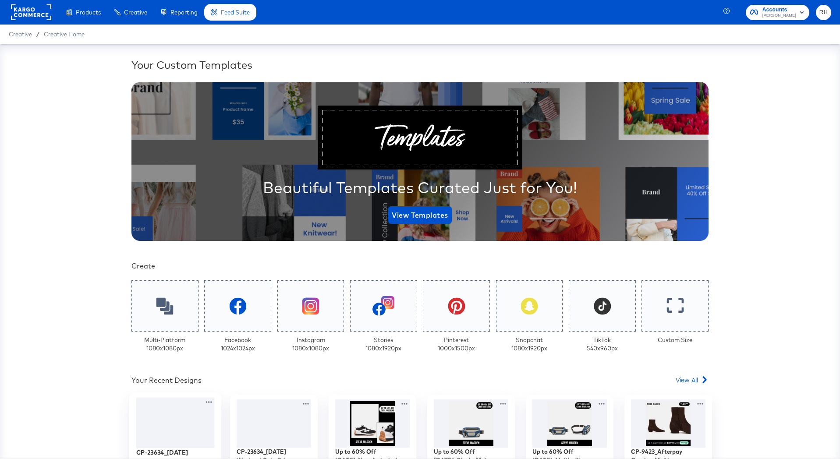
click at [158, 418] on div at bounding box center [175, 423] width 78 height 51
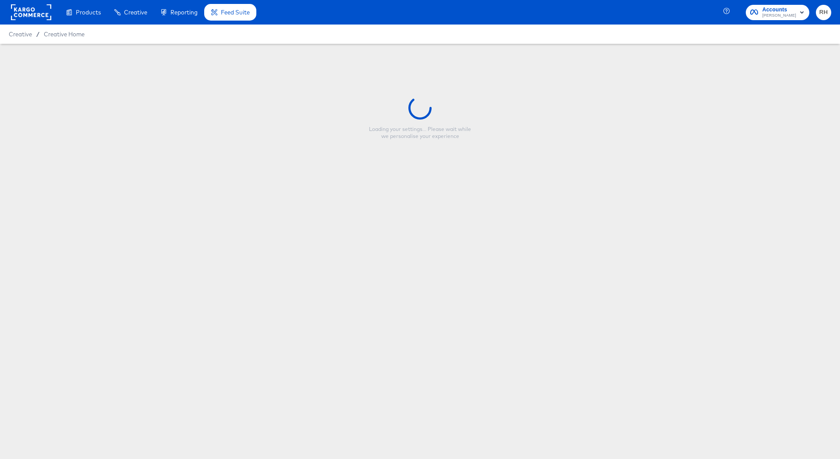
type input "CP-23634_Labor Day Weekend Sale_Price Strike_Single"
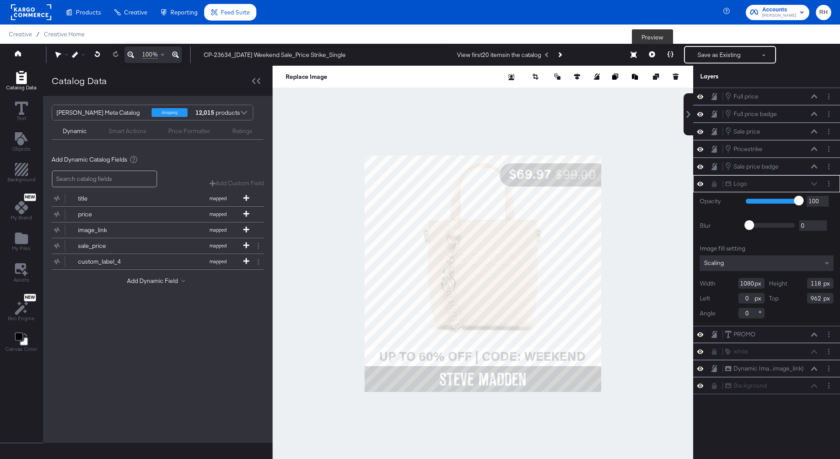
click at [649, 52] on icon at bounding box center [652, 54] width 6 height 6
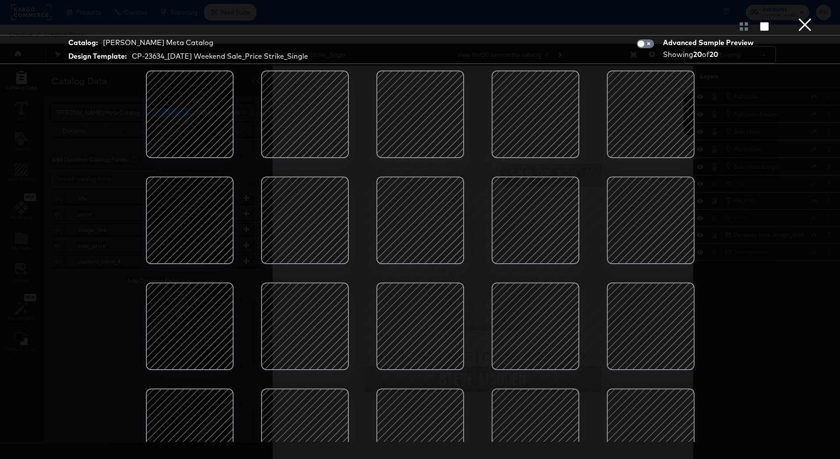
click at [552, 103] on div at bounding box center [535, 114] width 74 height 74
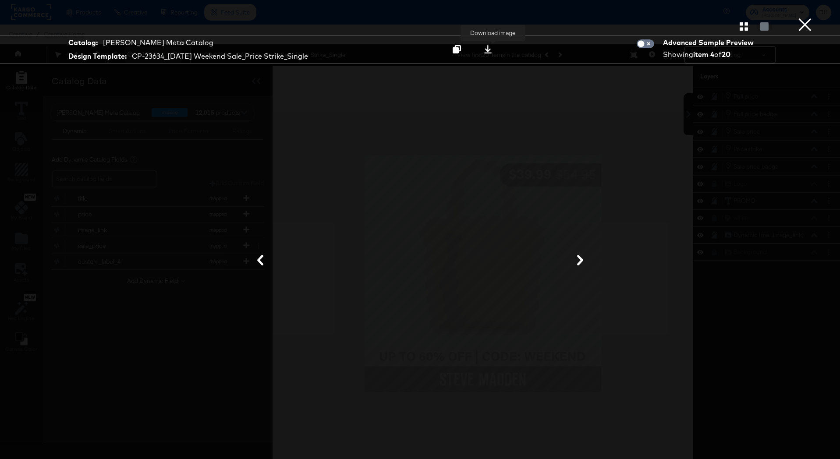
click at [490, 49] on icon at bounding box center [488, 49] width 8 height 8
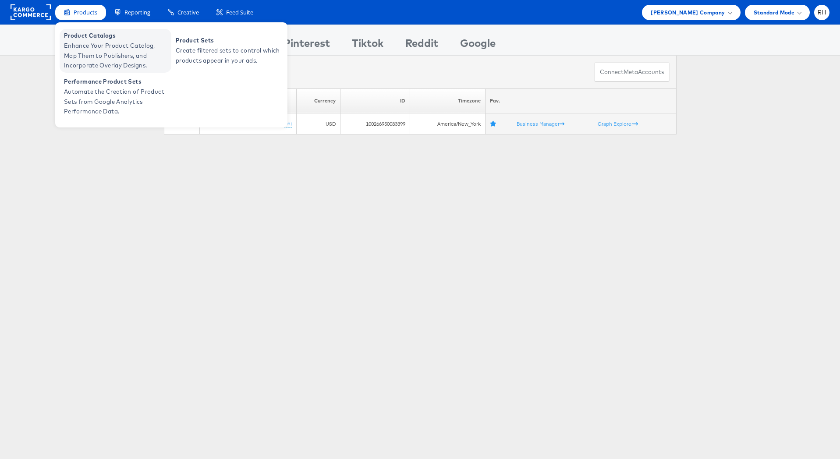
click at [84, 42] on span "Enhance Your Product Catalog, Map Them to Publishers, and Incorporate Overlay D…" at bounding box center [116, 56] width 105 height 30
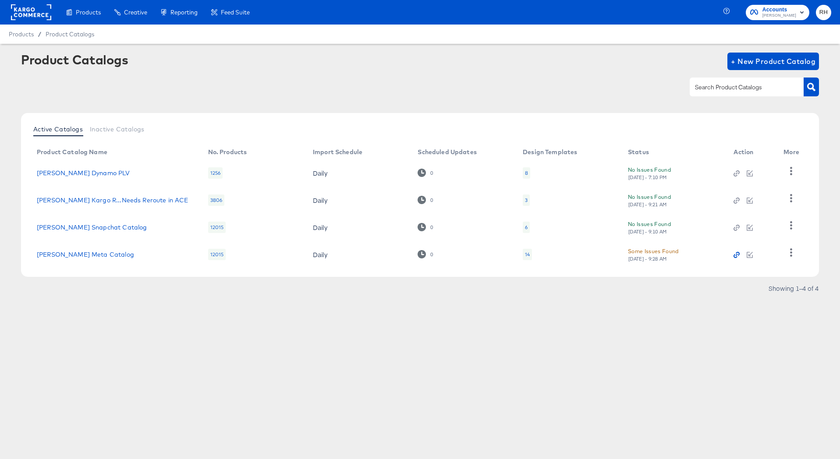
click at [737, 254] on icon "button" at bounding box center [736, 255] width 2 height 2
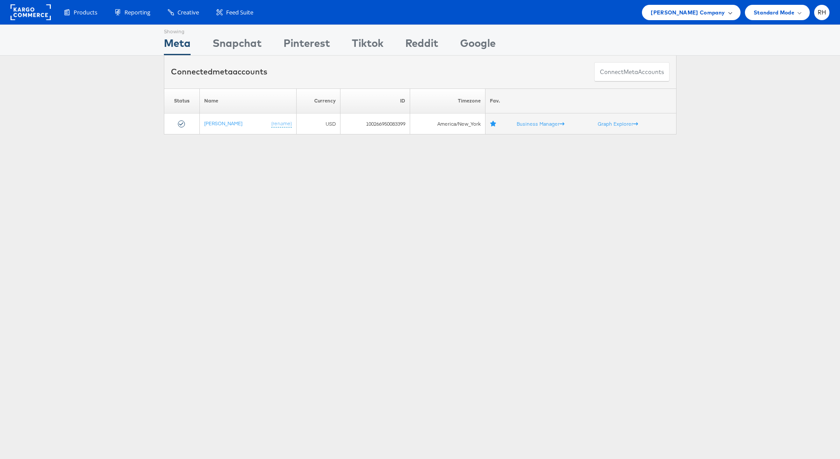
click at [690, 11] on span "[PERSON_NAME] Company" at bounding box center [687, 12] width 74 height 9
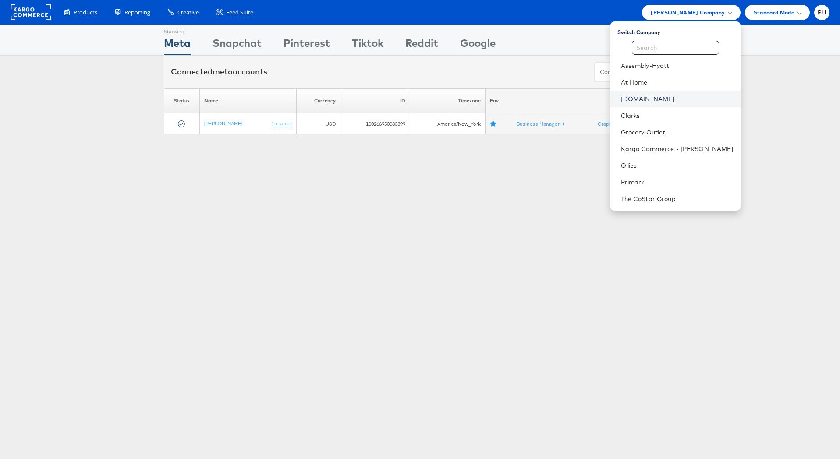
click at [679, 98] on link "[DOMAIN_NAME]" at bounding box center [677, 99] width 113 height 9
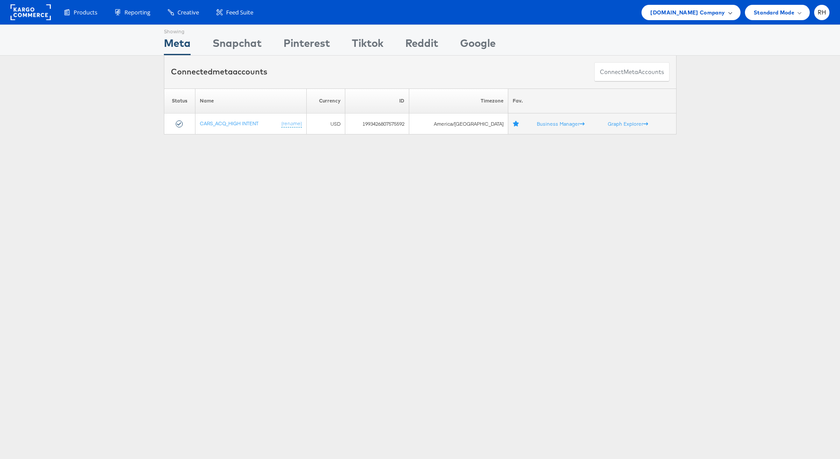
click at [735, 11] on div "[DOMAIN_NAME] Company" at bounding box center [690, 12] width 99 height 15
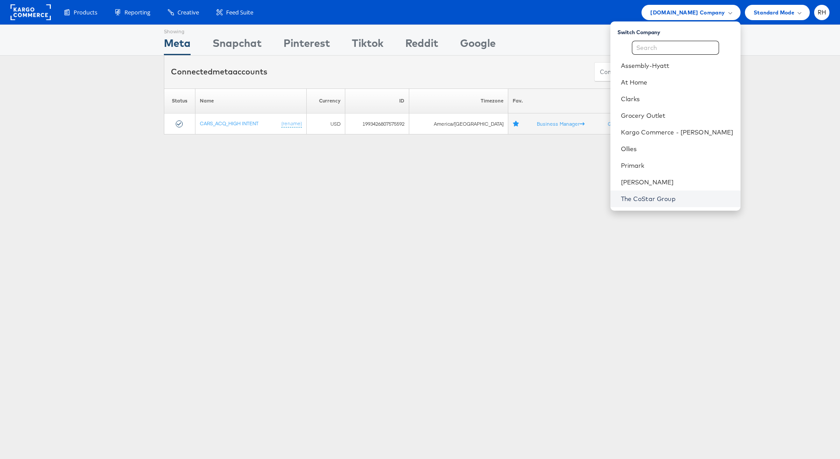
click at [664, 198] on link "The CoStar Group" at bounding box center [677, 198] width 113 height 9
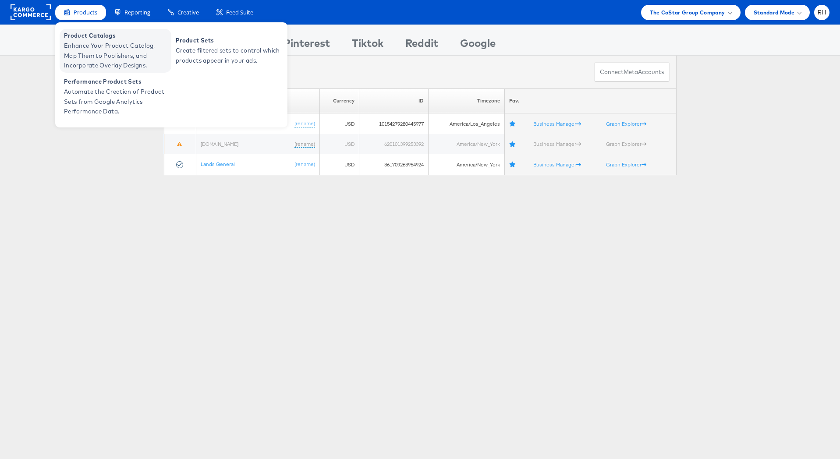
click at [91, 55] on span "Enhance Your Product Catalog, Map Them to Publishers, and Incorporate Overlay D…" at bounding box center [116, 56] width 105 height 30
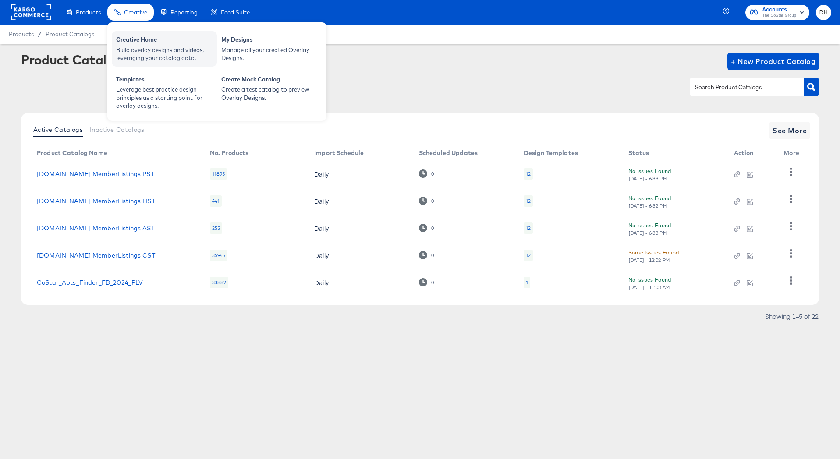
click at [146, 44] on div "Creative Home" at bounding box center [164, 40] width 96 height 11
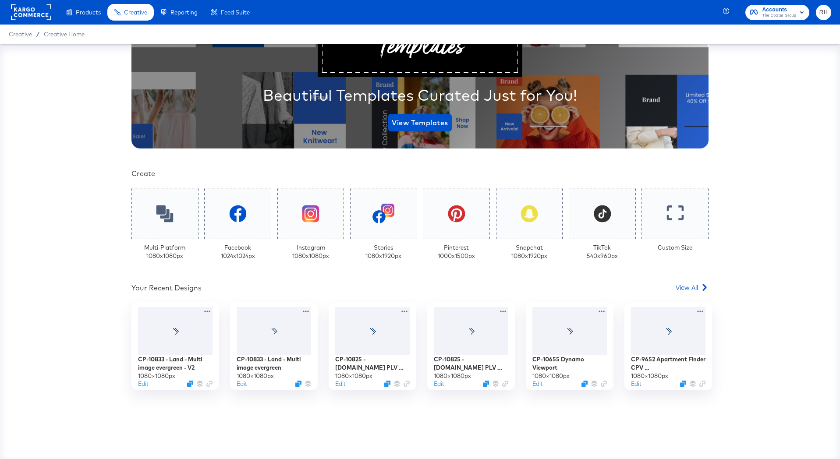
scroll to position [119, 0]
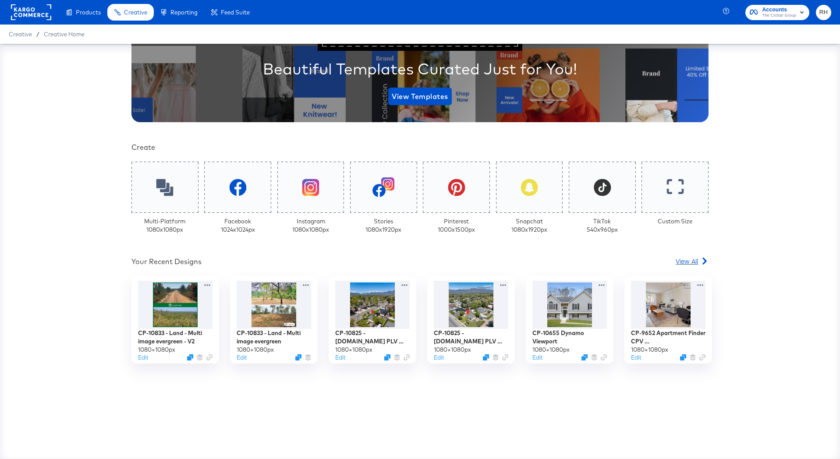
click at [681, 261] on span "View All" at bounding box center [686, 261] width 22 height 9
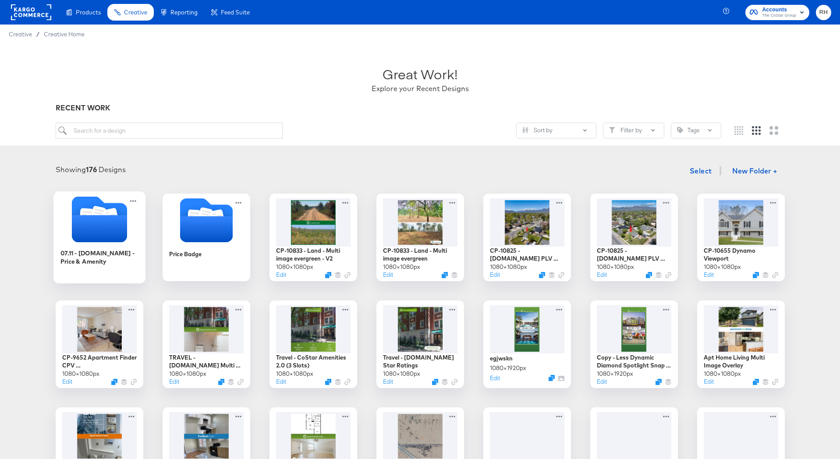
click at [110, 223] on icon "Folder" at bounding box center [98, 228] width 55 height 27
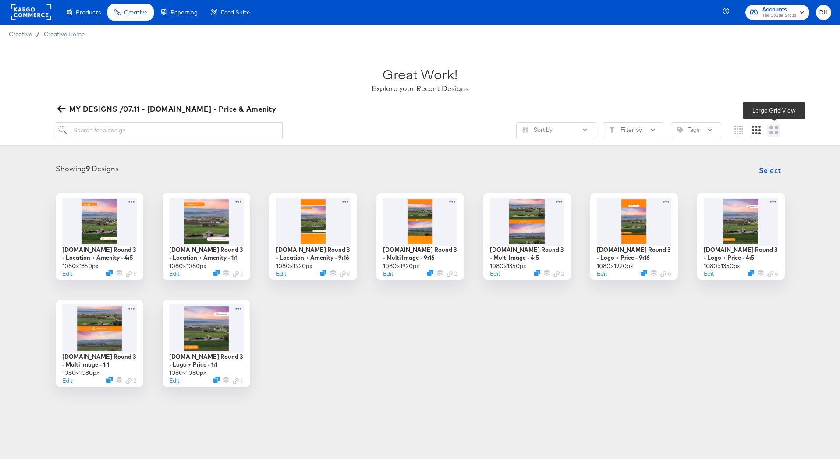
click at [770, 131] on icon "Large grid" at bounding box center [773, 130] width 9 height 9
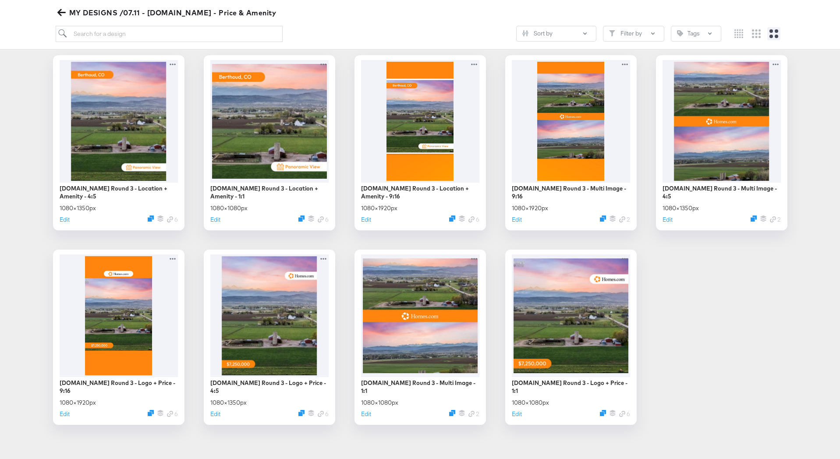
scroll to position [138, 0]
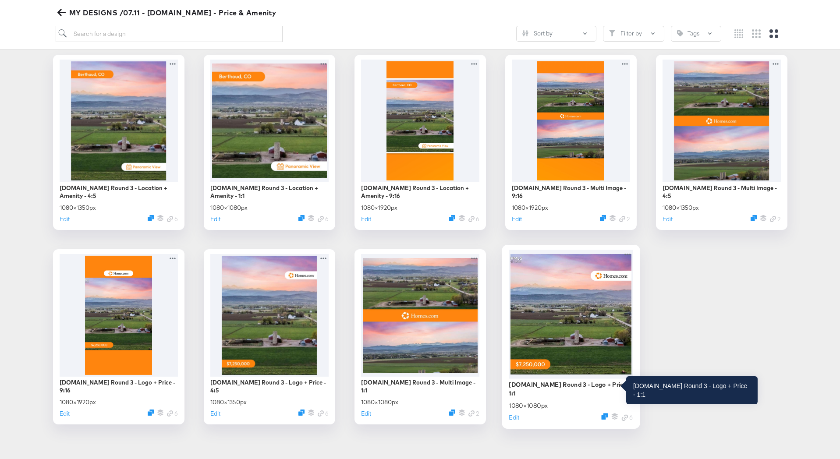
click at [577, 384] on div "Homes.com Round 3 - Logo + Price - 1:1" at bounding box center [570, 388] width 124 height 17
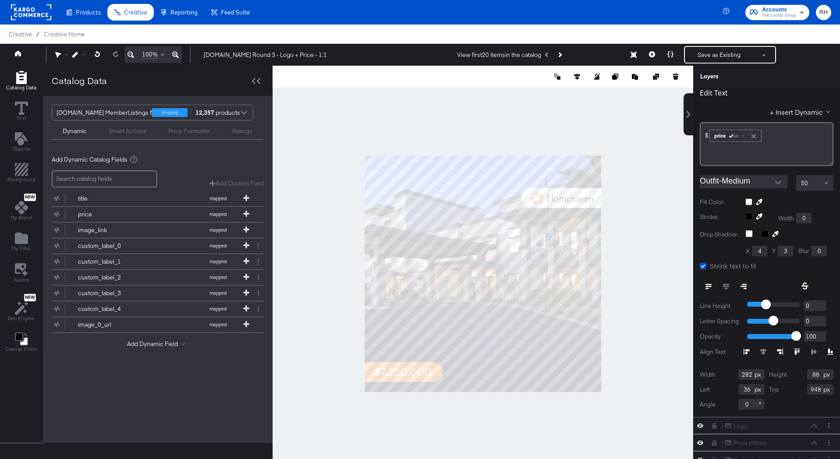
scroll to position [22, 0]
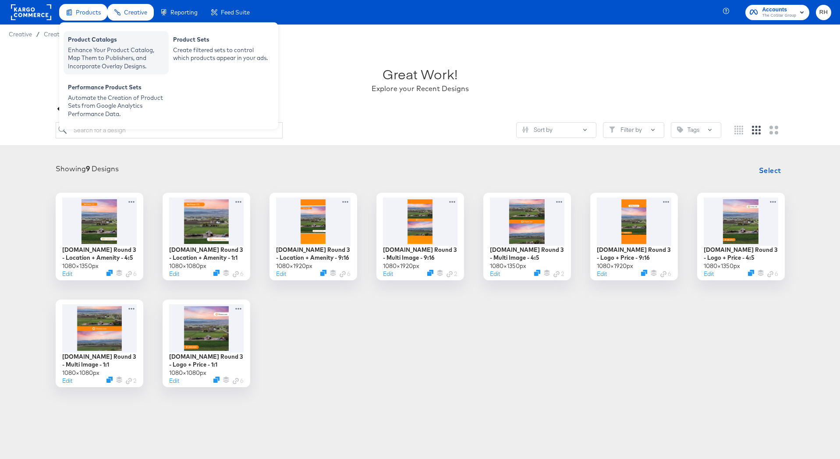
click at [95, 50] on div "Enhance Your Product Catalog, Map Them to Publishers, and Incorporate Overlay D…" at bounding box center [116, 58] width 96 height 25
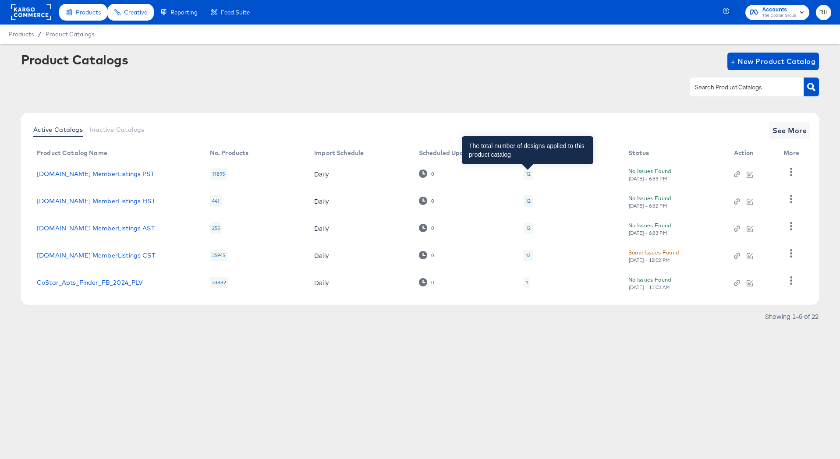
click at [528, 172] on div "12" at bounding box center [528, 173] width 5 height 7
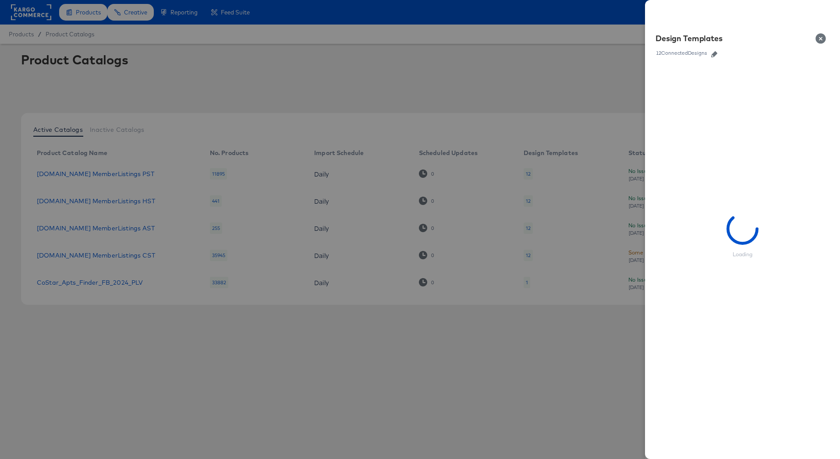
click at [713, 54] on icon "button" at bounding box center [714, 54] width 6 height 6
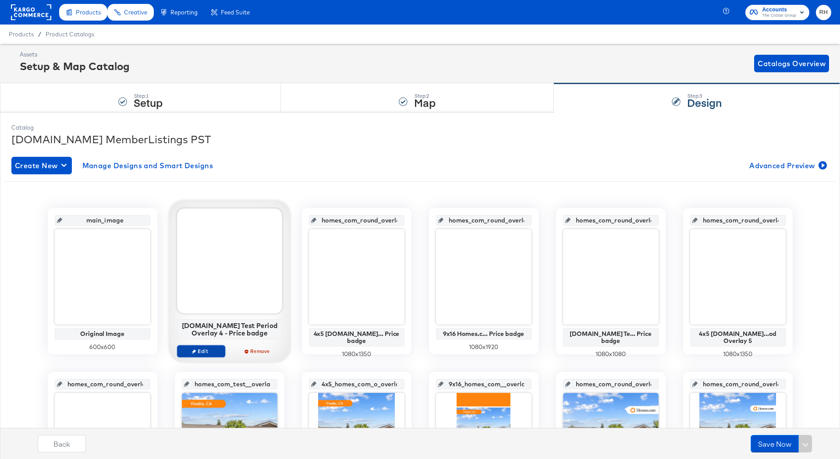
click at [200, 352] on span "Edit" at bounding box center [200, 351] width 40 height 7
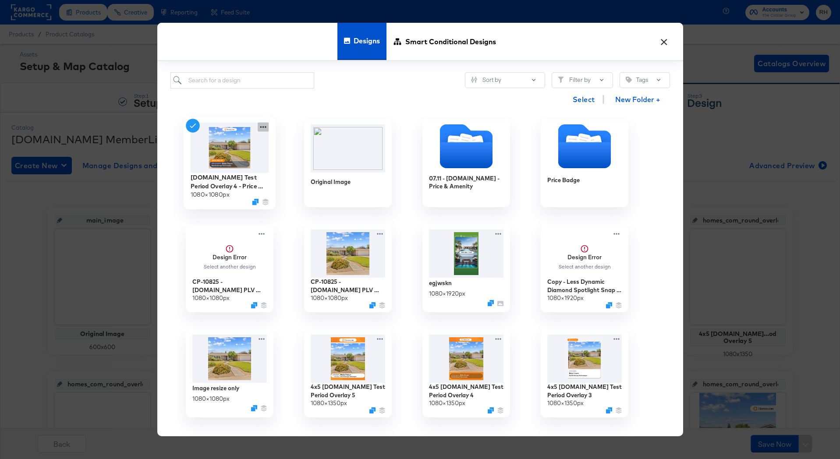
click at [260, 126] on icon at bounding box center [263, 126] width 11 height 9
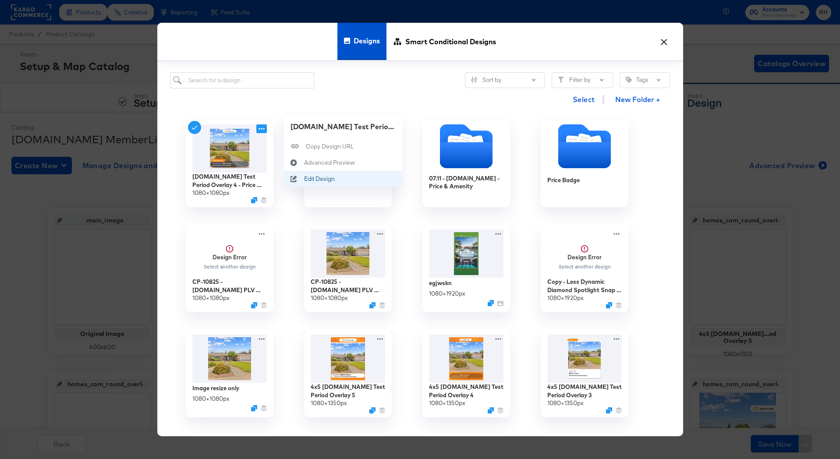
click at [304, 179] on div "Edit Design Edit Design" at bounding box center [304, 179] width 0 height 0
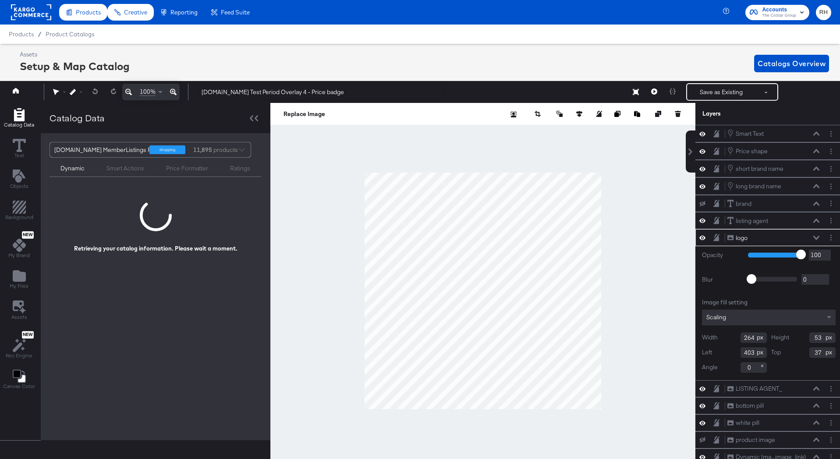
scroll to position [0, 2]
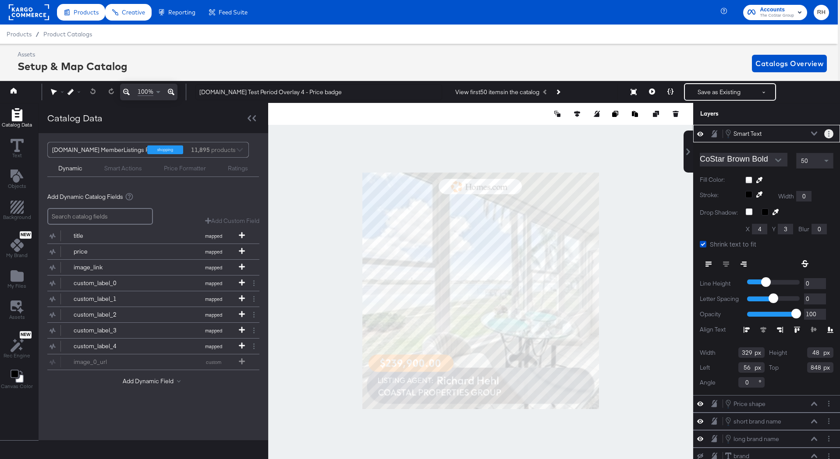
click at [826, 134] on button "Layer Options" at bounding box center [828, 133] width 9 height 9
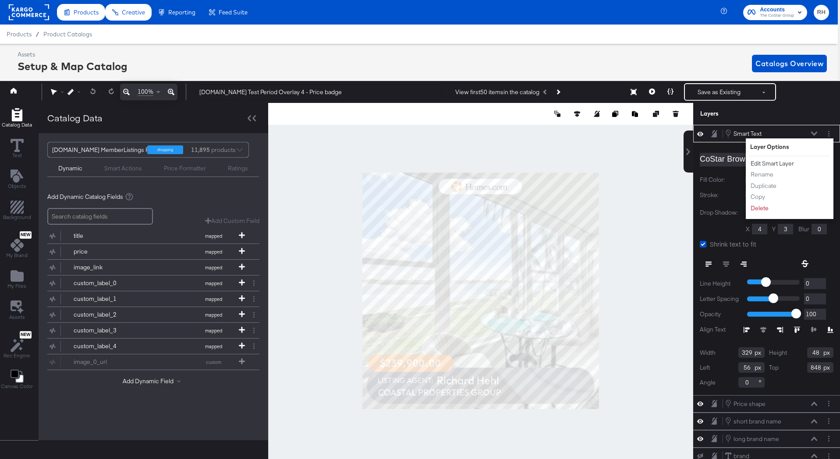
click at [786, 162] on button "Edit Smart Layer" at bounding box center [772, 163] width 44 height 9
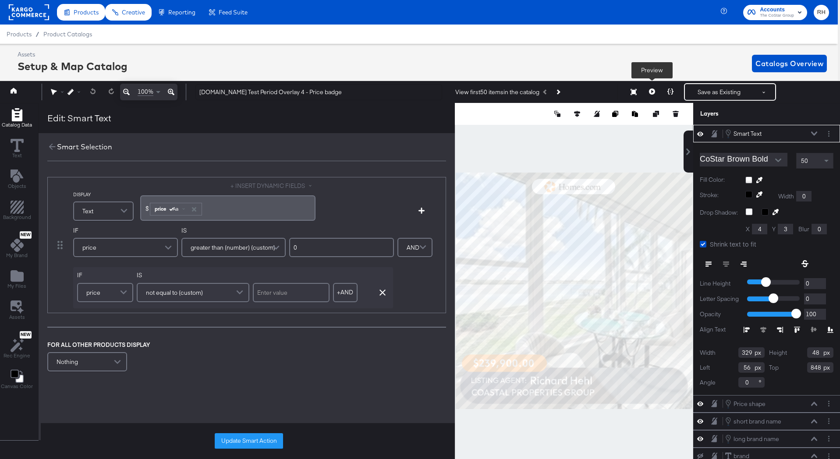
click at [652, 90] on icon at bounding box center [652, 91] width 6 height 6
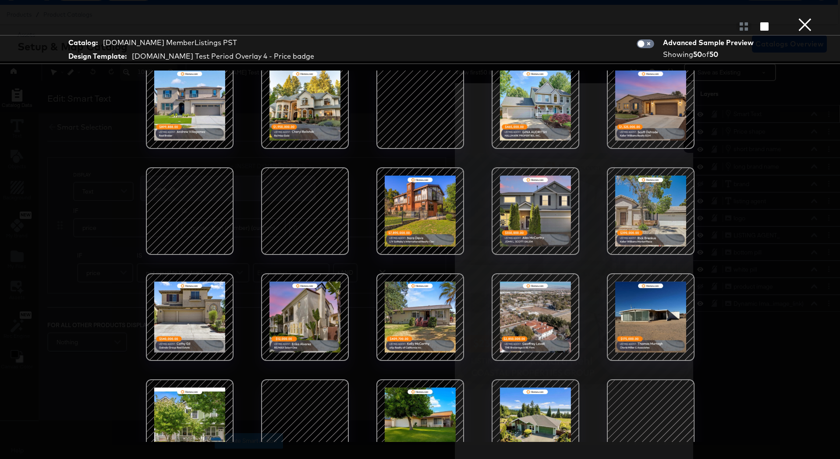
scroll to position [670, 0]
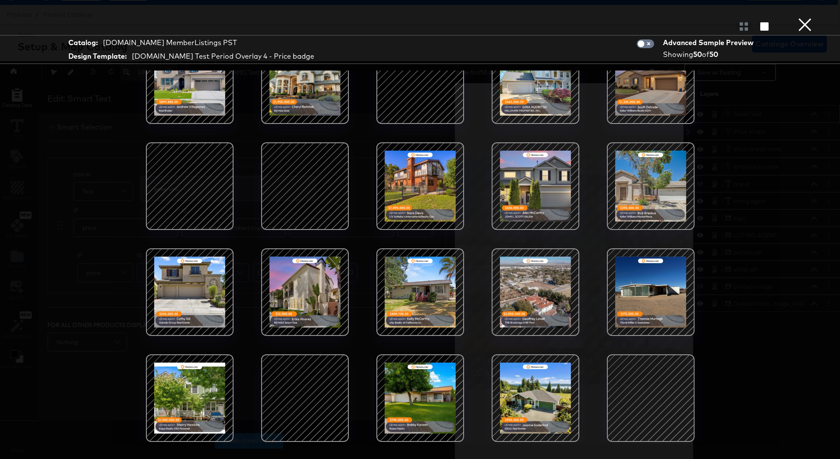
click at [805, 18] on button "×" at bounding box center [805, 9] width 18 height 18
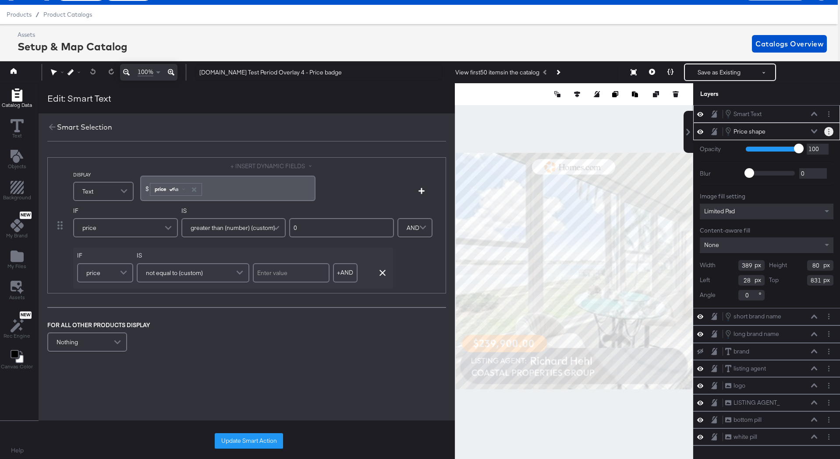
click at [830, 131] on button "Layer Options" at bounding box center [828, 131] width 9 height 9
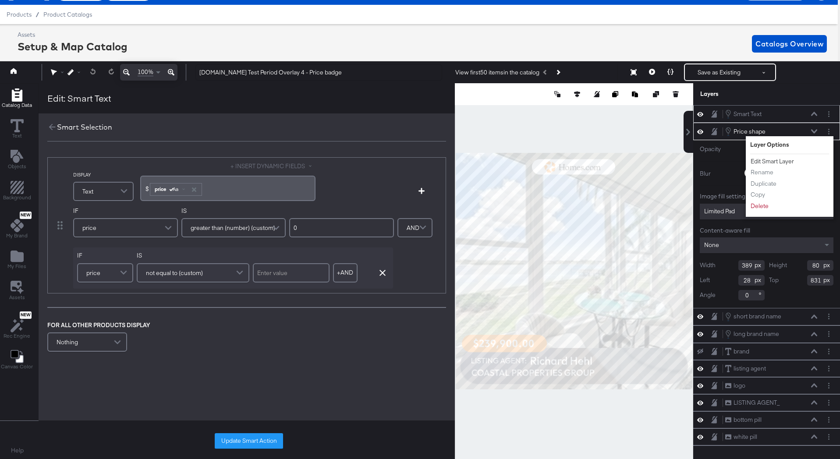
click at [793, 159] on button "Edit Smart Layer" at bounding box center [772, 161] width 44 height 9
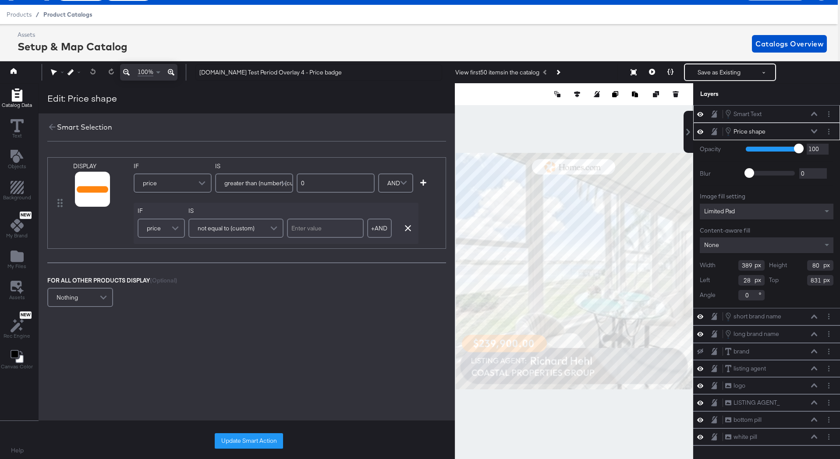
click at [61, 14] on span "Product Catalogs" at bounding box center [67, 14] width 49 height 7
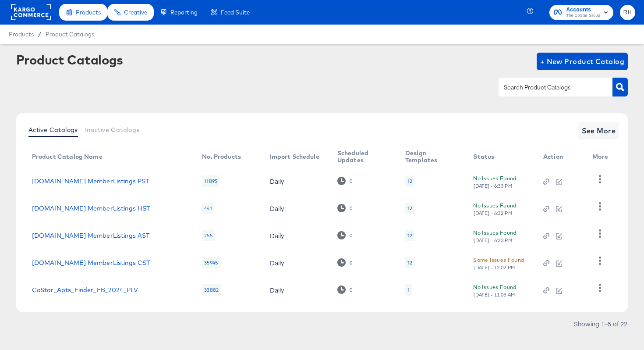
click at [28, 13] on rect at bounding box center [31, 12] width 40 height 16
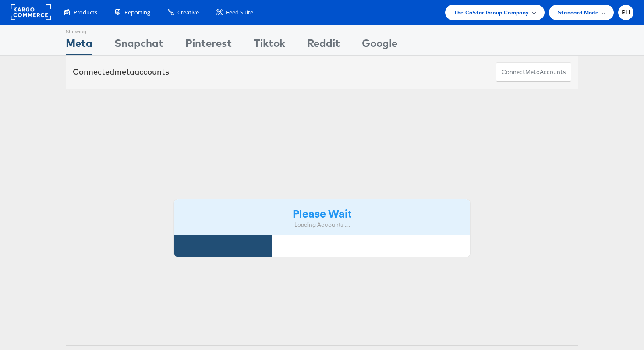
click at [504, 14] on span "The CoStar Group Company" at bounding box center [491, 12] width 75 height 9
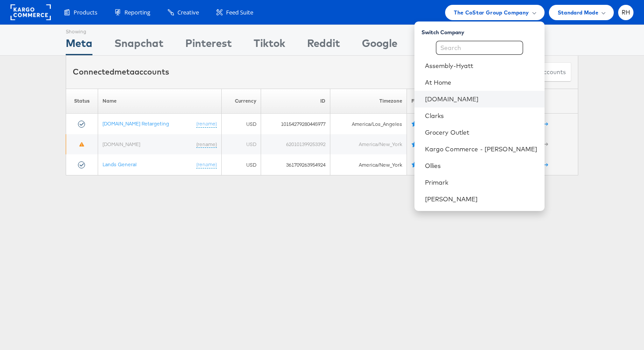
click at [470, 94] on li "[DOMAIN_NAME]" at bounding box center [479, 99] width 130 height 17
click at [496, 99] on link "[DOMAIN_NAME]" at bounding box center [481, 99] width 113 height 9
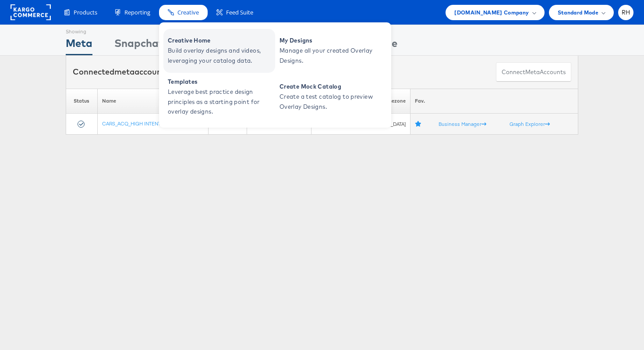
click at [176, 49] on span "Build overlay designs and videos, leveraging your catalog data." at bounding box center [220, 56] width 105 height 20
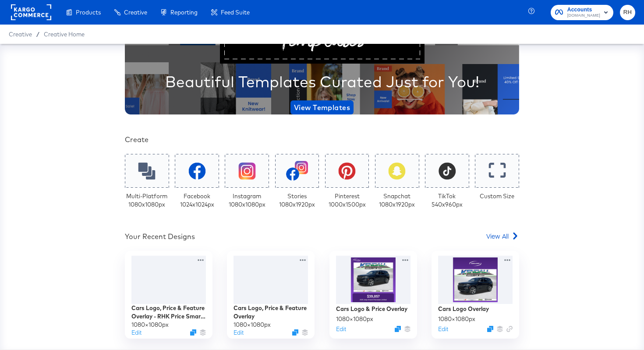
scroll to position [113, 0]
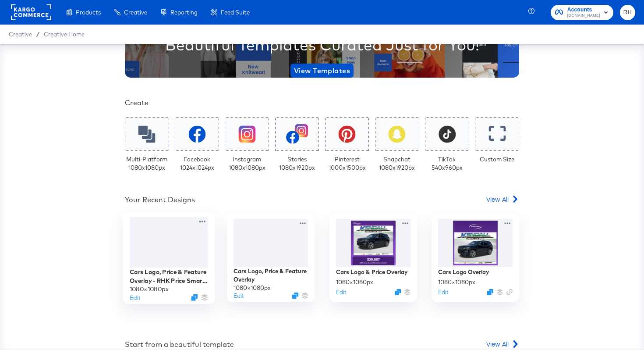
click at [188, 266] on div at bounding box center [169, 242] width 78 height 50
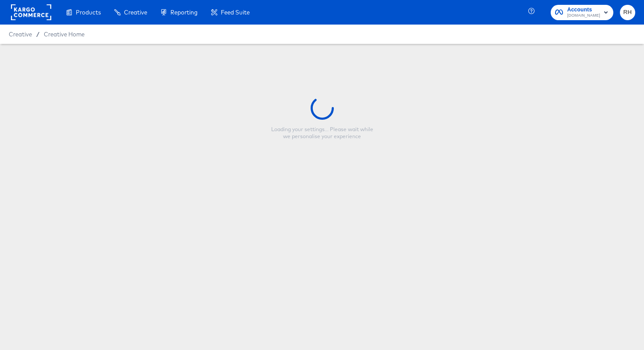
type input "Cars Logo, Price & Feature Overlay - RHK Price Smart Layer"
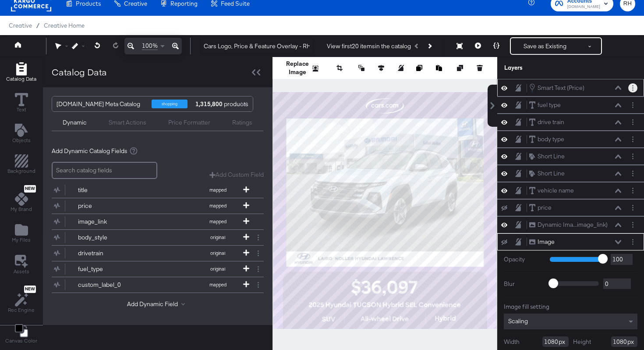
click at [632, 87] on circle "Layer Options" at bounding box center [632, 87] width 1 height 1
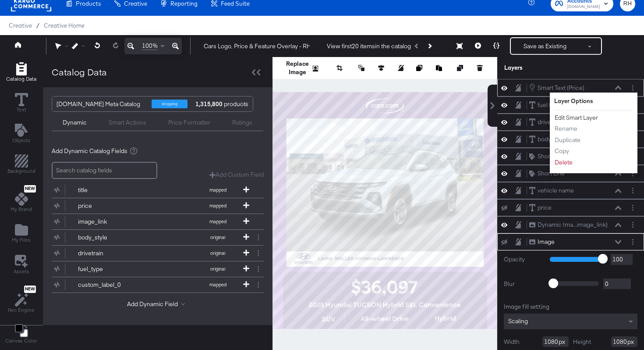
click at [574, 115] on button "Edit Smart Layer" at bounding box center [576, 117] width 44 height 9
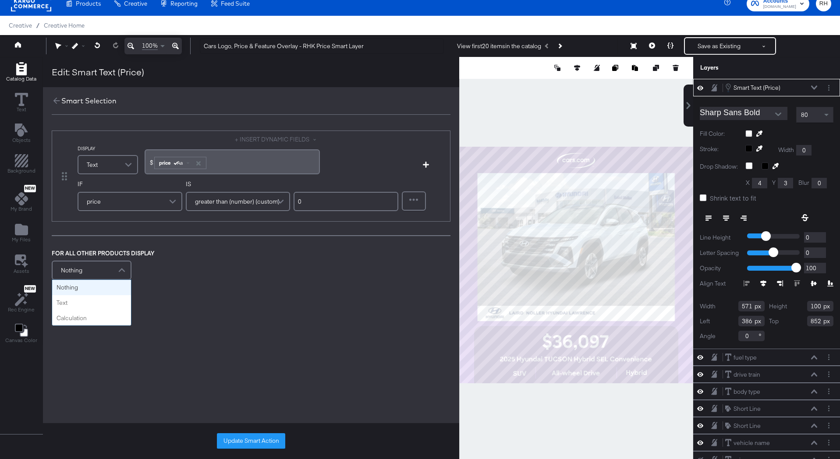
click at [91, 272] on div "Nothing" at bounding box center [92, 270] width 78 height 18
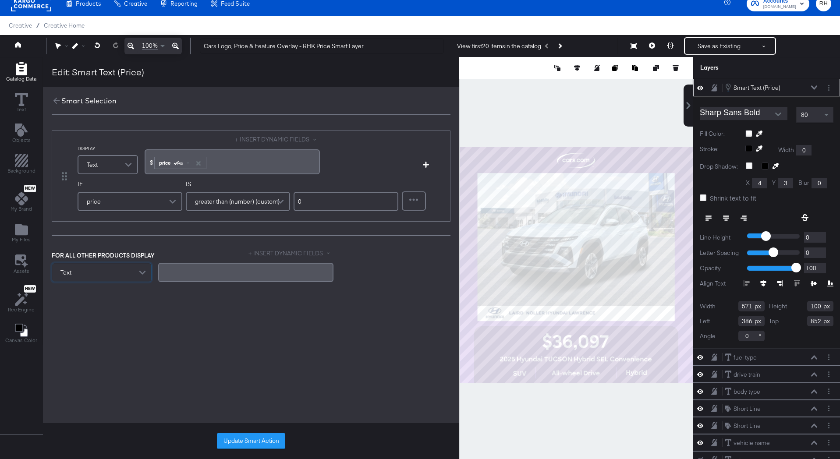
click at [167, 275] on div "﻿" at bounding box center [245, 272] width 165 height 8
click at [327, 301] on div "DISPLAY Text + INSERT DYNAMIC FIELDS $﻿ ﻿ price Aa ﻿ Add Condition IF price IS …" at bounding box center [251, 237] width 416 height 244
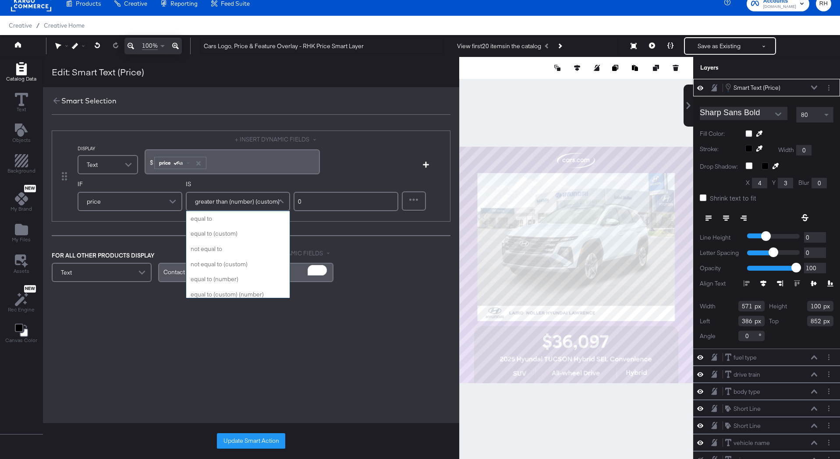
click at [236, 205] on span "greater than (number) (custom)" at bounding box center [237, 201] width 85 height 15
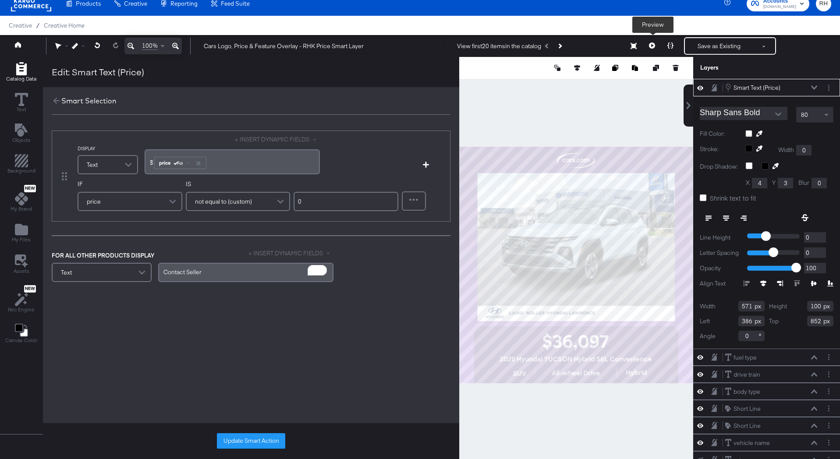
click at [643, 46] on icon at bounding box center [652, 45] width 6 height 6
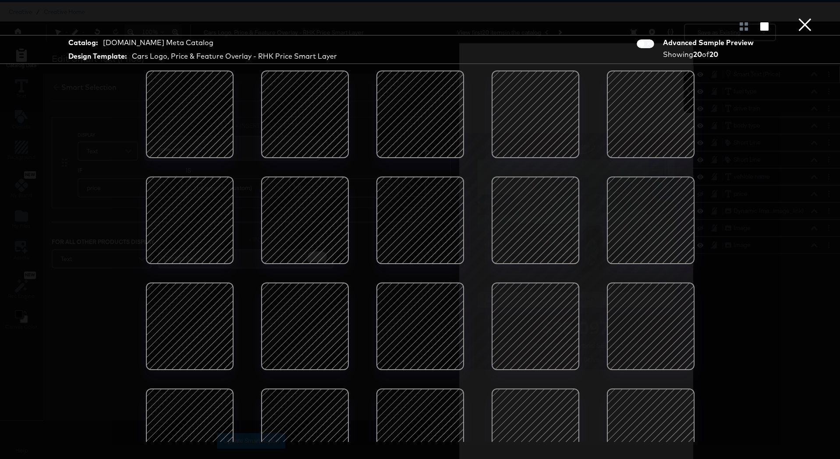
click at [643, 18] on button "×" at bounding box center [805, 9] width 18 height 18
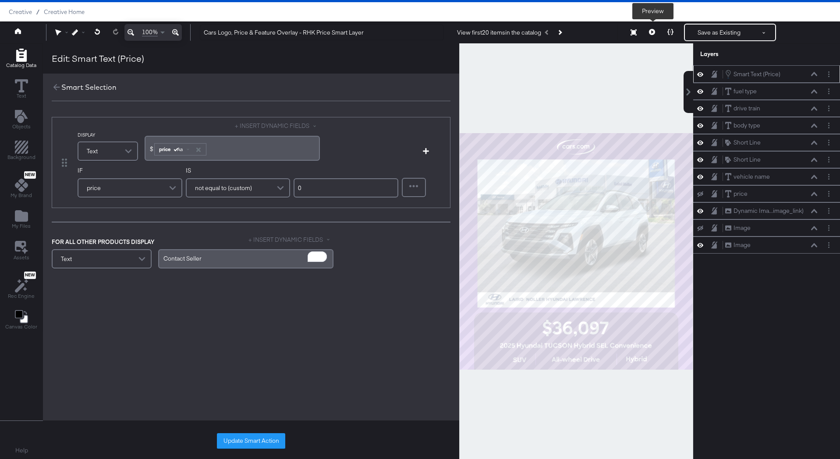
click at [643, 35] on button at bounding box center [652, 33] width 18 height 18
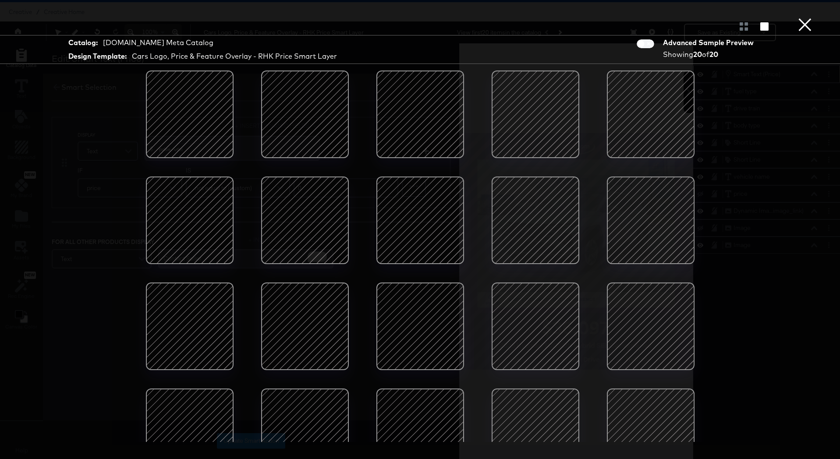
scroll to position [34, 0]
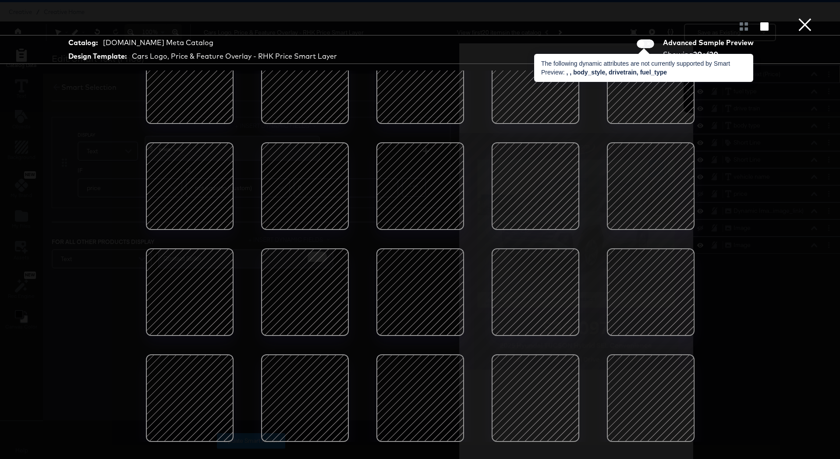
click at [643, 43] on span at bounding box center [645, 43] width 18 height 9
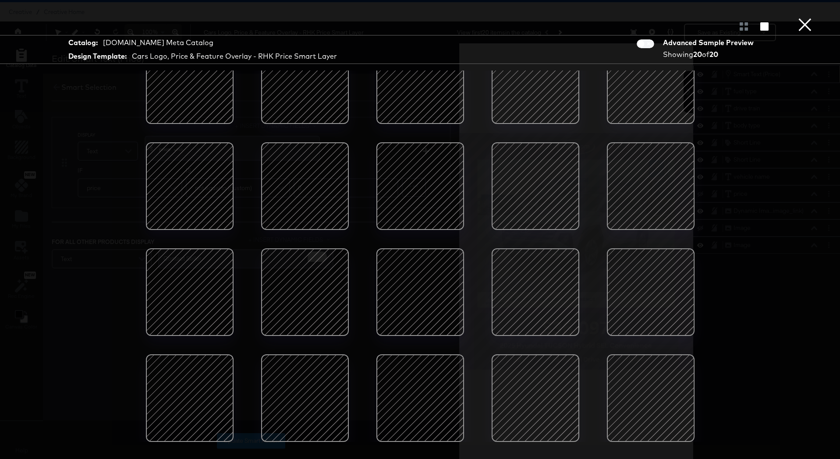
click at [643, 18] on button "×" at bounding box center [805, 9] width 18 height 18
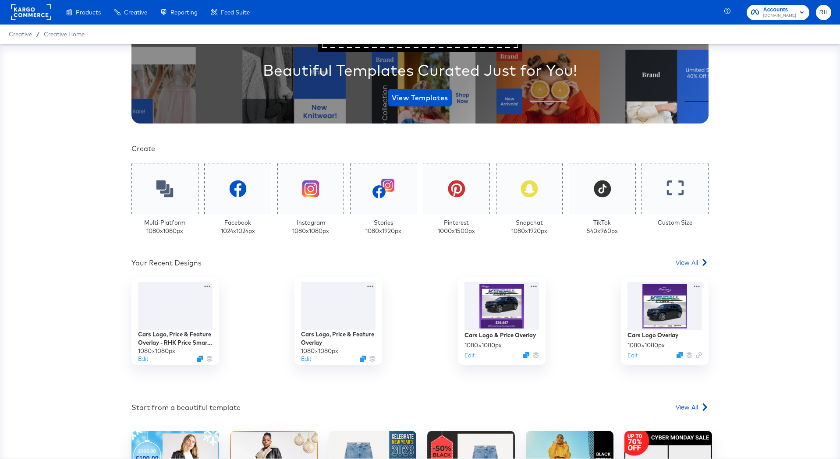
scroll to position [149, 0]
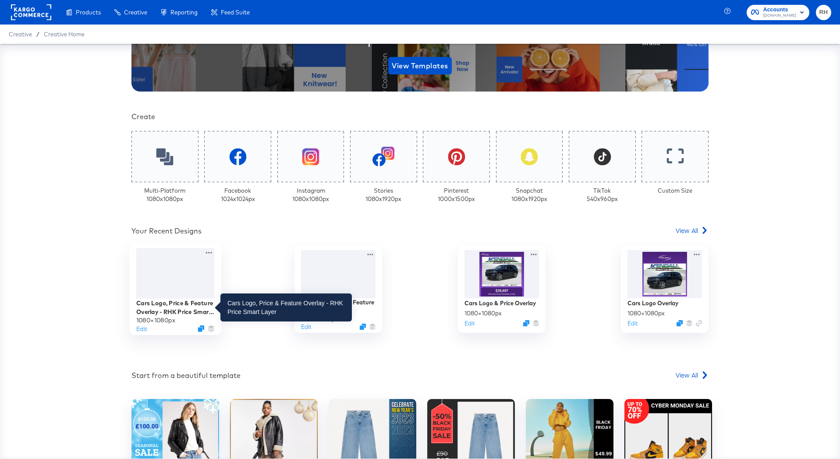
click at [178, 309] on div "Cars Logo, Price & Feature Overlay - RHK Price Smart Layer" at bounding box center [175, 307] width 78 height 17
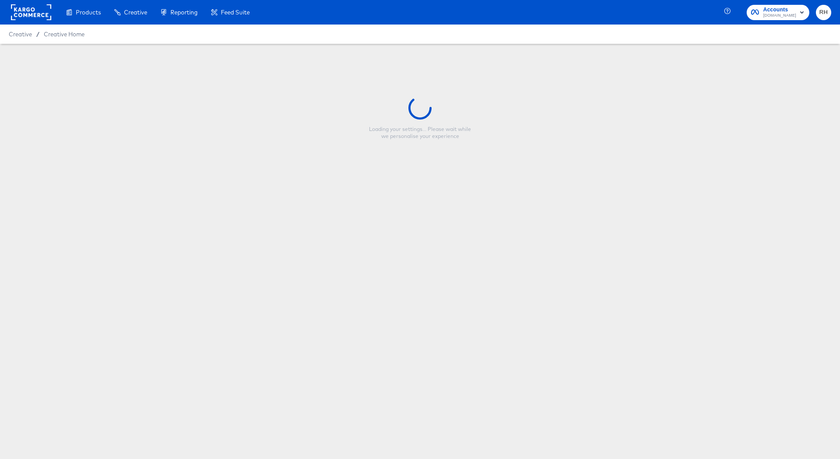
type input "Cars Logo, Price & Feature Overlay - RHK Price Smart Layer"
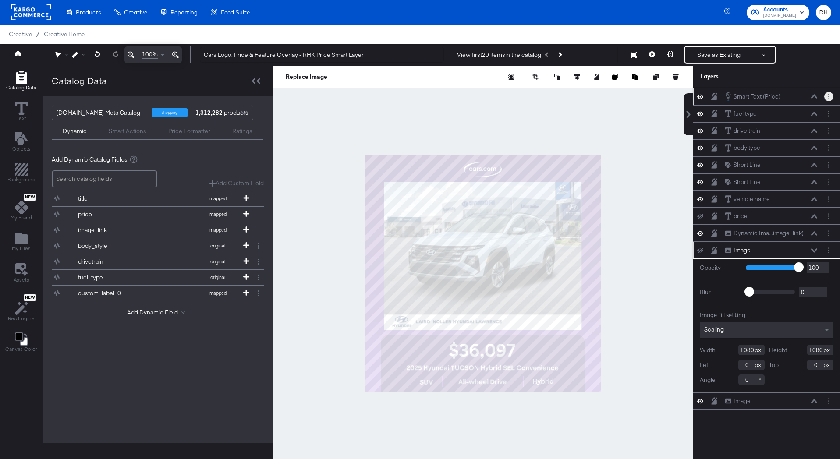
click at [643, 95] on button "Layer Options" at bounding box center [828, 96] width 9 height 9
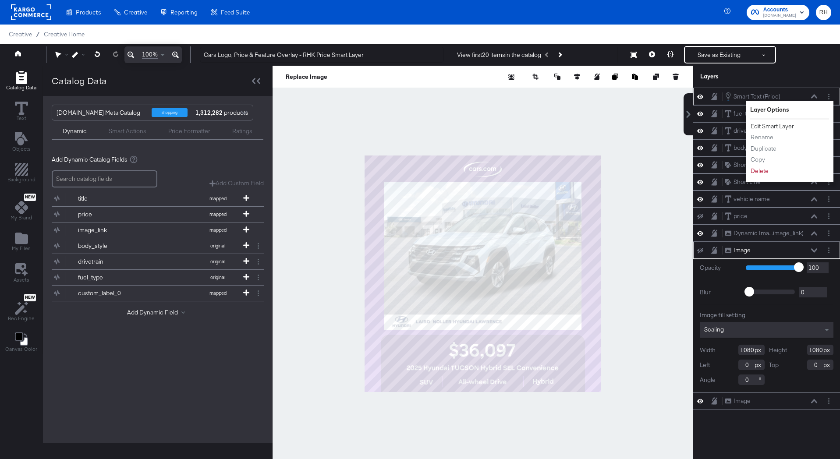
click at [643, 125] on button "Edit Smart Layer" at bounding box center [772, 126] width 44 height 9
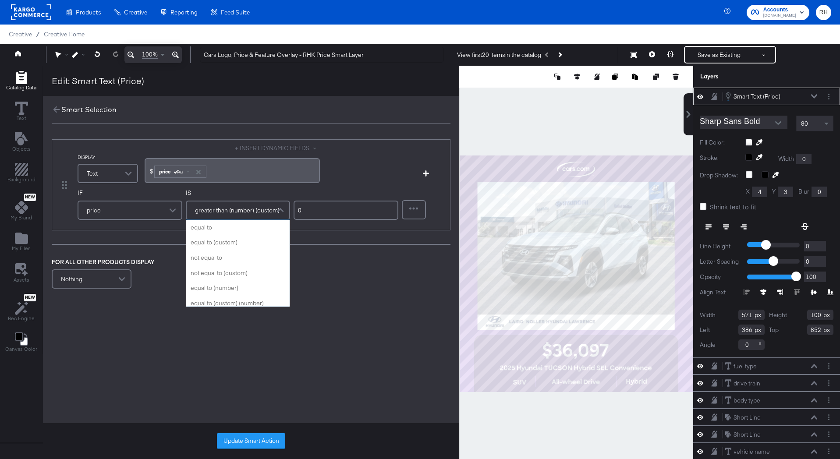
click at [203, 213] on span "greater than (number) (custom)" at bounding box center [237, 210] width 85 height 15
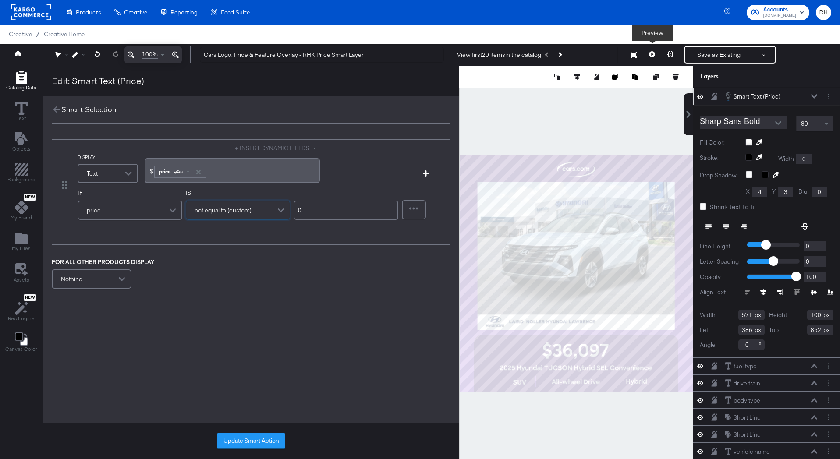
click at [643, 54] on icon at bounding box center [652, 54] width 6 height 6
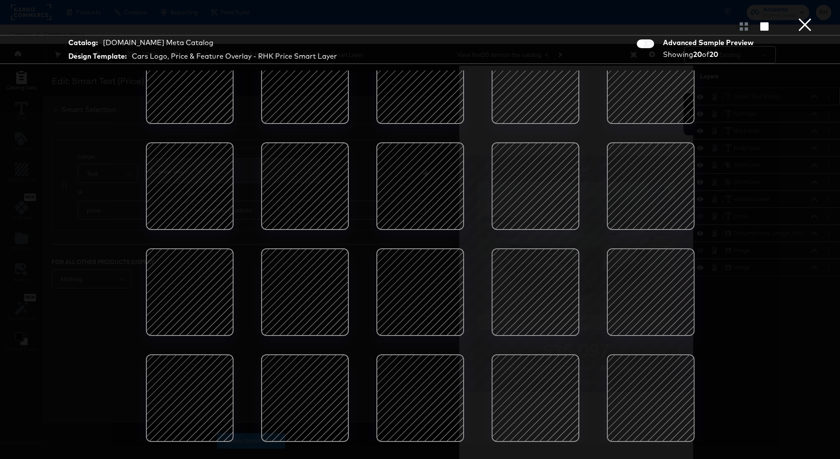
scroll to position [6, 0]
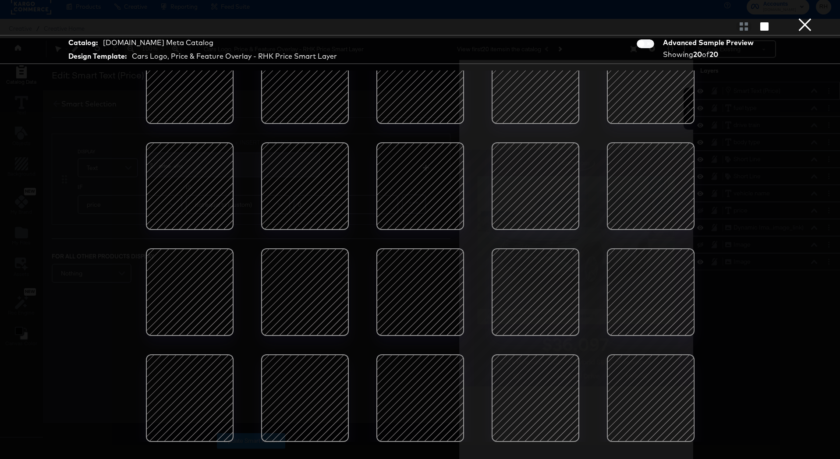
click at [643, 18] on button "×" at bounding box center [805, 9] width 18 height 18
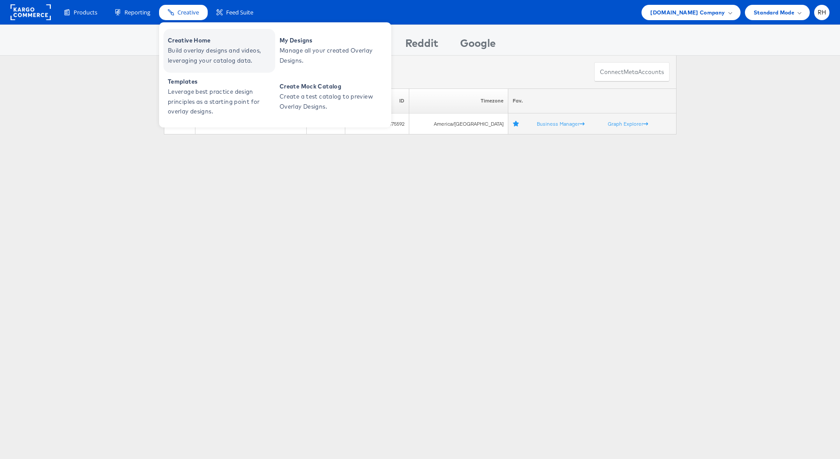
click at [191, 44] on span "Creative Home" at bounding box center [220, 40] width 105 height 10
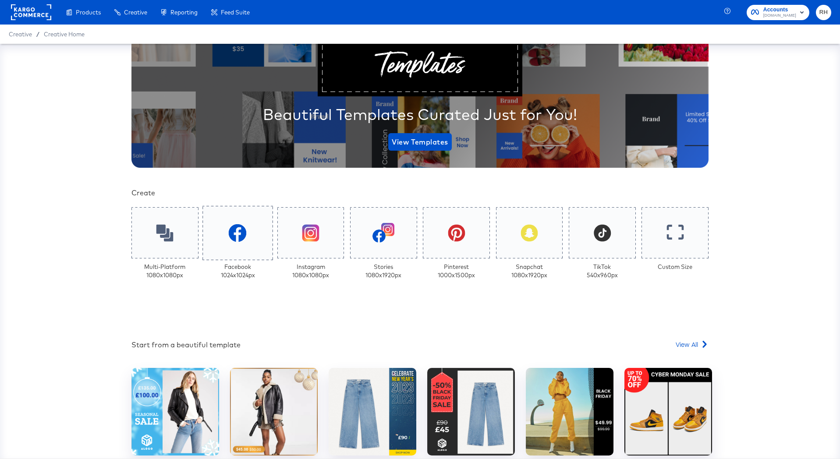
scroll to position [119, 0]
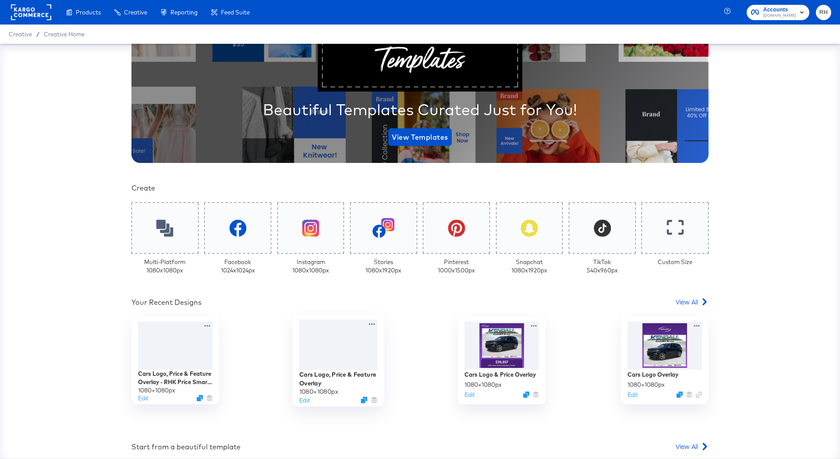
scroll to position [98, 0]
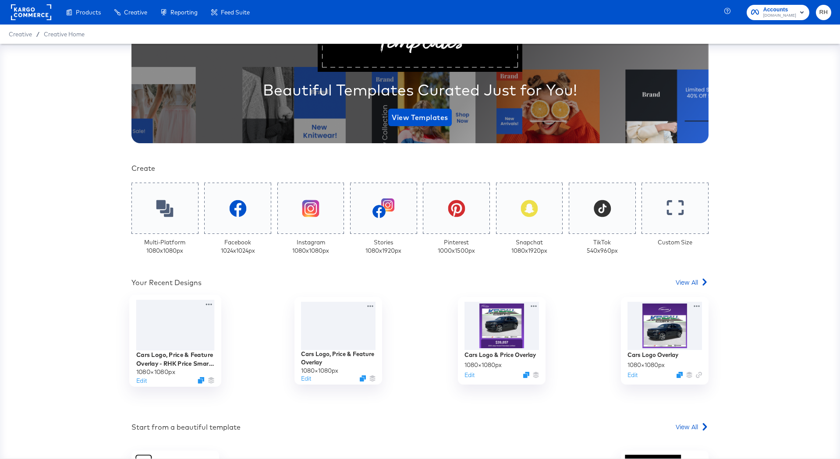
click at [174, 326] on div at bounding box center [175, 325] width 78 height 51
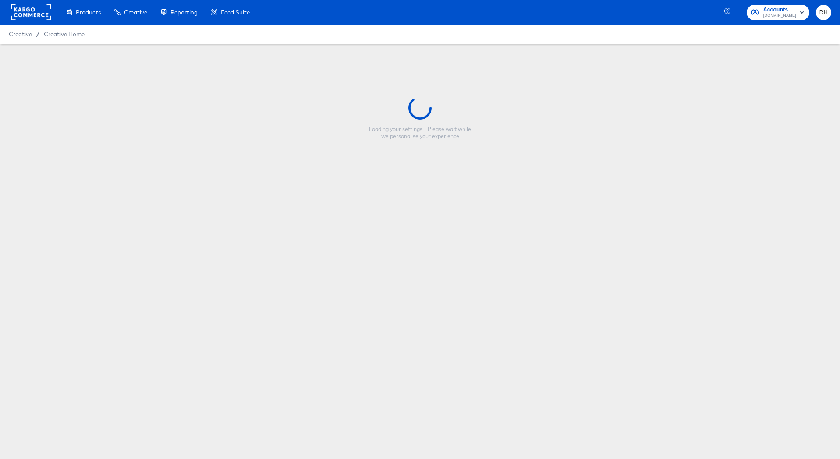
type input "Cars Logo, Price & Feature Overlay - RHK Price Smart Layer"
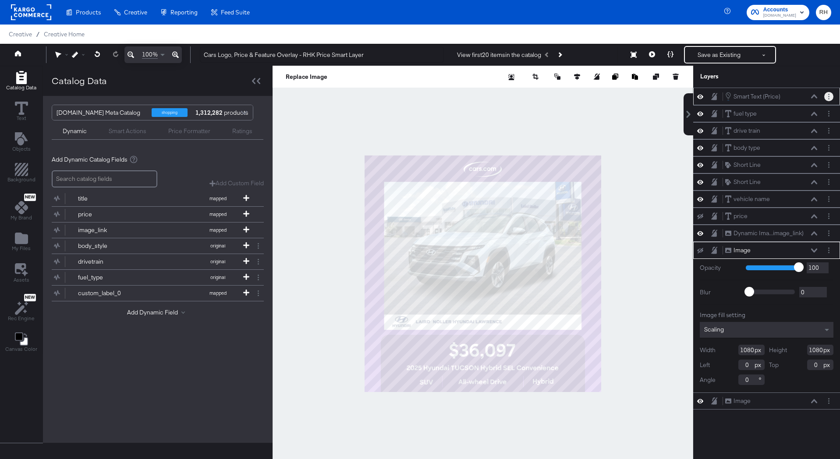
click at [829, 94] on button "Layer Options" at bounding box center [828, 96] width 9 height 9
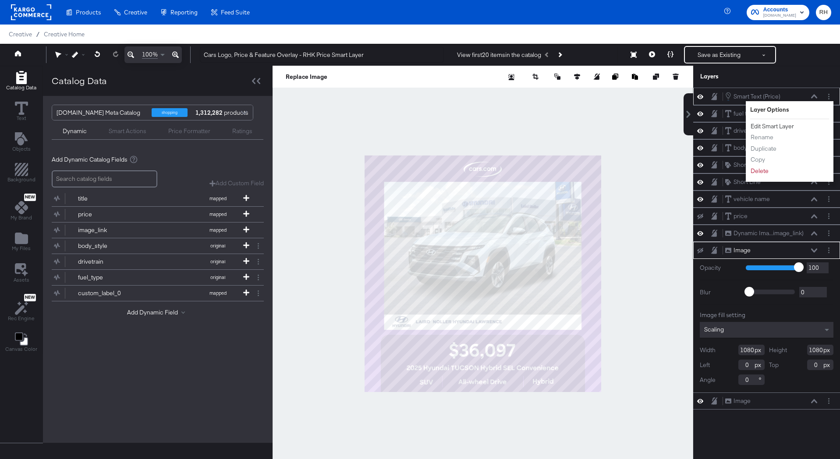
click at [778, 124] on button "Edit Smart Layer" at bounding box center [772, 126] width 44 height 9
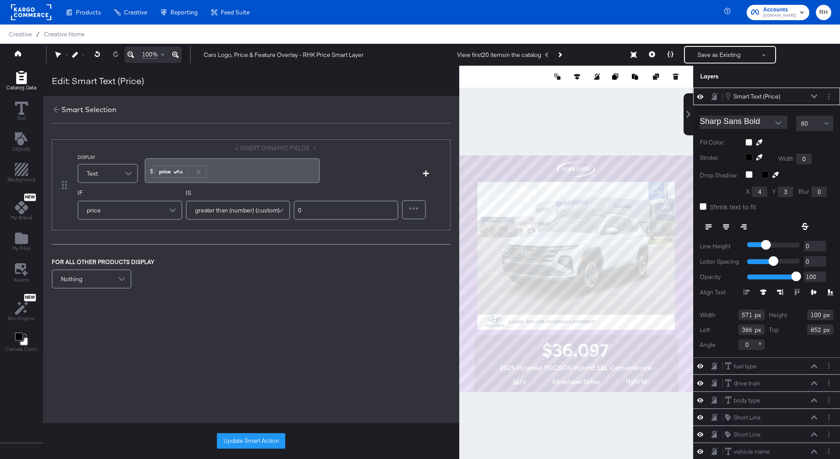
click at [82, 276] on div "Nothing" at bounding box center [92, 279] width 78 height 18
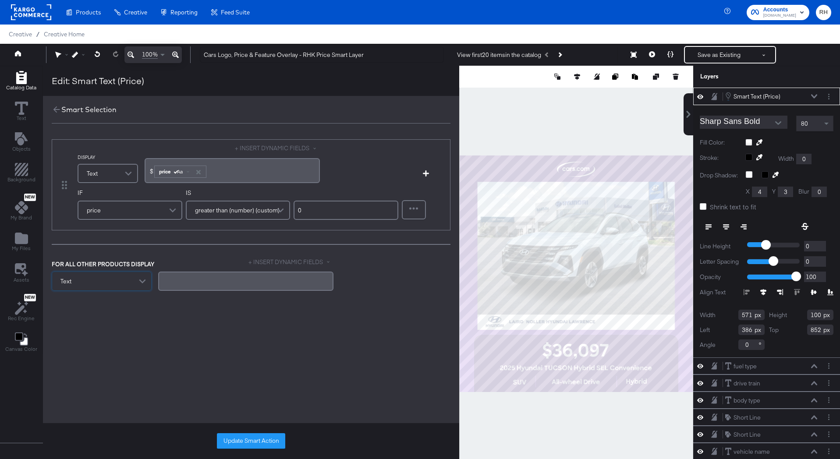
click at [181, 278] on div "﻿" at bounding box center [245, 281] width 165 height 8
click at [236, 440] on button "Update Smart Action" at bounding box center [251, 441] width 68 height 16
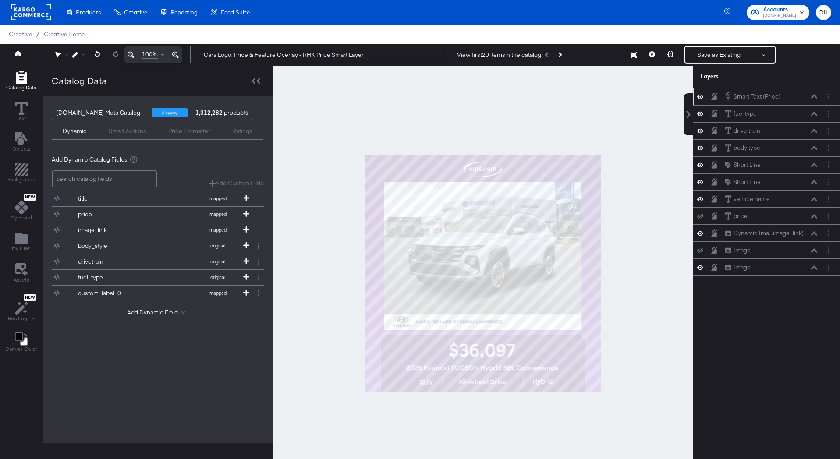
click at [815, 98] on icon at bounding box center [814, 96] width 6 height 4
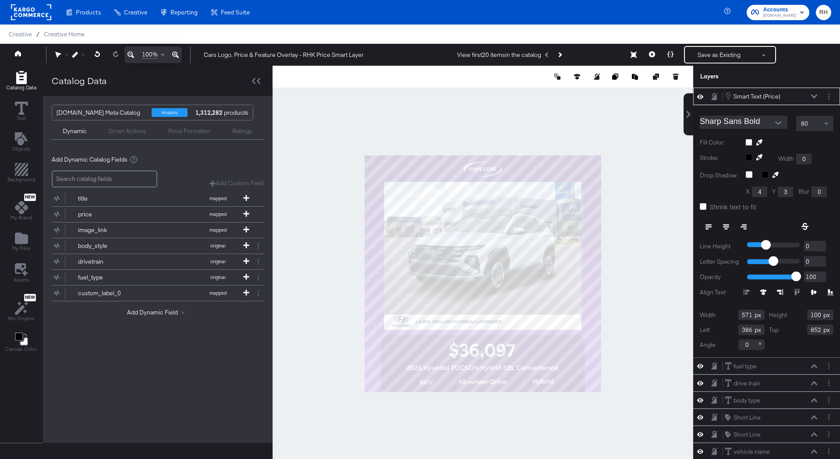
click at [815, 98] on icon at bounding box center [814, 96] width 6 height 4
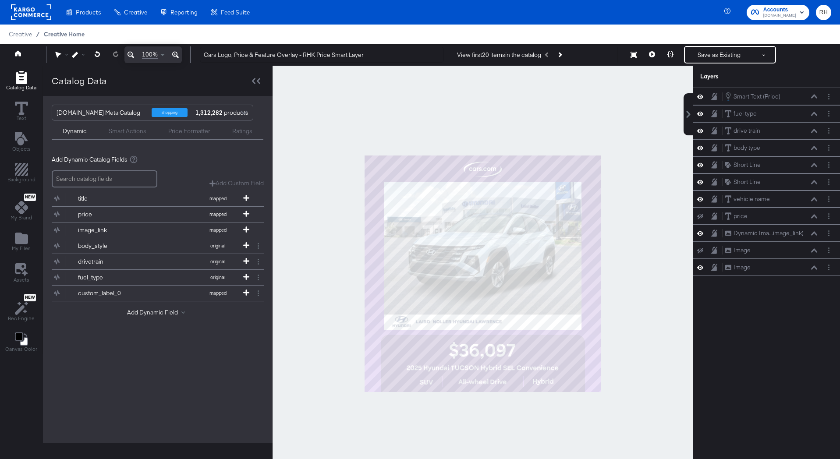
click at [52, 32] on span "Creative Home" at bounding box center [64, 34] width 41 height 7
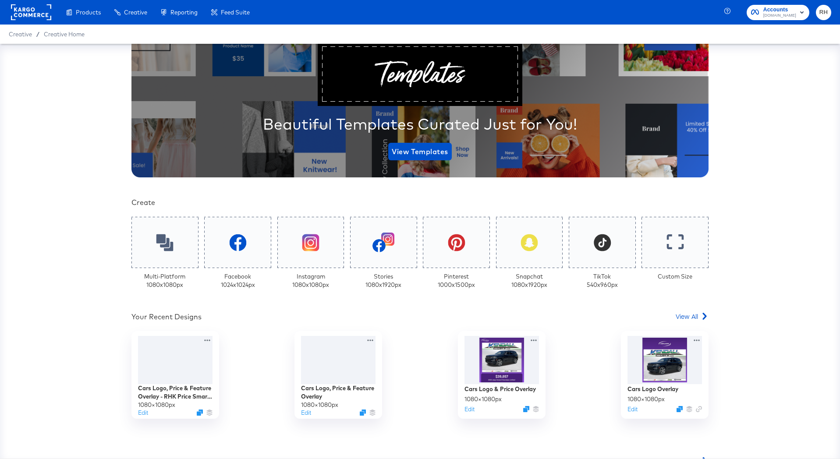
scroll to position [104, 0]
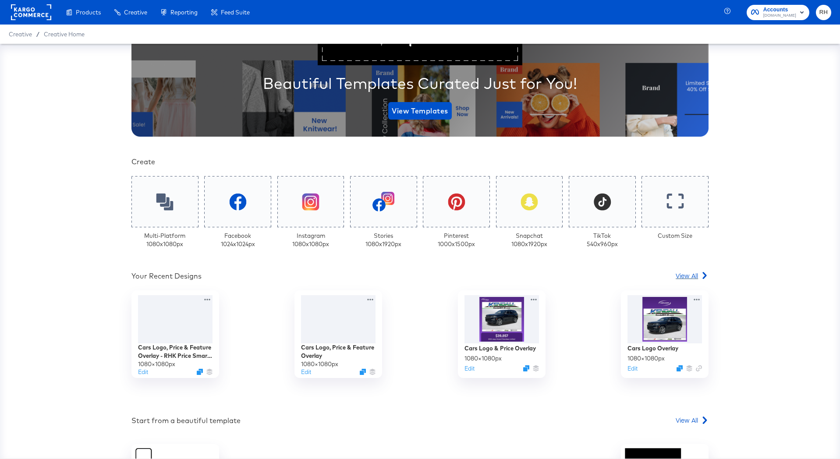
click at [682, 273] on span "View All" at bounding box center [686, 275] width 22 height 9
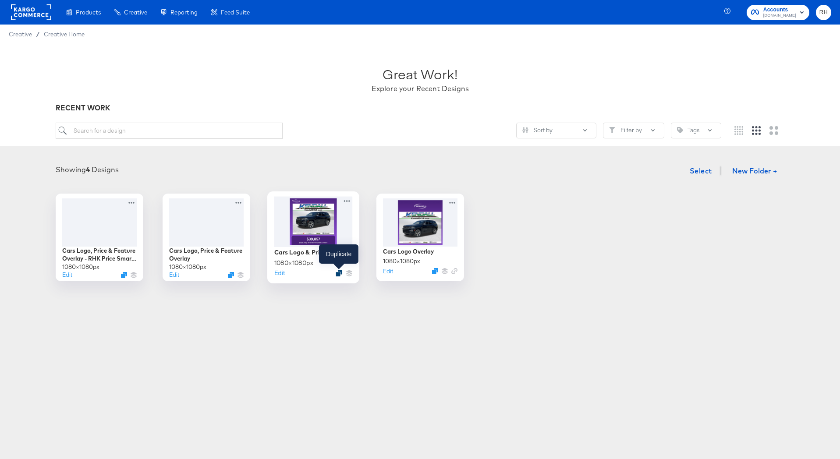
click at [338, 275] on icon "Duplicate" at bounding box center [338, 273] width 7 height 7
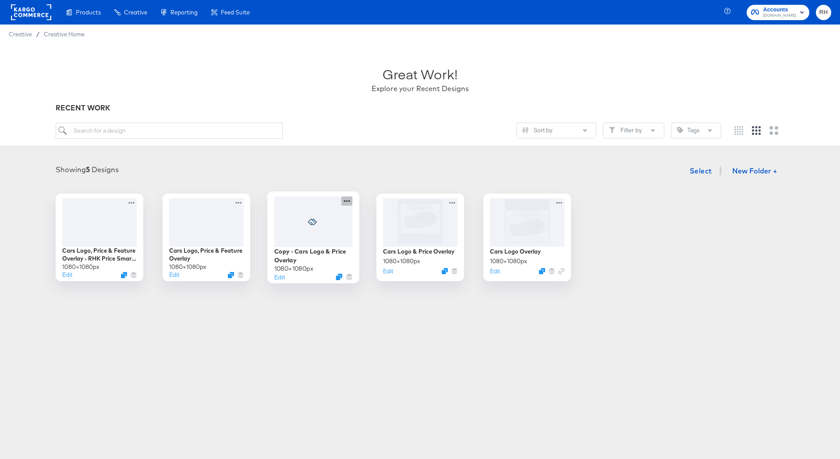
click at [348, 201] on icon at bounding box center [346, 200] width 11 height 9
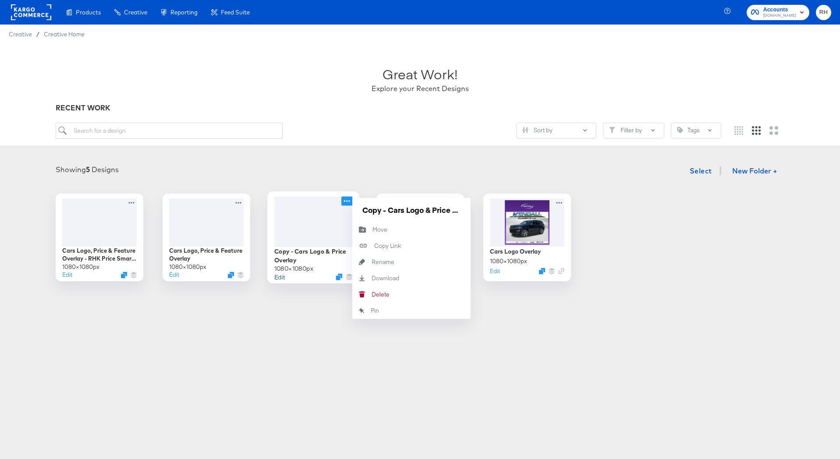
click at [279, 275] on button "Edit" at bounding box center [279, 276] width 11 height 8
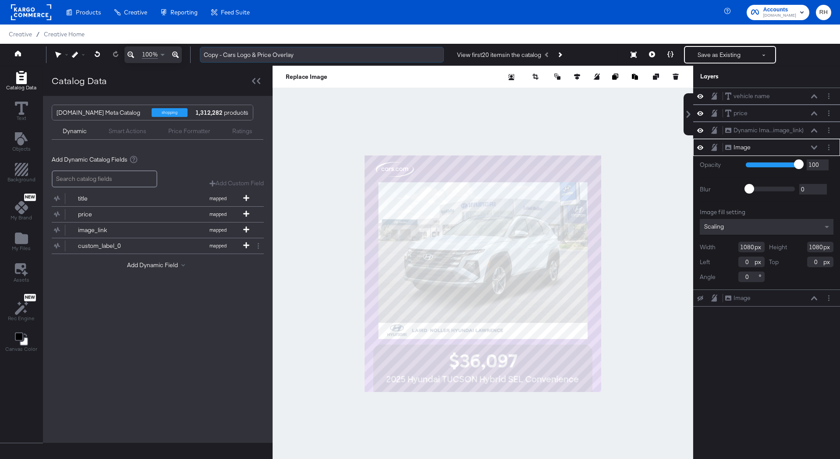
click at [268, 53] on input "Copy - Cars Logo & Price Overlay" at bounding box center [322, 55] width 244 height 16
type input "Cars Logo & Price (Smart Layer) Overlay"
click at [131, 131] on div "Smart Actions" at bounding box center [128, 131] width 38 height 8
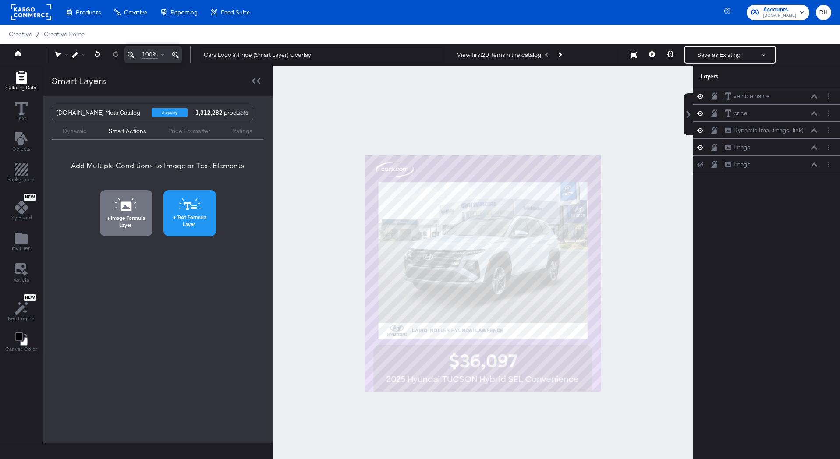
click at [193, 203] on icon at bounding box center [190, 204] width 22 height 12
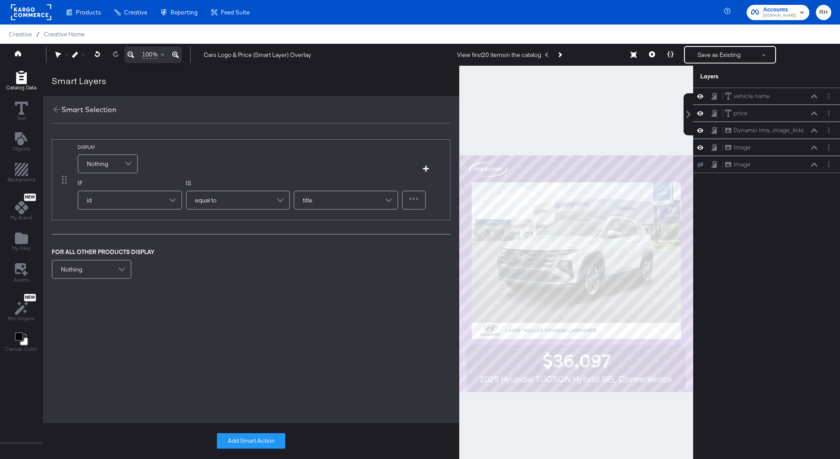
click at [97, 161] on span "Nothing" at bounding box center [97, 163] width 21 height 15
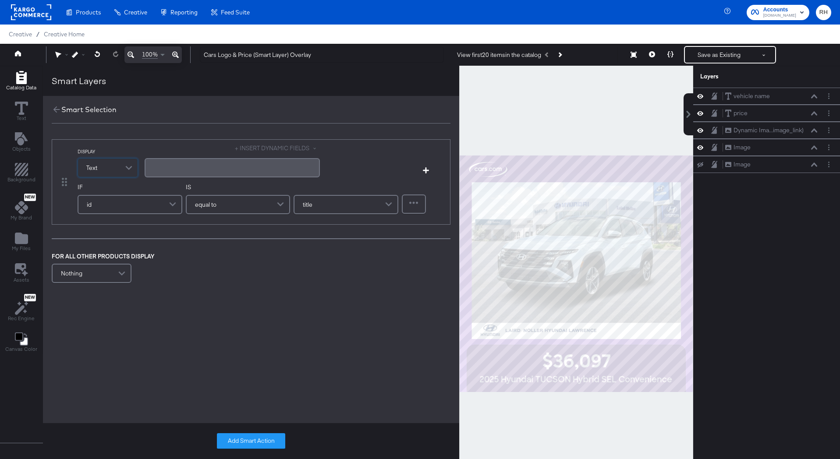
click at [162, 172] on div "﻿" at bounding box center [232, 167] width 175 height 19
click at [279, 150] on button "+ INSERT DYNAMIC FIELDS" at bounding box center [277, 148] width 85 height 8
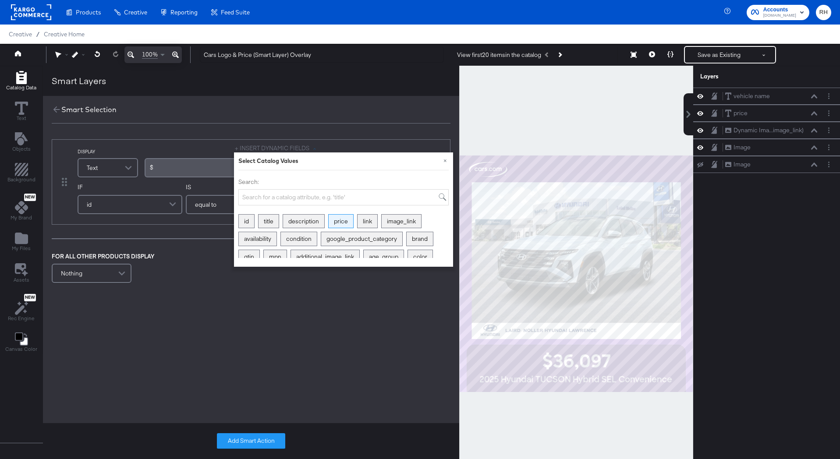
click at [338, 222] on div "price" at bounding box center [340, 222] width 25 height 14
click at [179, 173] on span "Aa" at bounding box center [178, 171] width 6 height 7
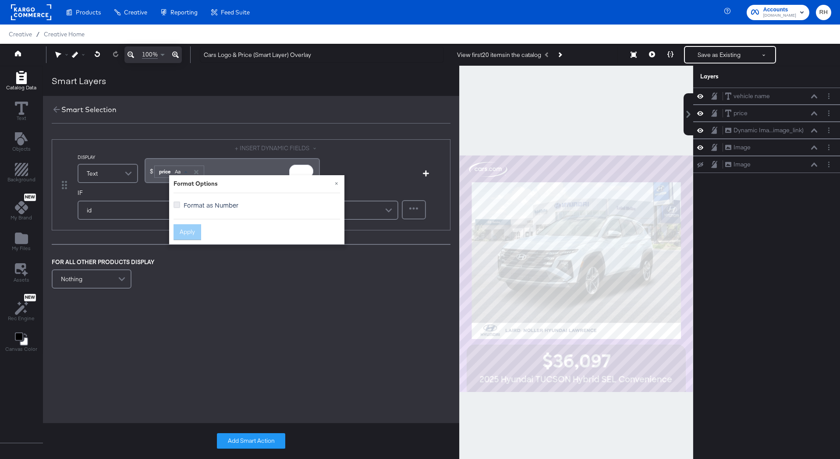
click at [178, 204] on icon at bounding box center [176, 204] width 7 height 7
click at [0, 0] on input "Format as Number" at bounding box center [0, 0] width 0 height 0
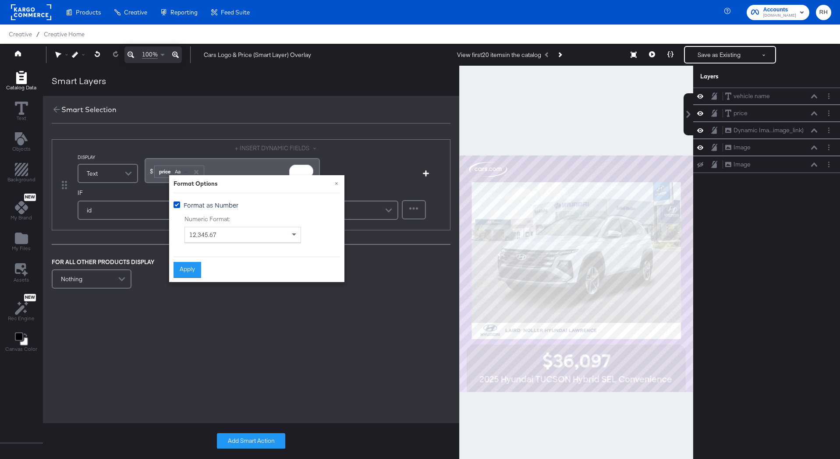
click at [201, 233] on span "12,345.67" at bounding box center [202, 235] width 27 height 8
click at [176, 270] on button "Apply" at bounding box center [187, 270] width 28 height 16
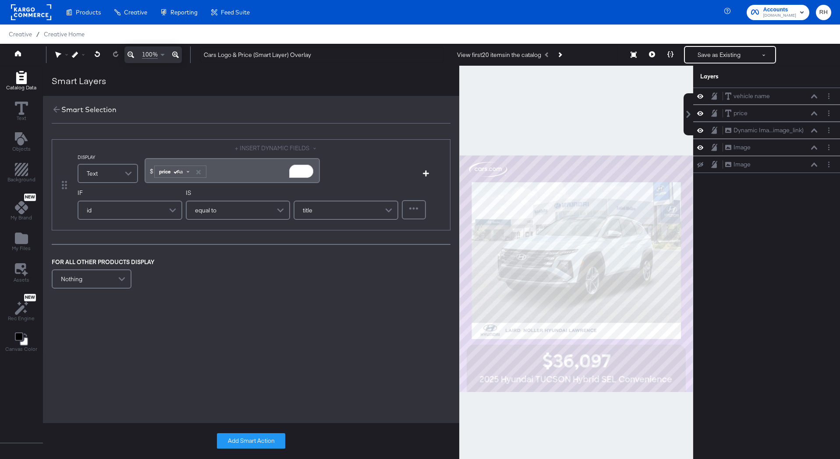
click at [187, 171] on span "To enrich screen reader interactions, please activate Accessibility in Grammarl…" at bounding box center [188, 171] width 3 height 3
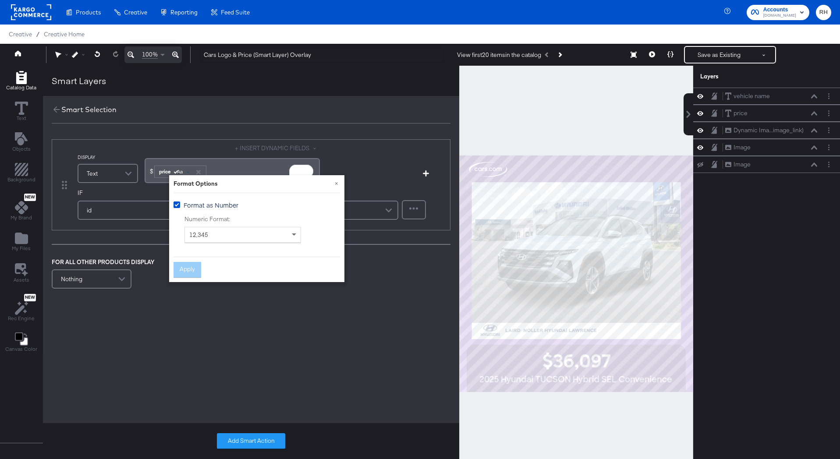
click at [111, 208] on div "id" at bounding box center [129, 210] width 103 height 18
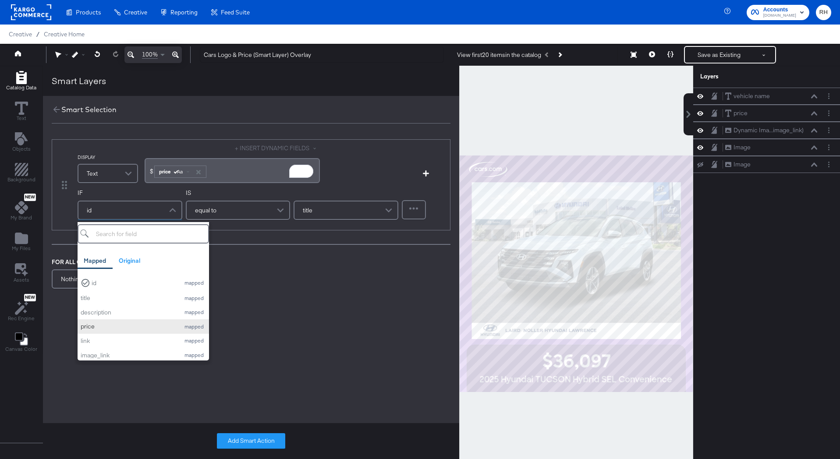
click at [95, 328] on div "price" at bounding box center [128, 326] width 95 height 8
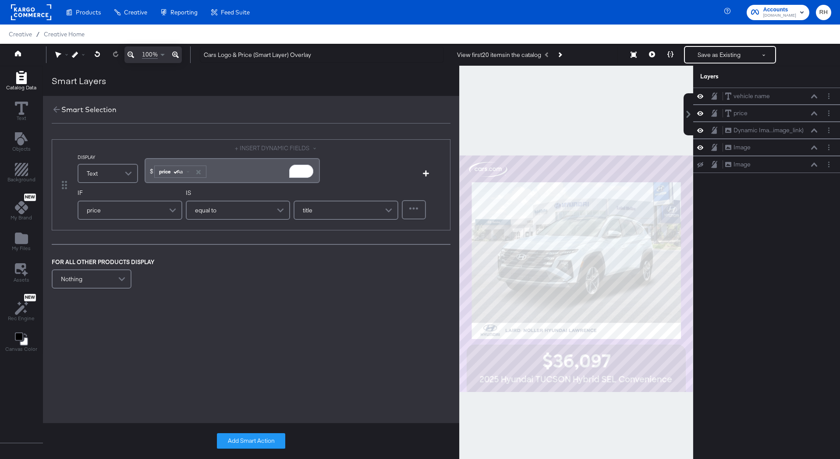
click at [217, 213] on div "equal to" at bounding box center [238, 210] width 103 height 18
click at [212, 211] on span "equal to" at bounding box center [204, 210] width 21 height 15
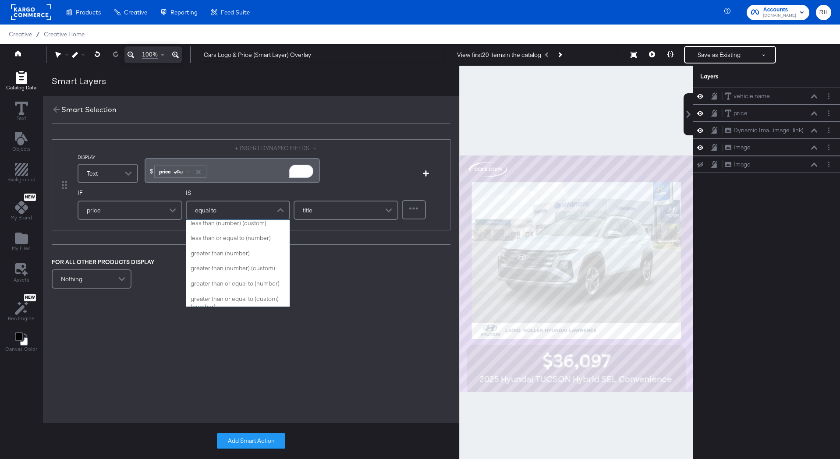
scroll to position [111, 0]
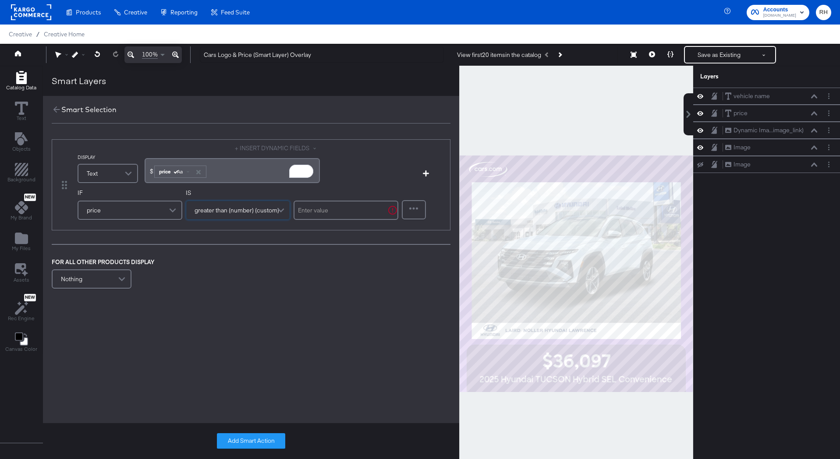
click at [309, 208] on input "text" at bounding box center [345, 210] width 105 height 19
type input "0"
click at [88, 280] on div "Nothing" at bounding box center [92, 279] width 78 height 18
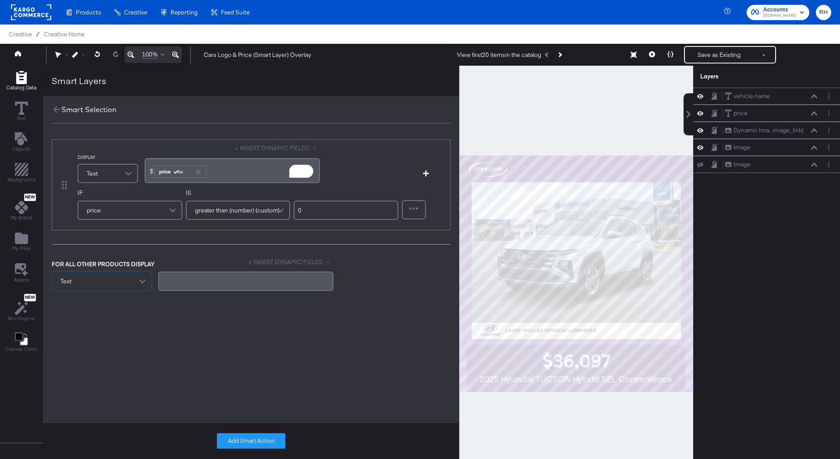
click at [187, 288] on div "﻿" at bounding box center [245, 281] width 175 height 19
click at [229, 440] on button "Add Smart Action" at bounding box center [251, 441] width 68 height 16
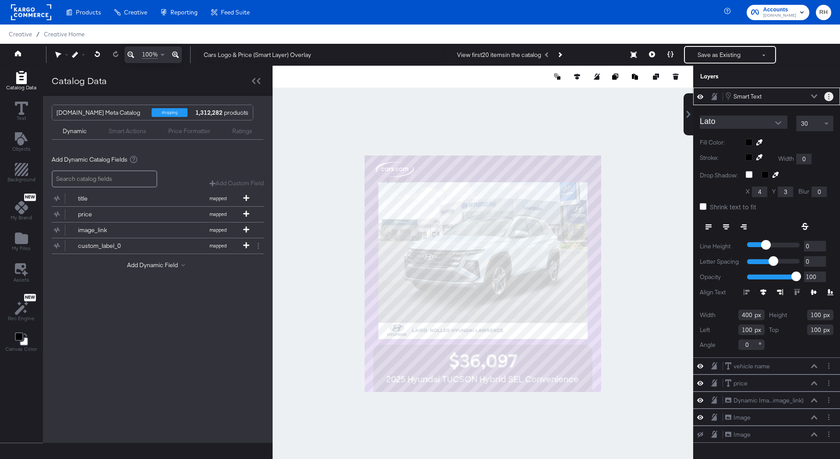
click at [829, 94] on circle "Layer Options" at bounding box center [828, 94] width 1 height 1
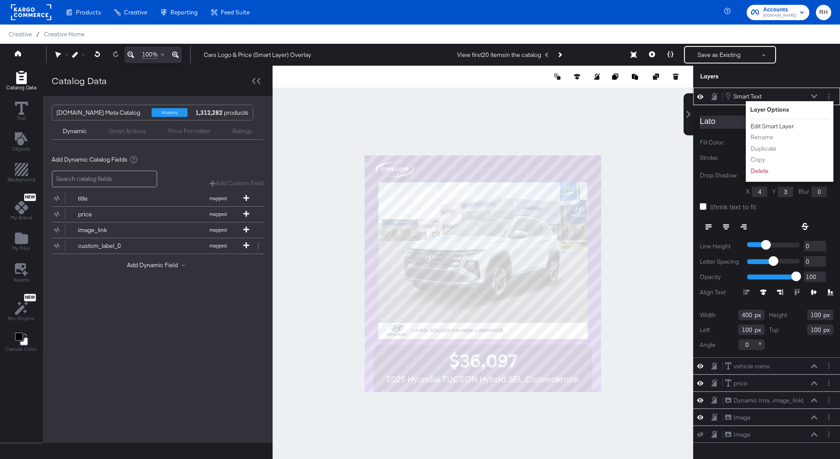
click at [766, 124] on button "Edit Smart Layer" at bounding box center [772, 126] width 44 height 9
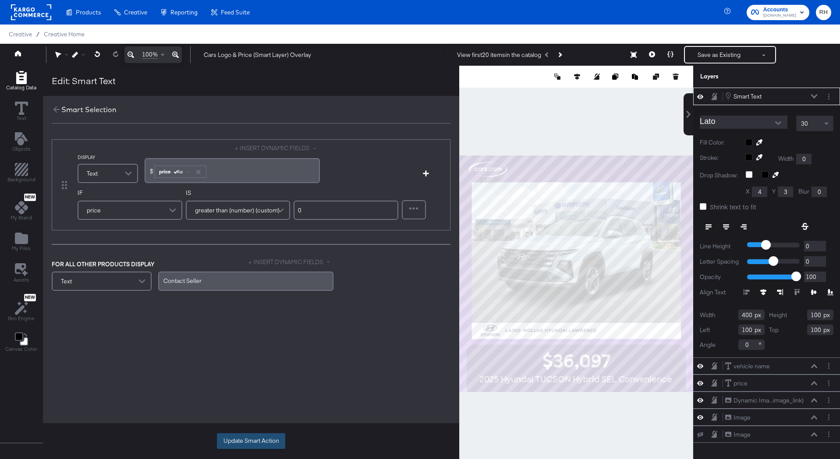
click at [248, 440] on button "Update Smart Action" at bounding box center [251, 441] width 68 height 16
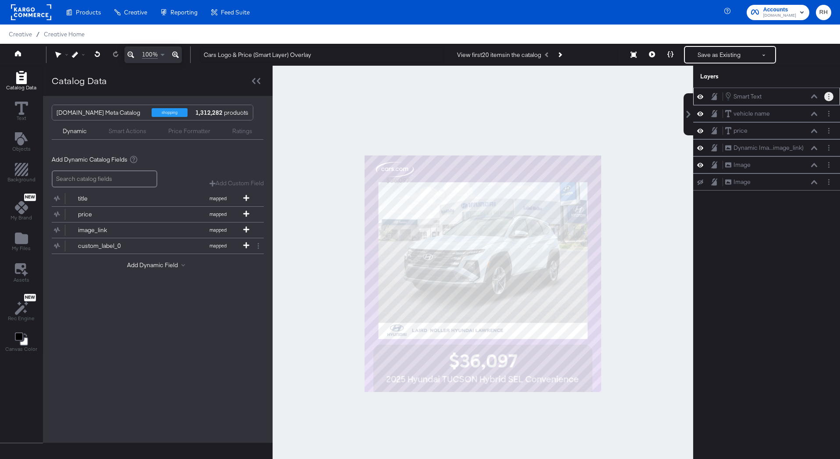
click at [826, 94] on button "Layer Options" at bounding box center [828, 96] width 9 height 9
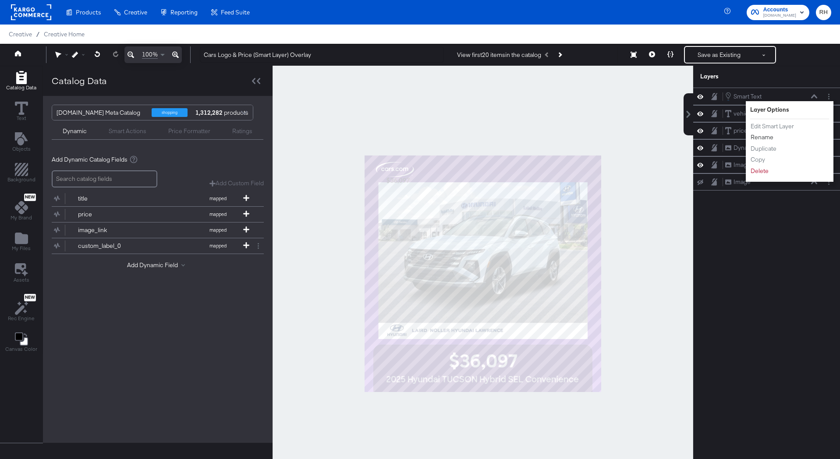
click at [758, 138] on button "Rename" at bounding box center [762, 137] width 24 height 9
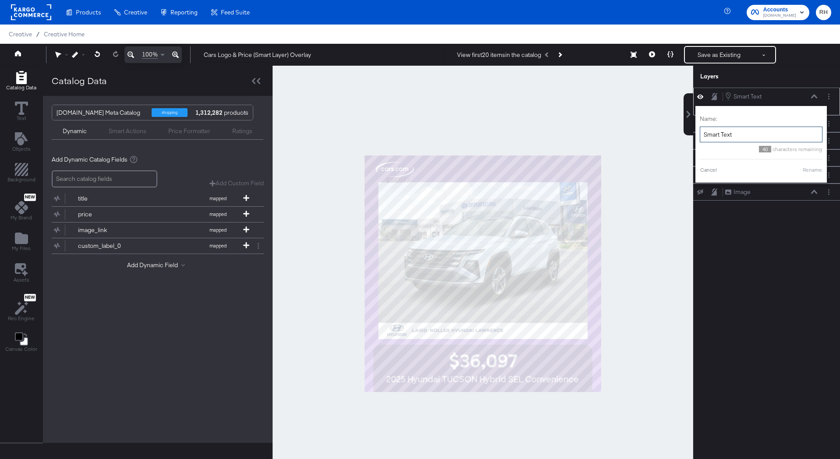
click at [750, 131] on input "Smart Text" at bounding box center [760, 135] width 123 height 16
type input "Smart Text (Price)"
click at [807, 173] on button "Rename" at bounding box center [801, 170] width 20 height 8
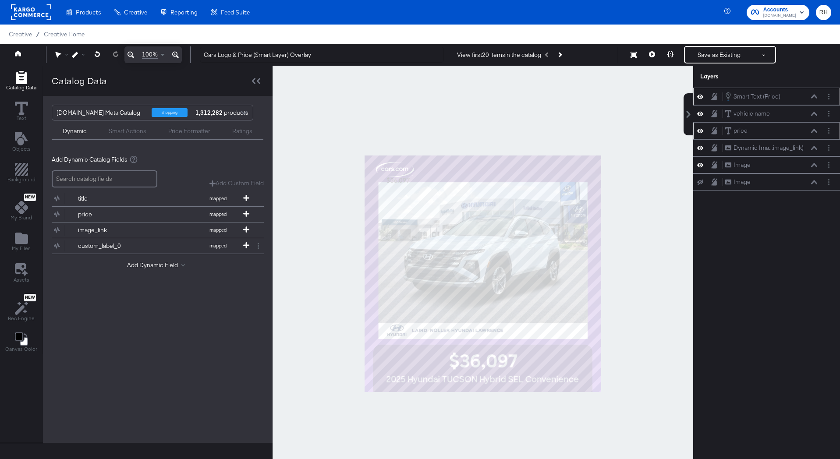
click at [813, 131] on icon at bounding box center [814, 131] width 6 height 4
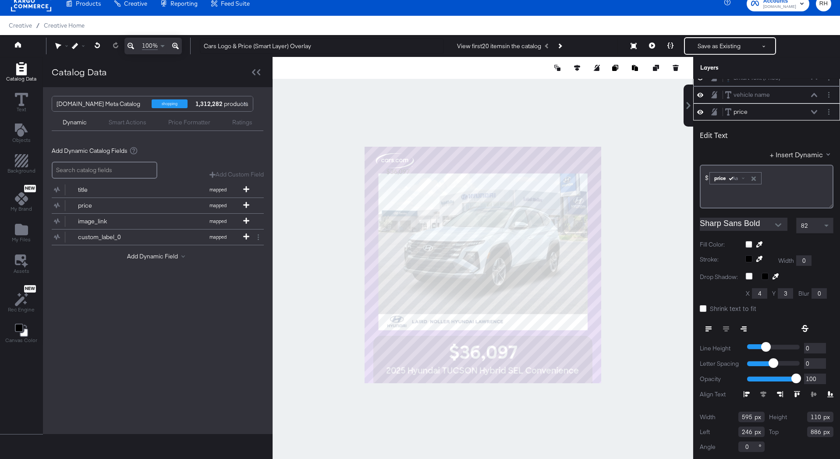
scroll to position [0, 0]
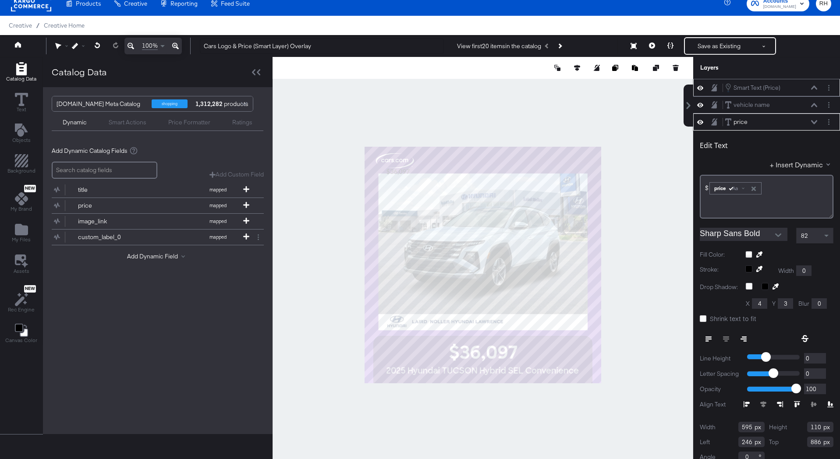
click at [814, 87] on icon at bounding box center [814, 87] width 6 height 4
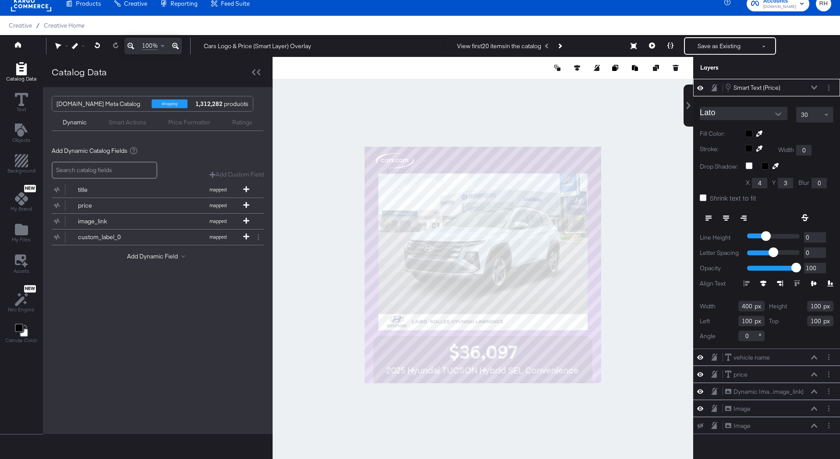
click at [756, 113] on input "Lato" at bounding box center [736, 113] width 74 height 13
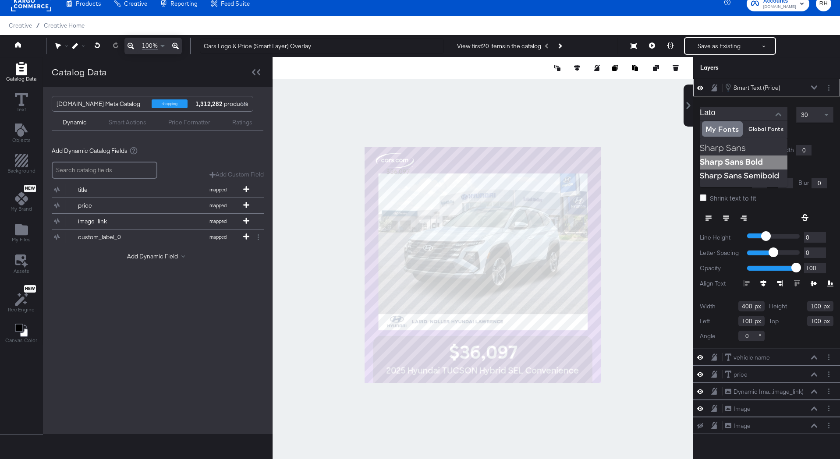
click at [731, 164] on img at bounding box center [743, 162] width 88 height 14
type input "Sharp Sans Bold"
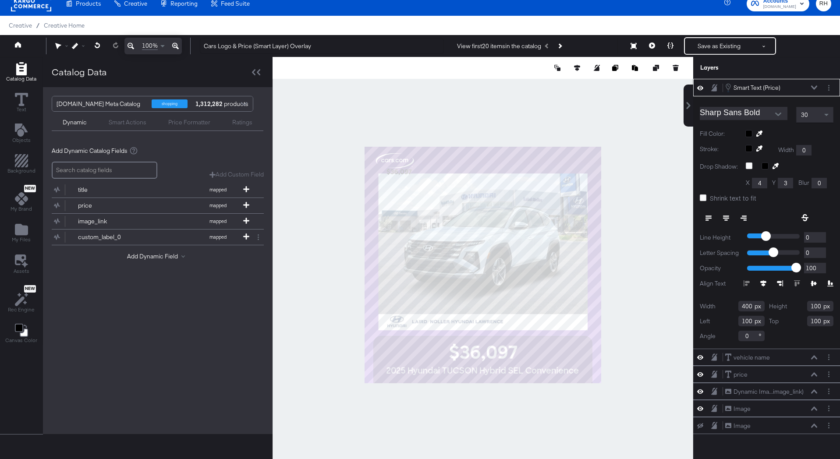
click at [813, 86] on icon at bounding box center [814, 87] width 6 height 4
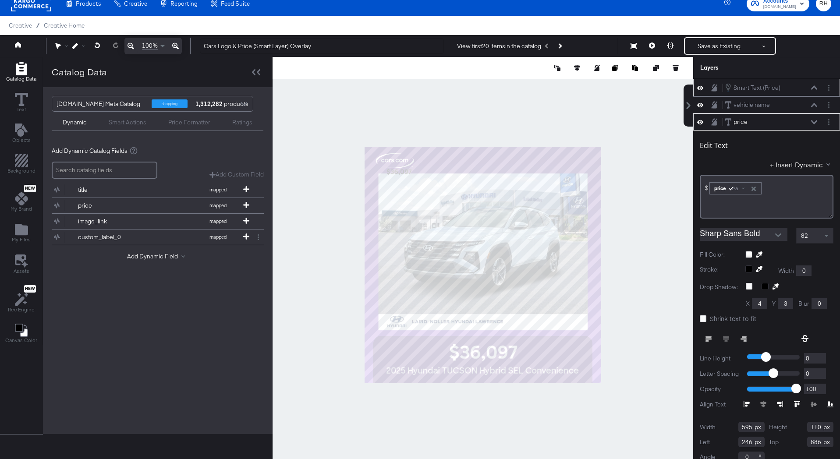
click at [814, 84] on div "Smart Text (Price) Smart Text (Price)" at bounding box center [770, 88] width 93 height 10
click at [813, 86] on icon at bounding box center [814, 87] width 6 height 4
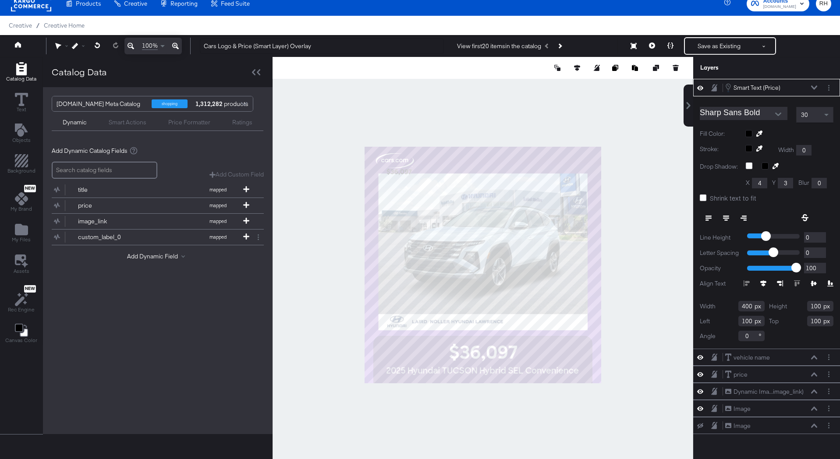
click at [808, 113] on div "30" at bounding box center [814, 114] width 36 height 15
type input "82"
click at [749, 130] on div at bounding box center [789, 133] width 88 height 7
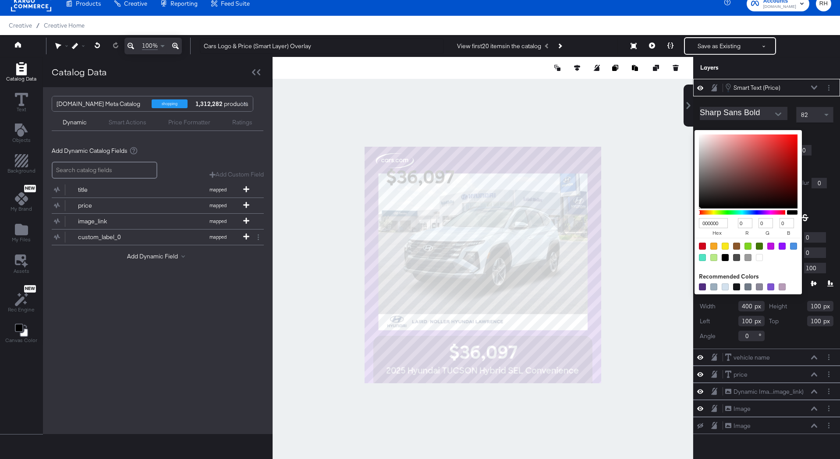
click at [758, 258] on div at bounding box center [759, 257] width 7 height 7
type input "FFFFFF"
type input "255"
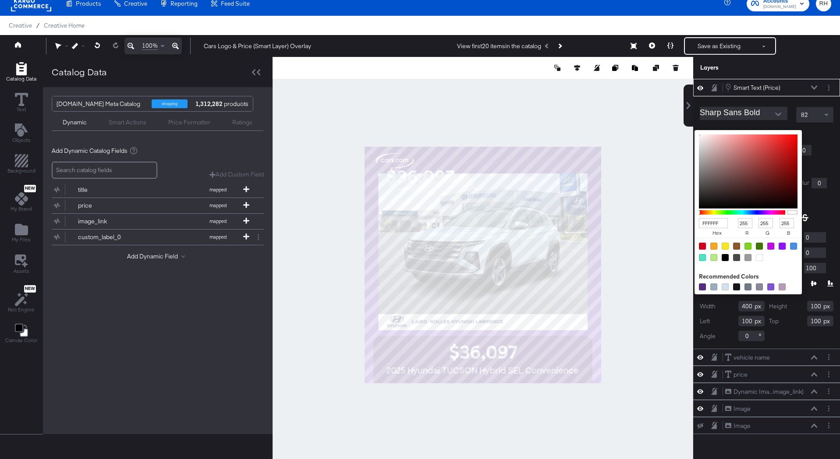
click at [819, 134] on div "FFFFFF hex 255 r 255 g 255 b 100 a Recommended Colors" at bounding box center [789, 133] width 88 height 7
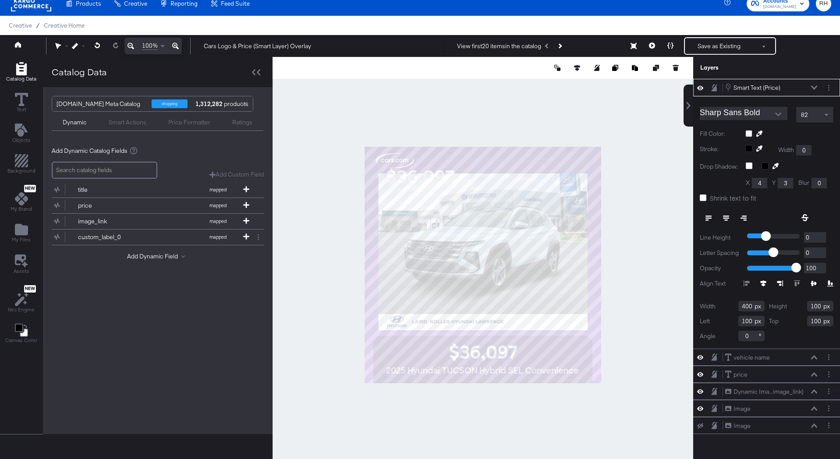
click at [743, 305] on input "400" at bounding box center [751, 306] width 26 height 11
type input "595400"
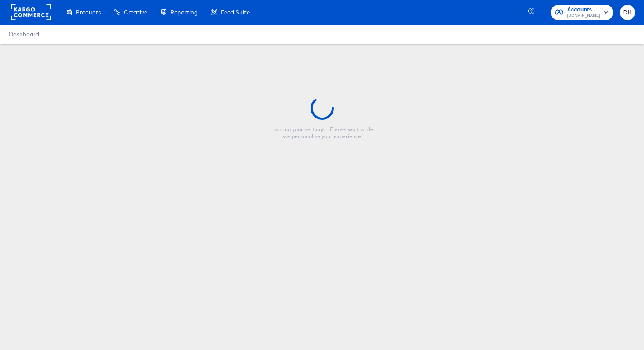
type input "Copy - Cars Logo & Price Overlay"
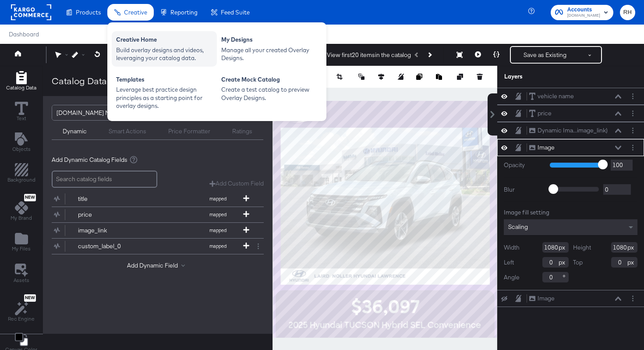
click at [135, 38] on div "Creative Home" at bounding box center [164, 40] width 96 height 11
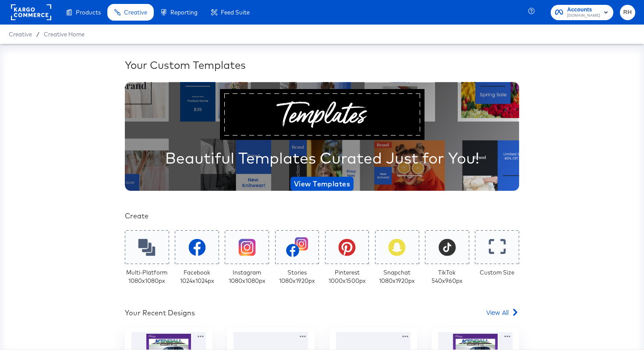
scroll to position [62, 0]
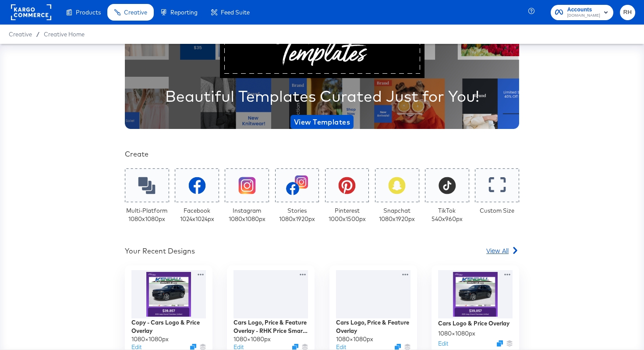
click at [500, 251] on span "View All" at bounding box center [497, 250] width 22 height 9
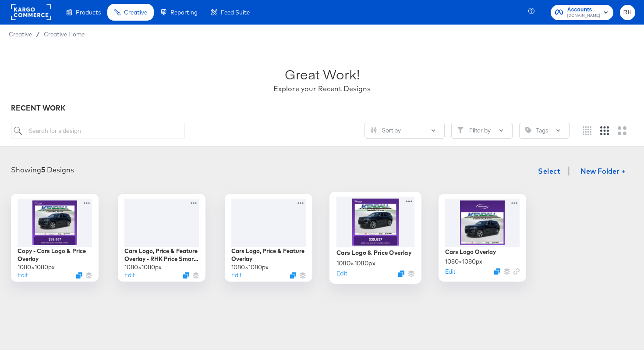
click at [370, 232] on div at bounding box center [375, 221] width 78 height 50
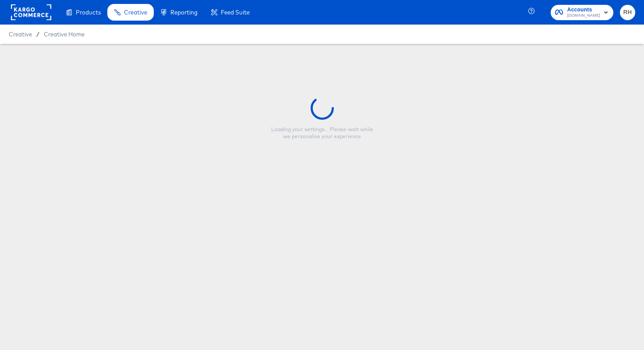
type input "Cars Logo & Price Overlay"
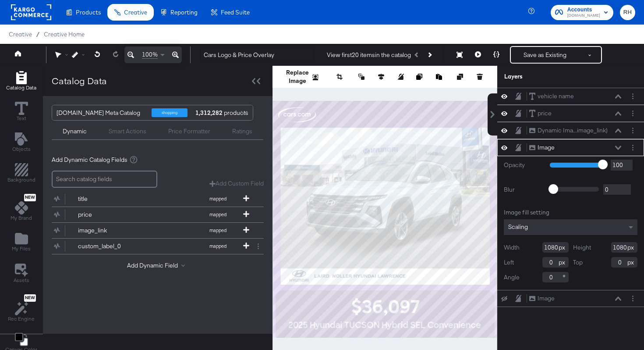
click at [619, 145] on button at bounding box center [617, 147] width 7 height 5
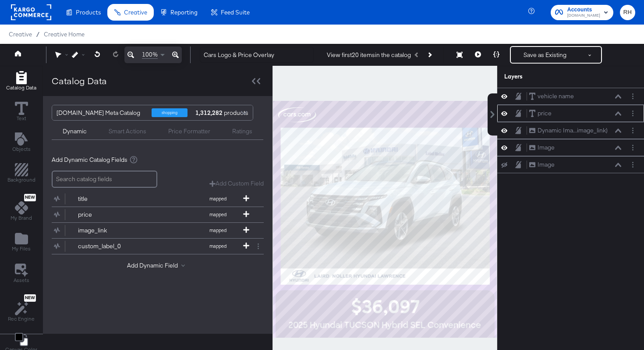
click at [619, 115] on icon at bounding box center [618, 113] width 6 height 4
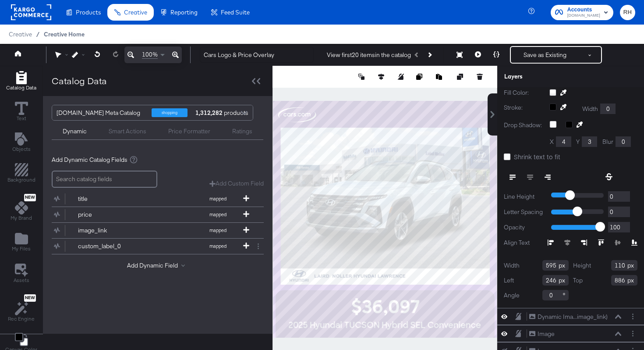
click at [60, 33] on span "Creative Home" at bounding box center [64, 34] width 41 height 7
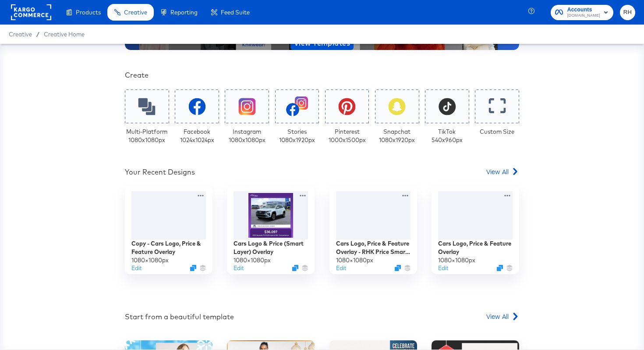
scroll to position [178, 0]
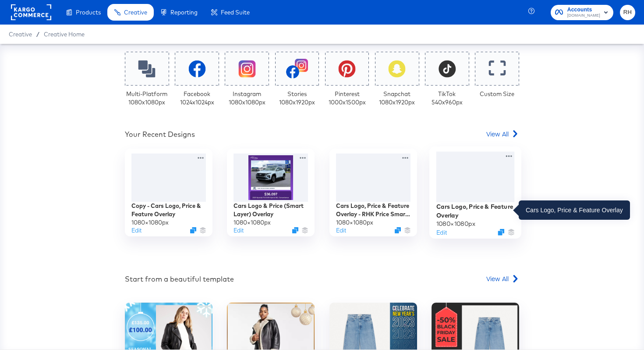
click at [466, 211] on div "Cars Logo, Price & Feature Overlay" at bounding box center [475, 210] width 78 height 17
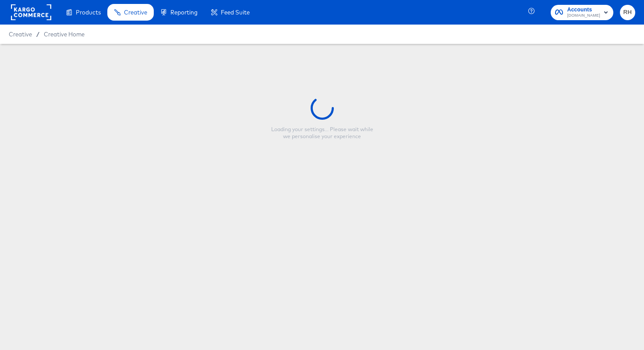
type input "Cars Logo, Price & Feature Overlay"
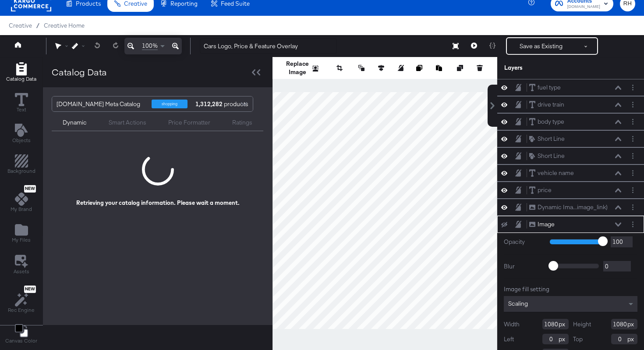
scroll to position [17, 0]
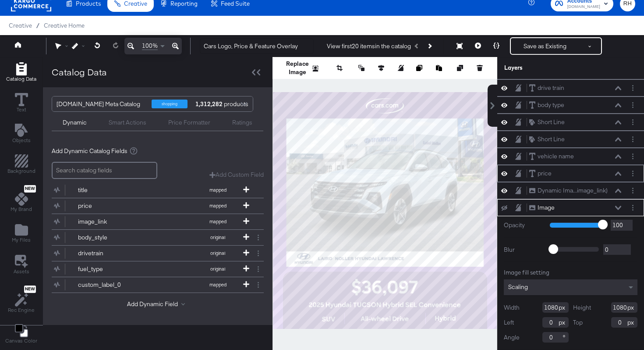
click at [619, 171] on icon at bounding box center [618, 173] width 6 height 4
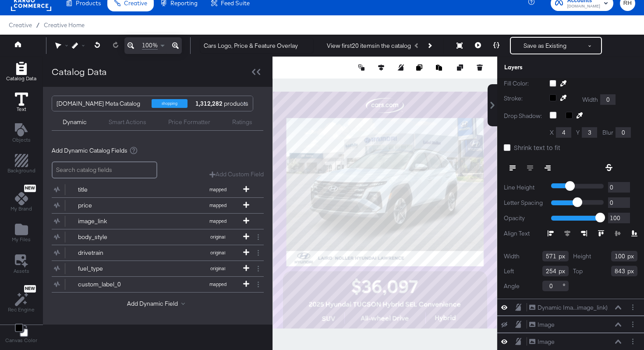
scroll to position [22, 0]
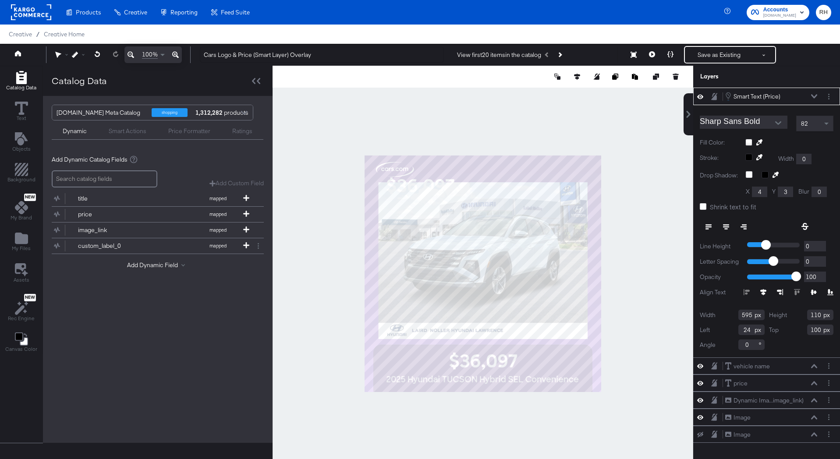
scroll to position [9, 0]
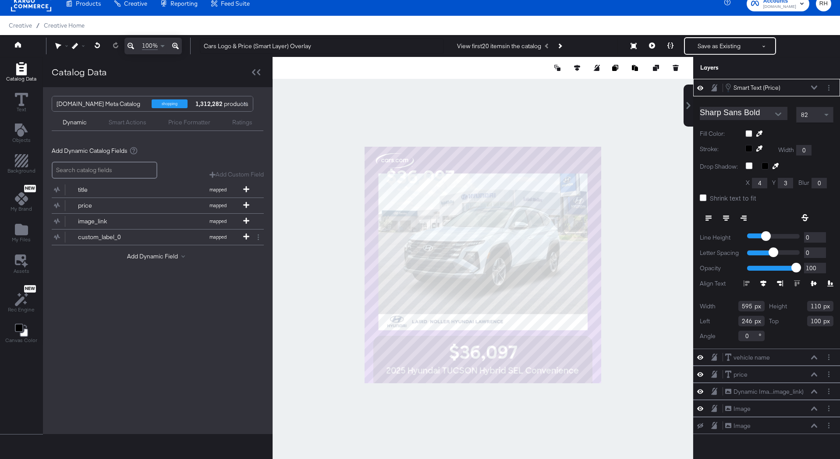
type input "246"
type input "886"
click at [811, 87] on icon at bounding box center [814, 87] width 6 height 4
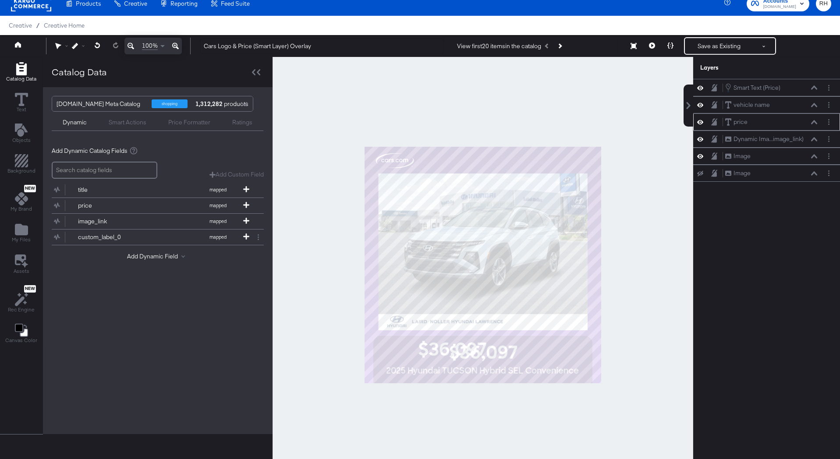
click at [812, 124] on icon at bounding box center [814, 122] width 6 height 4
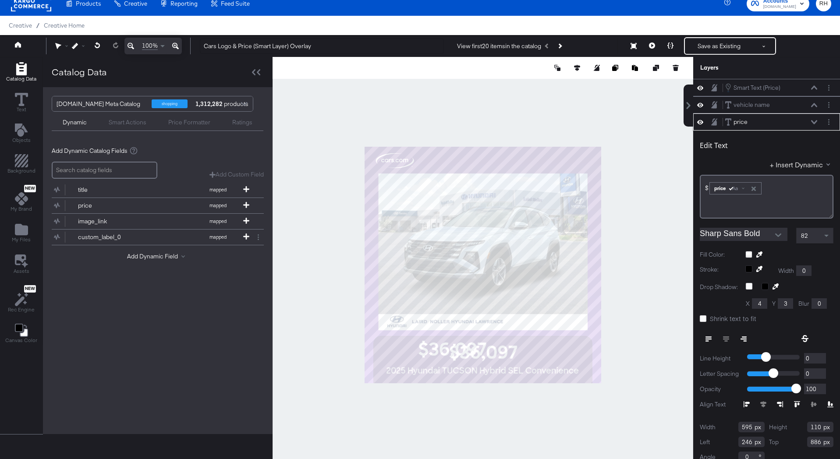
scroll to position [10, 0]
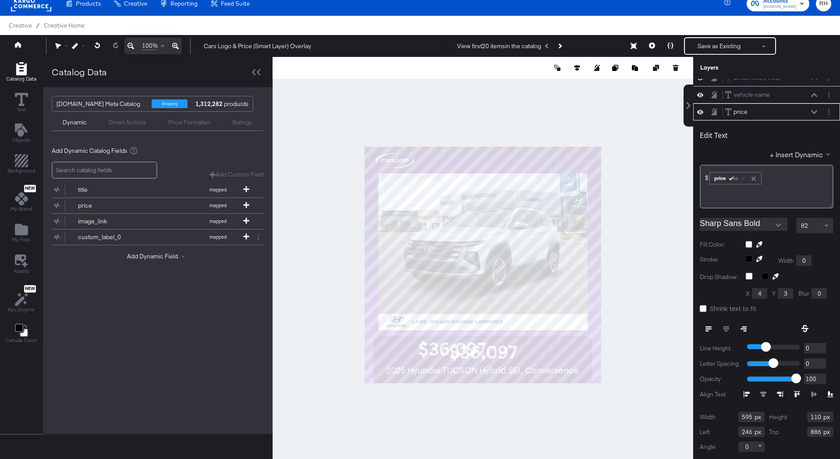
click at [749, 241] on div at bounding box center [789, 244] width 88 height 7
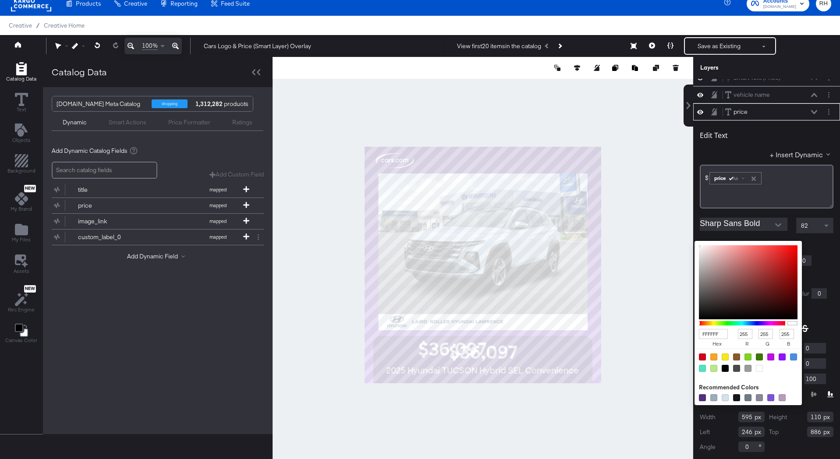
click at [702, 357] on div at bounding box center [702, 356] width 7 height 7
type input "D0021B"
type input "208"
type input "2"
type input "27"
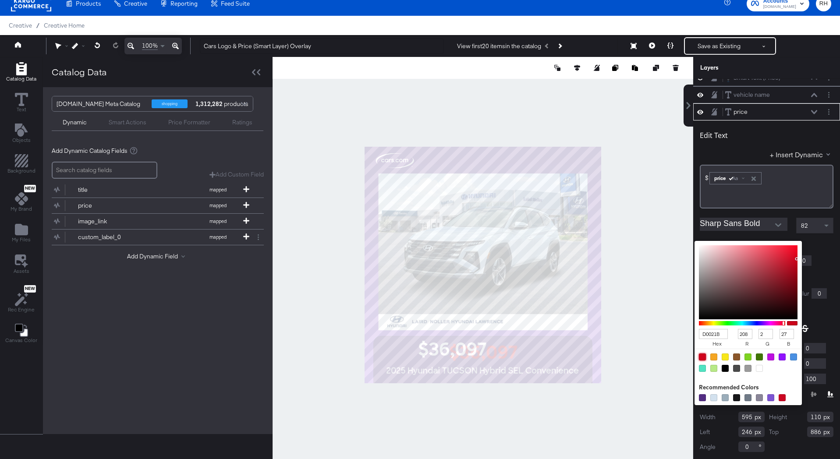
click at [819, 241] on div "D0021B hex 208 r 2 g 27 b 100 a Recommended Colors" at bounding box center [789, 244] width 88 height 7
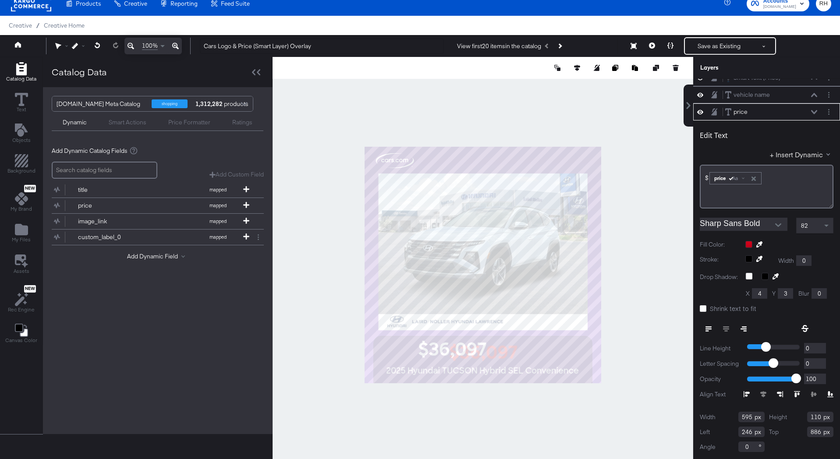
click at [813, 112] on icon at bounding box center [814, 112] width 6 height 4
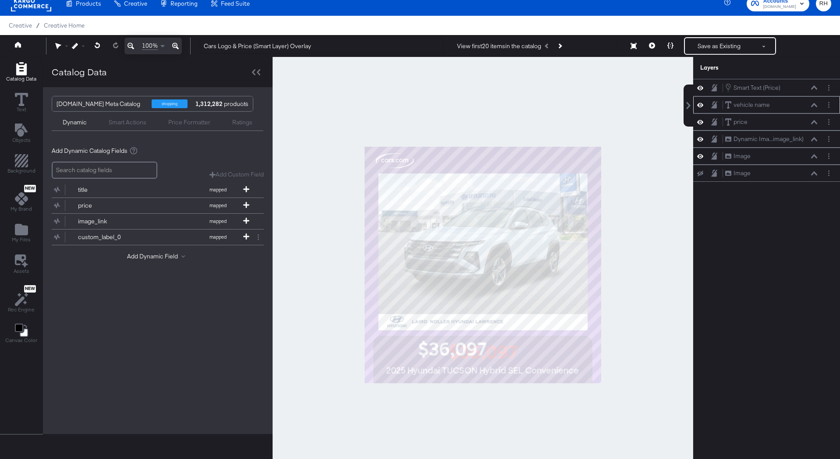
scroll to position [0, 0]
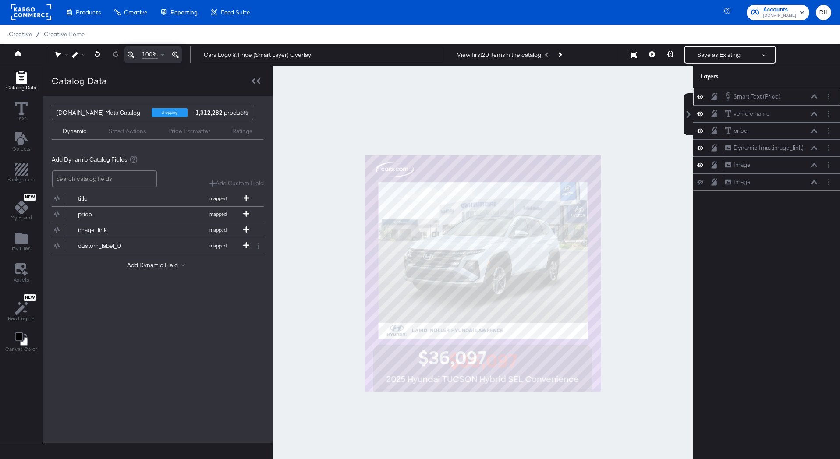
click at [789, 97] on div "Smart Text (Price) Smart Text (Price)" at bounding box center [770, 97] width 93 height 10
click at [814, 96] on icon at bounding box center [814, 96] width 6 height 4
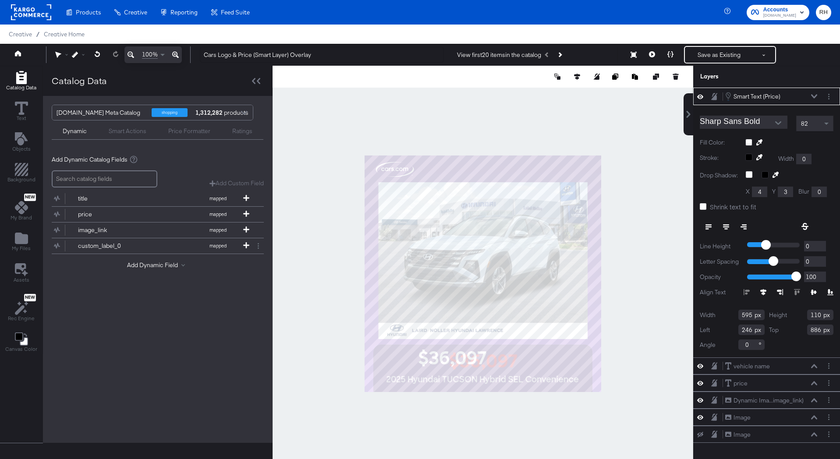
click at [725, 225] on icon at bounding box center [726, 224] width 6 height 1
click at [706, 227] on icon at bounding box center [708, 227] width 6 height 6
click at [727, 227] on icon at bounding box center [726, 227] width 6 height 6
click at [815, 95] on icon at bounding box center [814, 96] width 6 height 4
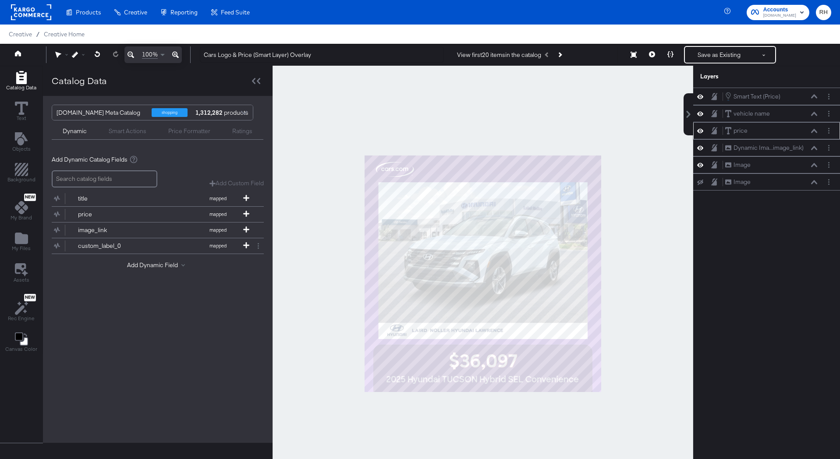
click at [700, 131] on icon at bounding box center [700, 130] width 6 height 7
click at [649, 53] on button at bounding box center [652, 55] width 18 height 18
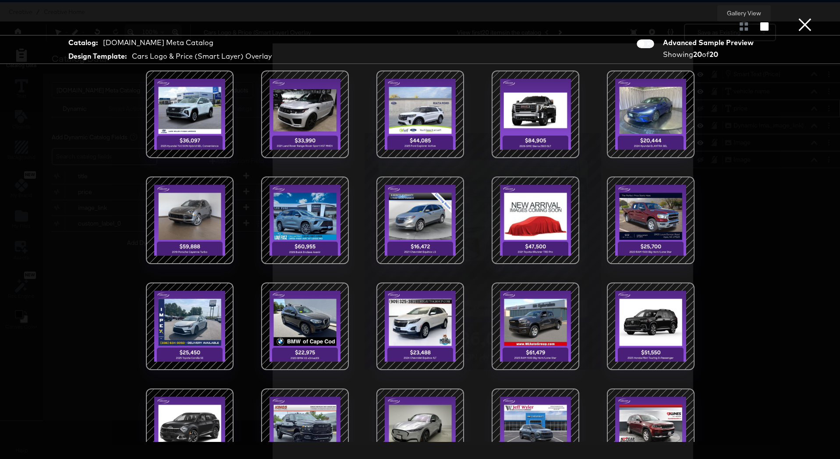
click at [745, 28] on div at bounding box center [743, 26] width 15 height 9
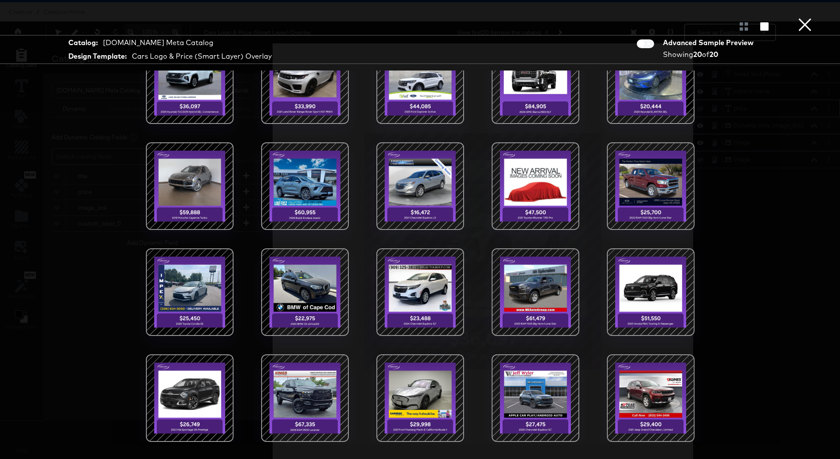
click at [803, 18] on button "×" at bounding box center [805, 9] width 18 height 18
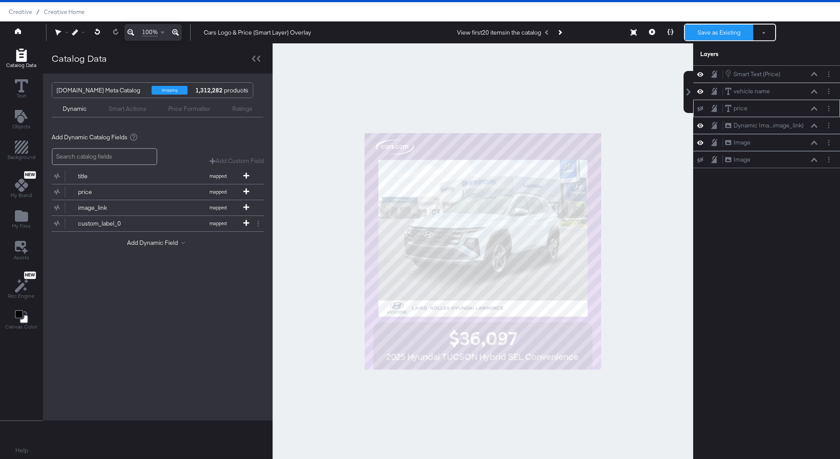
click at [694, 35] on button "Save as Existing" at bounding box center [719, 33] width 68 height 16
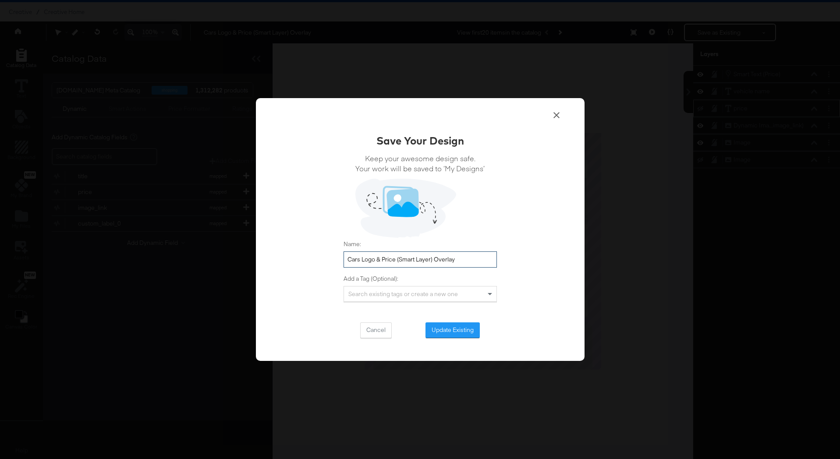
click at [474, 263] on input "Cars Logo & Price (Smart Layer) Overlay" at bounding box center [419, 259] width 153 height 16
click at [443, 327] on button "Update Existing" at bounding box center [452, 330] width 54 height 16
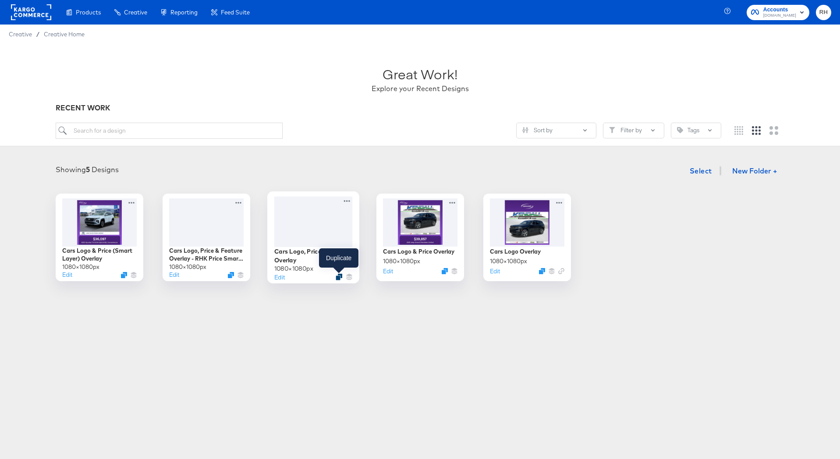
click at [338, 275] on icon "Duplicate" at bounding box center [338, 277] width 7 height 7
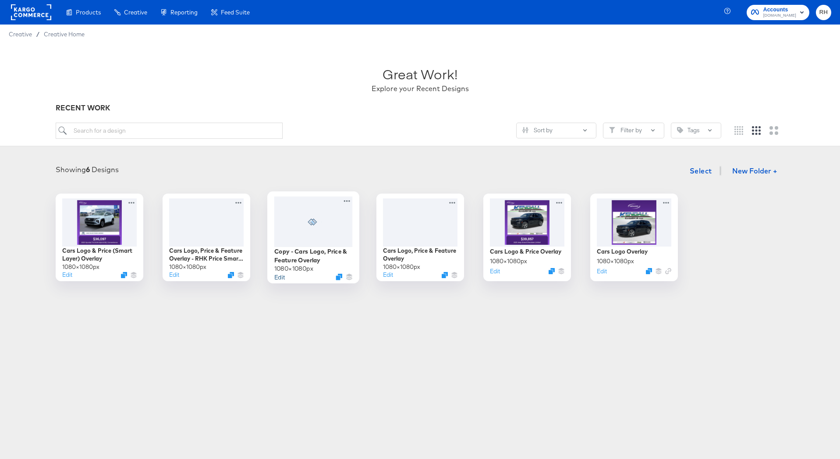
click at [281, 278] on button "Edit" at bounding box center [279, 276] width 11 height 8
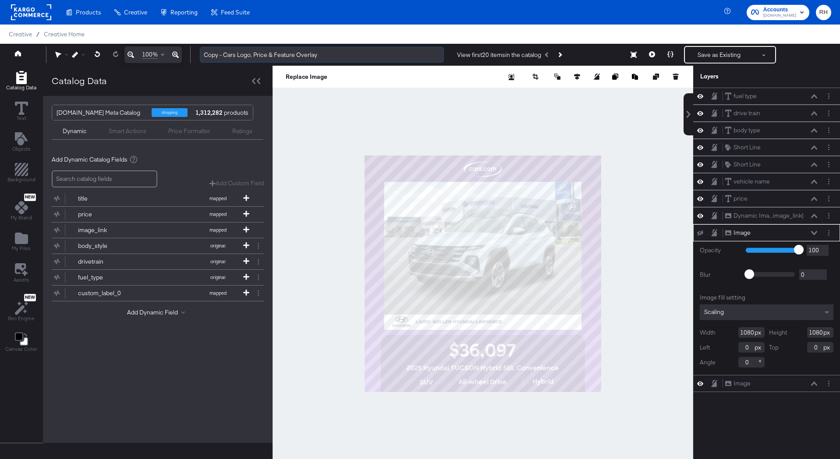
click at [266, 51] on input "Copy - Cars Logo, Price & Feature Overlay" at bounding box center [322, 55] width 244 height 16
type input "Cars Logo, Price (Smart Layer) & Feature Overlay"
click at [811, 232] on icon at bounding box center [814, 233] width 6 height 4
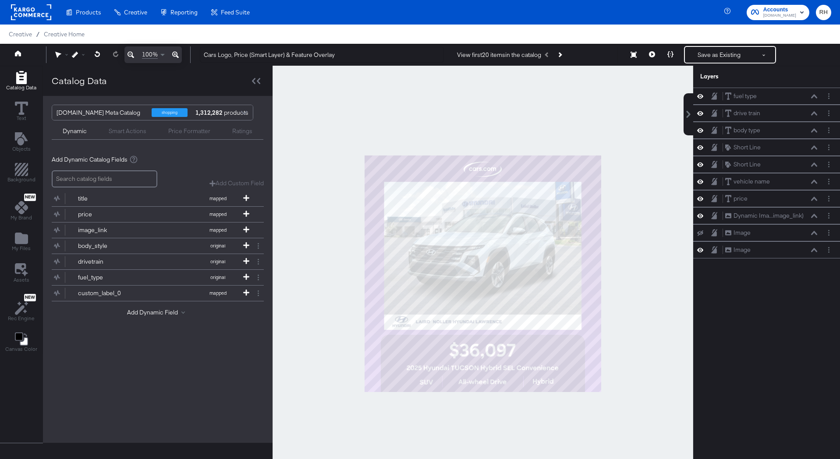
click at [120, 131] on div "Smart Actions" at bounding box center [128, 131] width 38 height 8
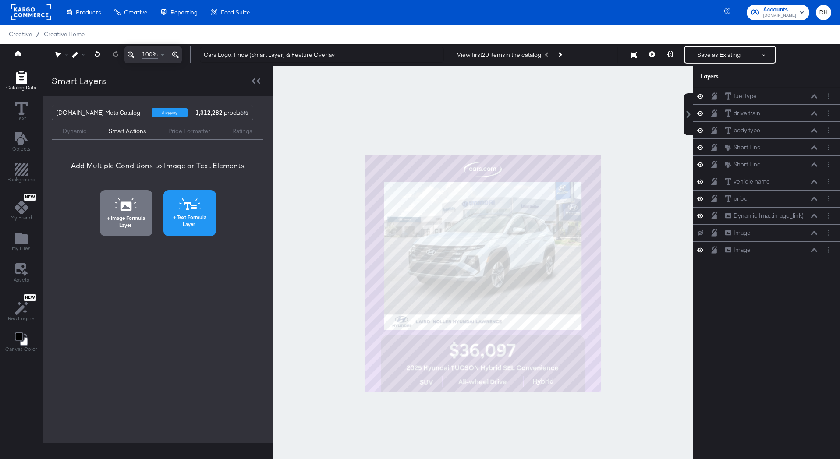
click at [176, 201] on button "Text Formula Layer" at bounding box center [189, 213] width 53 height 46
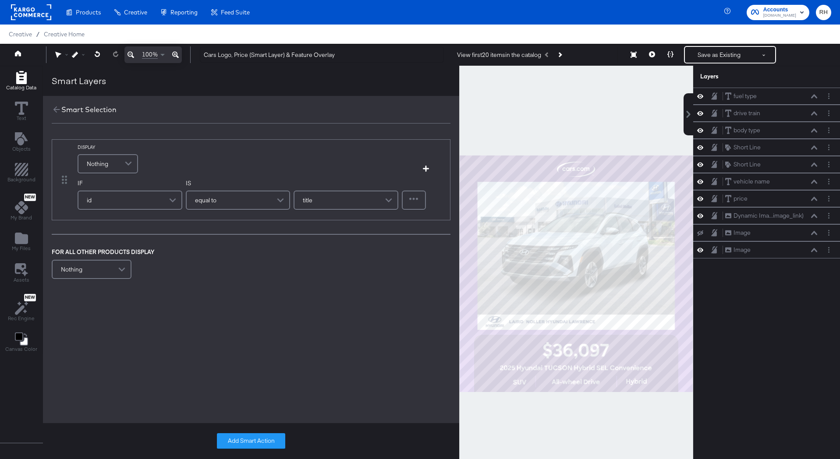
click at [97, 168] on span "Nothing" at bounding box center [97, 163] width 21 height 15
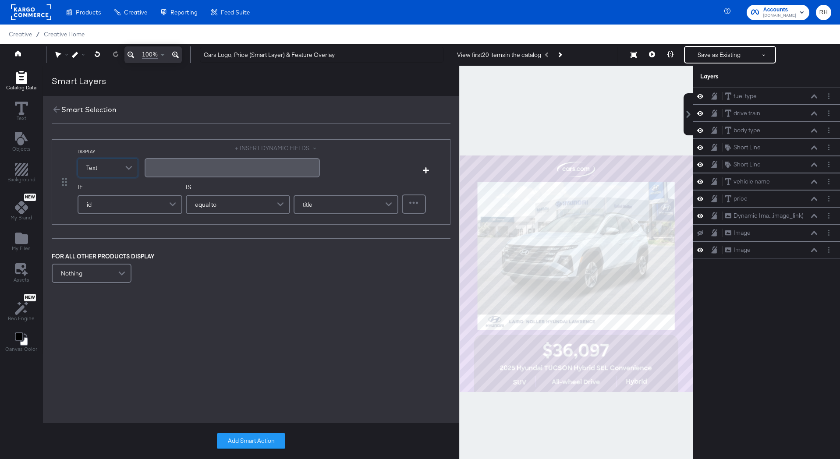
click at [150, 167] on div "﻿" at bounding box center [232, 167] width 165 height 8
click at [262, 149] on button "+ INSERT DYNAMIC FIELDS" at bounding box center [277, 148] width 85 height 8
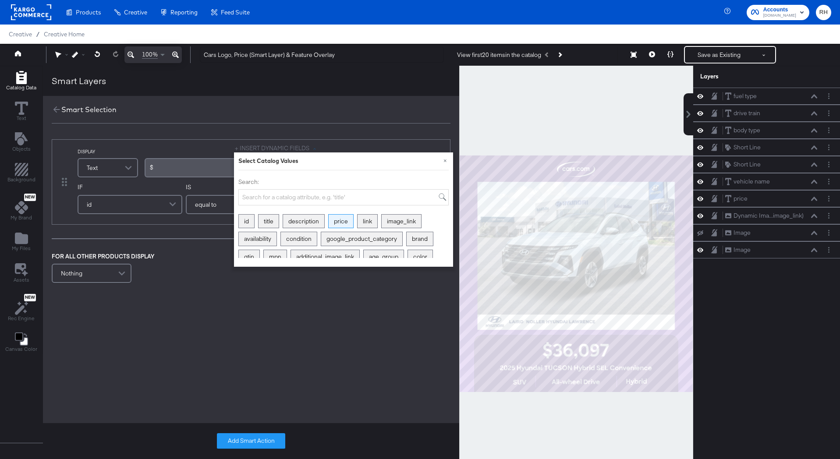
click at [346, 225] on div "price" at bounding box center [340, 222] width 25 height 14
click at [185, 170] on span "To enrich screen reader interactions, please activate Accessibility in Grammarl…" at bounding box center [185, 171] width 3 height 3
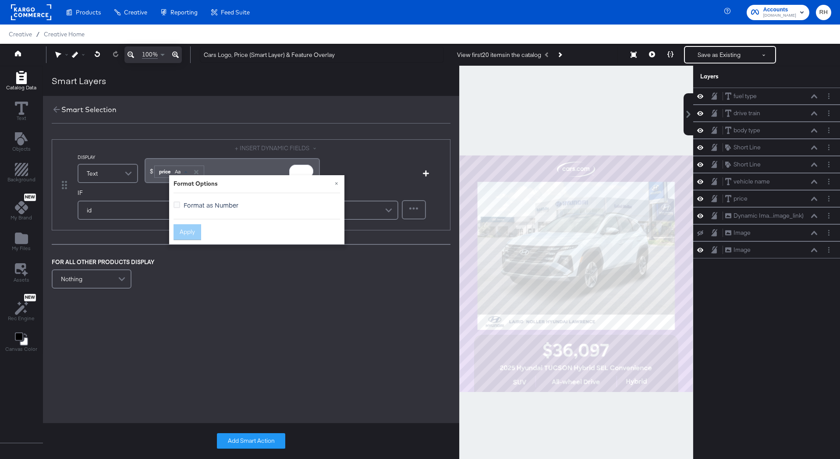
click at [190, 205] on span "Format as Number" at bounding box center [211, 205] width 55 height 9
click at [0, 0] on input "Format as Number" at bounding box center [0, 0] width 0 height 0
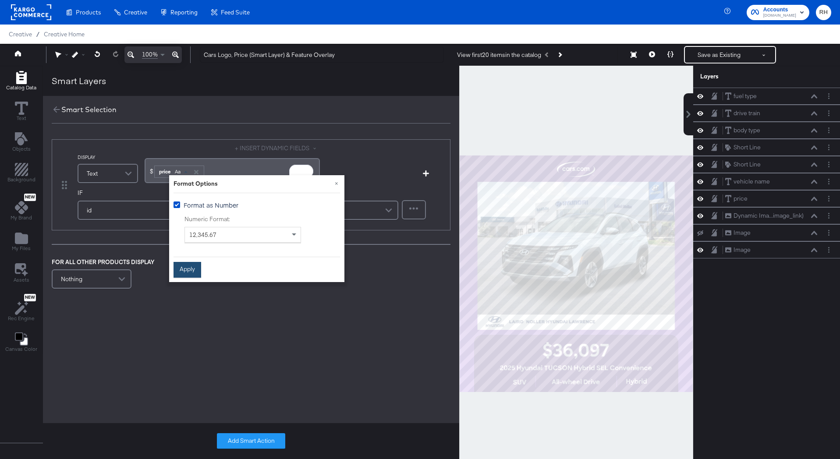
click at [186, 270] on button "Apply" at bounding box center [187, 270] width 28 height 16
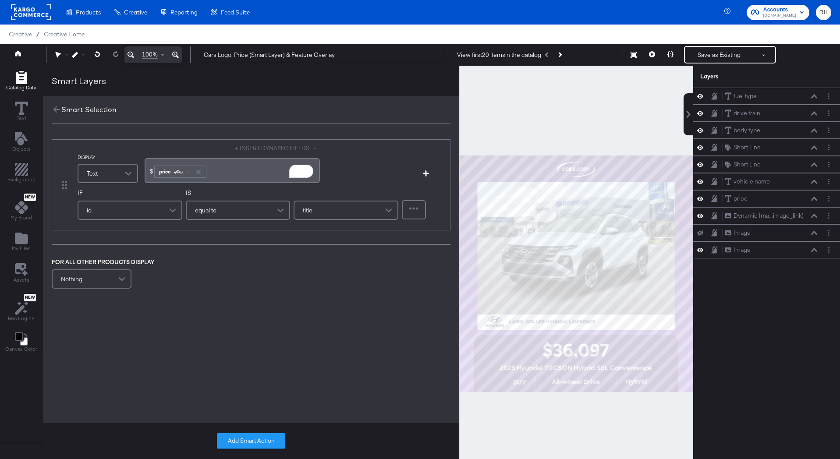
click at [113, 215] on div "id" at bounding box center [129, 210] width 103 height 18
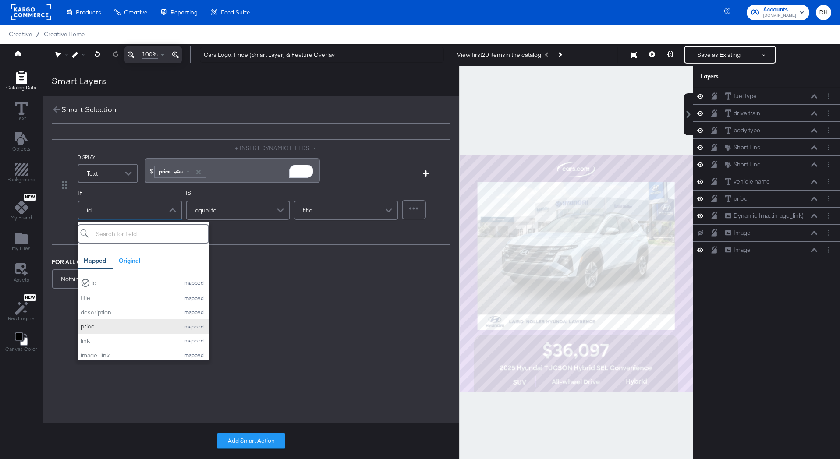
click at [94, 331] on button "price mapped" at bounding box center [143, 326] width 131 height 14
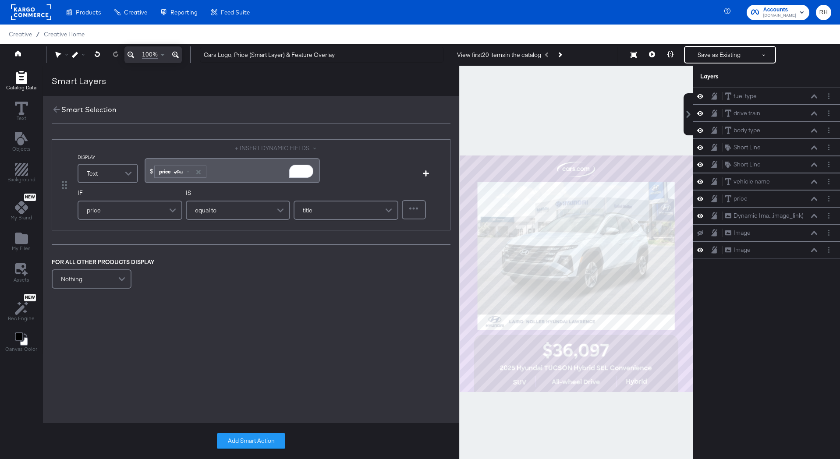
click at [210, 210] on span "equal to" at bounding box center [205, 210] width 21 height 15
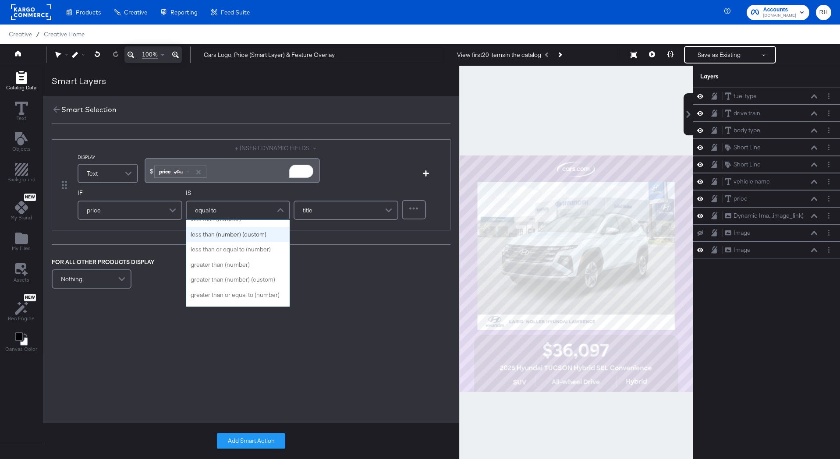
scroll to position [100, 0]
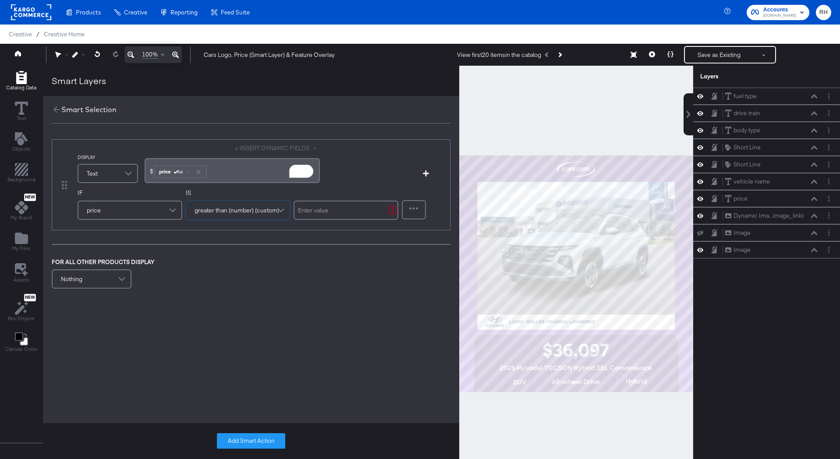
click at [314, 211] on input "text" at bounding box center [345, 210] width 105 height 19
type input "0"
click at [99, 275] on div "Nothing" at bounding box center [92, 279] width 78 height 18
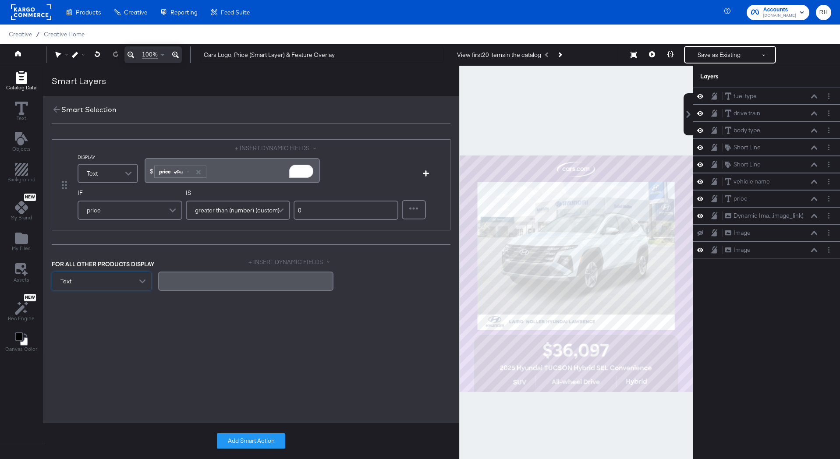
click at [174, 285] on div "﻿" at bounding box center [245, 281] width 175 height 19
click at [226, 438] on button "Add Smart Action" at bounding box center [251, 441] width 68 height 16
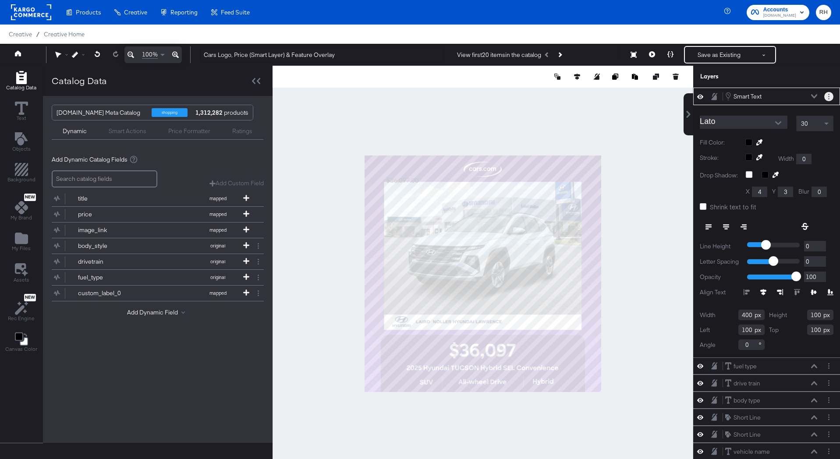
click at [830, 97] on button "Layer Options" at bounding box center [828, 96] width 9 height 9
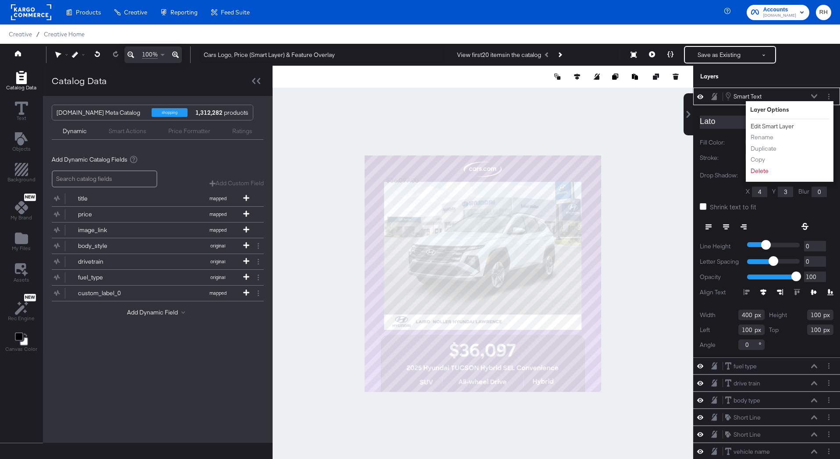
click at [785, 124] on button "Edit Smart Layer" at bounding box center [772, 126] width 44 height 9
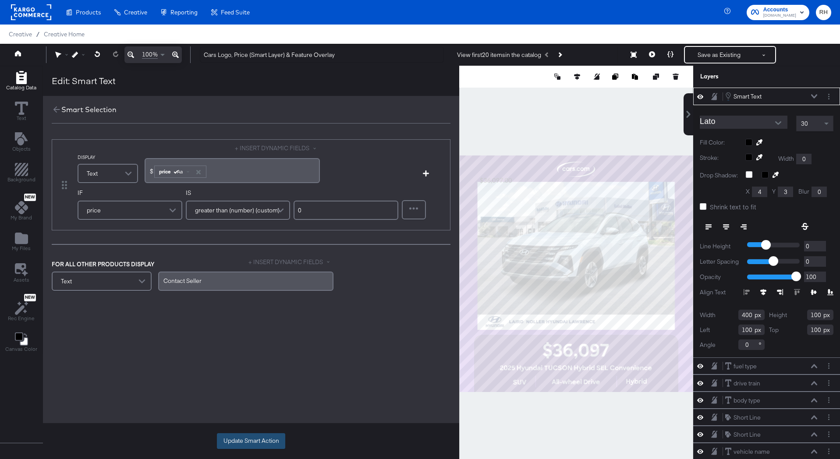
click at [255, 442] on button "Update Smart Action" at bounding box center [251, 441] width 68 height 16
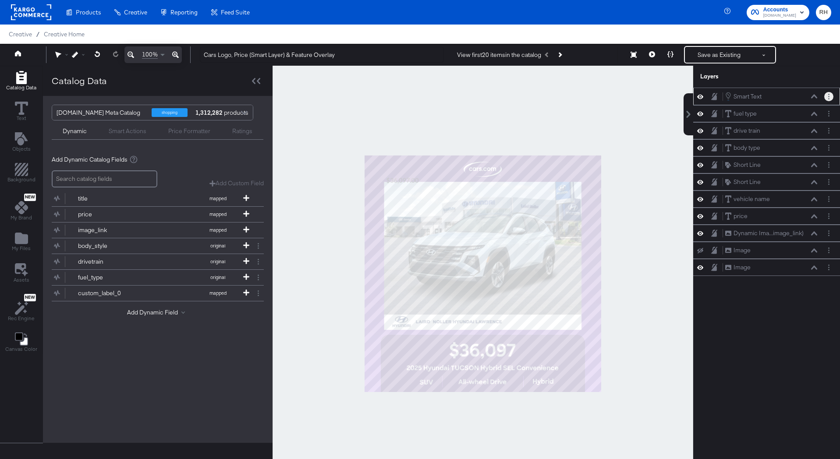
click at [828, 99] on button "Layer Options" at bounding box center [828, 96] width 9 height 9
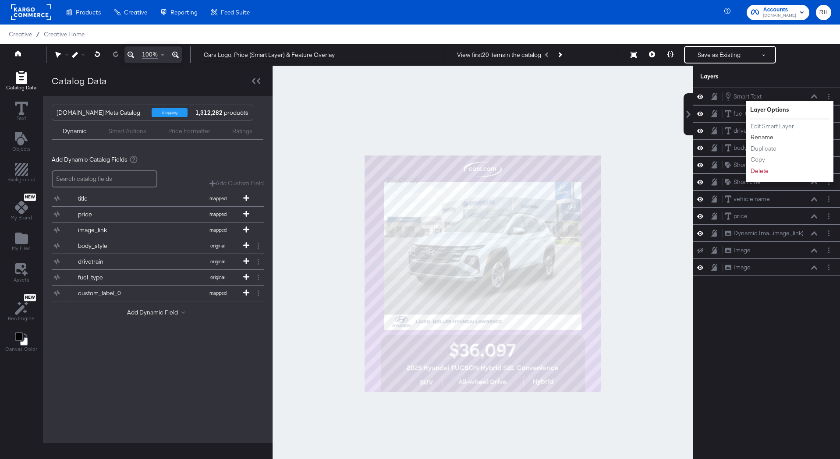
click at [765, 138] on button "Rename" at bounding box center [762, 137] width 24 height 9
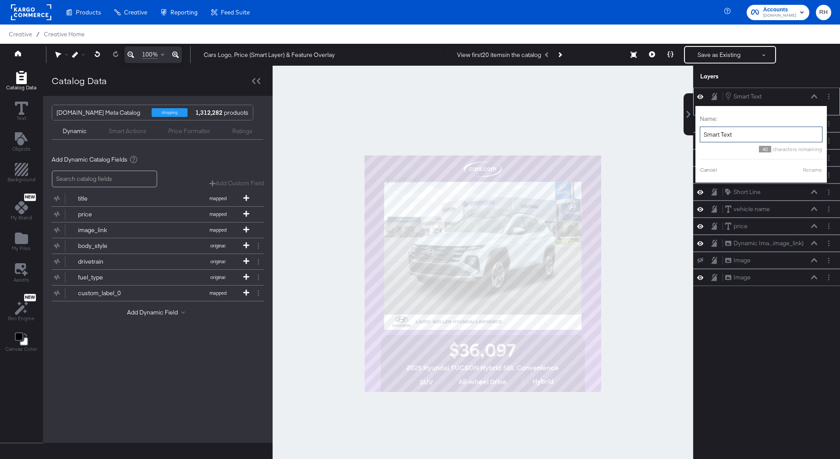
click at [757, 132] on input "Smart Text" at bounding box center [760, 135] width 123 height 16
type input "Smart Text (Price)"
click at [800, 168] on button "Rename" at bounding box center [801, 170] width 20 height 8
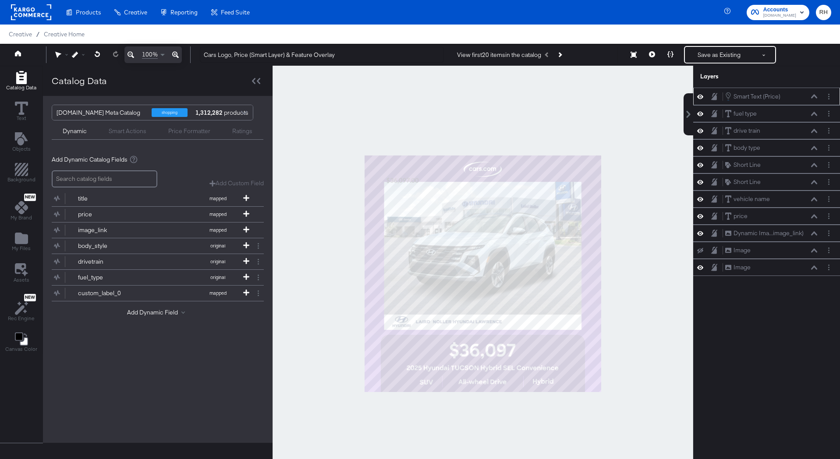
click at [813, 96] on icon at bounding box center [814, 96] width 6 height 4
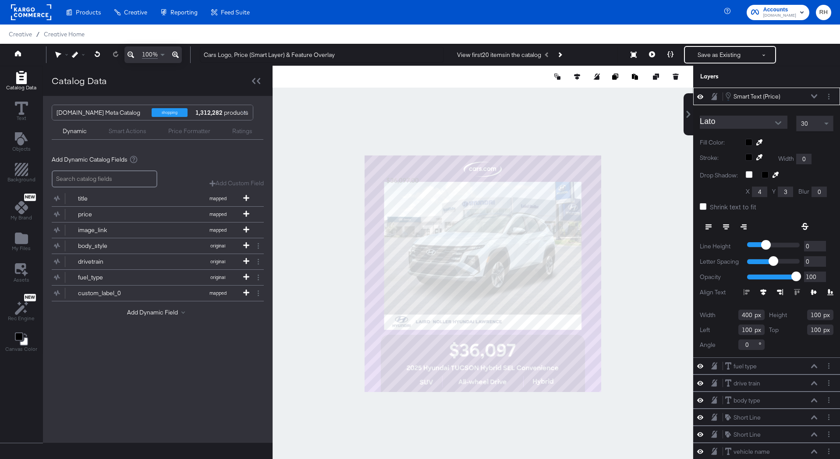
click at [755, 126] on input "Lato" at bounding box center [736, 122] width 74 height 13
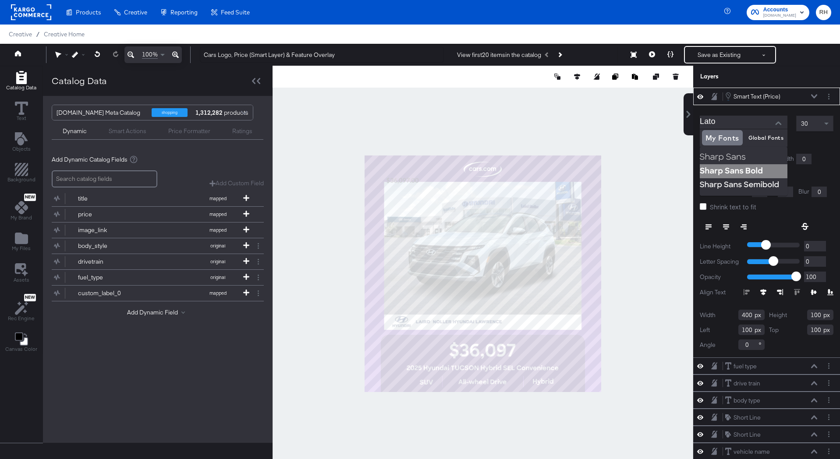
click at [749, 170] on img at bounding box center [743, 171] width 88 height 14
type input "Sharp Sans Bold"
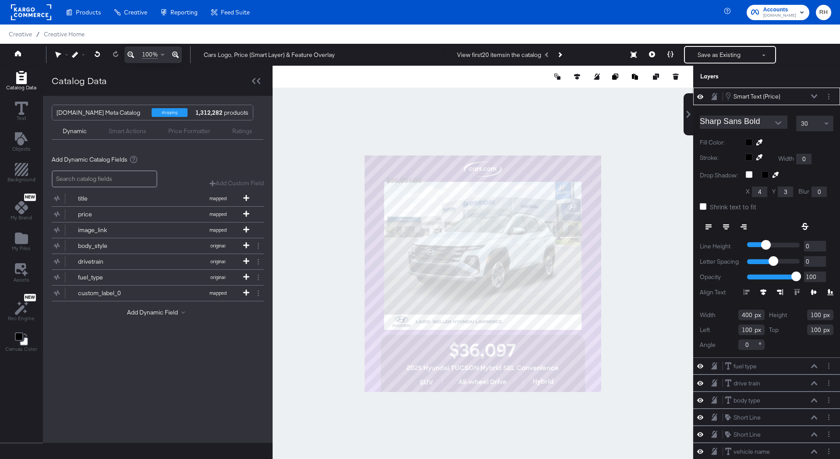
click at [807, 121] on span "30" at bounding box center [804, 124] width 7 height 8
type input "82"
click at [748, 141] on div at bounding box center [789, 142] width 88 height 7
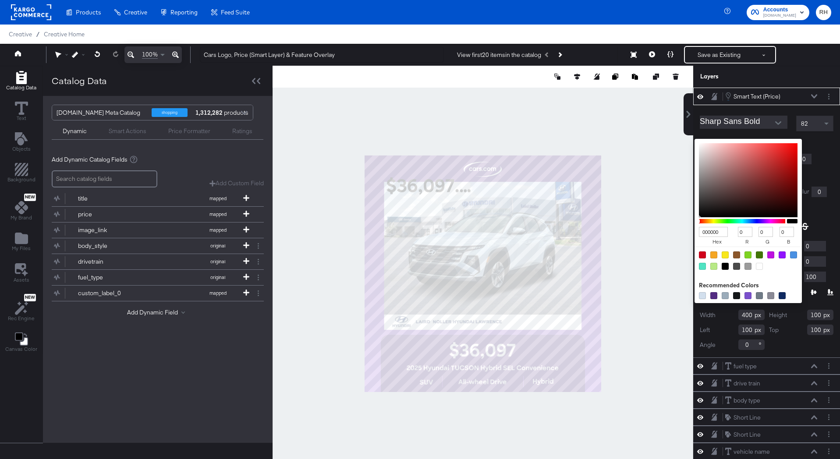
click at [760, 267] on div at bounding box center [759, 266] width 7 height 7
type input "FFFFFF"
type input "255"
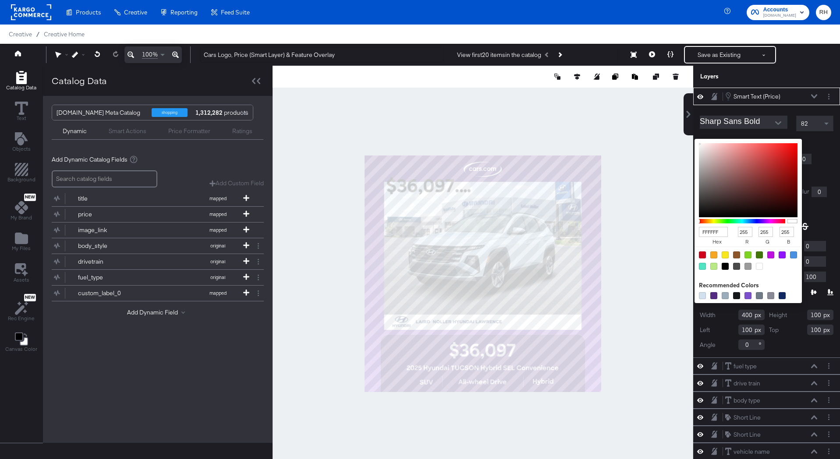
click at [819, 169] on div "Sharp Sans Bold 82 Fill Color: FFFFFF hex 255 r 255 g 255 b 100 a Recommended C…" at bounding box center [766, 231] width 147 height 252
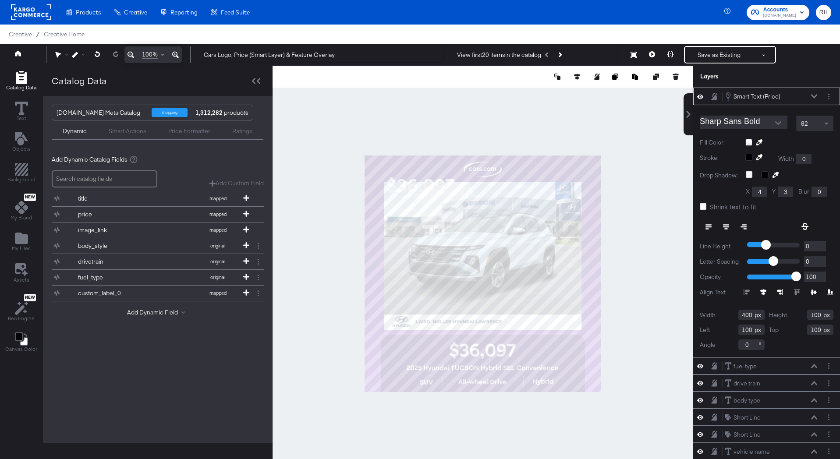
click at [726, 228] on icon at bounding box center [726, 227] width 6 height 6
click at [747, 315] on input "400" at bounding box center [751, 315] width 26 height 11
click at [748, 315] on input "400" at bounding box center [751, 315] width 26 height 11
type input "4"
type input "459"
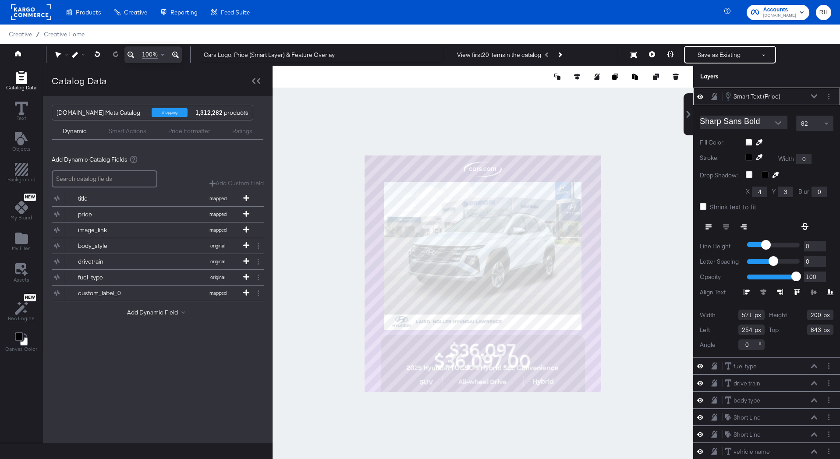
type input "843"
click at [809, 122] on div "82" at bounding box center [814, 123] width 36 height 15
type input "80"
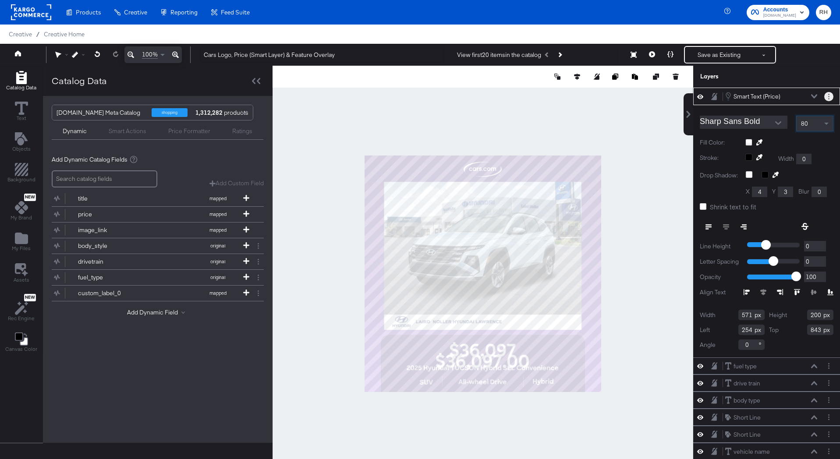
click at [826, 96] on button "Layer Options" at bounding box center [828, 96] width 9 height 9
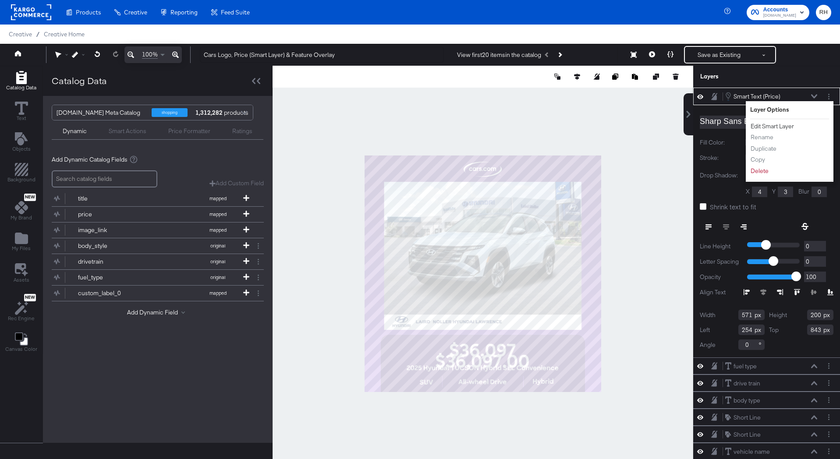
click at [781, 124] on button "Edit Smart Layer" at bounding box center [772, 126] width 44 height 9
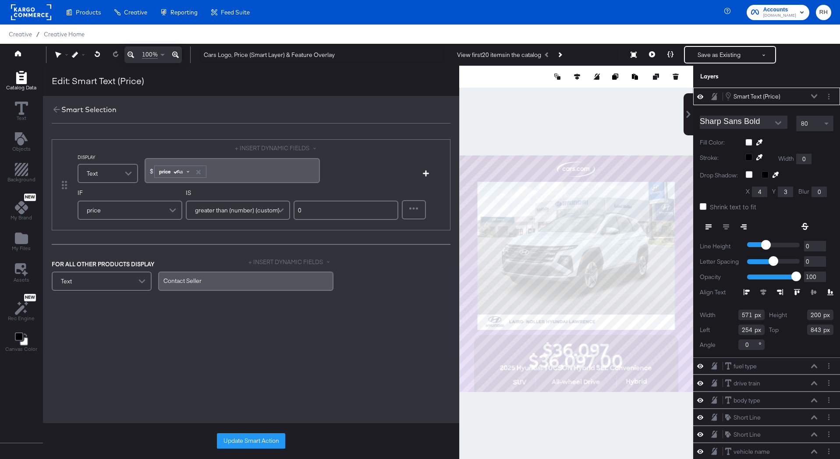
click at [187, 172] on span at bounding box center [188, 171] width 3 height 3
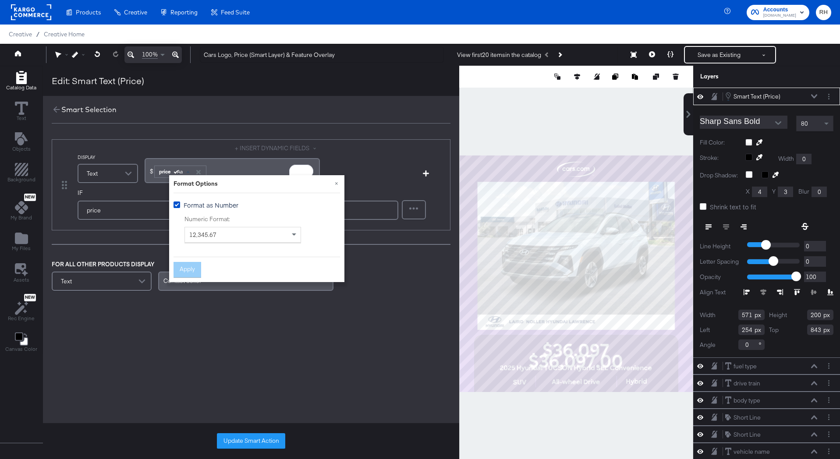
click at [209, 234] on span "12,345.67" at bounding box center [202, 235] width 27 height 8
click at [192, 272] on button "Apply" at bounding box center [187, 270] width 28 height 16
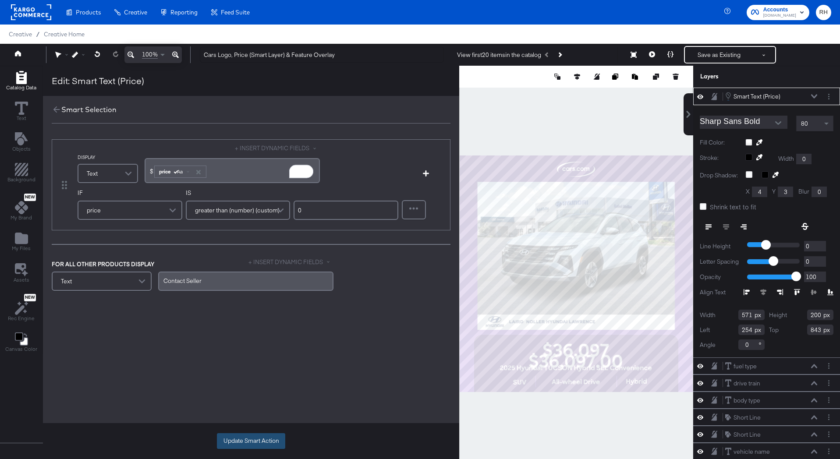
click at [232, 441] on button "Update Smart Action" at bounding box center [251, 441] width 68 height 16
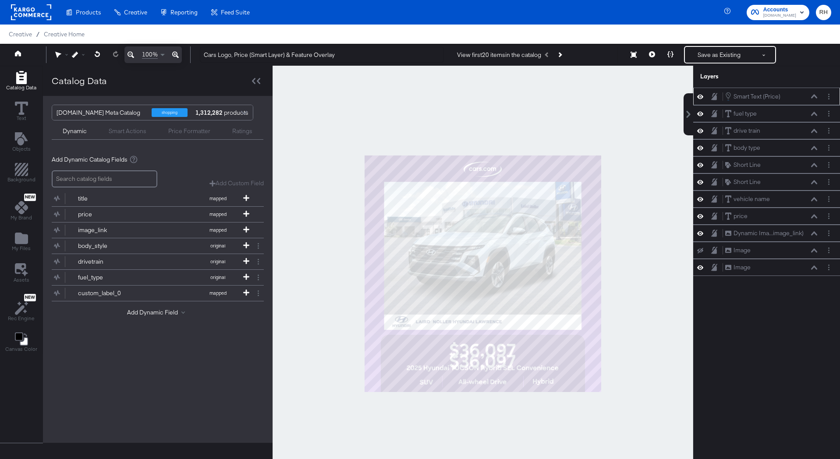
click at [812, 97] on icon at bounding box center [814, 96] width 6 height 4
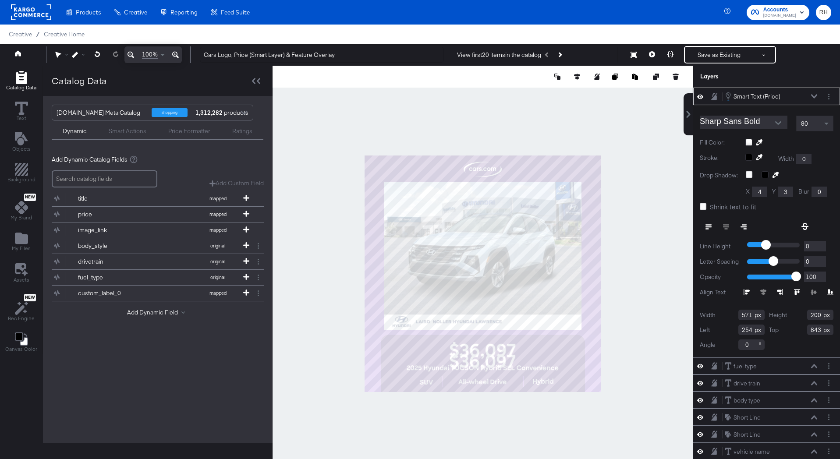
click at [812, 315] on input "200" at bounding box center [820, 315] width 26 height 11
type input "100"
click at [814, 97] on icon at bounding box center [814, 96] width 6 height 4
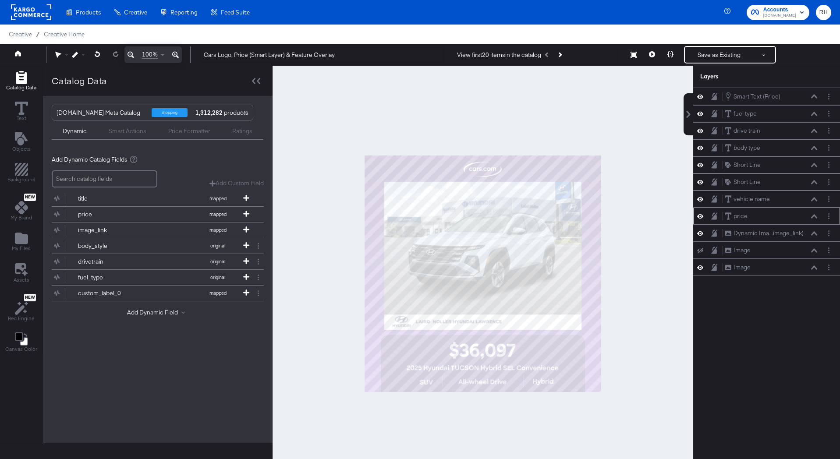
click at [702, 218] on icon at bounding box center [700, 215] width 6 height 7
click at [720, 53] on button "Save as Existing" at bounding box center [719, 55] width 68 height 16
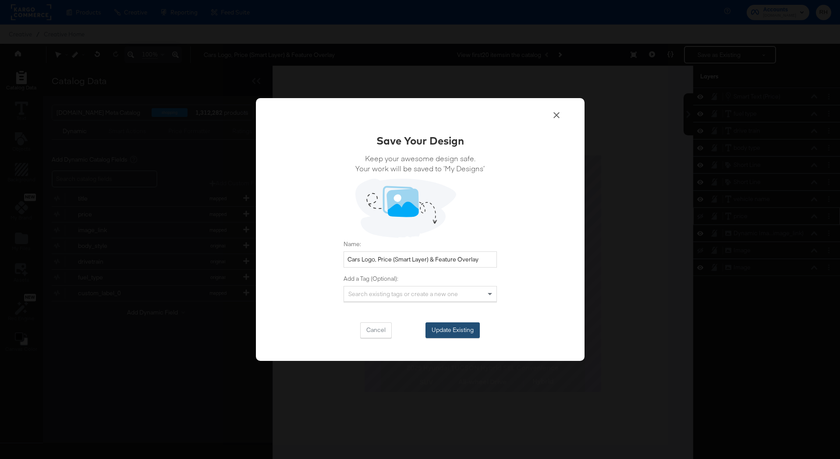
click at [458, 334] on button "Update Existing" at bounding box center [452, 330] width 54 height 16
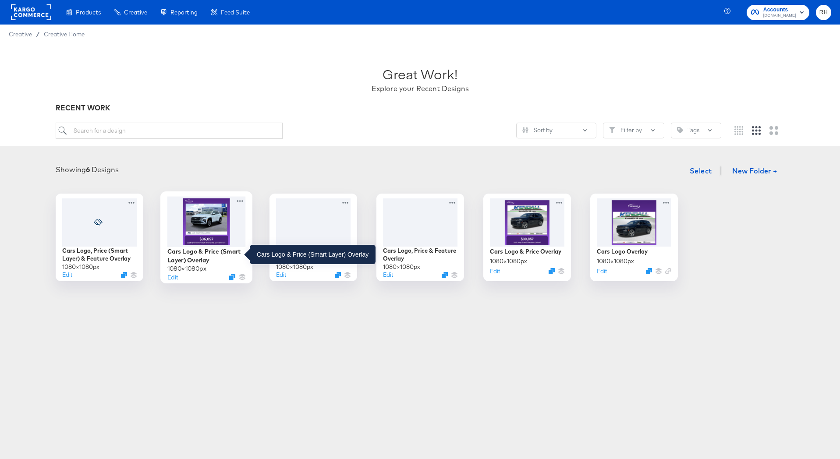
click at [192, 254] on div "Cars Logo & Price (Smart Layer) Overlay" at bounding box center [206, 255] width 78 height 17
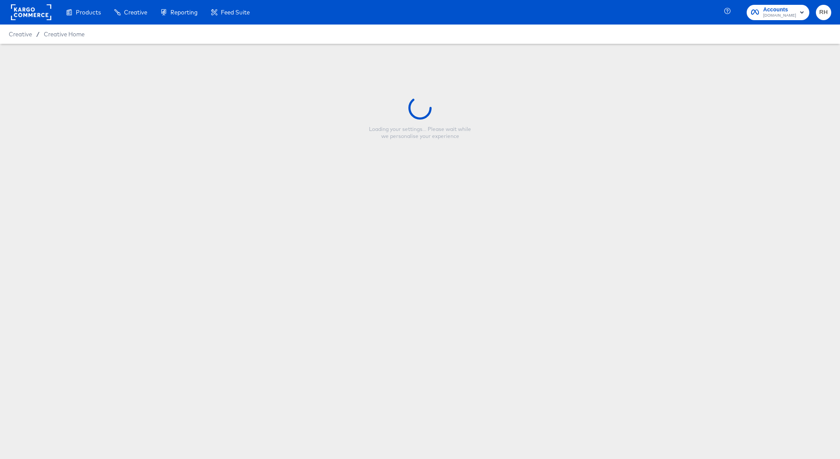
type input "Cars Logo & Price (Smart Layer) Overlay"
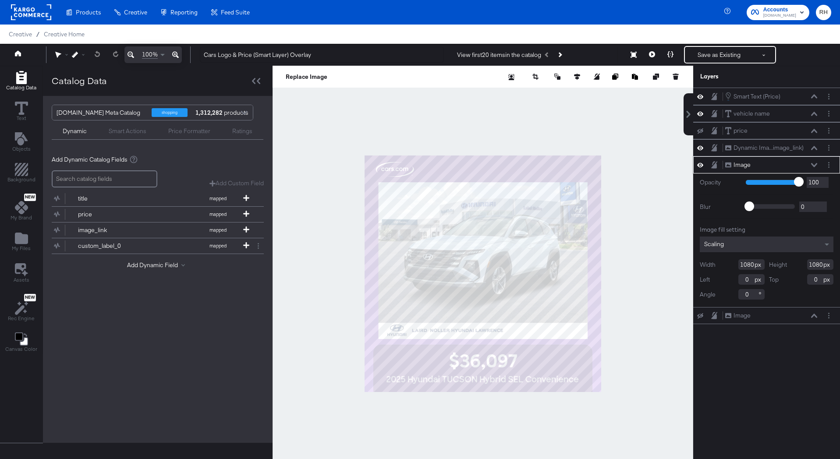
click at [813, 164] on icon at bounding box center [814, 165] width 6 height 4
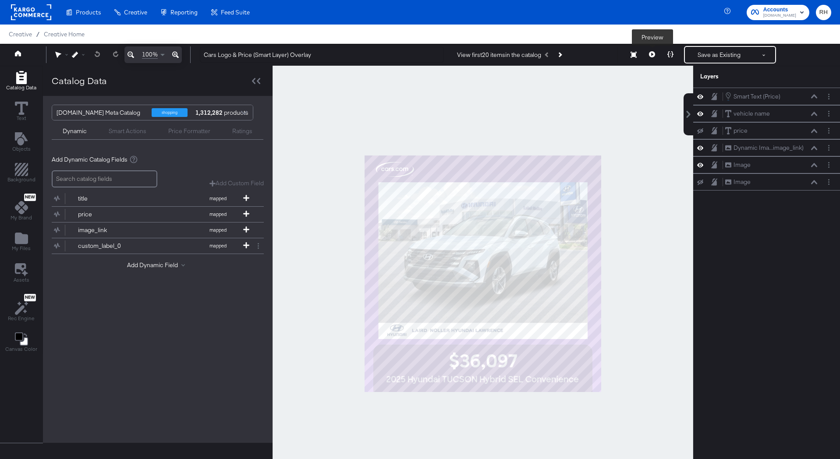
click at [650, 53] on icon at bounding box center [652, 54] width 6 height 6
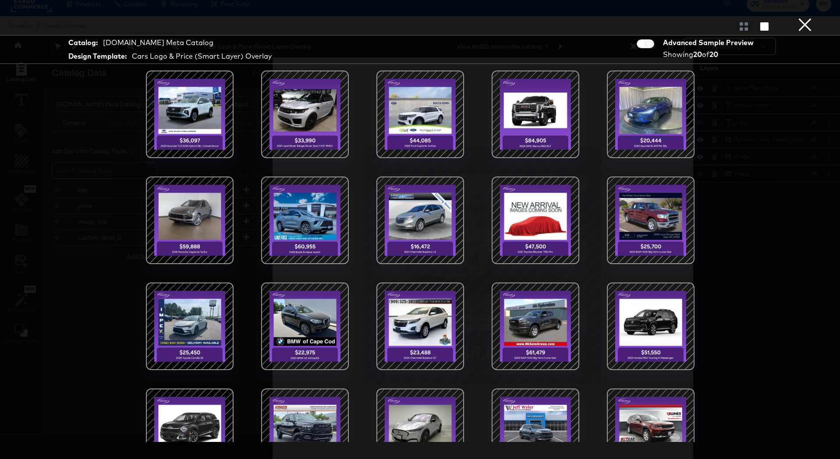
click at [805, 18] on button "×" at bounding box center [805, 9] width 18 height 18
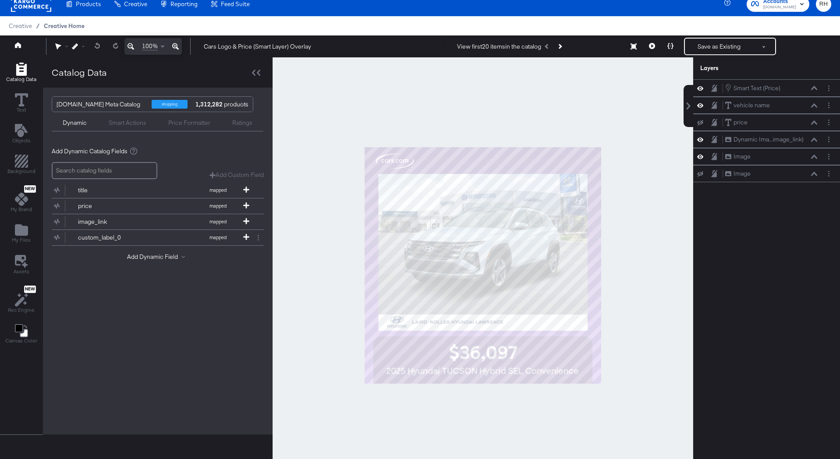
click at [74, 25] on span "Creative Home" at bounding box center [64, 25] width 41 height 7
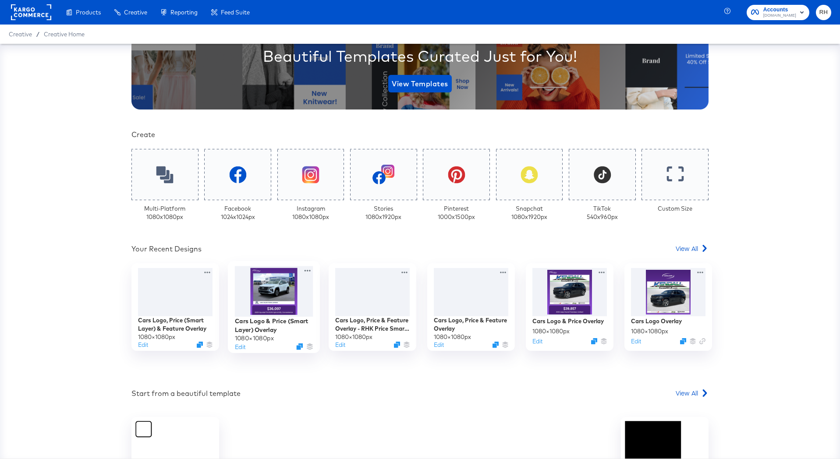
scroll to position [143, 0]
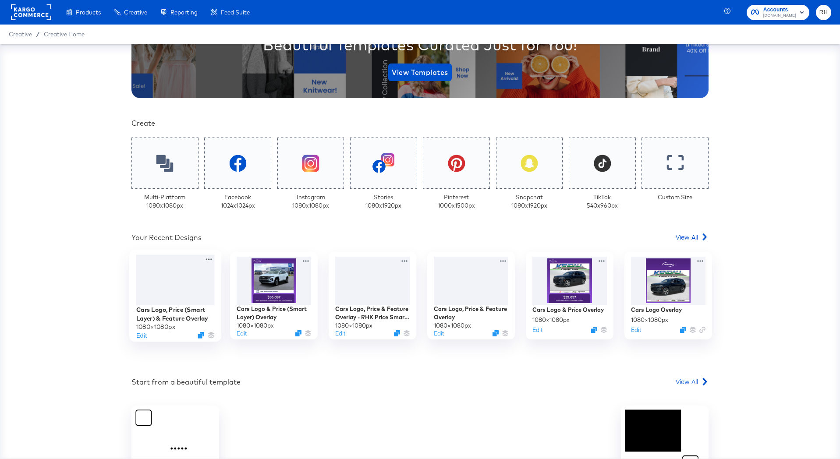
click at [194, 296] on div at bounding box center [175, 280] width 78 height 51
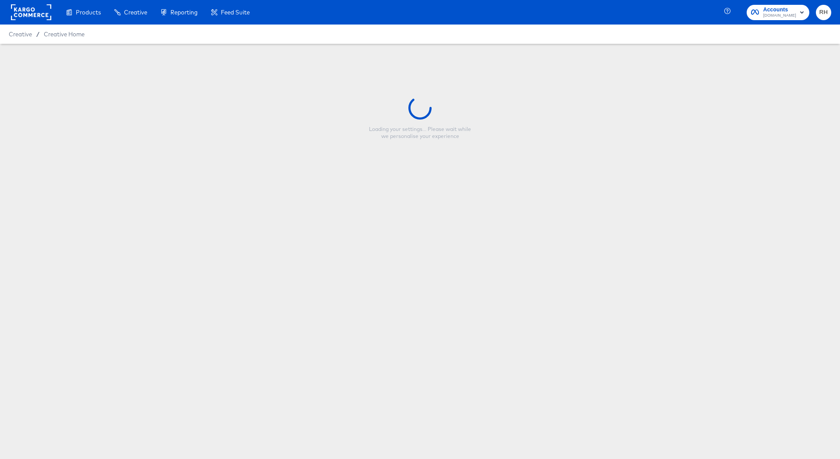
type input "Cars Logo, Price (Smart Layer) & Feature Overlay"
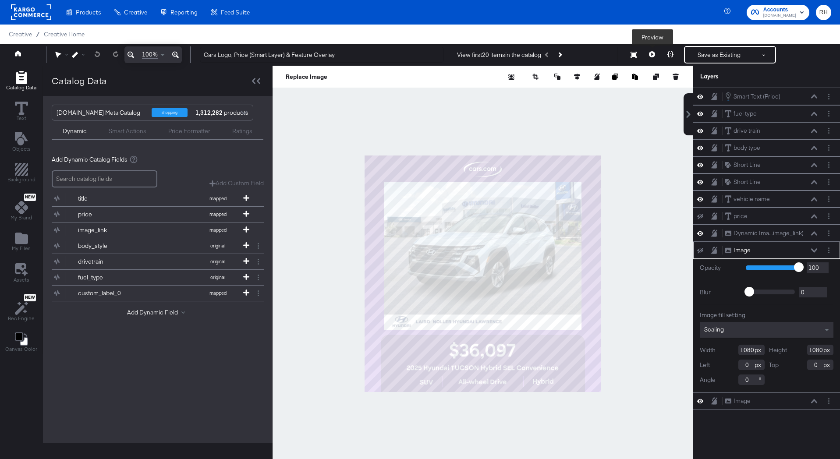
click at [653, 55] on icon at bounding box center [652, 54] width 6 height 6
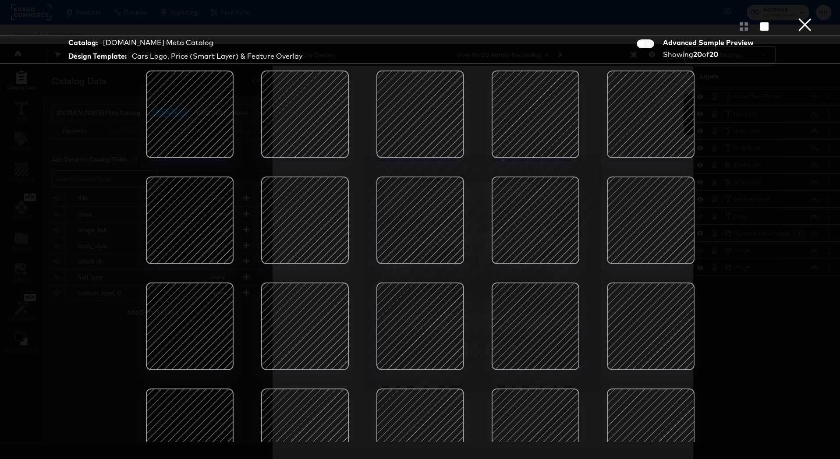
scroll to position [34, 0]
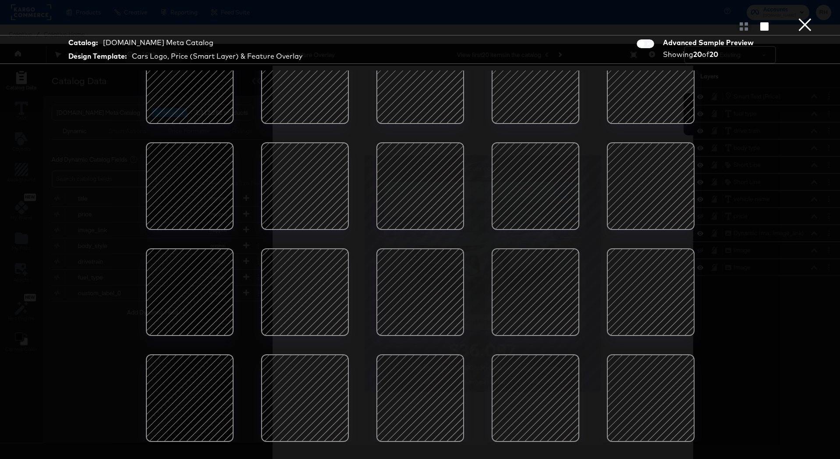
click at [800, 18] on button "×" at bounding box center [805, 9] width 18 height 18
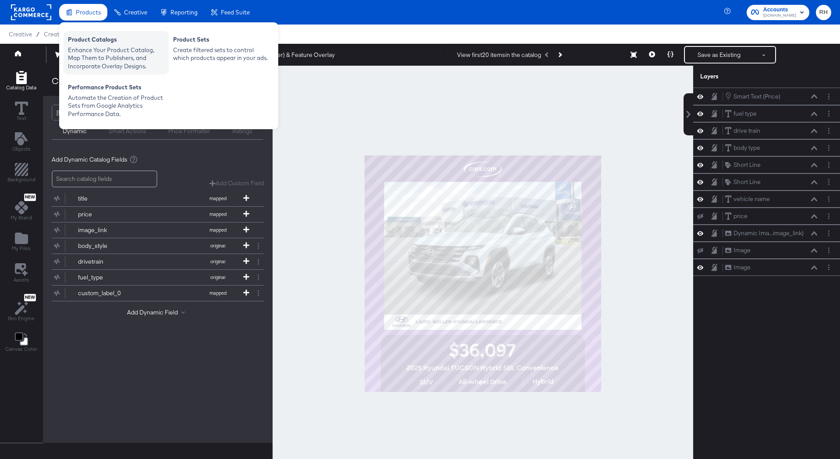
click at [80, 48] on div "Enhance Your Product Catalog, Map Them to Publishers, and Incorporate Overlay D…" at bounding box center [116, 58] width 96 height 25
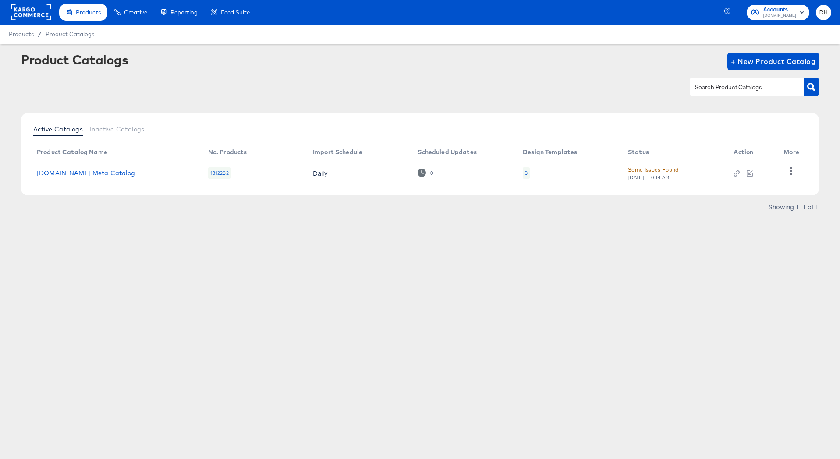
click at [523, 174] on div "3" at bounding box center [526, 172] width 7 height 11
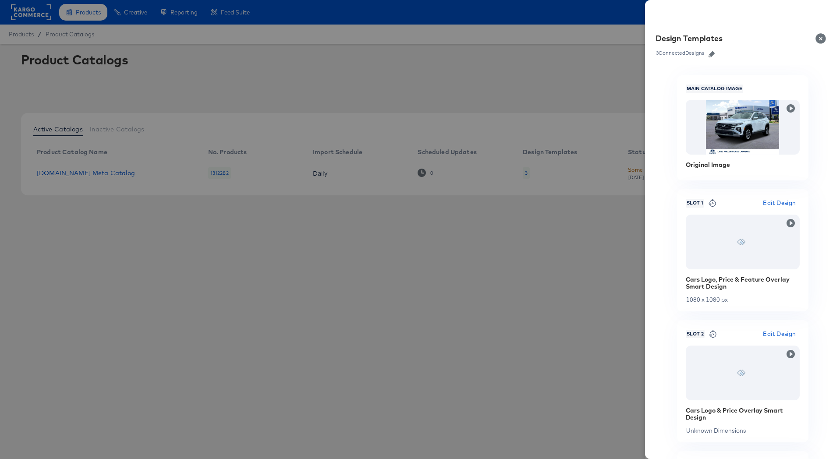
click at [711, 53] on icon "button" at bounding box center [711, 54] width 6 height 6
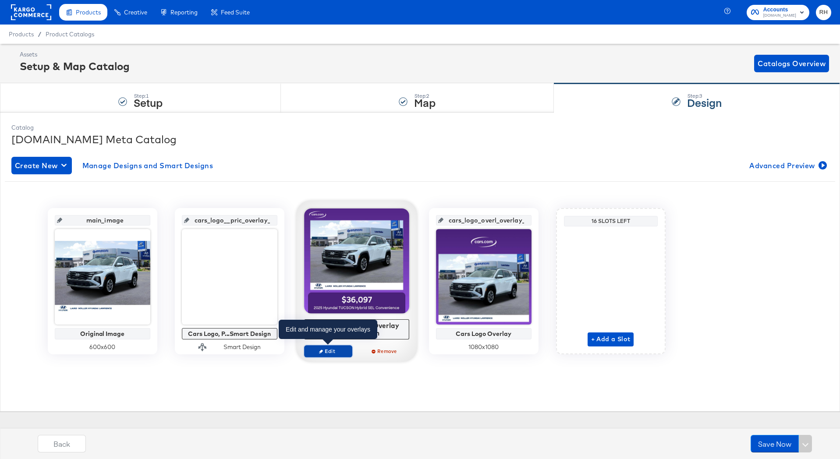
click at [333, 353] on span "Edit" at bounding box center [327, 351] width 40 height 7
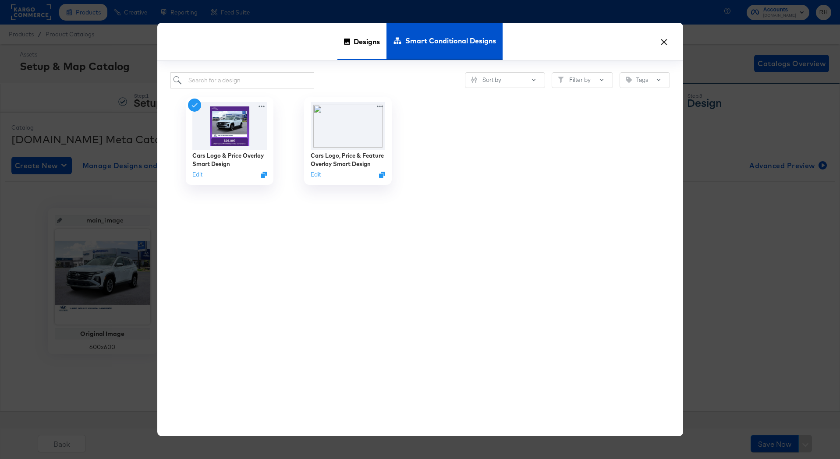
click at [367, 52] on span "Designs" at bounding box center [366, 41] width 26 height 39
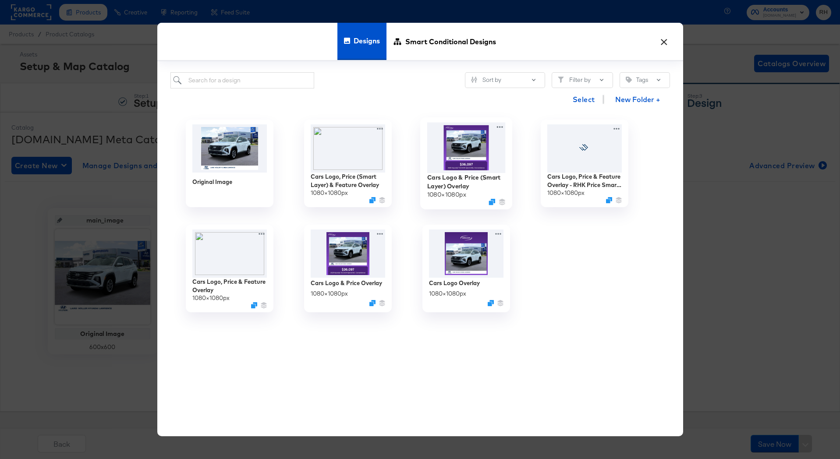
click at [467, 156] on img at bounding box center [466, 147] width 78 height 50
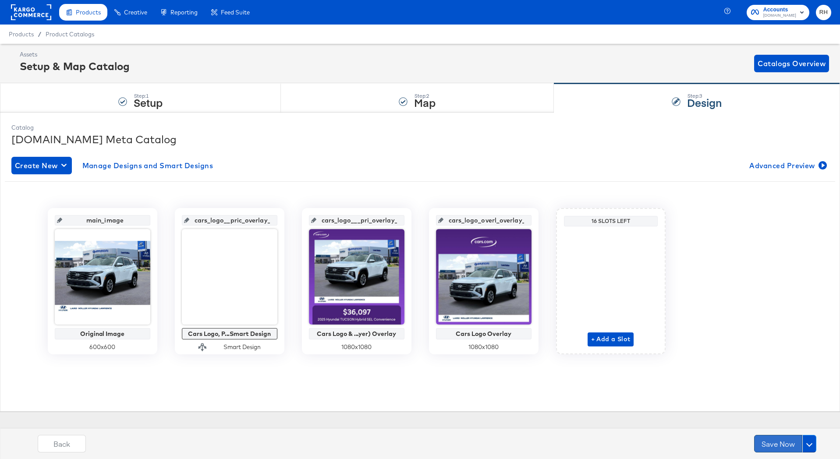
click at [766, 441] on button "Save Now" at bounding box center [778, 444] width 48 height 18
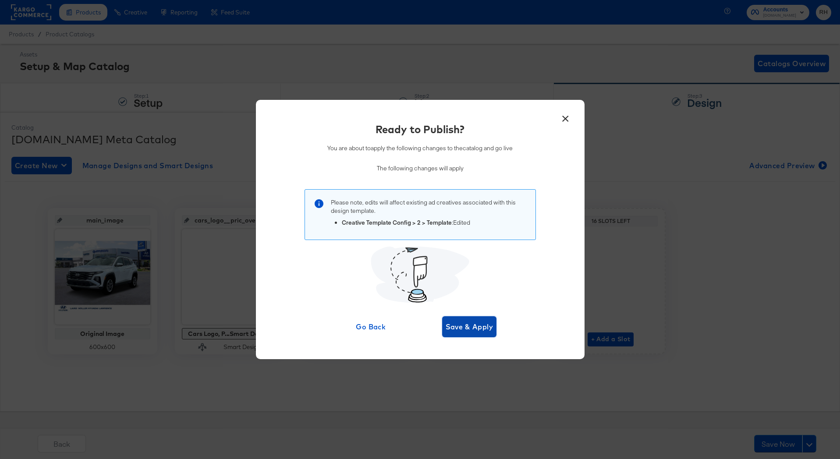
click at [464, 332] on span "Save & Apply" at bounding box center [469, 327] width 48 height 12
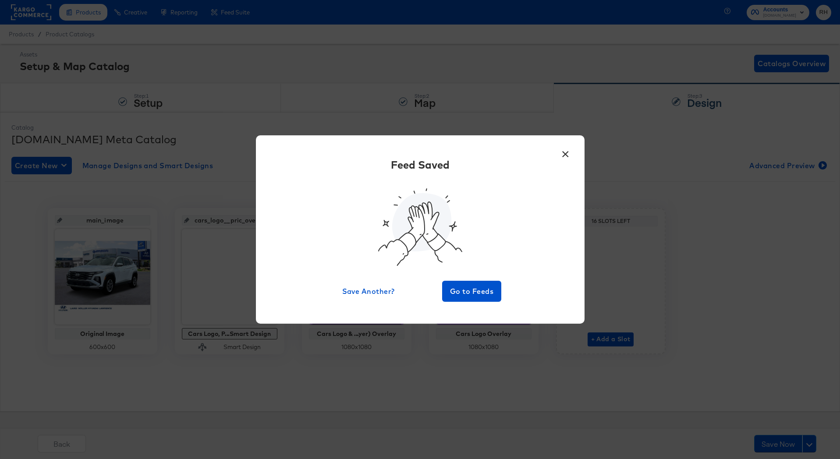
click at [565, 151] on button "×" at bounding box center [566, 152] width 16 height 16
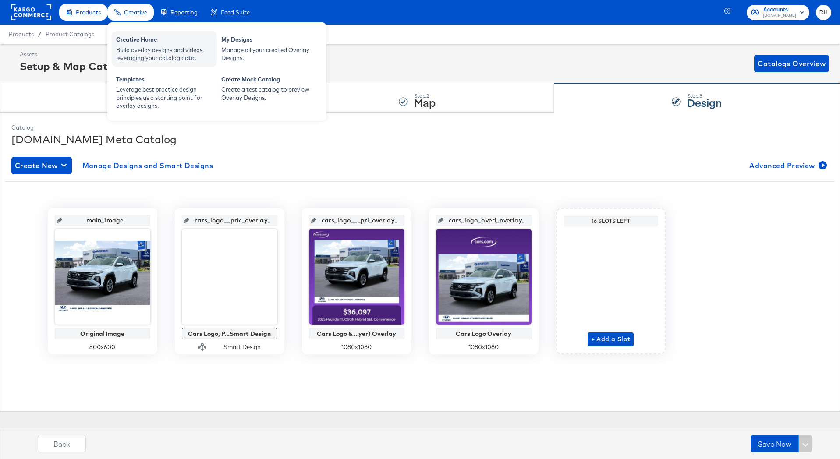
click at [130, 39] on div "Creative Home" at bounding box center [164, 40] width 96 height 11
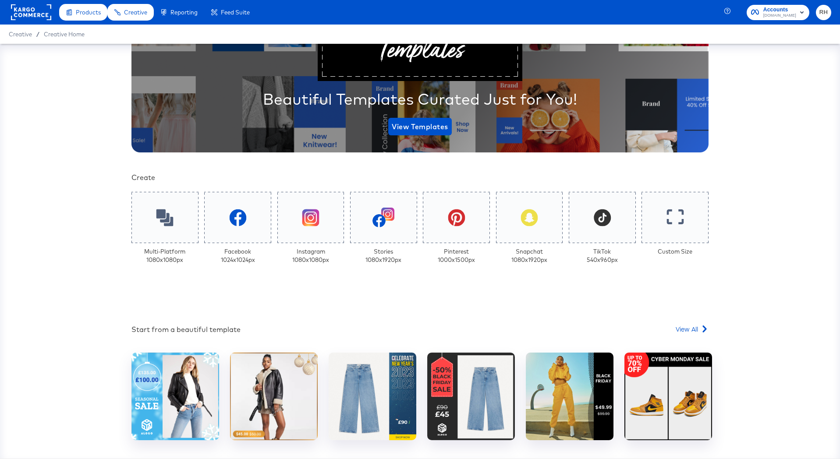
scroll to position [119, 0]
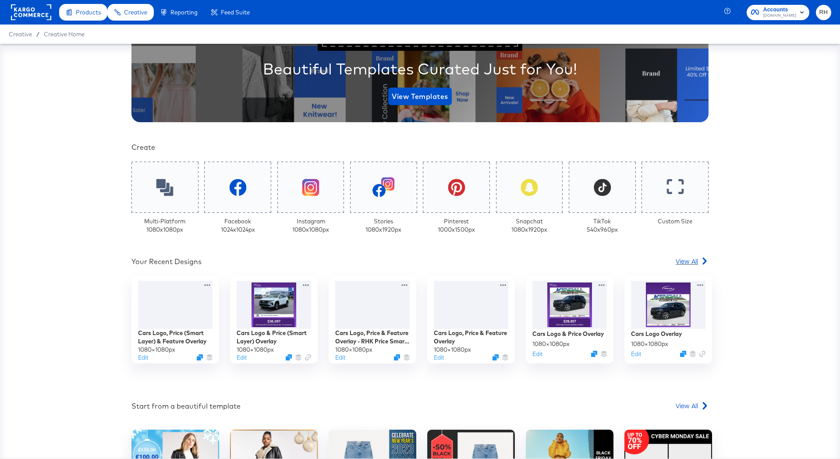
click at [676, 260] on span "View All" at bounding box center [686, 261] width 22 height 9
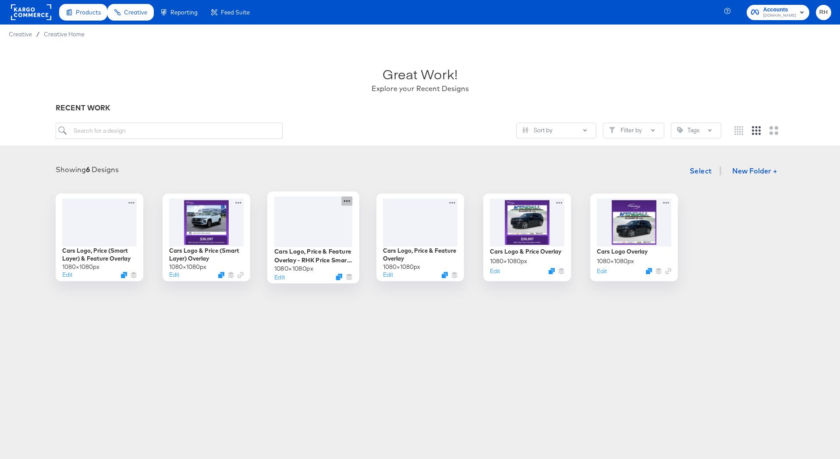
click at [346, 198] on icon at bounding box center [346, 200] width 11 height 9
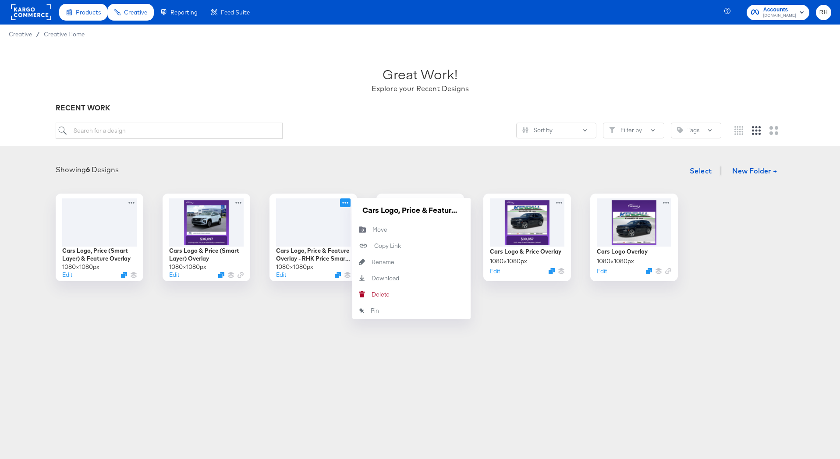
click at [325, 363] on div "Products Creative Reporting Feed Suite Accounts Cars.com RH Creative / Creative…" at bounding box center [420, 229] width 840 height 459
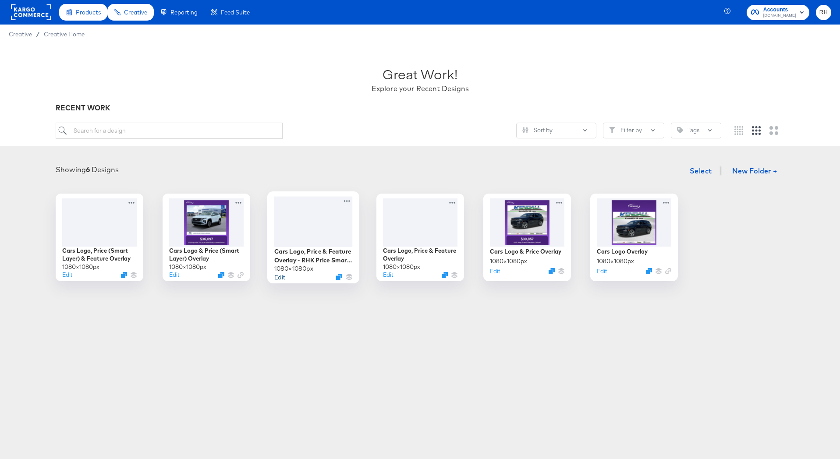
click at [280, 276] on button "Edit" at bounding box center [279, 276] width 11 height 8
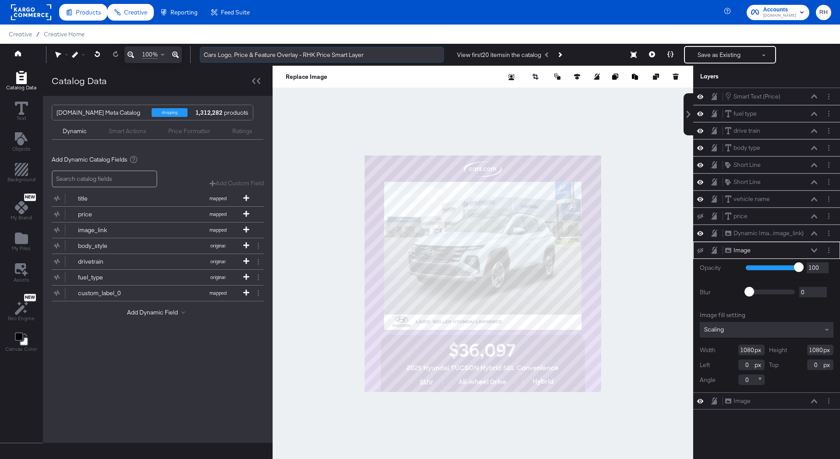
click at [316, 53] on input "Cars Logo, Price & Feature Overlay - RHK Price Smart Layer" at bounding box center [322, 55] width 244 height 16
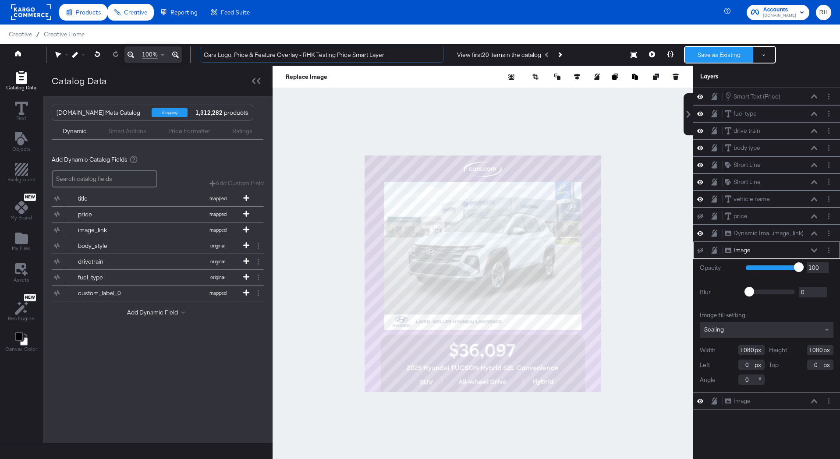
type input "Cars Logo, Price & Feature Overlay - RHK Testing Price Smart Layer"
click at [705, 54] on button "Save as Existing" at bounding box center [719, 55] width 68 height 16
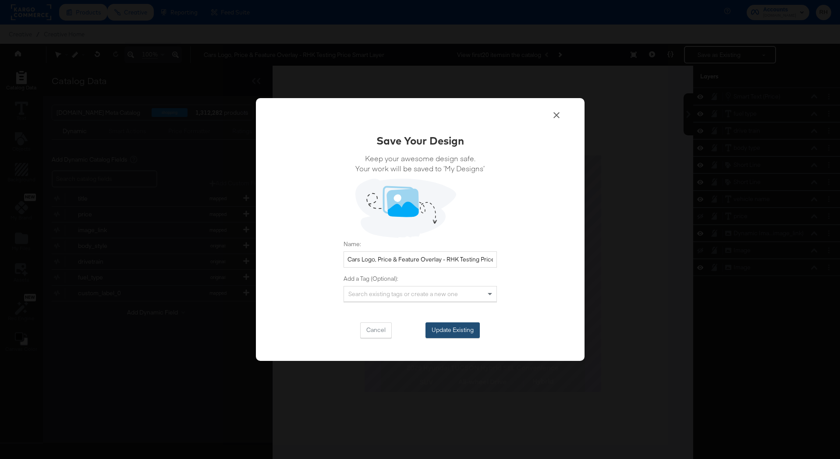
click at [457, 334] on button "Update Existing" at bounding box center [452, 330] width 54 height 16
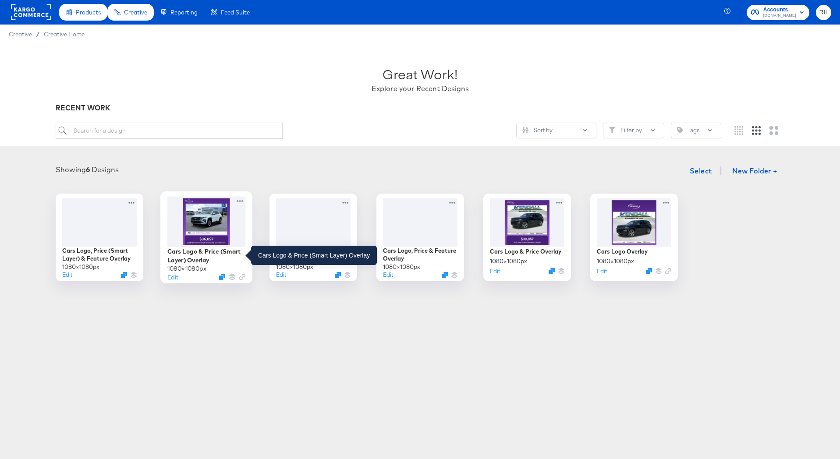
click at [202, 250] on div "Cars Logo & Price (Smart Layer) Overlay" at bounding box center [206, 255] width 78 height 17
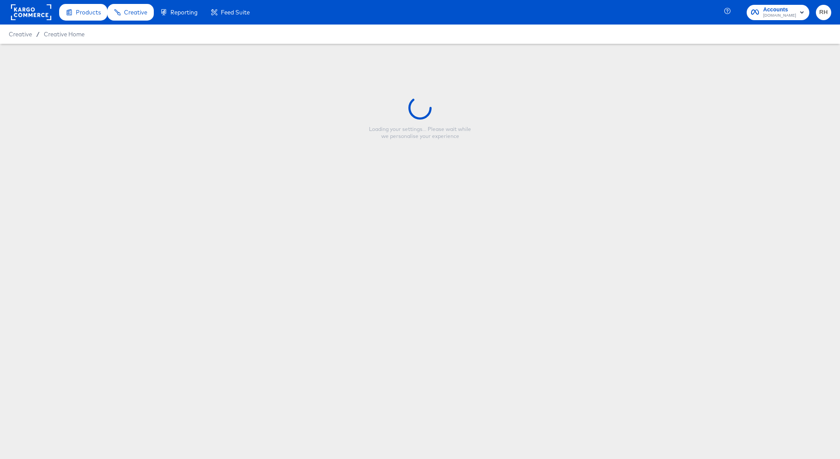
type input "Cars Logo & Price (Smart Layer) Overlay"
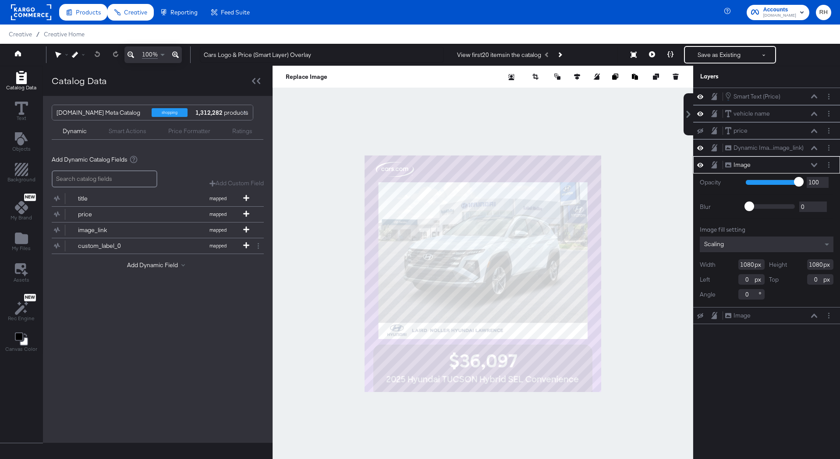
click at [698, 166] on icon at bounding box center [700, 165] width 6 height 4
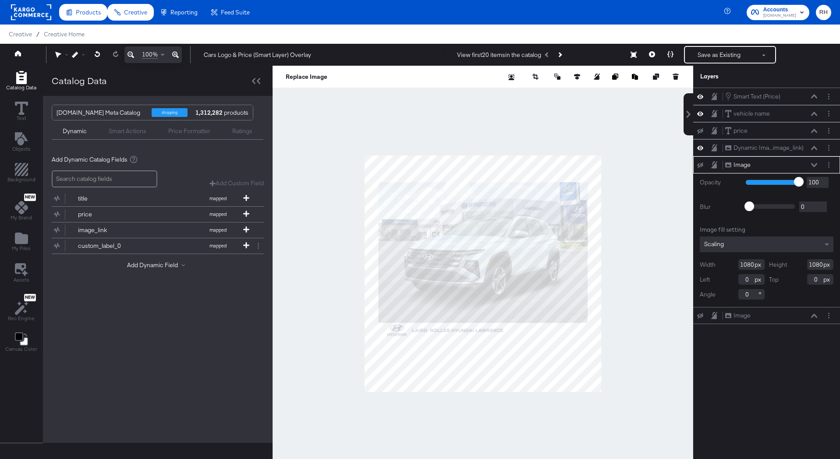
click at [698, 166] on icon at bounding box center [700, 165] width 6 height 6
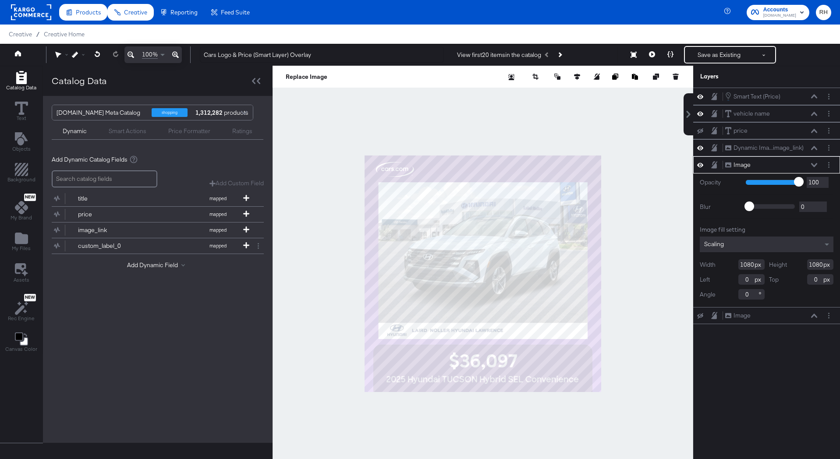
click at [814, 163] on icon at bounding box center [814, 165] width 6 height 4
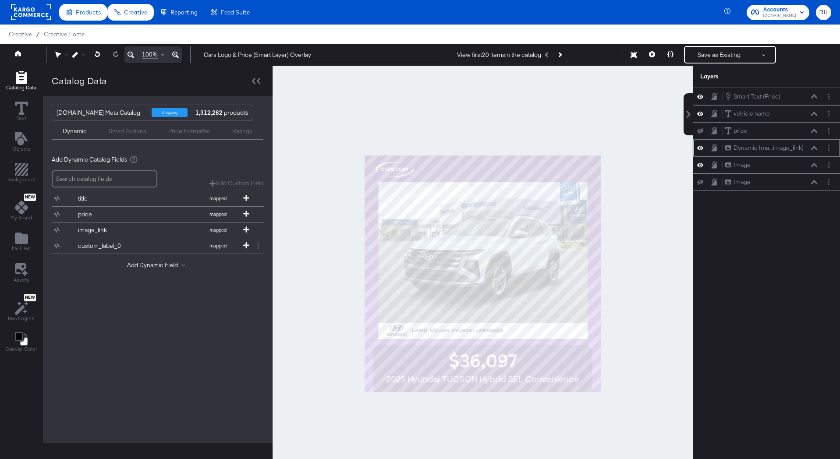
click at [699, 148] on icon at bounding box center [700, 147] width 6 height 7
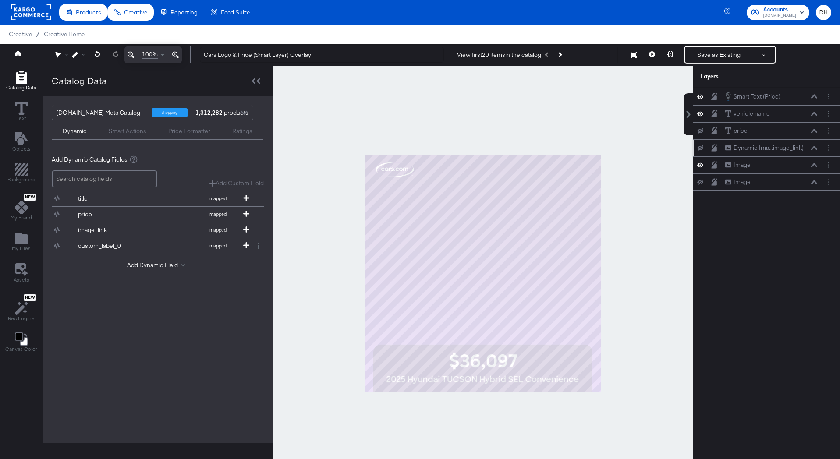
click at [699, 148] on icon at bounding box center [700, 148] width 6 height 6
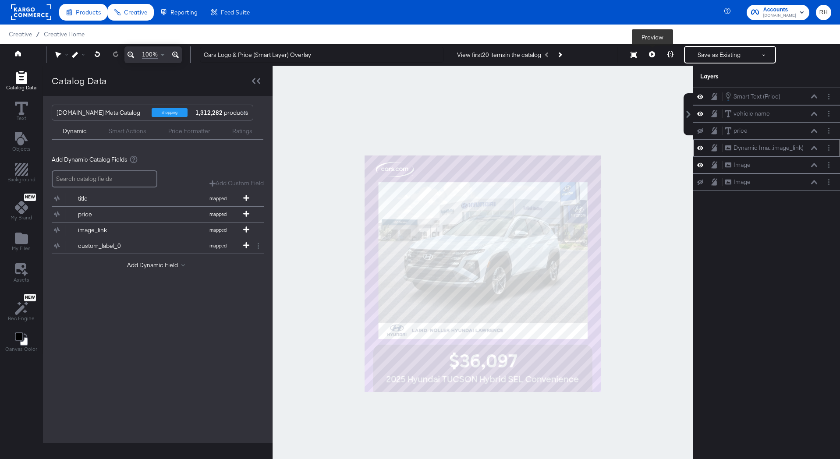
click at [652, 53] on icon at bounding box center [652, 54] width 6 height 6
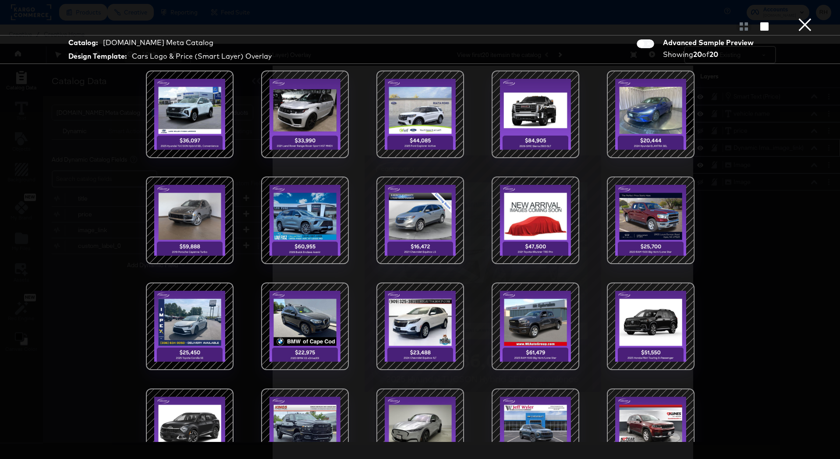
click at [806, 18] on button "×" at bounding box center [805, 9] width 18 height 18
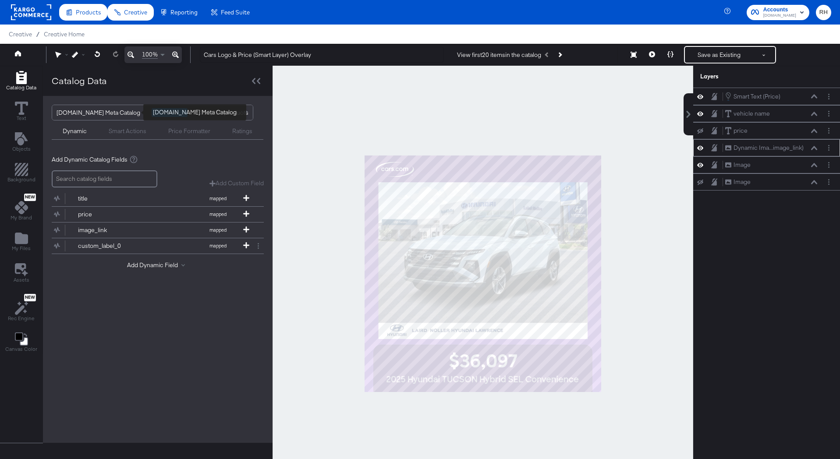
click at [95, 112] on div "Cars.com Meta Catalog" at bounding box center [100, 112] width 88 height 15
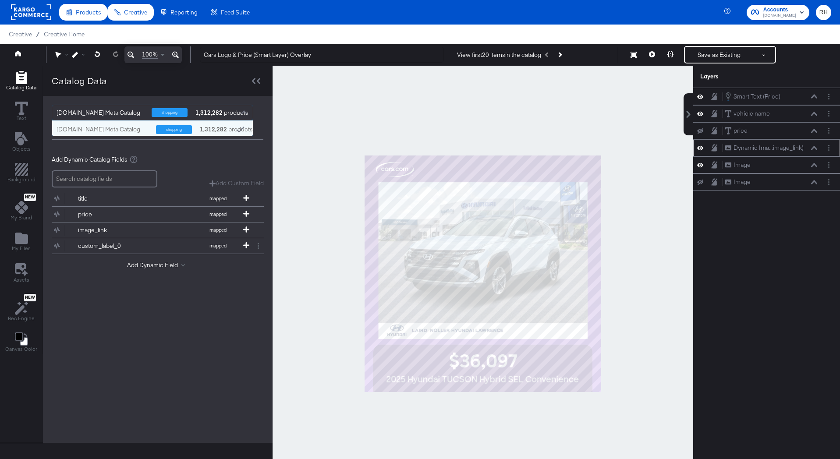
scroll to position [15, 201]
click at [300, 147] on div at bounding box center [482, 274] width 420 height 416
click at [72, 35] on span "Creative Home" at bounding box center [64, 34] width 41 height 7
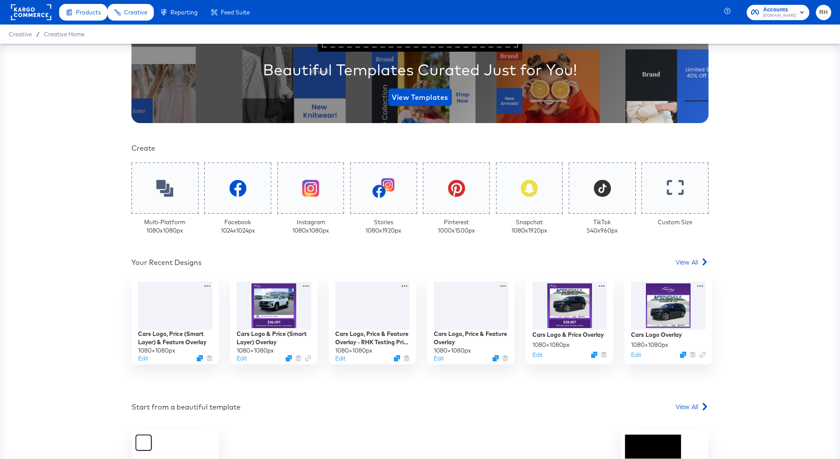
scroll to position [154, 0]
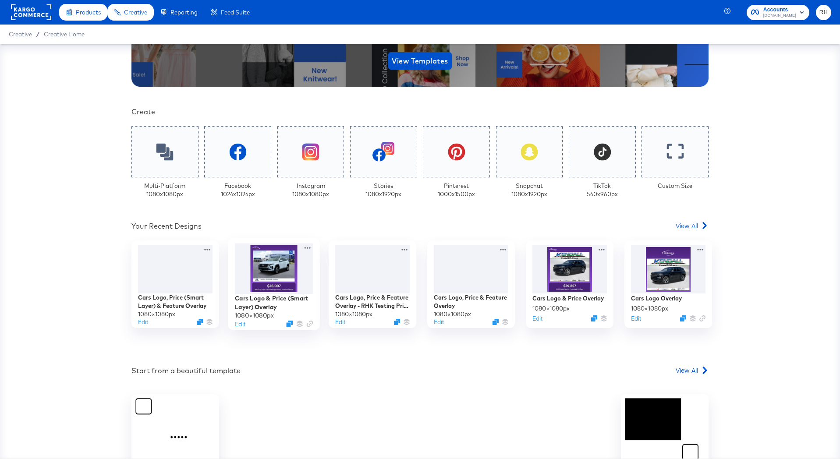
click at [291, 290] on div at bounding box center [274, 269] width 78 height 51
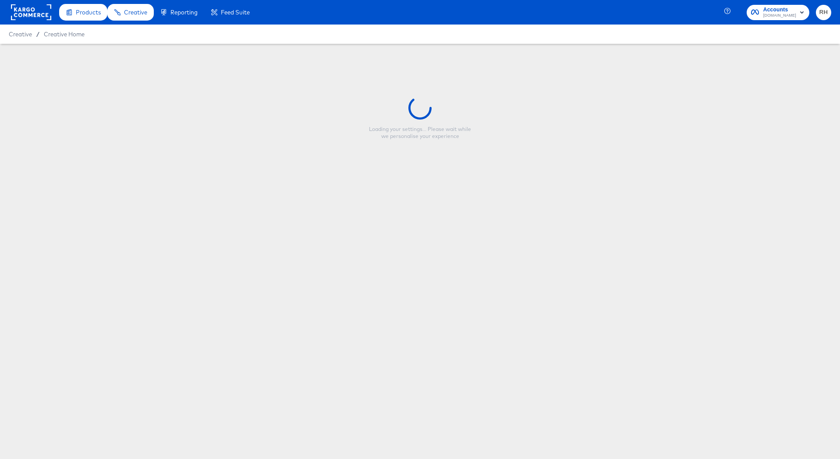
type input "Cars Logo & Price (Smart Layer) Overlay"
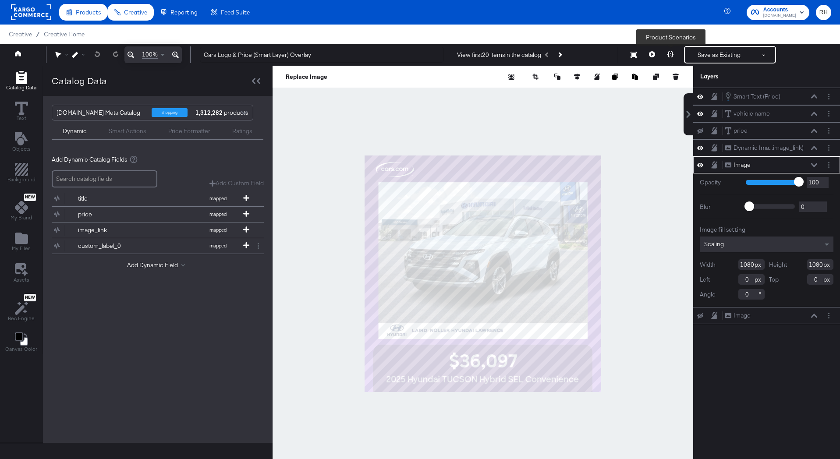
click at [672, 55] on icon at bounding box center [670, 54] width 6 height 6
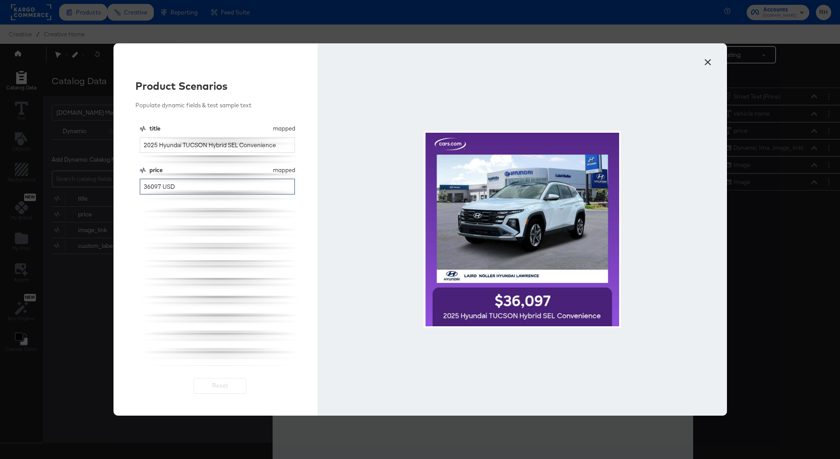
drag, startPoint x: 159, startPoint y: 187, endPoint x: 113, endPoint y: 187, distance: 46.0
click at [114, 187] on div "Product Scenarios Populate dynamic fields & test sample text title mapped title…" at bounding box center [215, 229] width 205 height 372
type input "0 USD"
click at [711, 59] on button "×" at bounding box center [708, 60] width 16 height 16
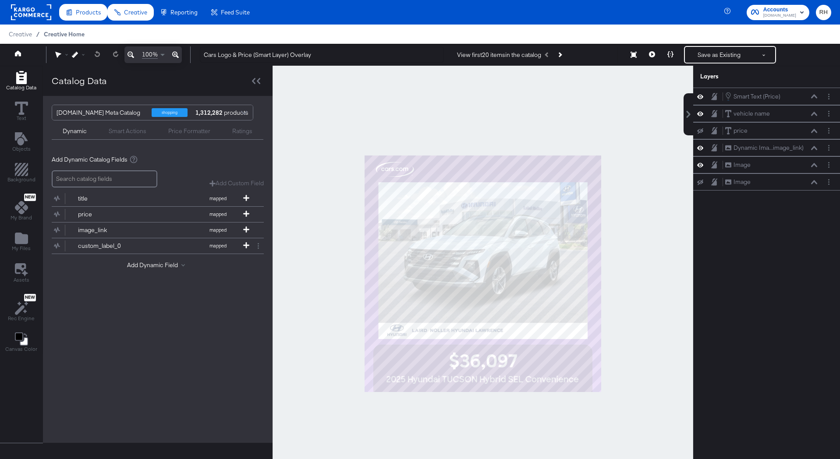
click at [56, 35] on span "Creative Home" at bounding box center [64, 34] width 41 height 7
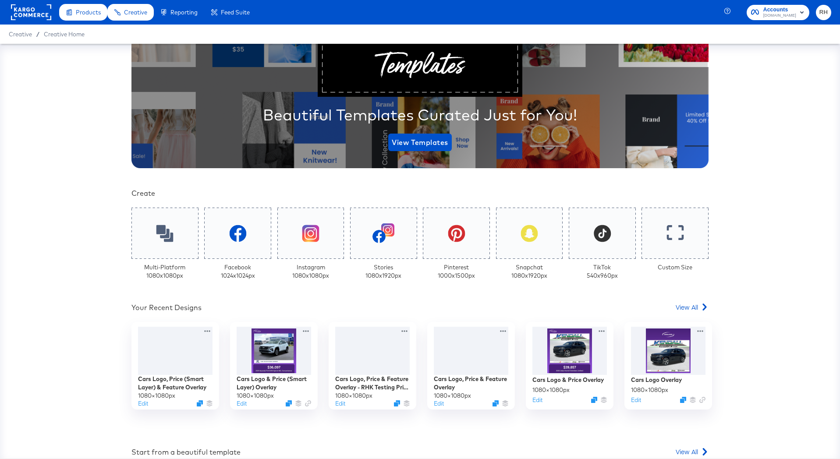
scroll to position [100, 0]
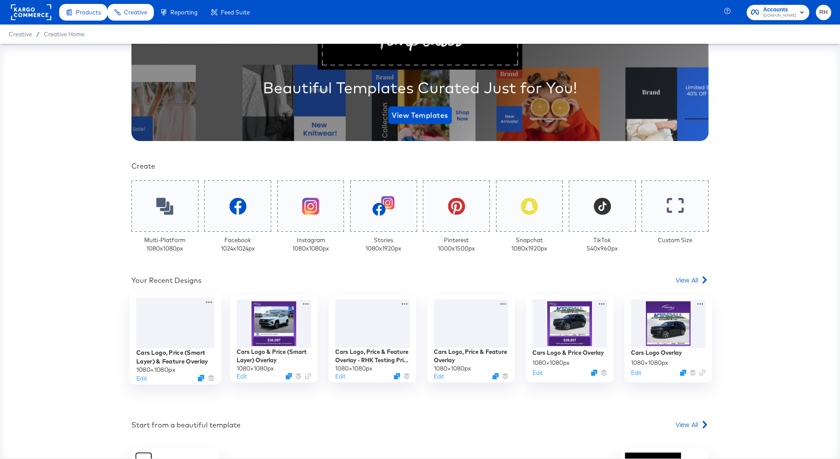
click at [177, 341] on div at bounding box center [175, 323] width 78 height 51
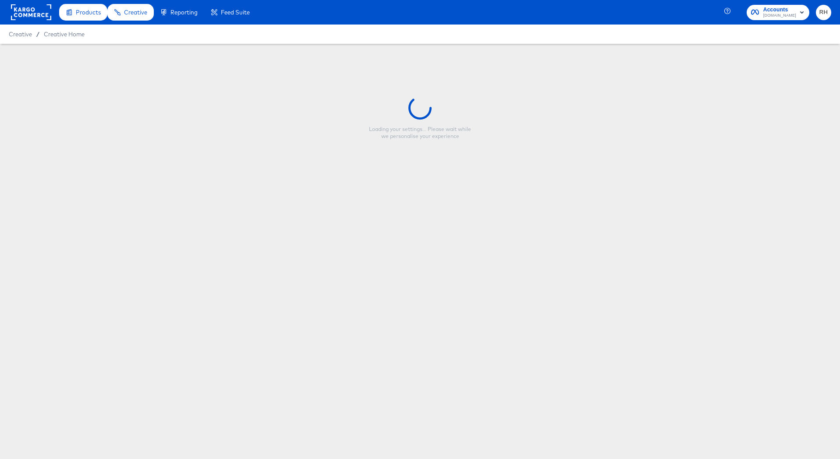
type input "Cars Logo, Price (Smart Layer) & Feature Overlay"
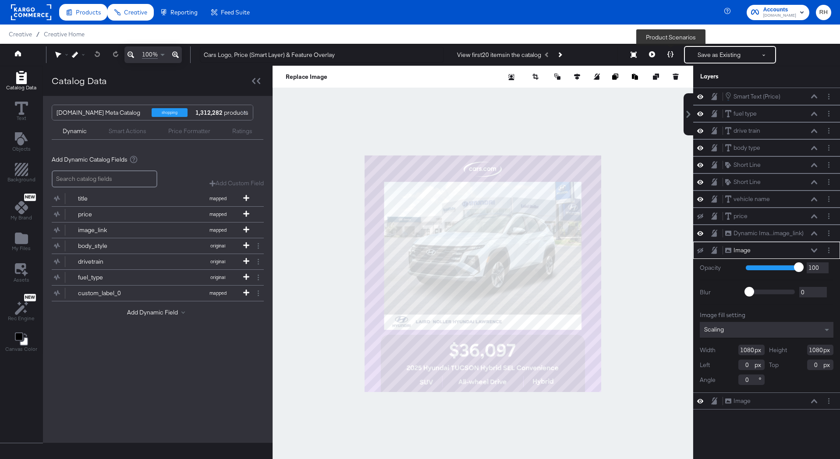
click at [669, 56] on icon at bounding box center [670, 54] width 6 height 6
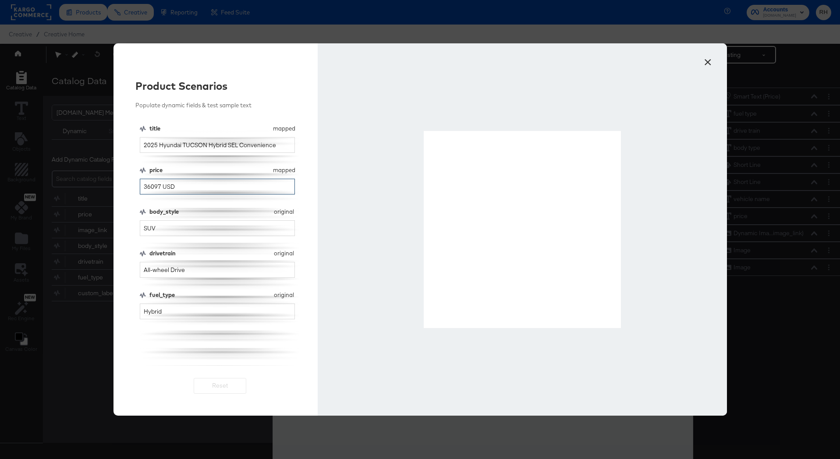
drag, startPoint x: 159, startPoint y: 186, endPoint x: 98, endPoint y: 186, distance: 60.9
click at [98, 186] on div "× Product Scenarios Populate dynamic fields & test sample text title mapped tit…" at bounding box center [420, 229] width 840 height 459
type input "0 USD"
click at [709, 62] on button "×" at bounding box center [708, 60] width 16 height 16
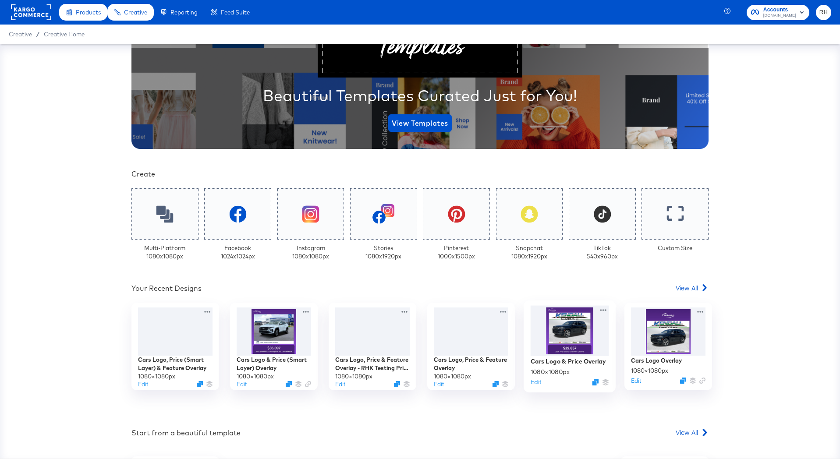
scroll to position [109, 0]
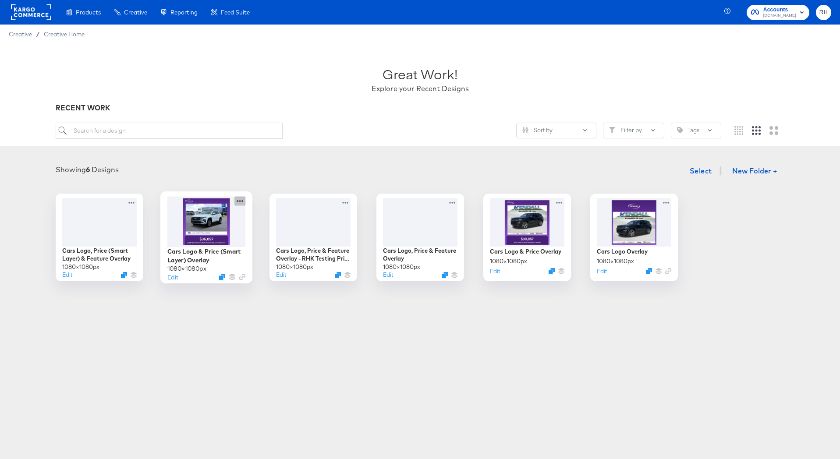
click at [239, 200] on icon at bounding box center [239, 200] width 11 height 9
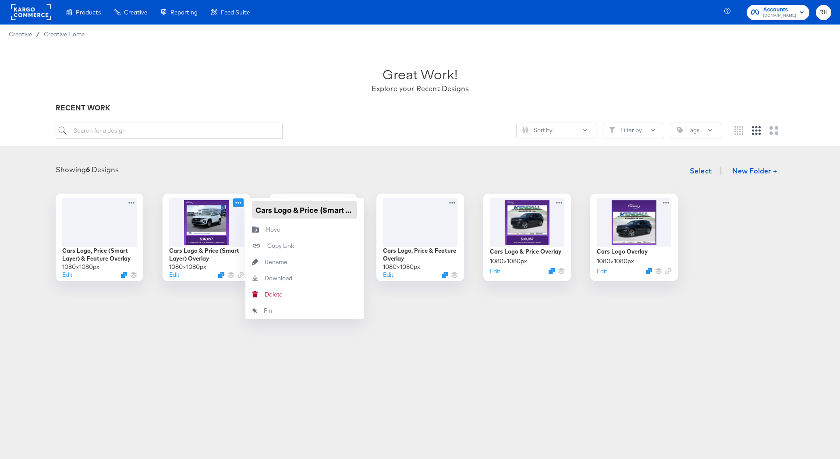
click at [259, 208] on input "Cars Logo & Price (Smart Layer) Overlay" at bounding box center [304, 210] width 105 height 18
click at [131, 204] on icon at bounding box center [132, 200] width 11 height 9
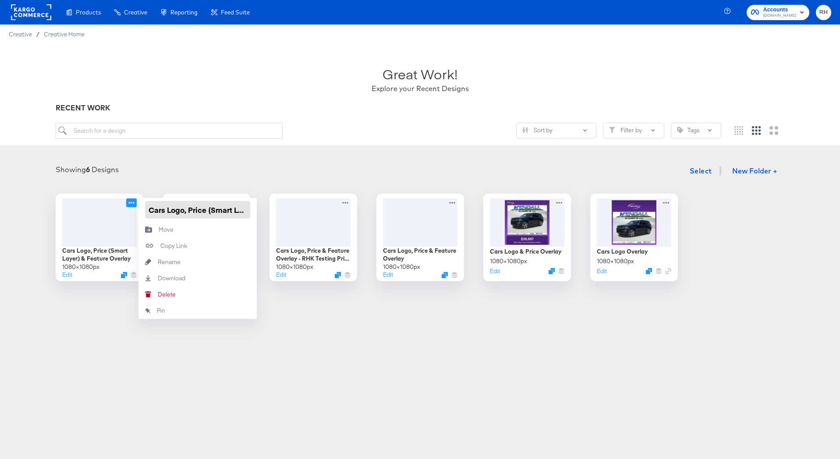
click at [149, 207] on input "Cars Logo, Price (Smart Layer) & Feature Overlay" at bounding box center [197, 210] width 105 height 18
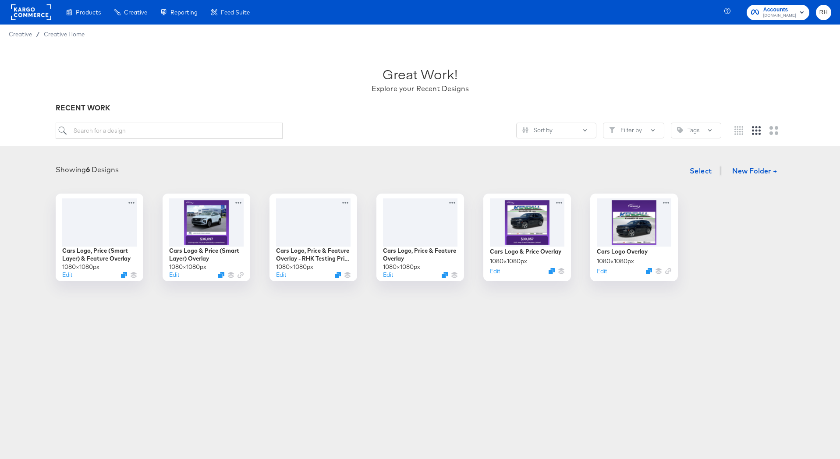
click at [299, 168] on div "Showing 6 Designs Select New Folder +" at bounding box center [420, 171] width 822 height 18
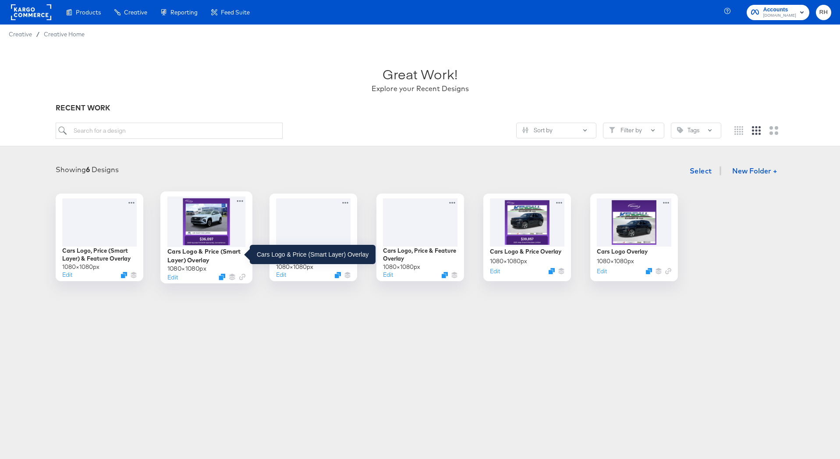
click at [227, 250] on div "Cars Logo & Price (Smart Layer) Overlay" at bounding box center [206, 255] width 78 height 17
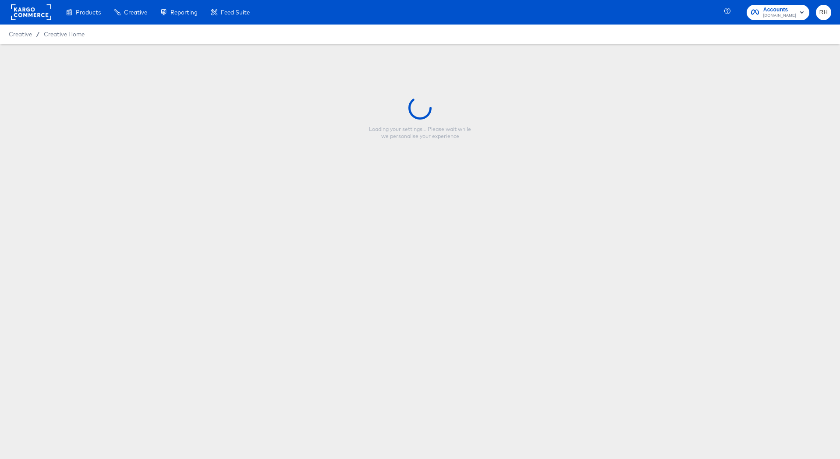
type input "Cars Logo & Price (Smart Layer) Overlay"
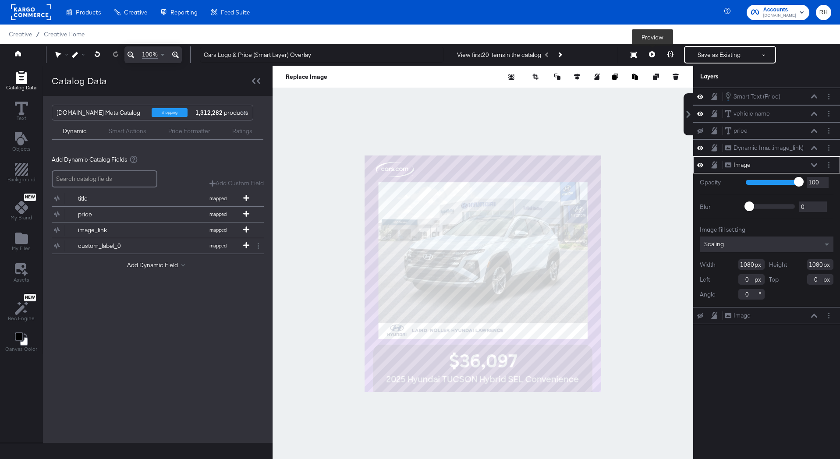
click at [655, 52] on button at bounding box center [652, 55] width 18 height 18
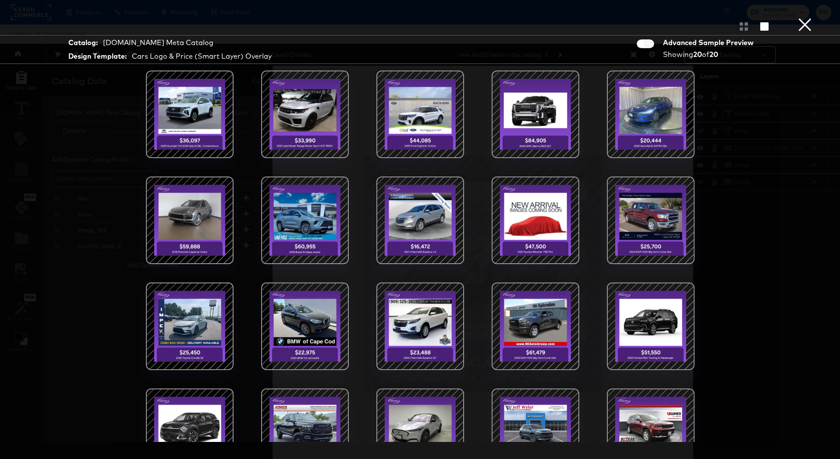
click at [806, 18] on button "×" at bounding box center [805, 9] width 18 height 18
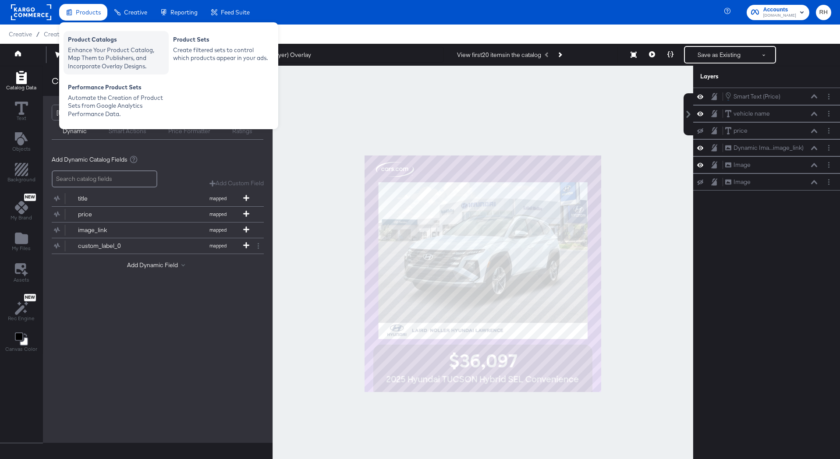
click at [96, 43] on div "Product Catalogs" at bounding box center [116, 40] width 96 height 11
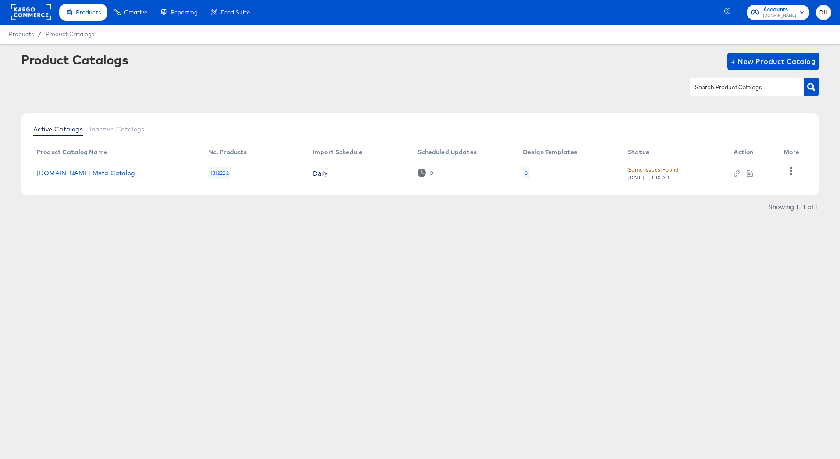
click at [523, 172] on div "3" at bounding box center [526, 172] width 7 height 11
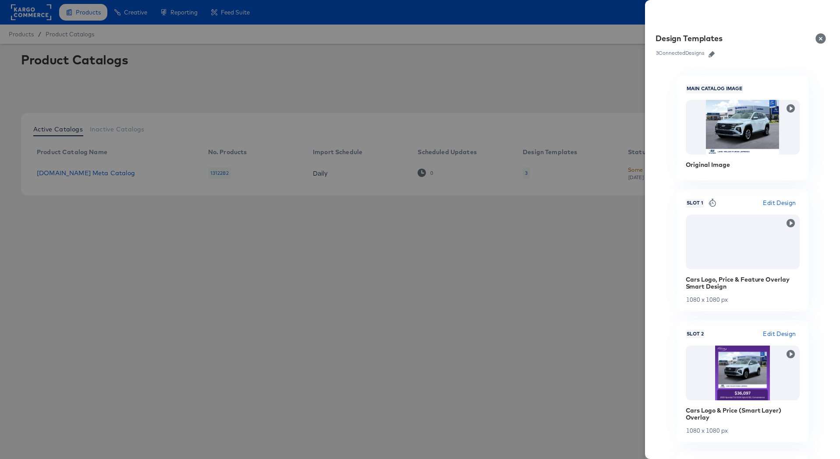
click at [711, 56] on icon "button" at bounding box center [711, 54] width 6 height 6
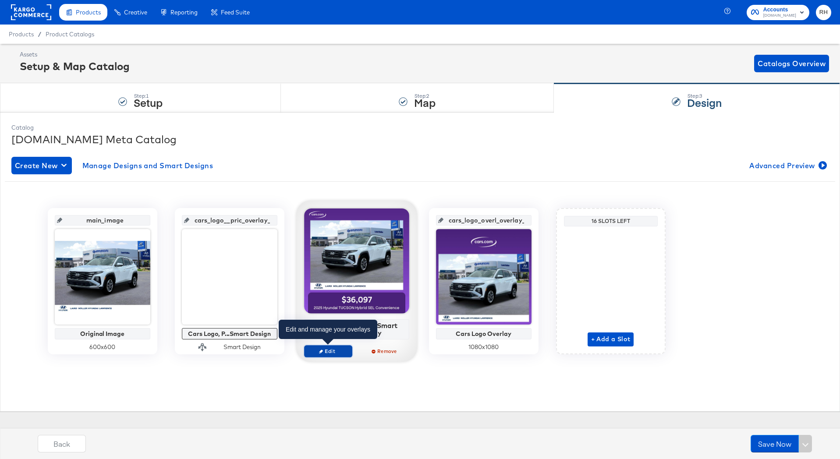
click at [325, 352] on span "Edit" at bounding box center [327, 351] width 40 height 7
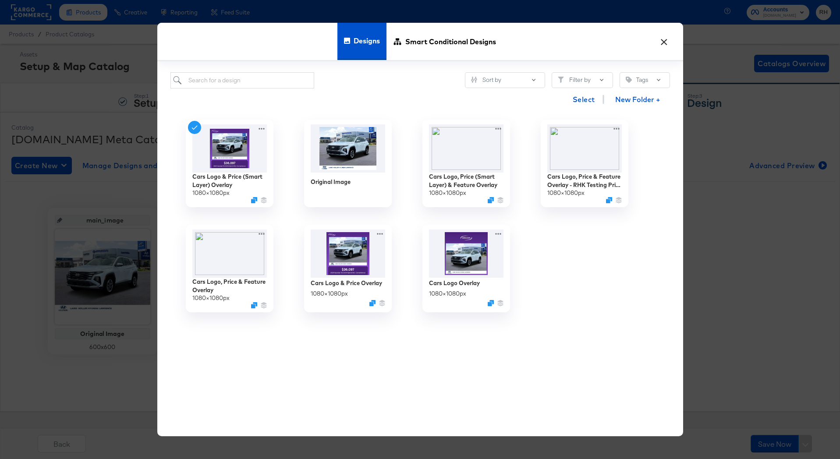
click at [664, 45] on button "×" at bounding box center [664, 40] width 16 height 16
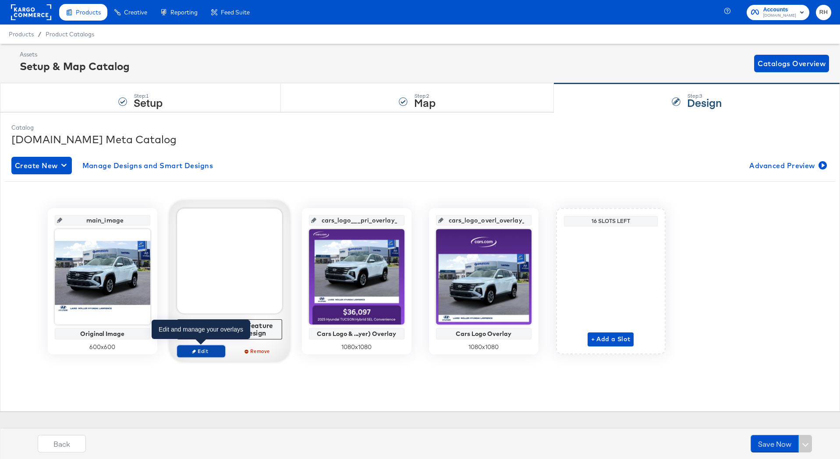
click at [201, 354] on span "Edit" at bounding box center [200, 351] width 40 height 7
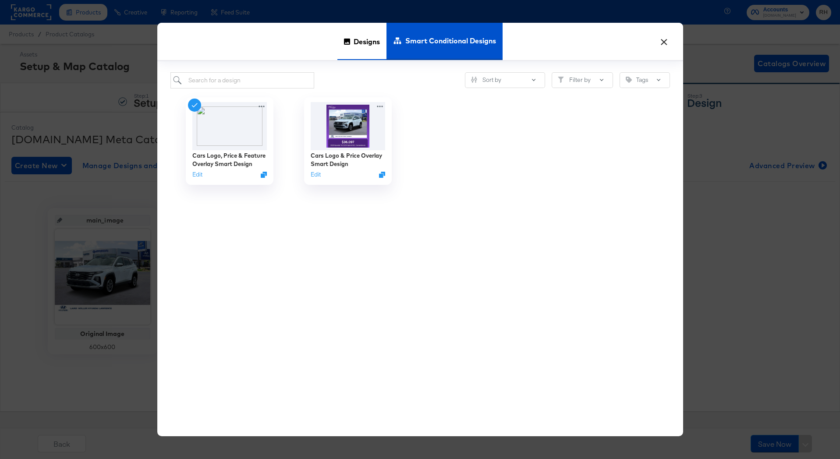
click at [350, 45] on div "Designs" at bounding box center [361, 41] width 49 height 37
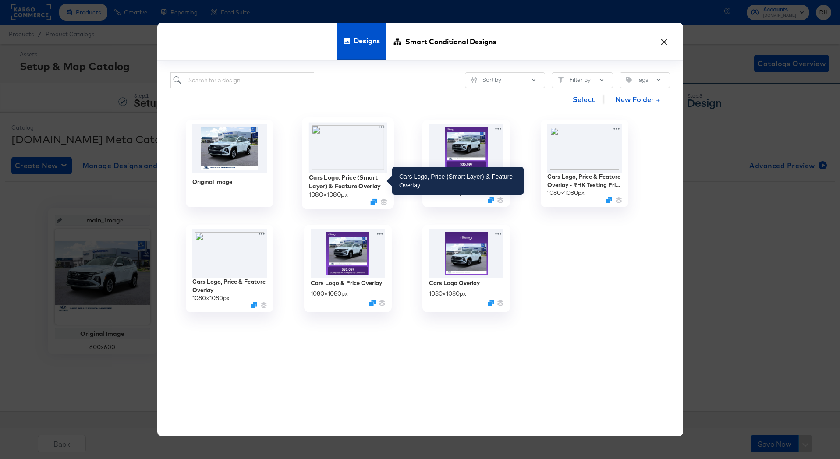
click at [358, 182] on div "Cars Logo, Price (Smart Layer) & Feature Overlay" at bounding box center [347, 181] width 78 height 17
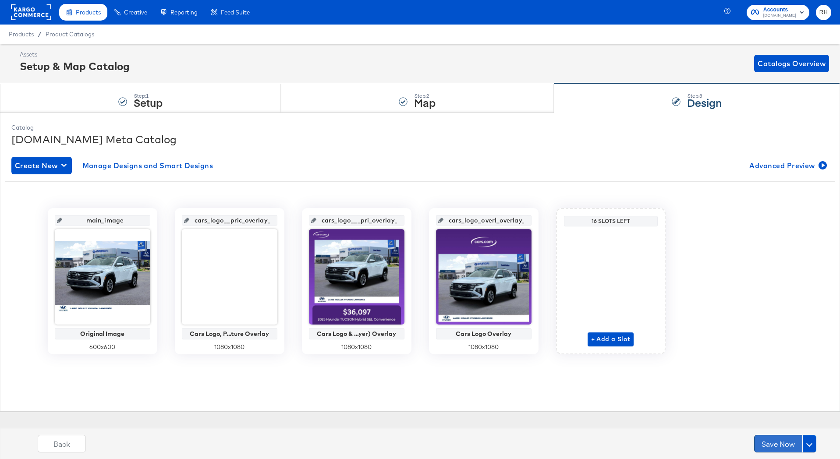
click at [779, 442] on button "Save Now" at bounding box center [778, 444] width 48 height 18
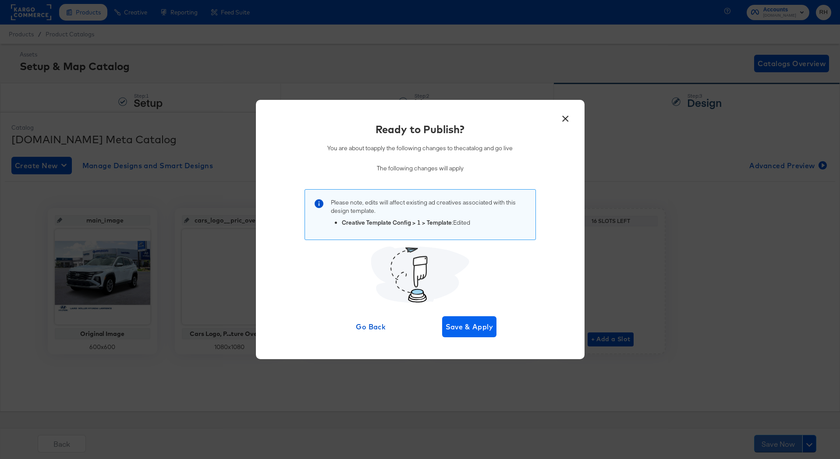
click at [473, 330] on span "Save & Apply" at bounding box center [469, 327] width 48 height 12
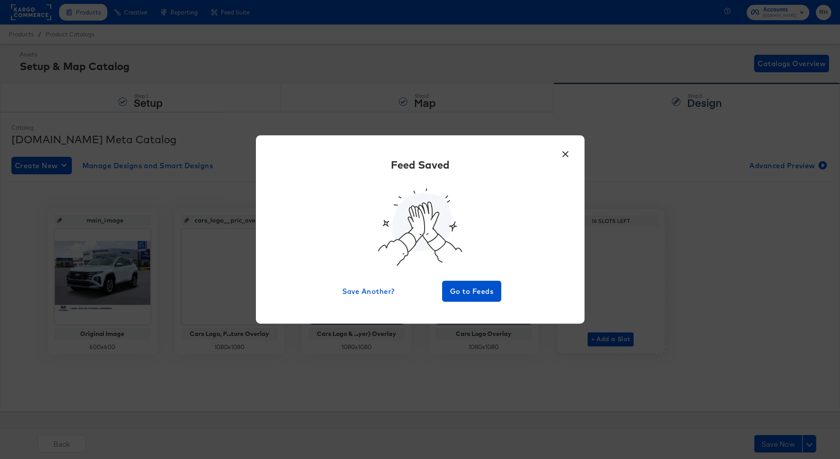
click at [568, 155] on button "×" at bounding box center [566, 152] width 16 height 16
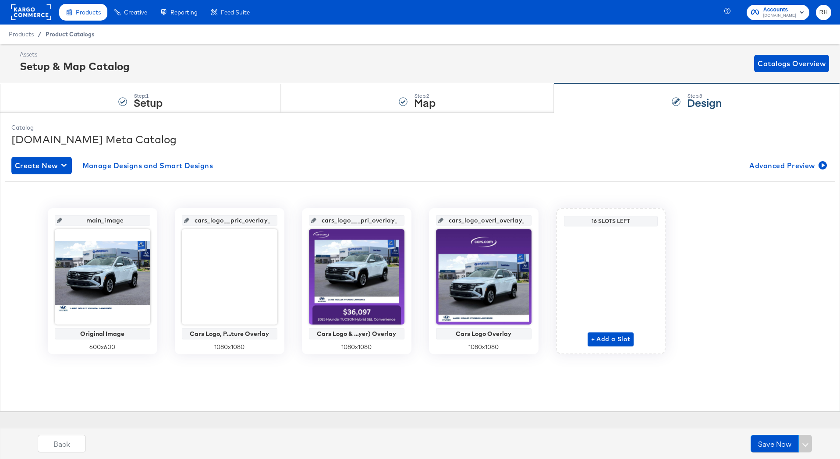
click at [61, 35] on span "Product Catalogs" at bounding box center [70, 34] width 49 height 7
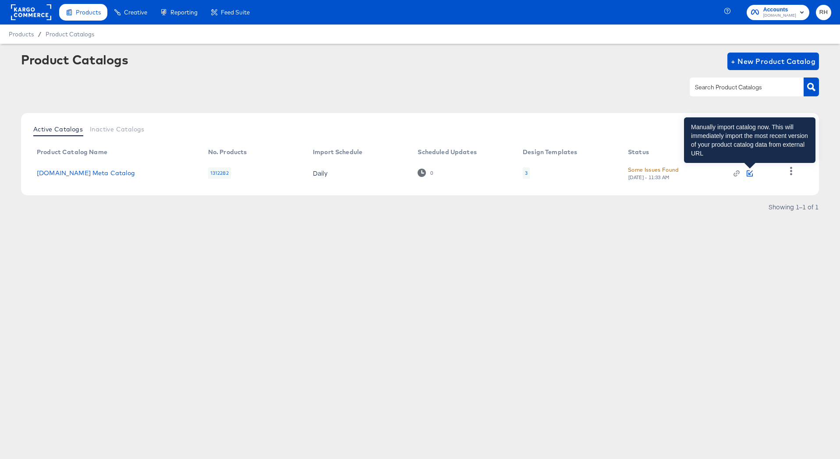
click at [747, 173] on icon "button" at bounding box center [749, 173] width 6 height 6
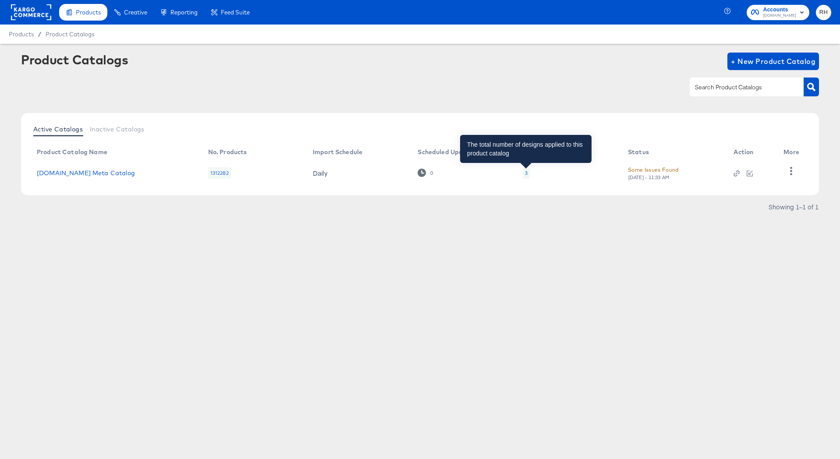
click at [525, 169] on div "3" at bounding box center [526, 172] width 3 height 7
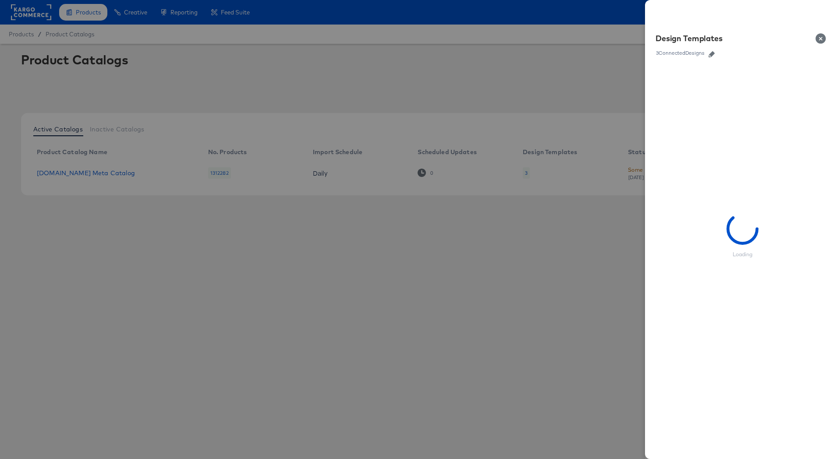
click at [709, 54] on icon "button" at bounding box center [711, 54] width 6 height 6
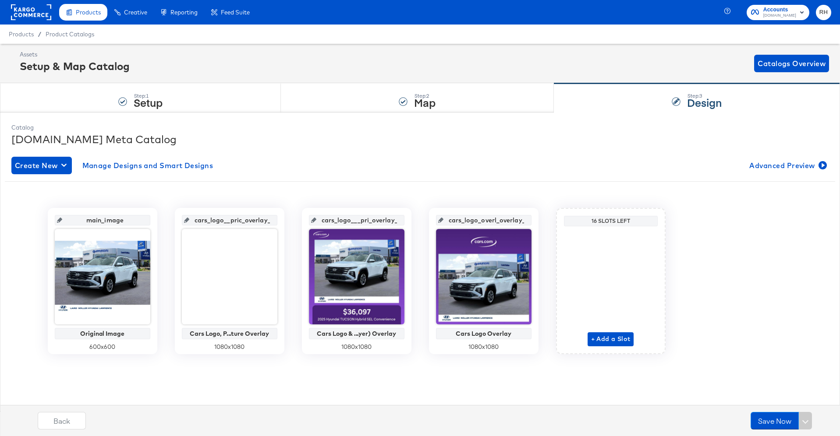
scroll to position [1, 0]
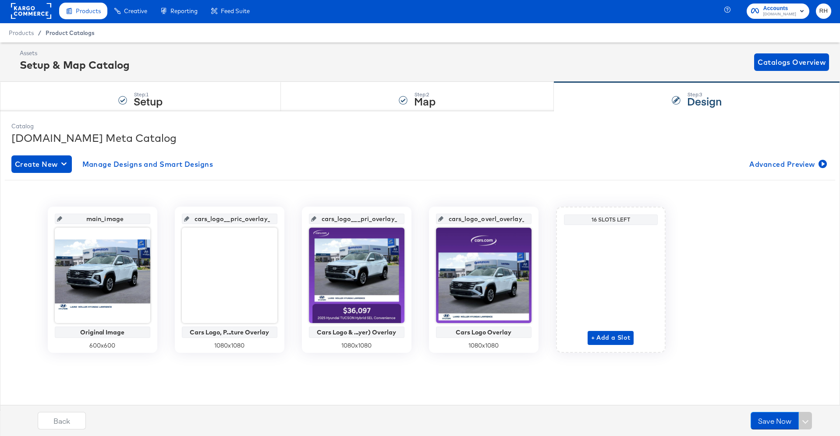
click at [80, 32] on span "Product Catalogs" at bounding box center [70, 32] width 49 height 7
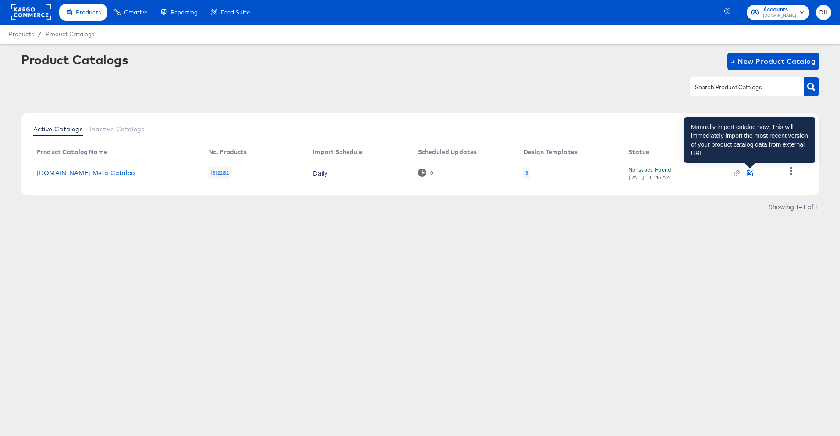
click at [748, 173] on icon "button" at bounding box center [749, 173] width 6 height 6
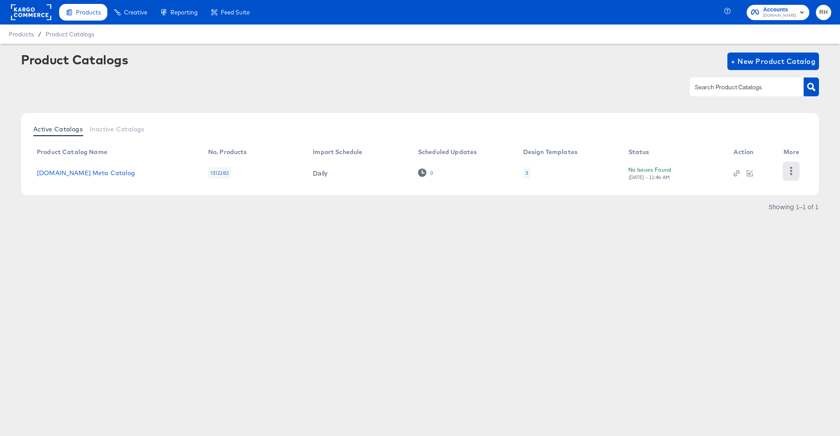
click at [789, 168] on icon "button" at bounding box center [791, 171] width 8 height 8
click at [770, 104] on div "Product Catalogs + New Product Catalog" at bounding box center [420, 79] width 798 height 53
click at [429, 62] on div "Product Catalogs + New Product Catalog" at bounding box center [420, 62] width 798 height 18
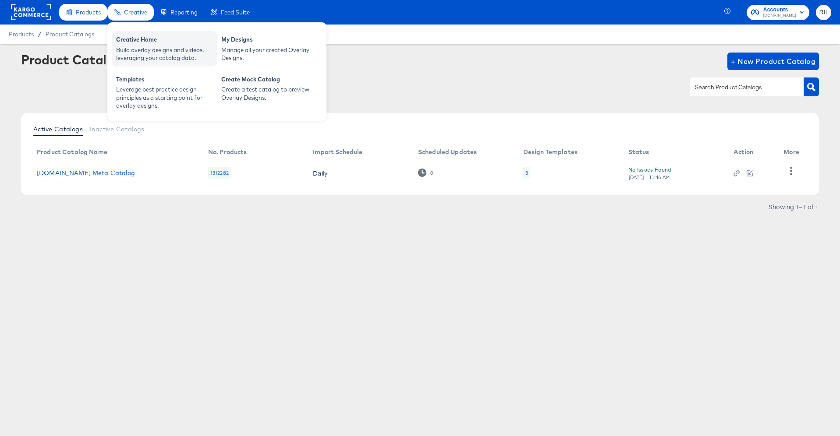
click at [124, 43] on div "Creative Home" at bounding box center [164, 40] width 96 height 11
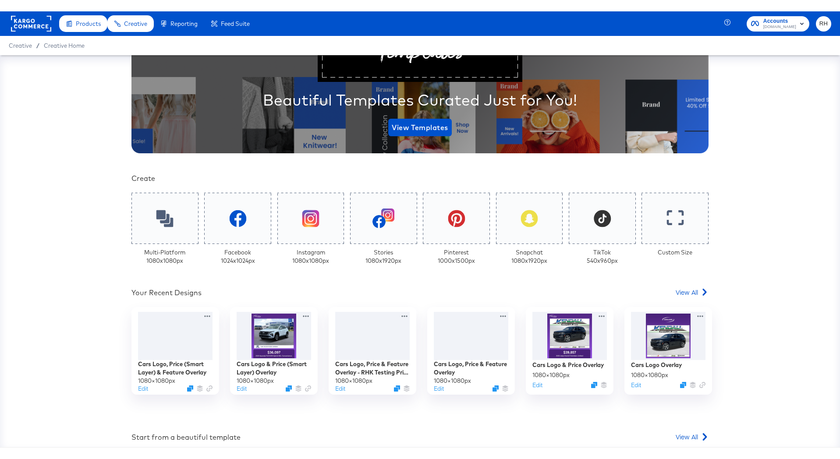
scroll to position [161, 0]
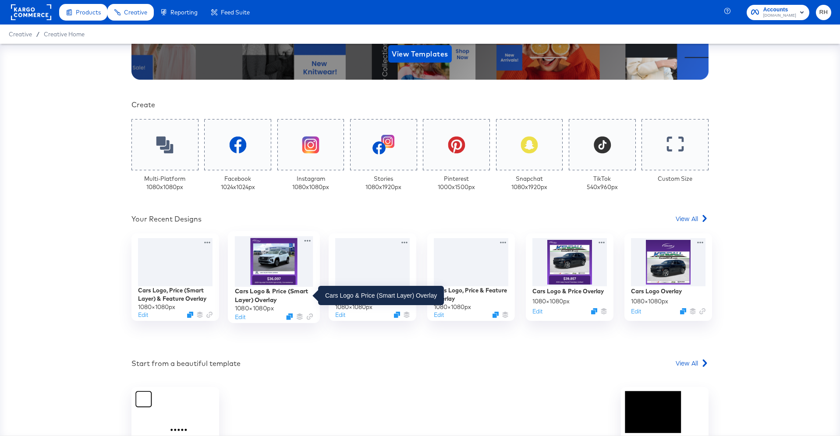
click at [256, 297] on div "Cars Logo & Price (Smart Layer) Overlay" at bounding box center [274, 295] width 78 height 17
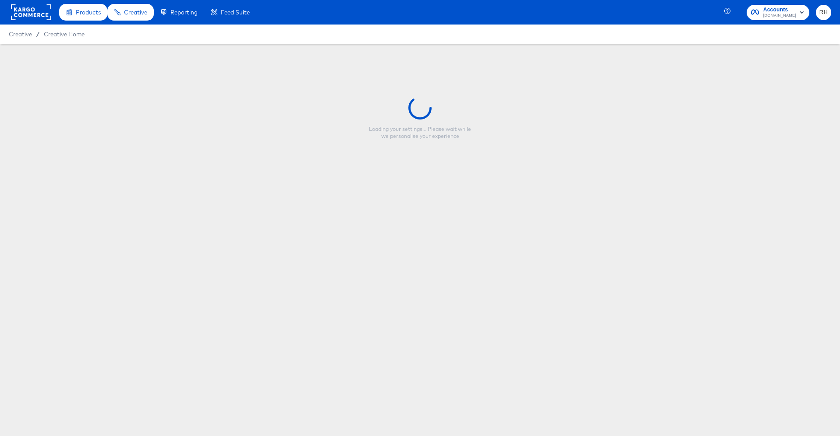
type input "Cars Logo & Price (Smart Layer) Overlay"
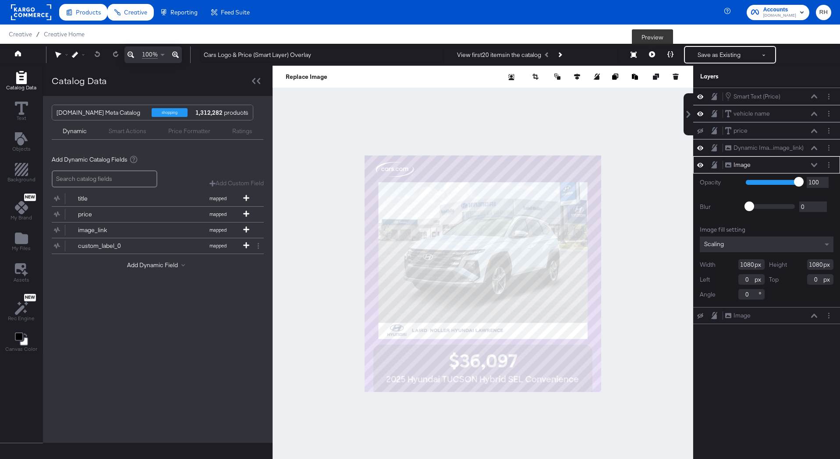
click at [651, 55] on icon at bounding box center [652, 54] width 6 height 6
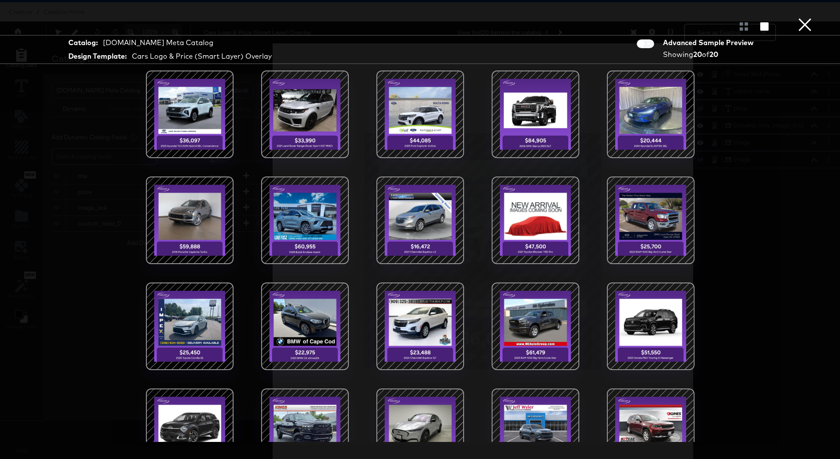
click at [806, 18] on button "×" at bounding box center [805, 9] width 18 height 18
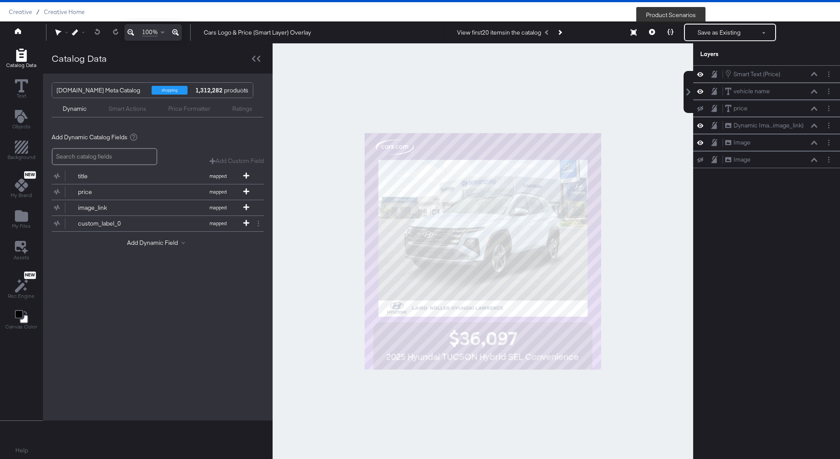
click at [671, 33] on icon at bounding box center [670, 32] width 6 height 6
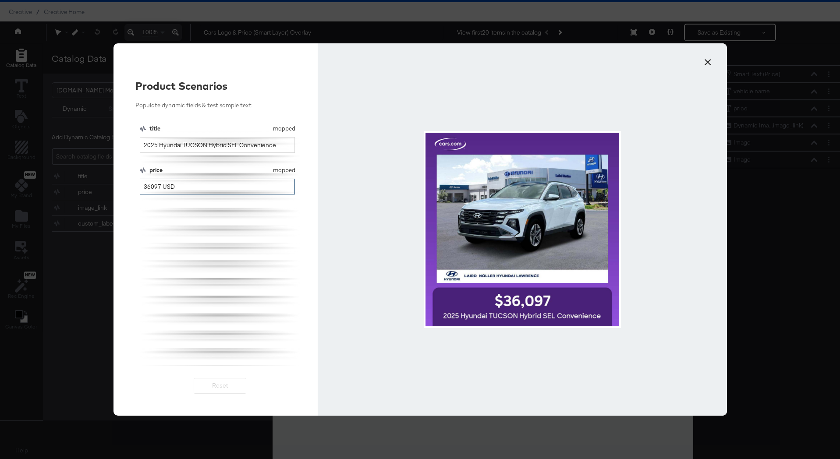
drag, startPoint x: 158, startPoint y: 185, endPoint x: 124, endPoint y: 185, distance: 33.7
click at [124, 185] on div "Product Scenarios Populate dynamic fields & test sample text title mapped title…" at bounding box center [215, 229] width 205 height 372
type input "0 USD"
click at [708, 58] on button "×" at bounding box center [708, 60] width 16 height 16
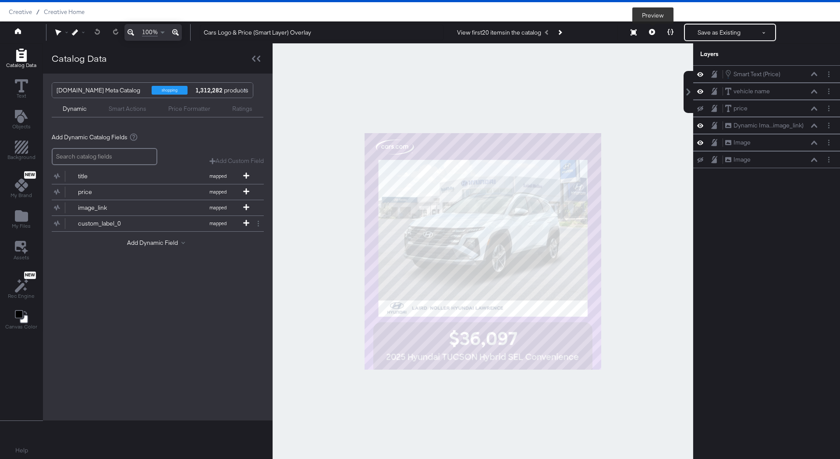
click at [651, 34] on icon at bounding box center [652, 32] width 6 height 6
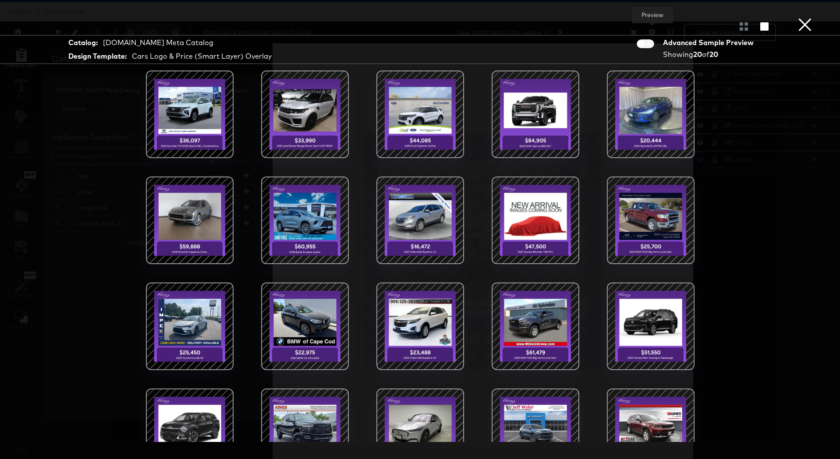
click at [800, 18] on button "×" at bounding box center [805, 9] width 18 height 18
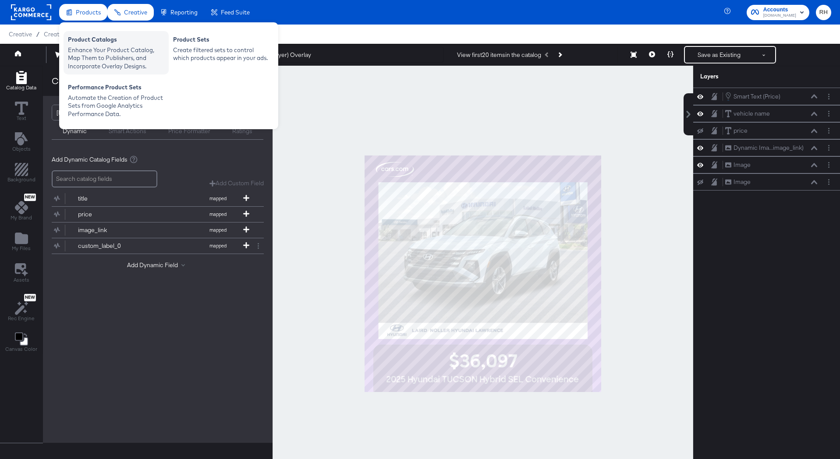
click at [83, 38] on div "Product Catalogs" at bounding box center [116, 40] width 96 height 11
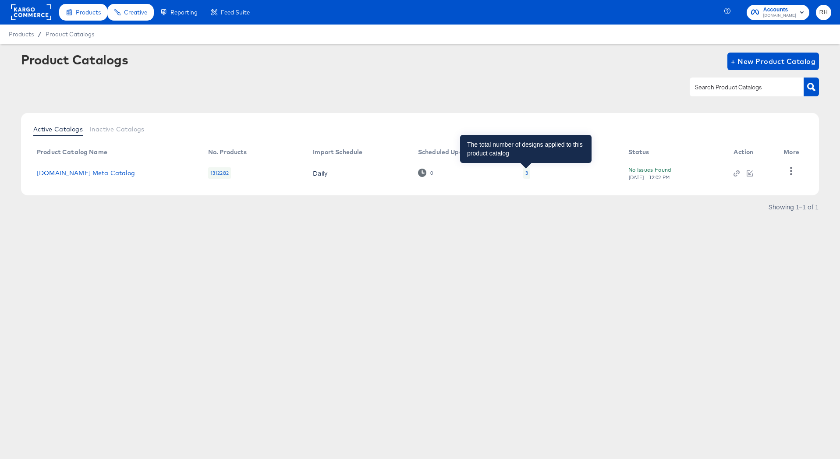
click at [525, 170] on div "3" at bounding box center [526, 172] width 3 height 7
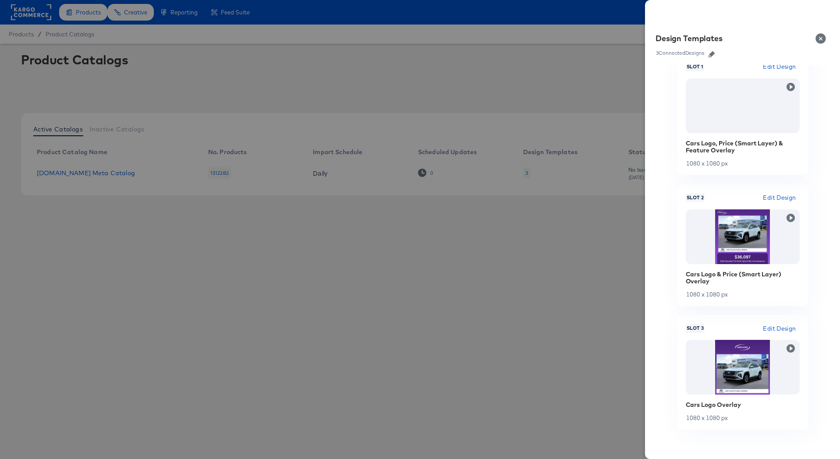
scroll to position [151, 0]
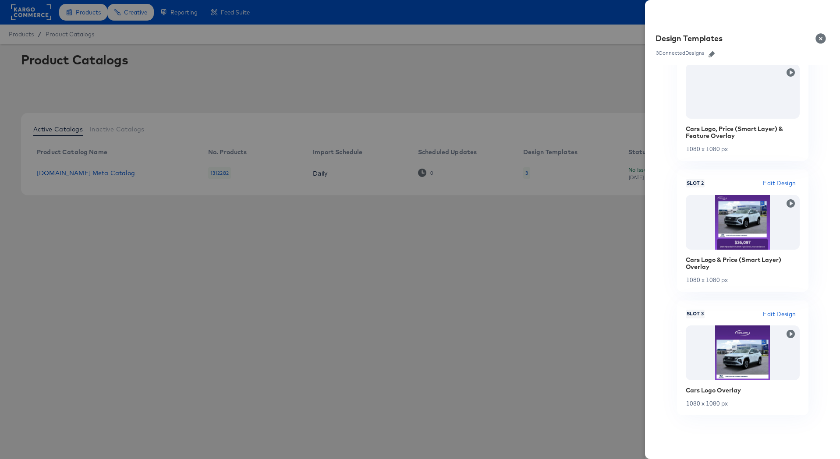
click at [575, 88] on div at bounding box center [420, 229] width 840 height 459
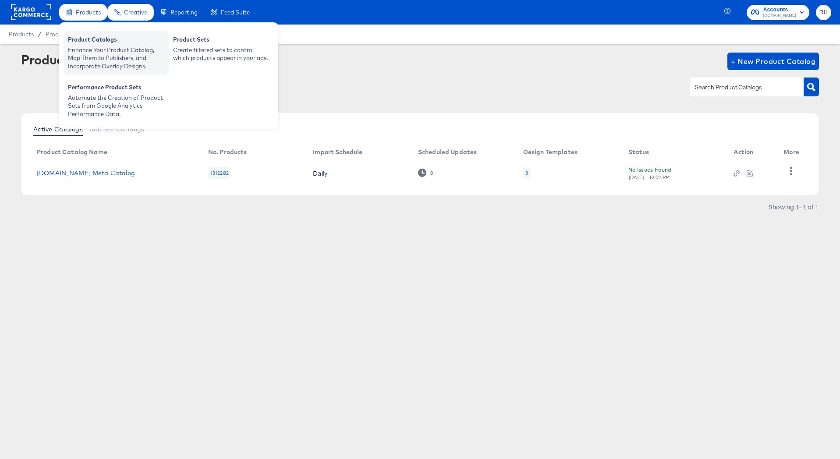
click at [92, 40] on div "Product Catalogs" at bounding box center [116, 40] width 96 height 11
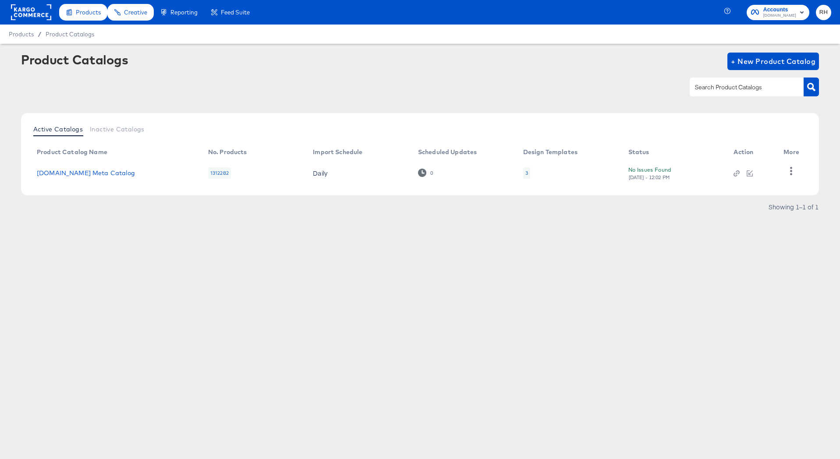
click at [28, 14] on rect at bounding box center [31, 12] width 40 height 16
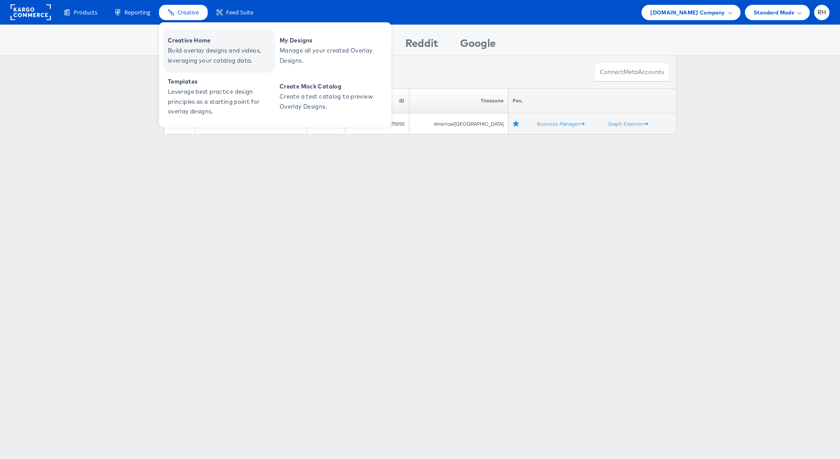
click at [194, 53] on span "Build overlay designs and videos, leveraging your catalog data." at bounding box center [220, 56] width 105 height 20
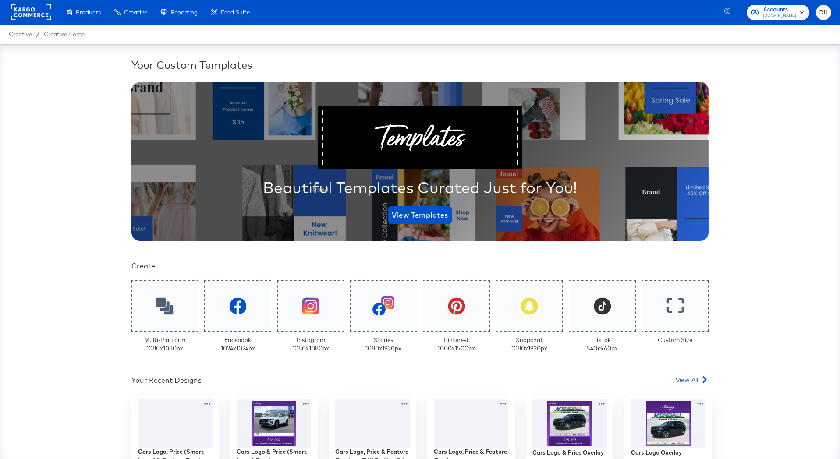
click at [689, 381] on span "View All" at bounding box center [686, 379] width 22 height 9
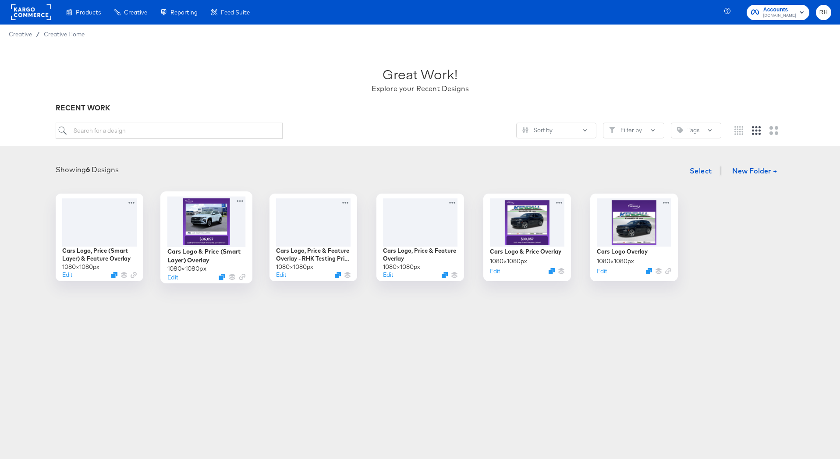
click at [215, 235] on div at bounding box center [206, 221] width 78 height 50
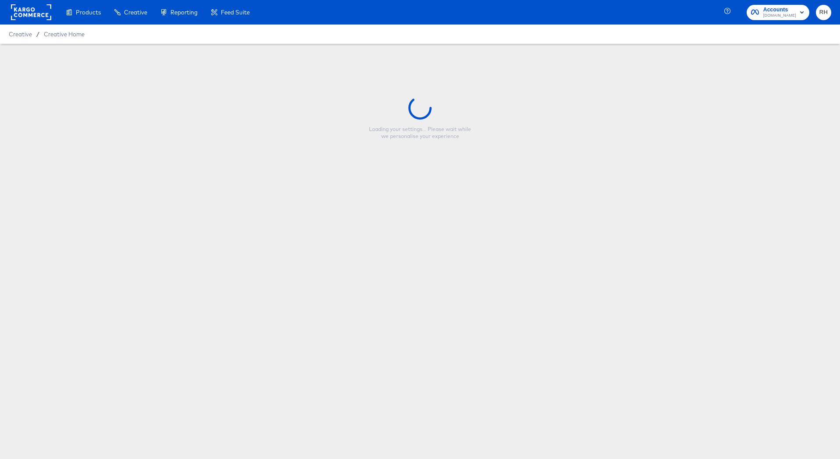
type input "Cars Logo & Price (Smart Layer) Overlay"
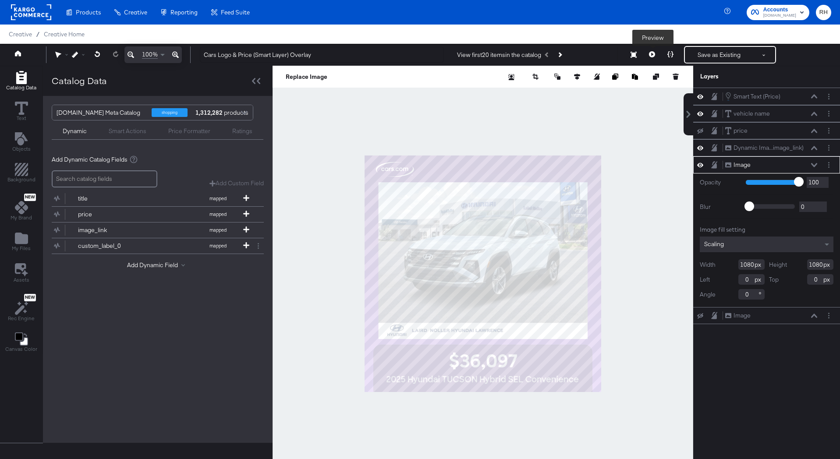
click at [653, 51] on button at bounding box center [652, 55] width 18 height 18
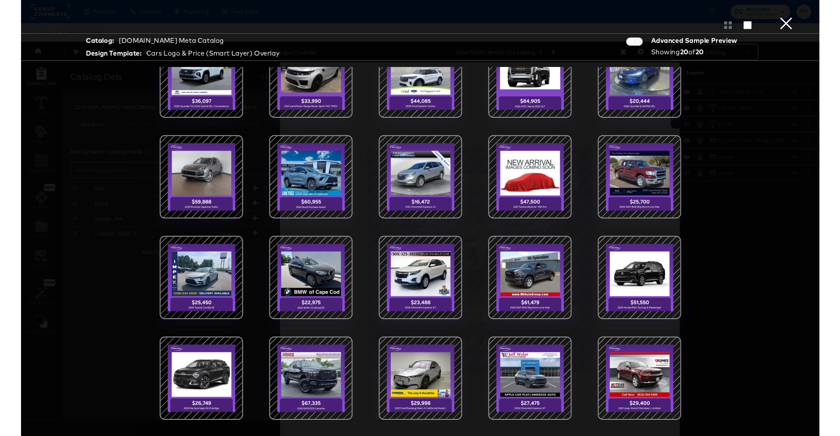
scroll to position [22, 0]
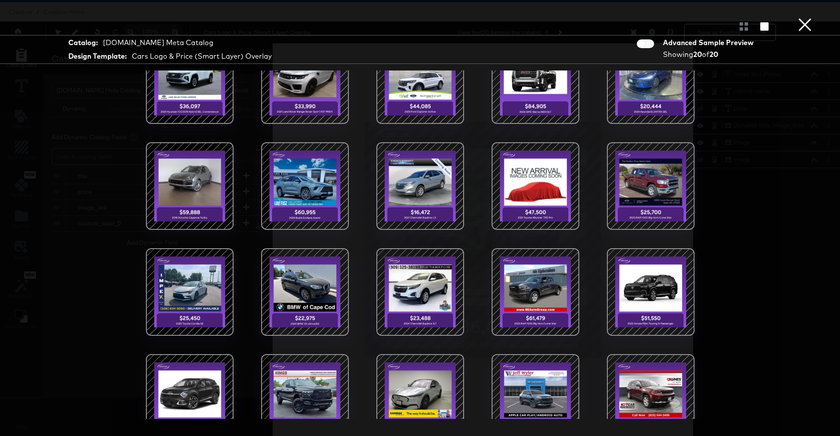
click at [799, 18] on button "×" at bounding box center [805, 9] width 18 height 18
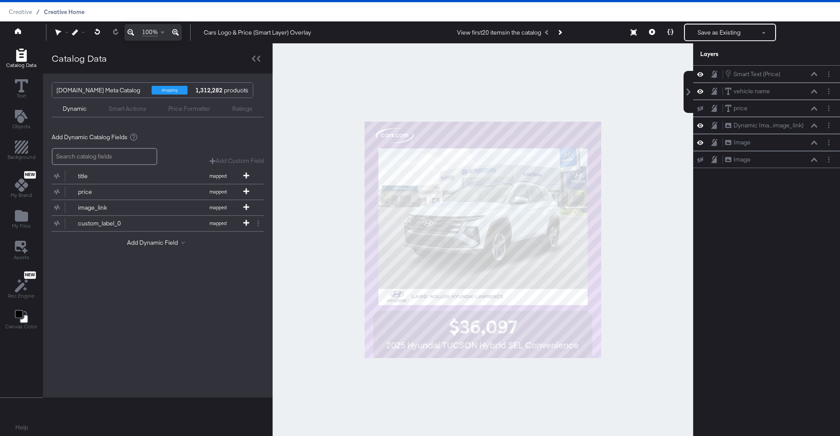
click at [60, 9] on span "Creative Home" at bounding box center [64, 11] width 41 height 7
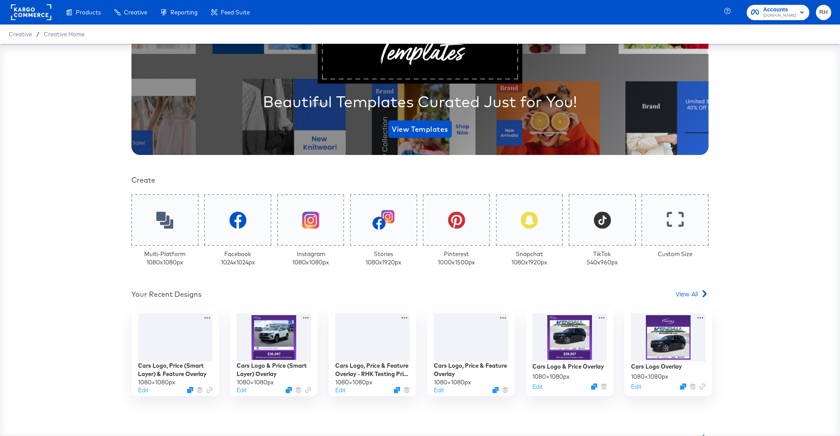
scroll to position [111, 0]
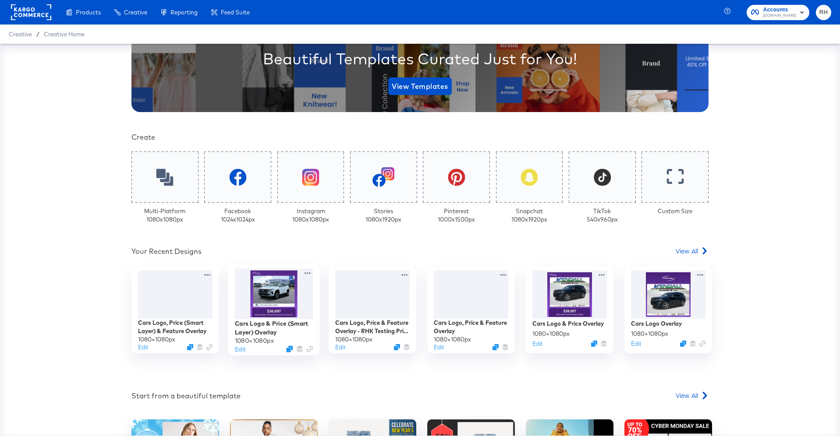
scroll to position [163, 0]
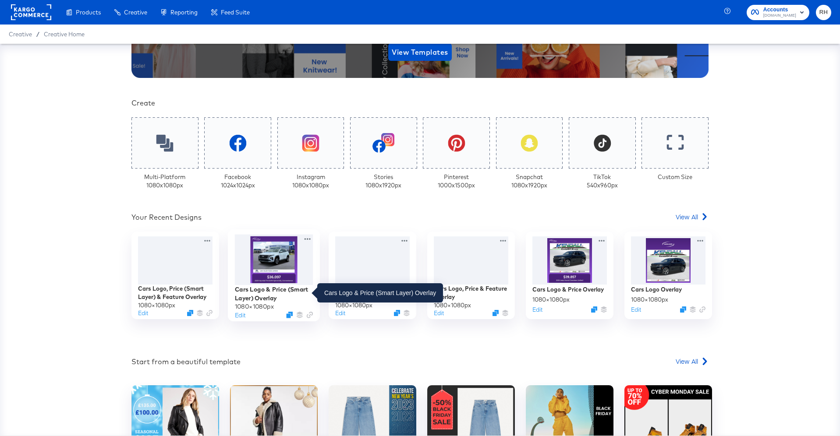
click at [270, 293] on div "Cars Logo & Price (Smart Layer) Overlay" at bounding box center [274, 293] width 78 height 17
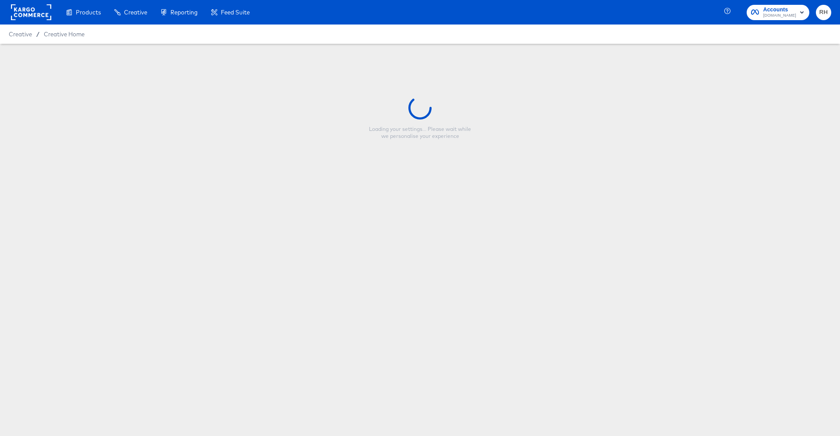
type input "Cars Logo & Price (Smart Layer) Overlay"
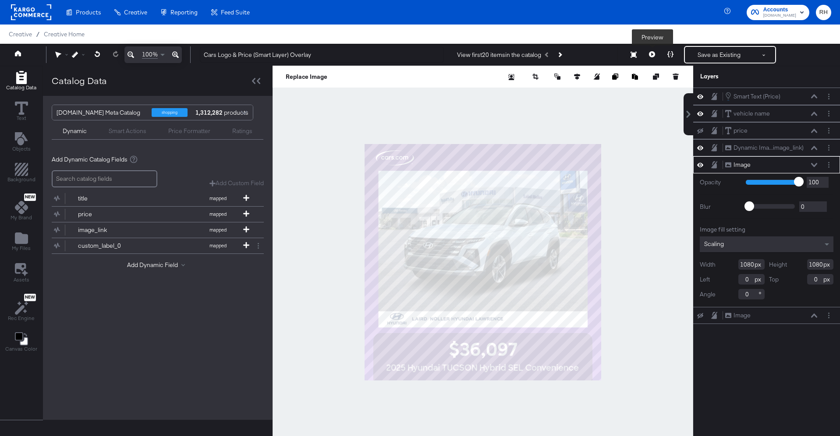
click at [650, 54] on icon at bounding box center [652, 54] width 6 height 6
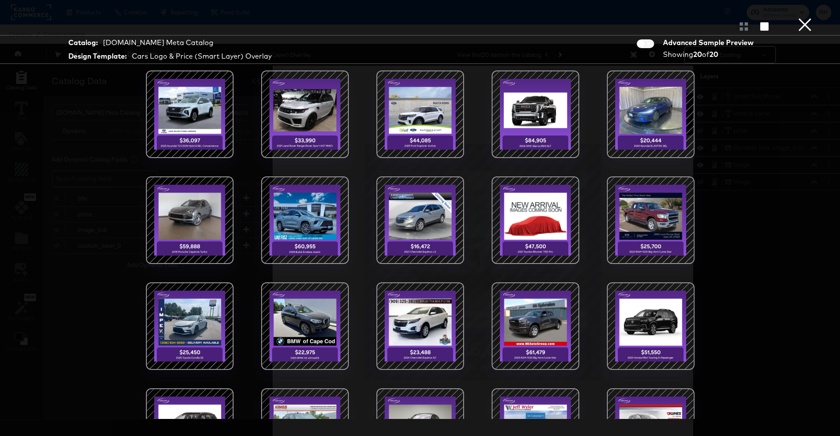
scroll to position [57, 0]
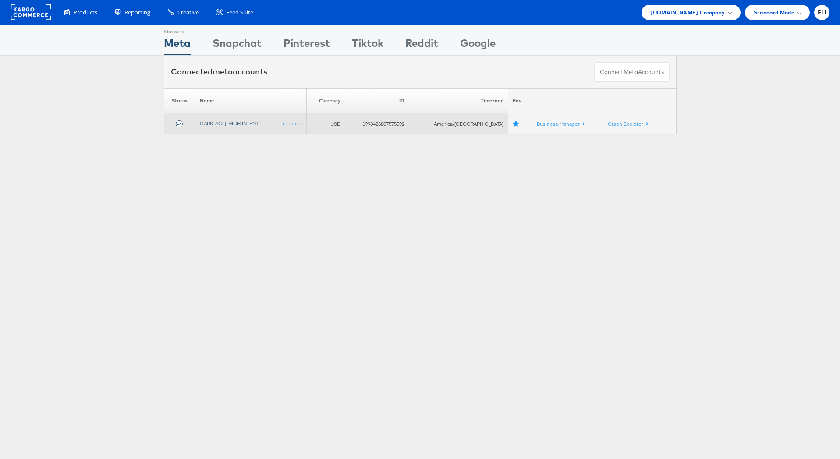
click at [217, 124] on link "CARS_ACQ_HIGH INTENT" at bounding box center [229, 123] width 59 height 7
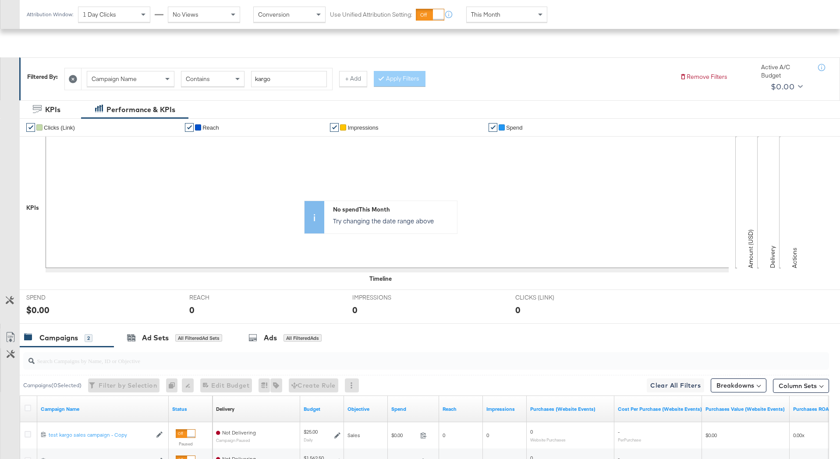
scroll to position [199, 0]
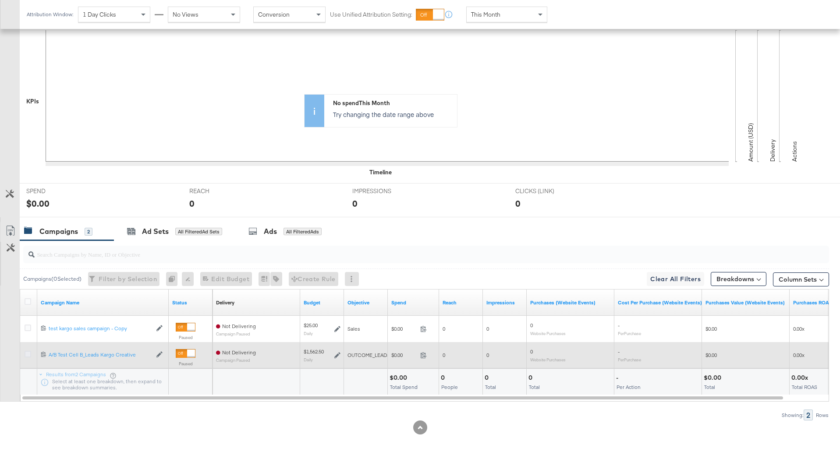
click at [28, 354] on icon at bounding box center [28, 354] width 7 height 7
click at [0, 0] on input "checkbox" at bounding box center [0, 0] width 0 height 0
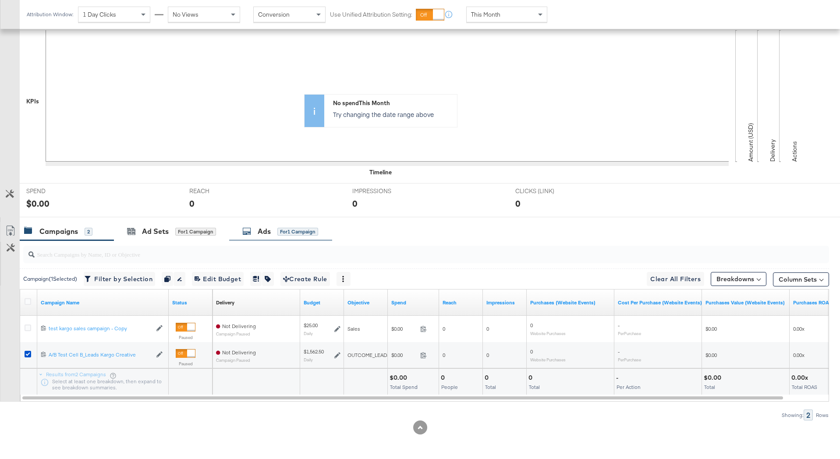
click at [290, 229] on div "for 1 Campaign" at bounding box center [297, 232] width 41 height 8
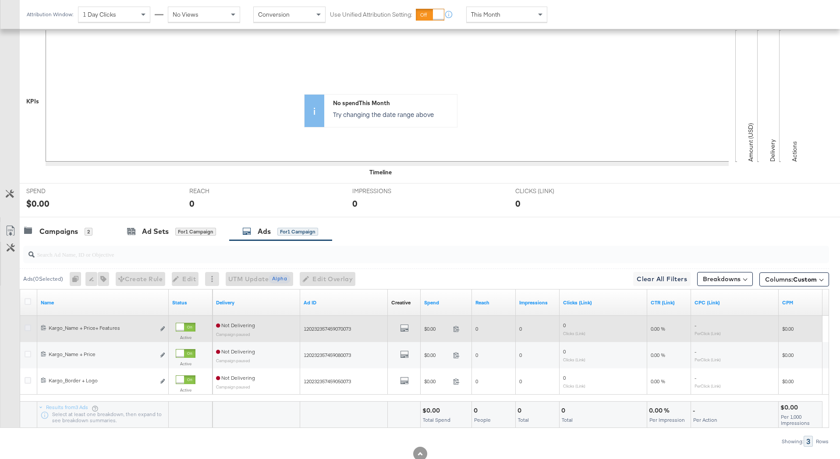
click at [25, 327] on icon at bounding box center [28, 328] width 7 height 7
click at [0, 0] on input "checkbox" at bounding box center [0, 0] width 0 height 0
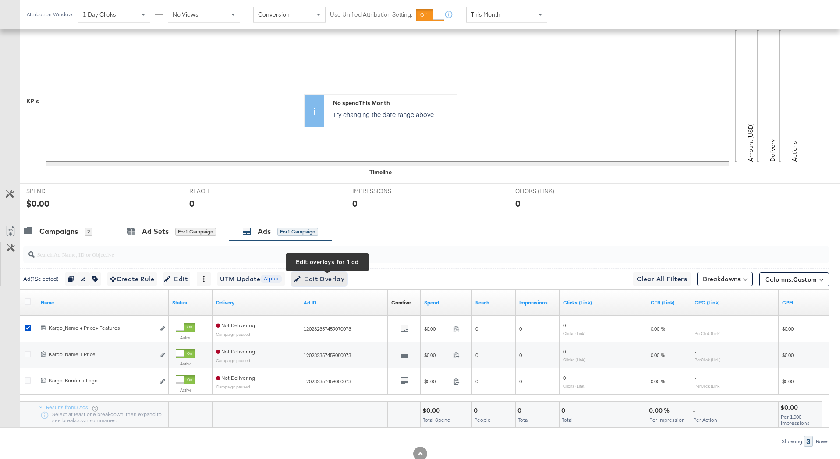
click at [323, 280] on span "Edit Overlay Edit overlays for 1 ad" at bounding box center [319, 279] width 50 height 11
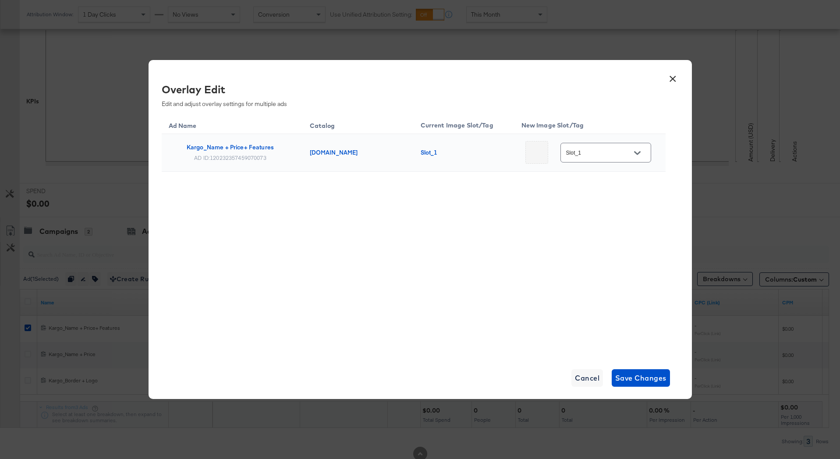
click at [622, 156] on input "Slot_1" at bounding box center [598, 153] width 69 height 10
click at [616, 202] on div "Slot_1" at bounding box center [607, 207] width 65 height 21
click at [624, 374] on span "Save Changes" at bounding box center [640, 378] width 51 height 12
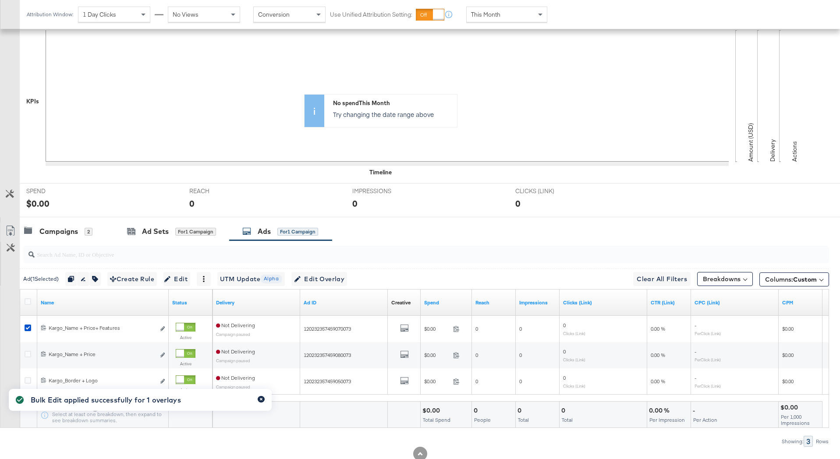
click at [261, 399] on icon "button" at bounding box center [261, 399] width 3 height 3
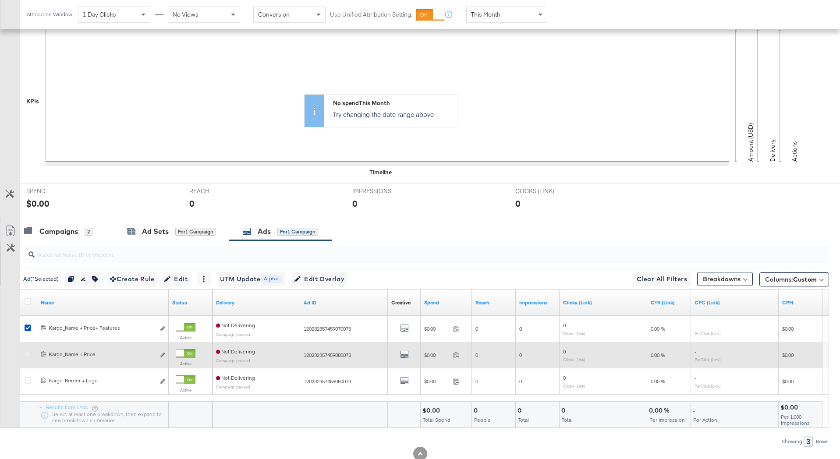
click at [26, 355] on icon at bounding box center [28, 354] width 7 height 7
click at [0, 0] on input "checkbox" at bounding box center [0, 0] width 0 height 0
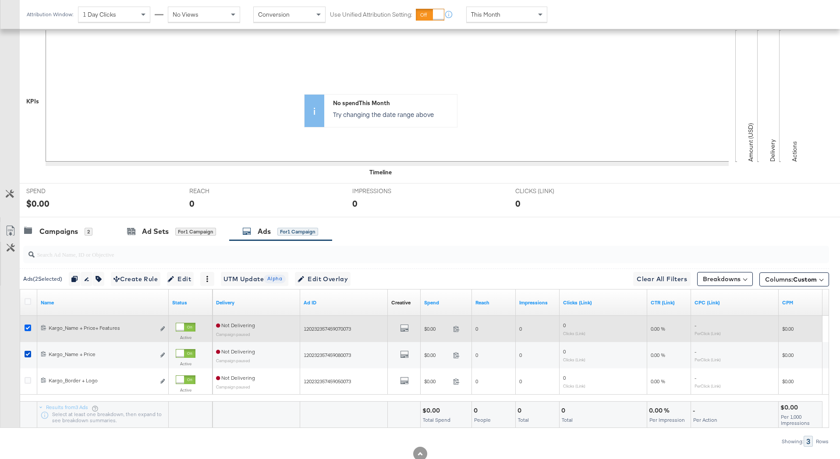
click at [27, 328] on icon at bounding box center [28, 328] width 7 height 7
click at [0, 0] on input "checkbox" at bounding box center [0, 0] width 0 height 0
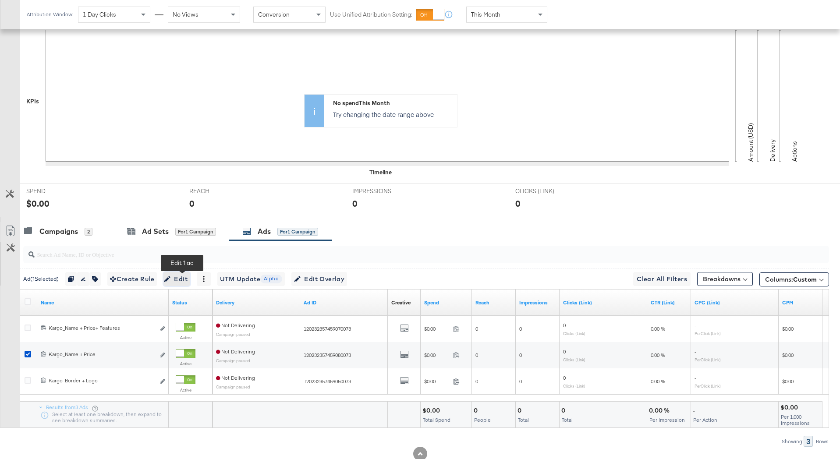
click at [179, 283] on span "Edit" at bounding box center [176, 279] width 21 height 11
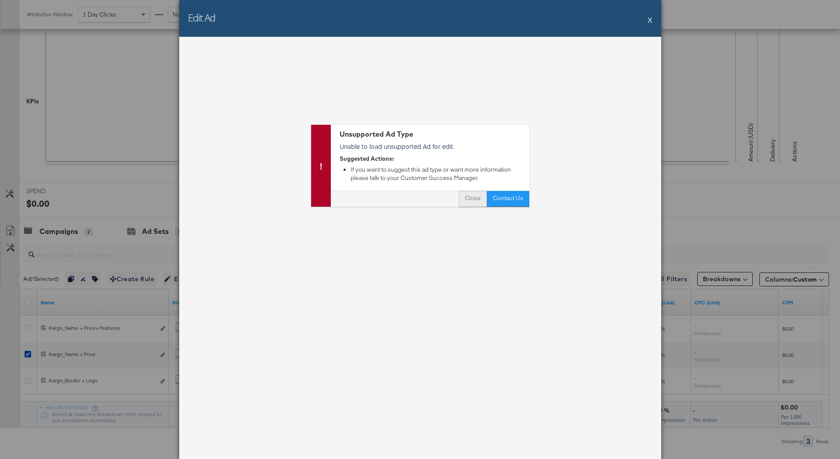
click at [478, 201] on button "Close" at bounding box center [473, 199] width 28 height 16
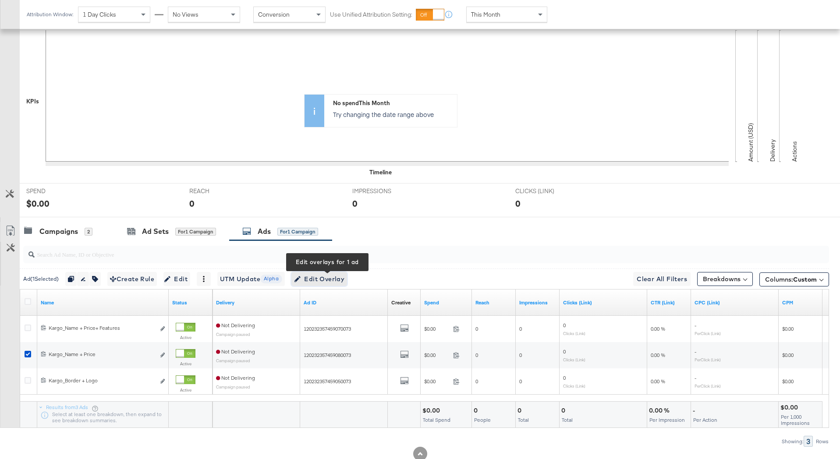
click at [333, 276] on span "Edit Overlay Edit overlays for 1 ad" at bounding box center [319, 279] width 50 height 11
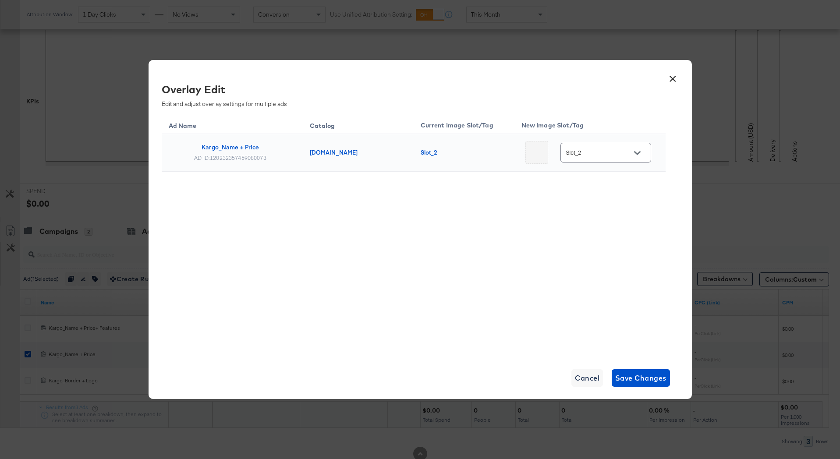
click at [595, 152] on input "Slot_2" at bounding box center [598, 153] width 69 height 10
click at [600, 223] on div "Slot_2" at bounding box center [607, 233] width 65 height 21
click at [644, 370] on button "Save Changes" at bounding box center [640, 378] width 58 height 18
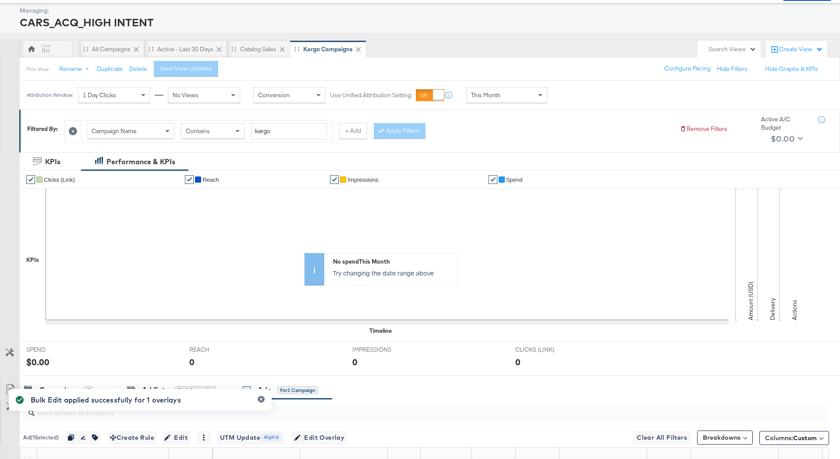
scroll to position [0, 0]
